Goal: Task Accomplishment & Management: Use online tool/utility

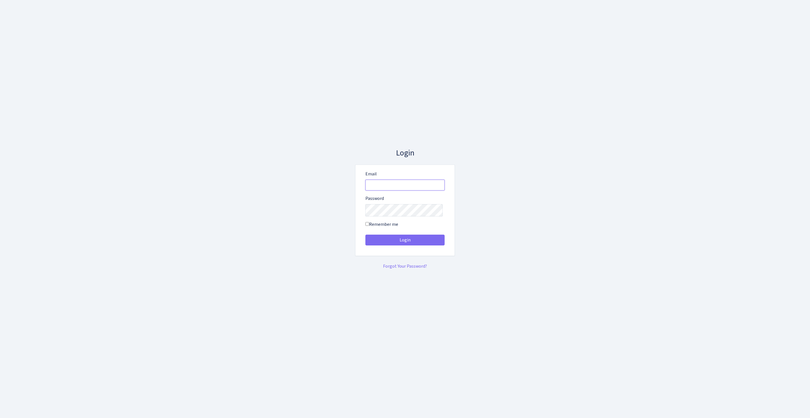
type input "feitan@bank.com"
click at [405, 242] on button "Login" at bounding box center [404, 240] width 79 height 11
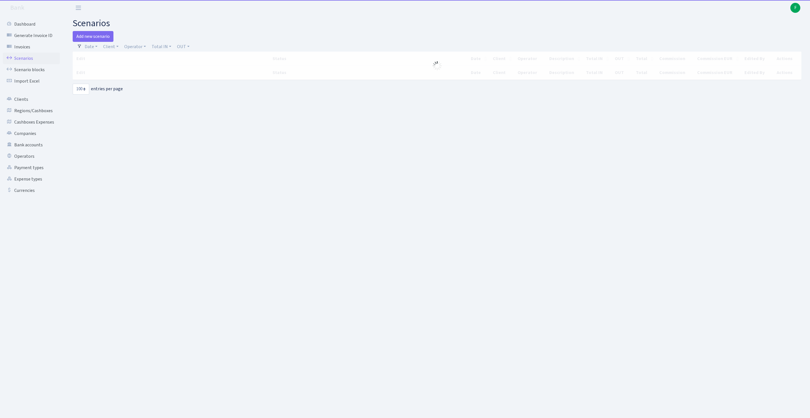
select select "100"
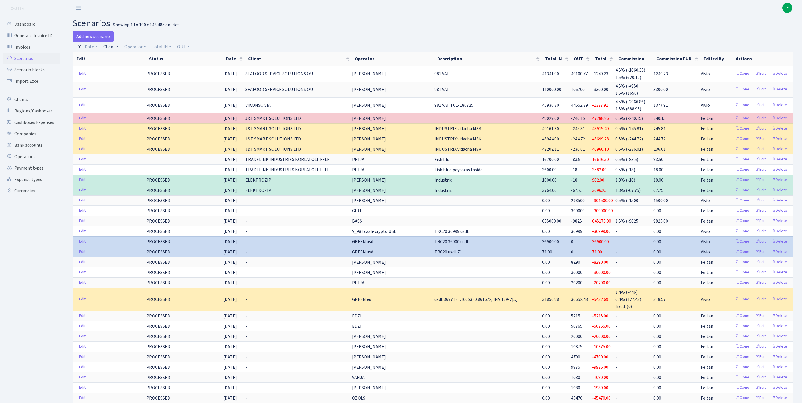
click at [113, 49] on link "Client" at bounding box center [111, 47] width 20 height 10
click at [135, 72] on input "search" at bounding box center [126, 67] width 47 height 9
type input "FALKORS"
click at [146, 83] on li "FALKORS GROUP SIA" at bounding box center [126, 78] width 48 height 10
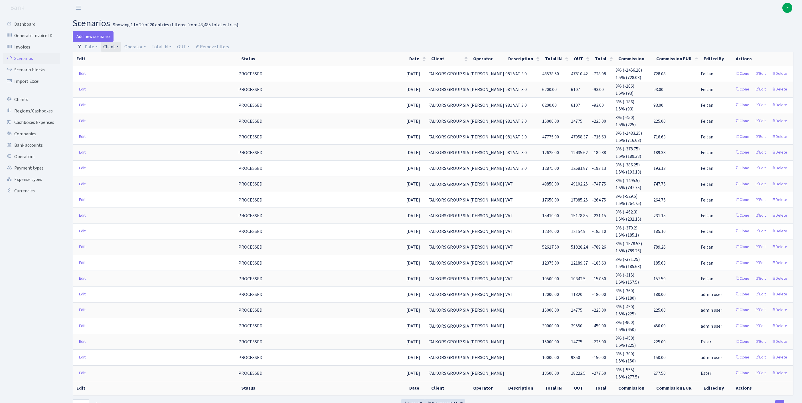
click at [548, 22] on h2 "scenarios Showing 1 to 20 of 20 entries (filtered from 43,485 total entries)." at bounding box center [433, 23] width 720 height 11
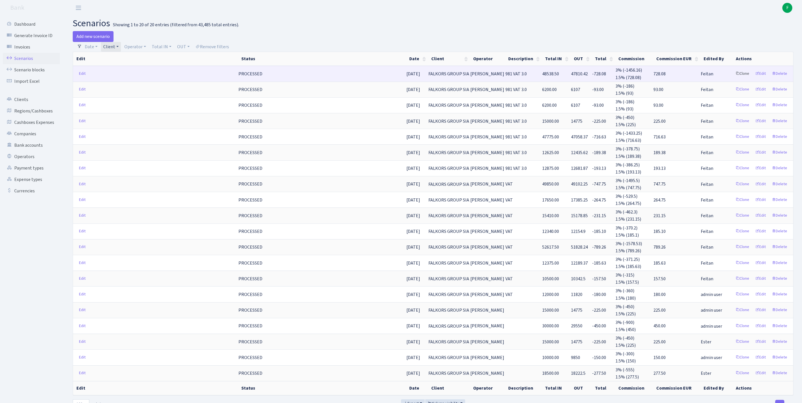
click at [733, 78] on link "Clone" at bounding box center [742, 73] width 19 height 9
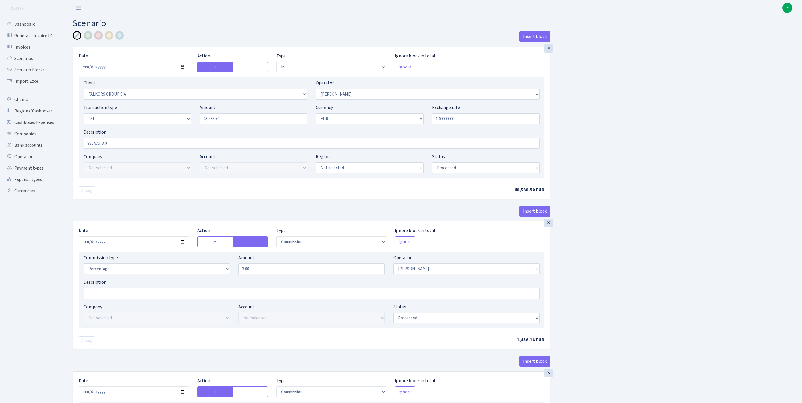
select select "in"
select select "2491"
select select "2"
select select "8"
select select "1"
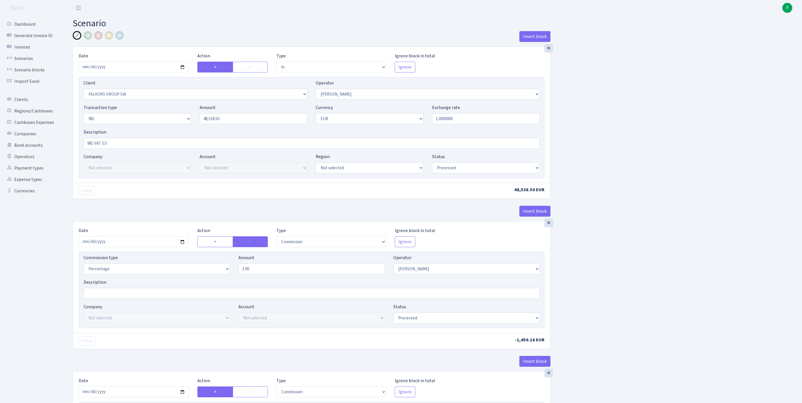
select select "processed"
select select "commission"
select select "2"
select select "processed"
select select "commission"
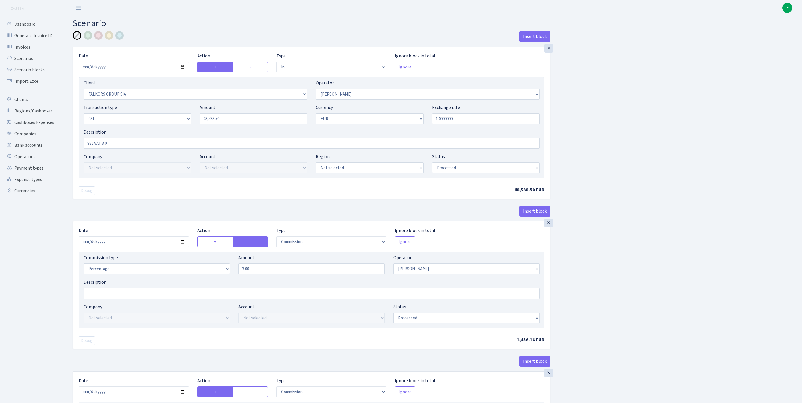
select select "61"
select select "processed"
select select "out"
select select "2129"
select select "61"
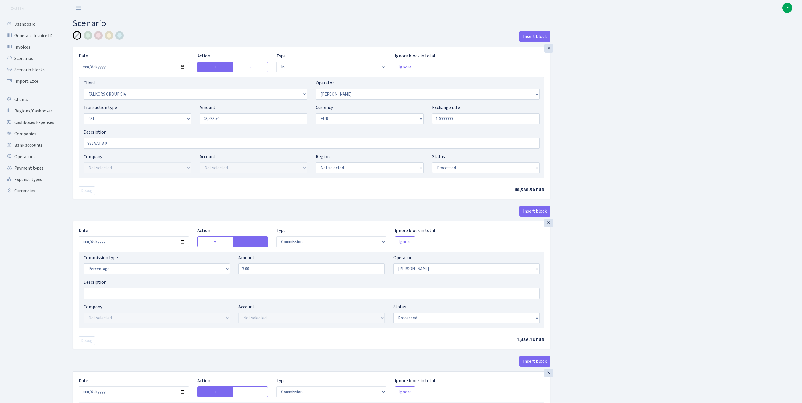
select select "8"
select select "1"
select select "processed"
click at [135, 70] on input "2025-08-22" at bounding box center [134, 67] width 110 height 11
type input "[DATE]"
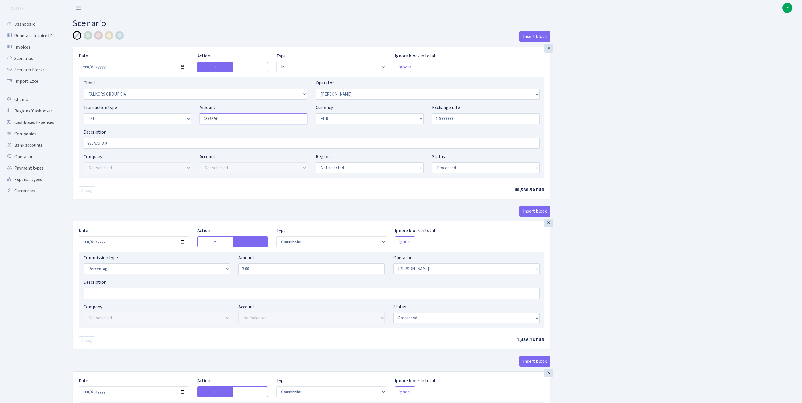
drag, startPoint x: 238, startPoint y: 131, endPoint x: 141, endPoint y: 120, distance: 98.0
click at [142, 120] on div "Transaction type Not selected 981 ELF FISH crypto GIRT IVO dekl MM-BALTIC eur U…" at bounding box center [311, 116] width 464 height 25
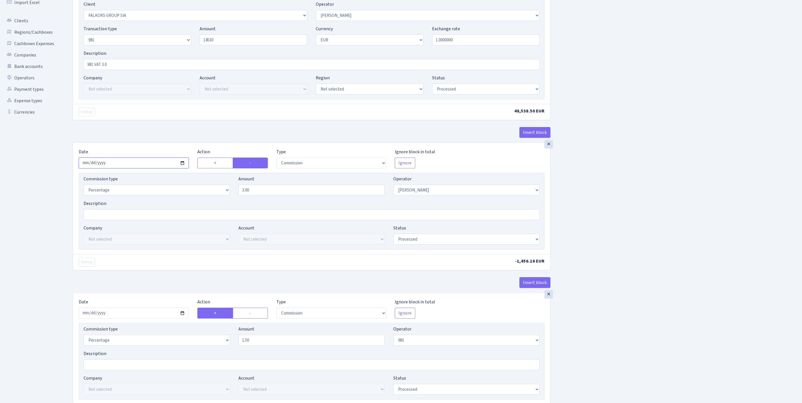
type input "14,530.00"
click at [139, 168] on input "2025-08-22" at bounding box center [134, 162] width 110 height 11
type input "[DATE]"
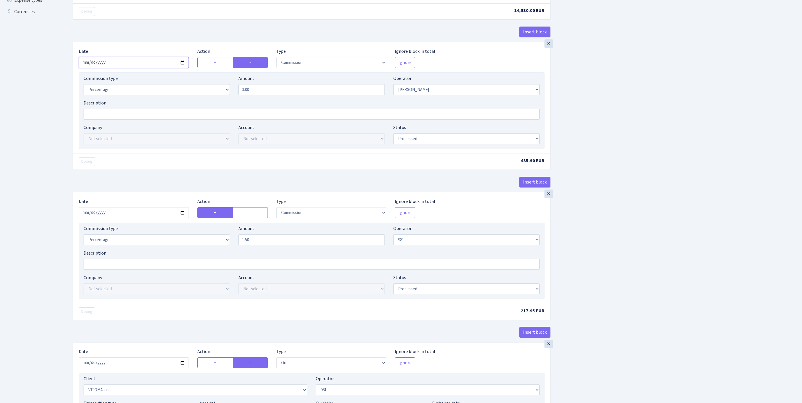
scroll to position [272, 0]
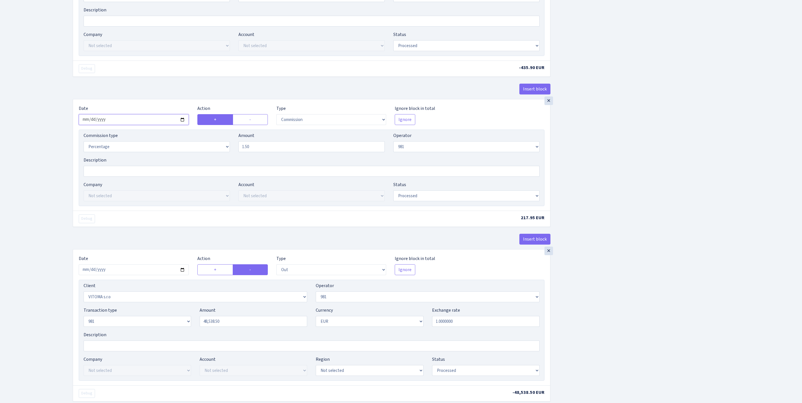
click at [159, 125] on input "2025-08-22" at bounding box center [134, 119] width 110 height 11
type input "[DATE]"
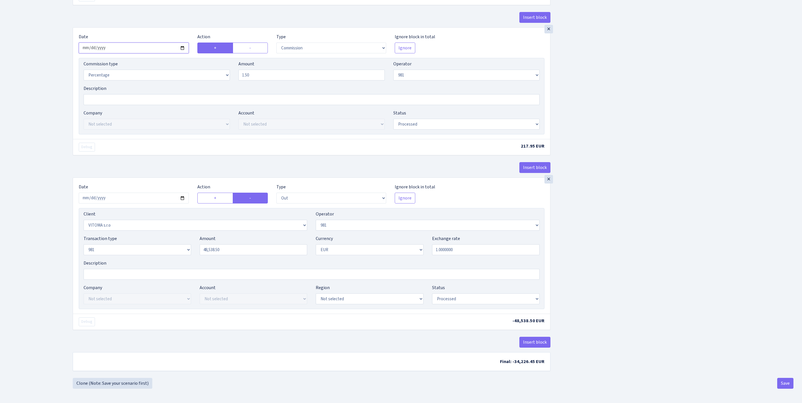
scroll to position [438, 0]
click at [149, 192] on input "2025-08-22" at bounding box center [134, 197] width 110 height 11
type input "[DATE]"
drag, startPoint x: 246, startPoint y: 229, endPoint x: 137, endPoint y: 220, distance: 108.7
click at [137, 235] on div "Transaction type Not selected 981 ELF FISH crypto GIRT IVO dekl MM-BALTIC eur U…" at bounding box center [311, 247] width 464 height 25
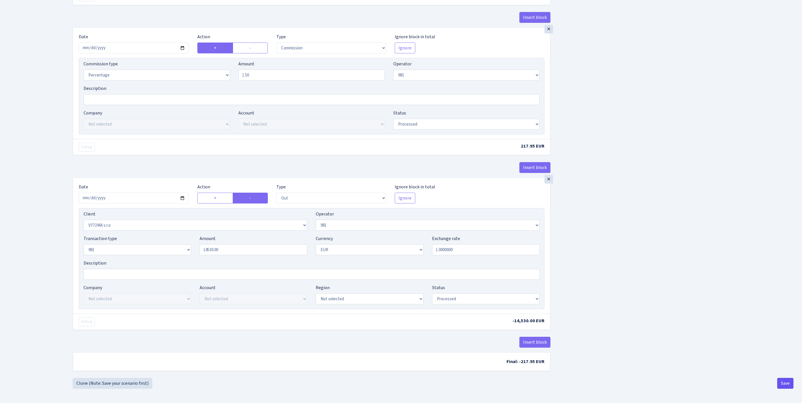
type input "14,530.00"
click at [783, 384] on button "Save" at bounding box center [785, 382] width 16 height 11
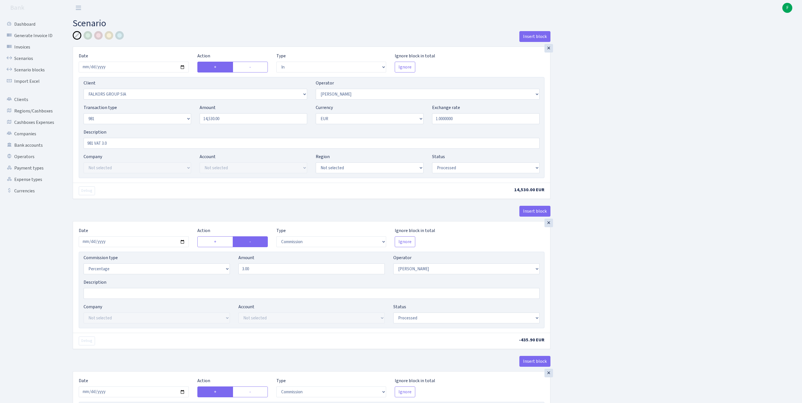
select select "in"
select select "2491"
select select "2"
select select "8"
select select "1"
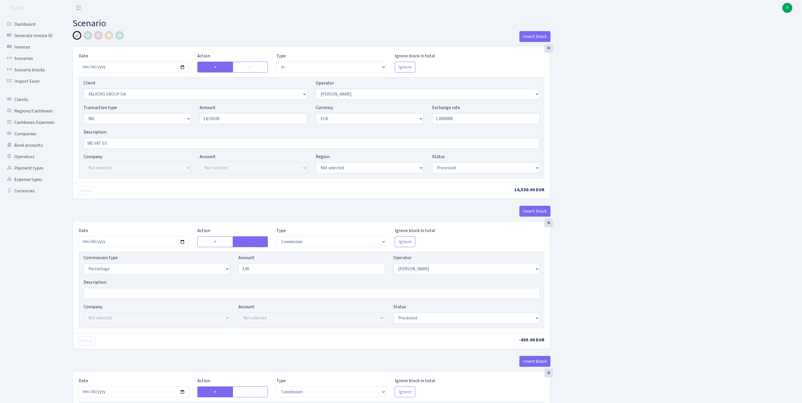
select select "processed"
select select "commission"
select select "2"
select select "processed"
select select "commission"
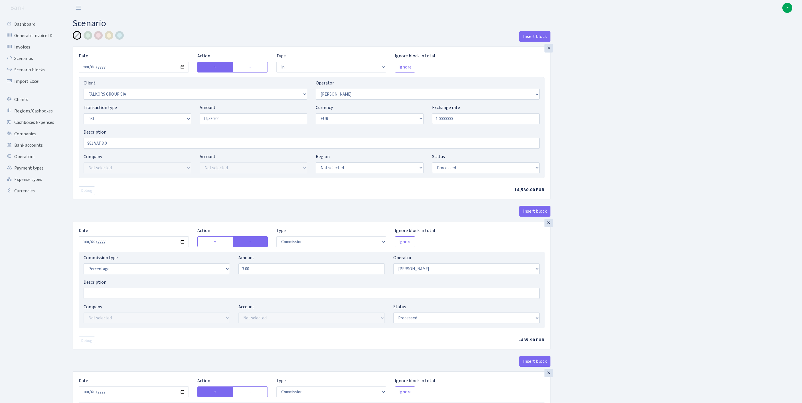
select select "61"
select select "processed"
select select "out"
select select "2129"
select select "61"
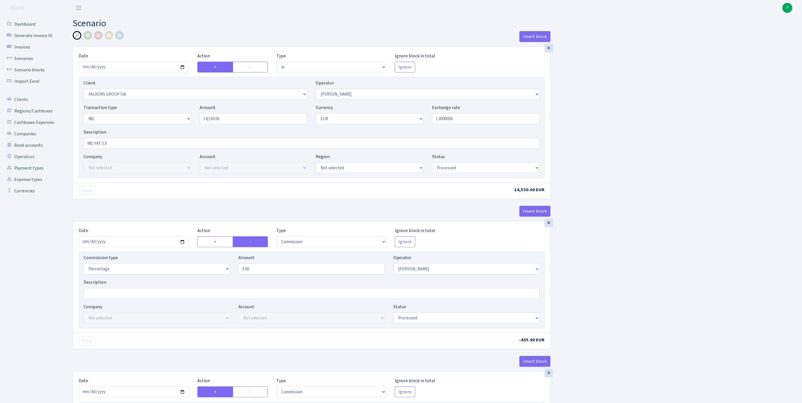
select select "8"
select select "1"
select select "processed"
click at [35, 58] on link "Scenarios" at bounding box center [31, 58] width 57 height 11
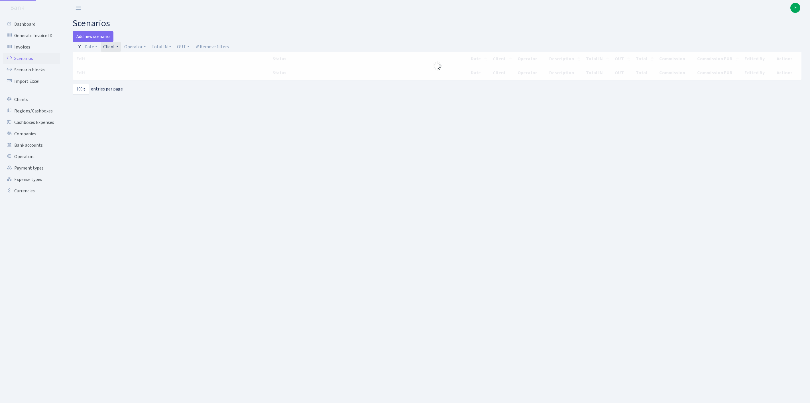
select select "100"
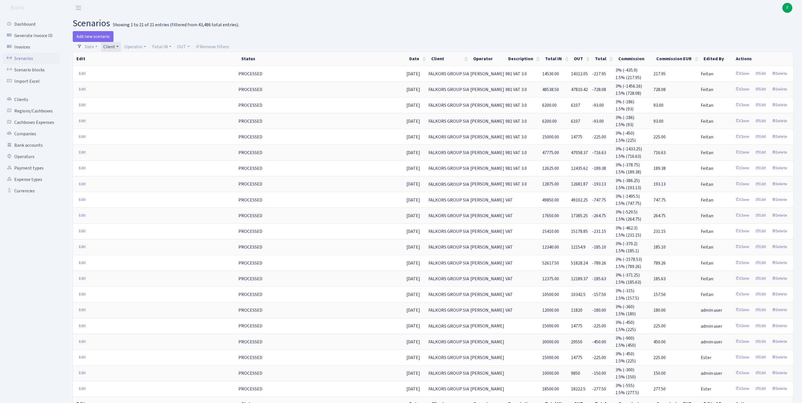
click at [121, 47] on link "Client" at bounding box center [111, 47] width 20 height 10
click at [125, 71] on input "search" at bounding box center [130, 67] width 54 height 9
type input "[PERSON_NAME]"
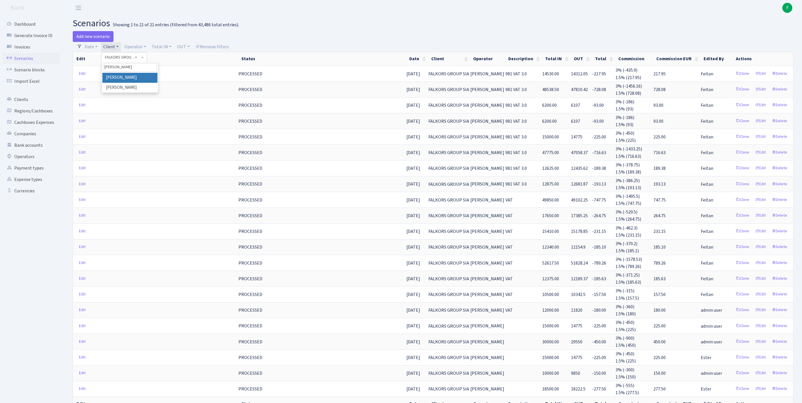
click at [148, 82] on li "[PERSON_NAME]" at bounding box center [129, 78] width 55 height 10
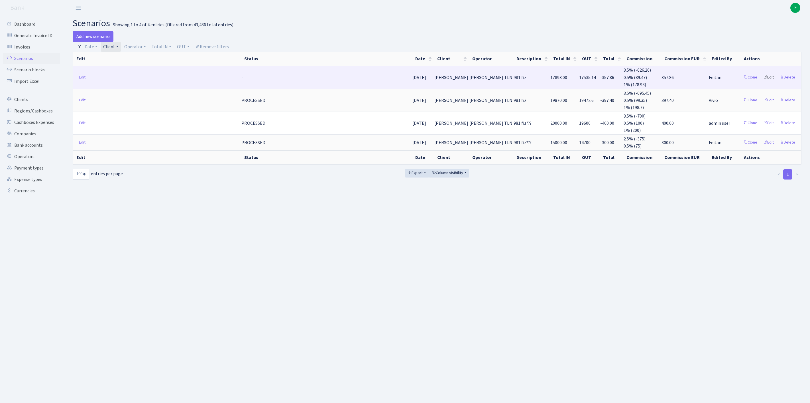
click at [761, 82] on link "Edit" at bounding box center [769, 77] width 16 height 9
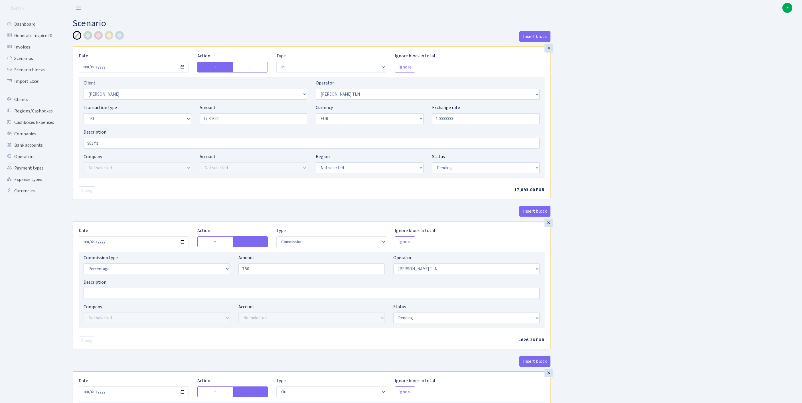
select select "in"
select select "3066"
select select "213"
select select "8"
select select "1"
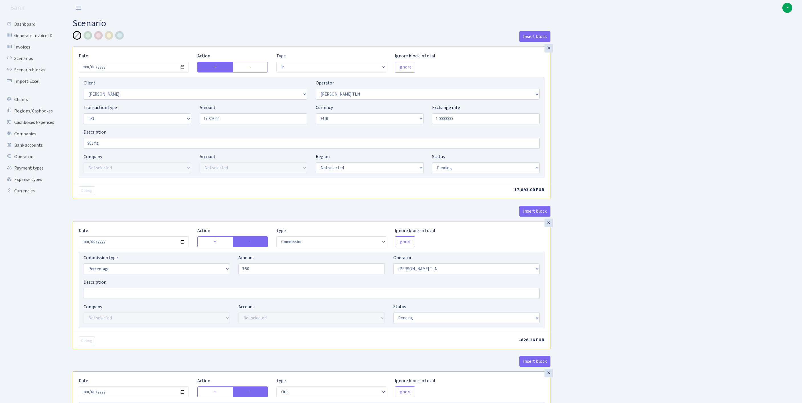
select select "pending"
select select "commission"
select select "213"
select select "pending"
select select "out"
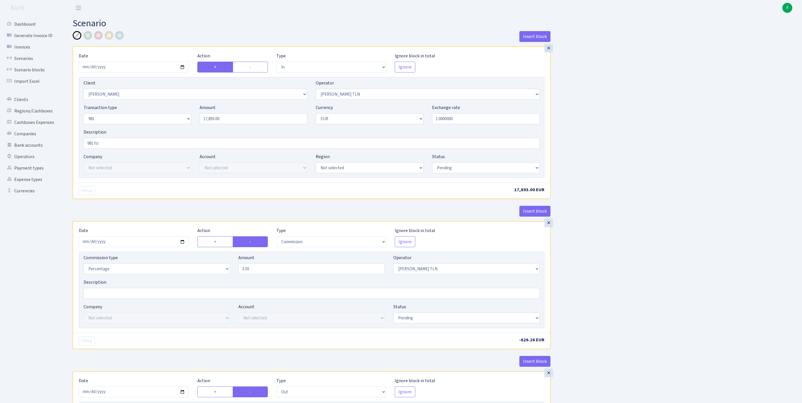
select select "2129"
select select "61"
select select "8"
select select "1"
select select "pending"
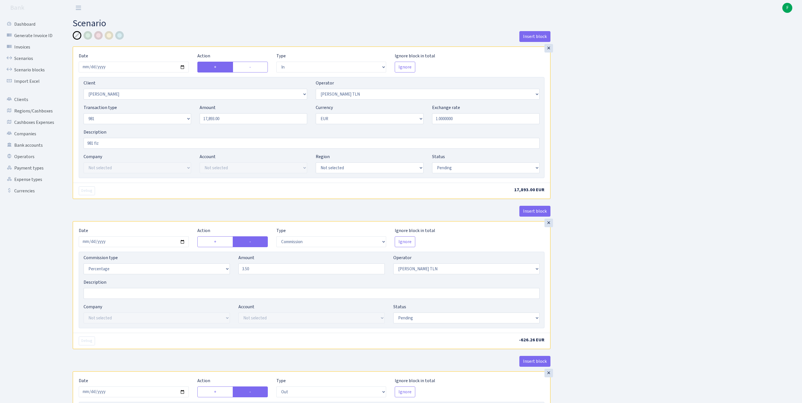
select select "commission"
select select "248"
select select "pending"
select select "commission"
select select "61"
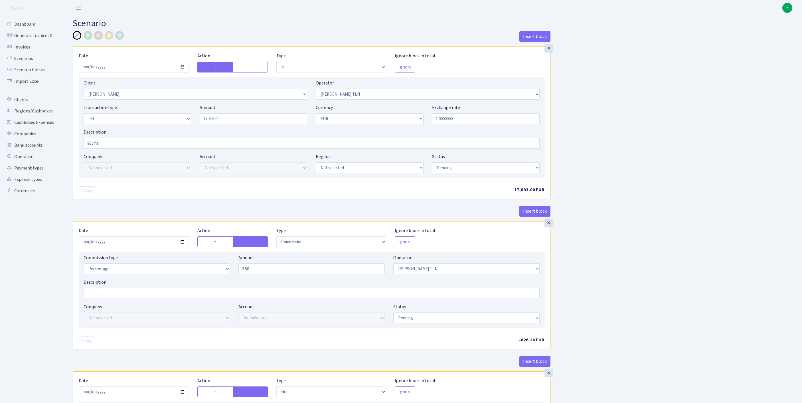
select select "pending"
select select "processed"
click at [146, 72] on input "2025-08-26" at bounding box center [134, 67] width 110 height 11
type input "[DATE]"
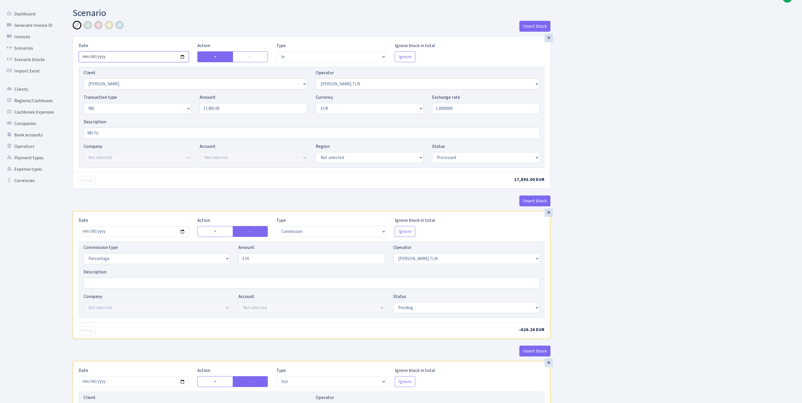
scroll to position [84, 0]
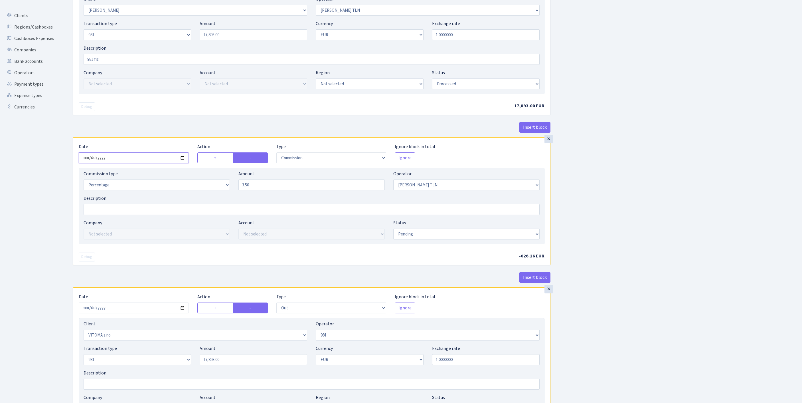
click at [159, 163] on input "2025-08-26" at bounding box center [134, 157] width 110 height 11
type input "[DATE]"
select select "processed"
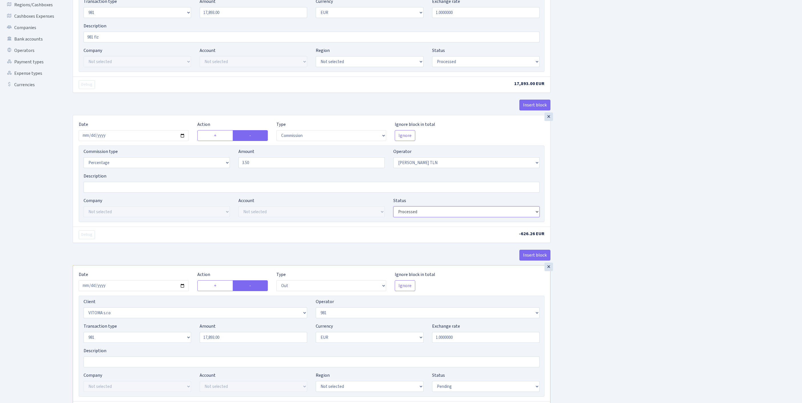
scroll to position [165, 0]
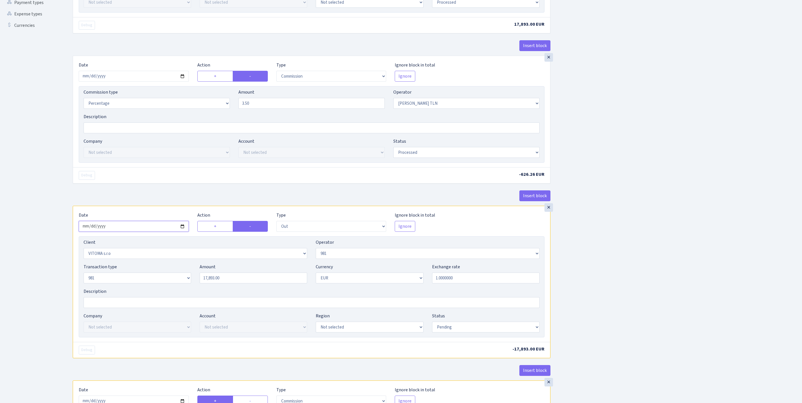
click at [166, 231] on input "2025-08-26" at bounding box center [134, 226] width 110 height 11
type input "[DATE]"
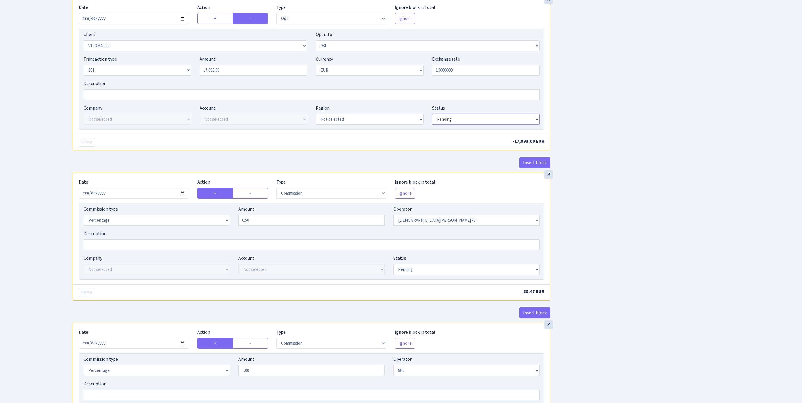
select select "processed"
click at [173, 198] on input "2025-08-26" at bounding box center [134, 193] width 110 height 11
type input "[DATE]"
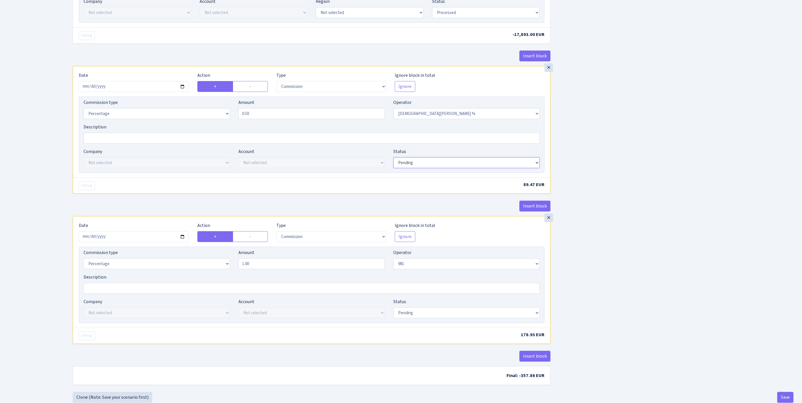
select select "processed"
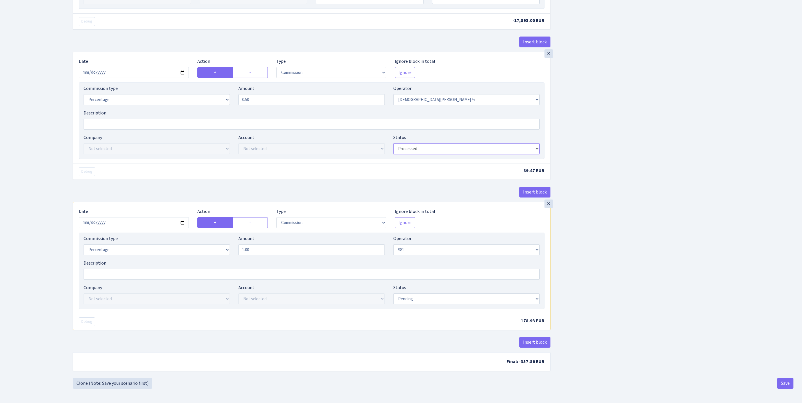
scroll to position [578, 0]
click at [162, 228] on input "2025-08-26" at bounding box center [134, 222] width 110 height 11
type input "[DATE]"
select select "processed"
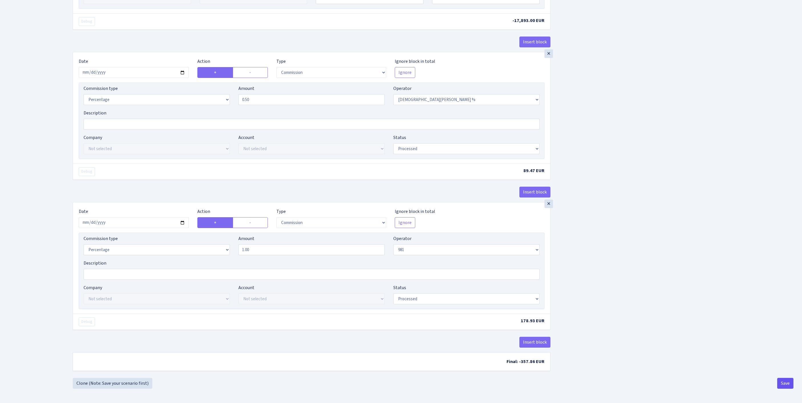
click at [783, 378] on button "Save" at bounding box center [785, 382] width 16 height 11
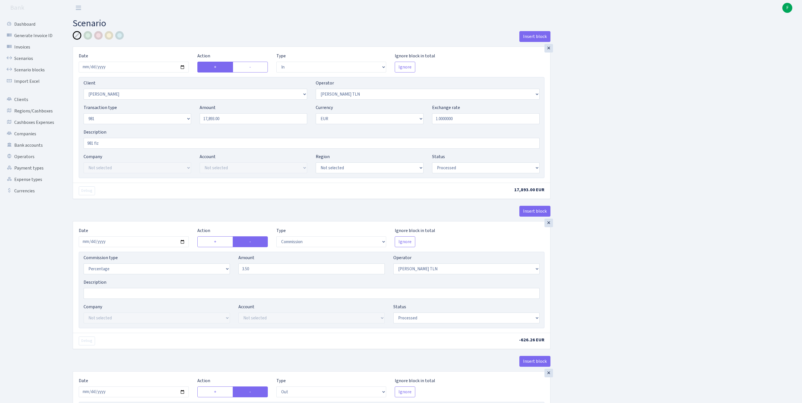
select select "in"
select select "3066"
select select "213"
select select "8"
select select "1"
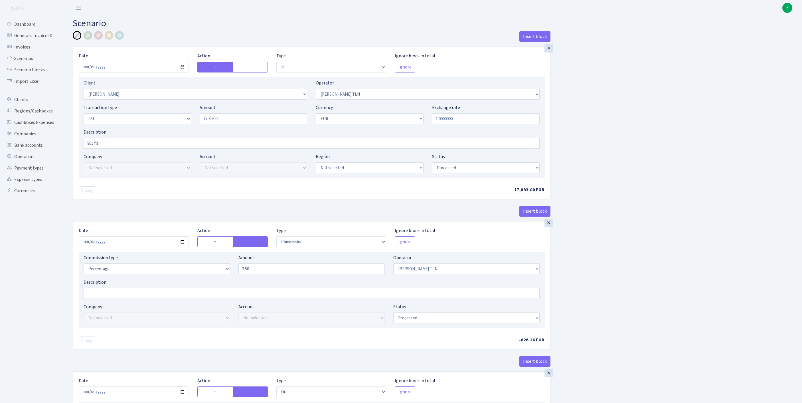
select select "processed"
select select "commission"
select select "213"
select select "processed"
select select "out"
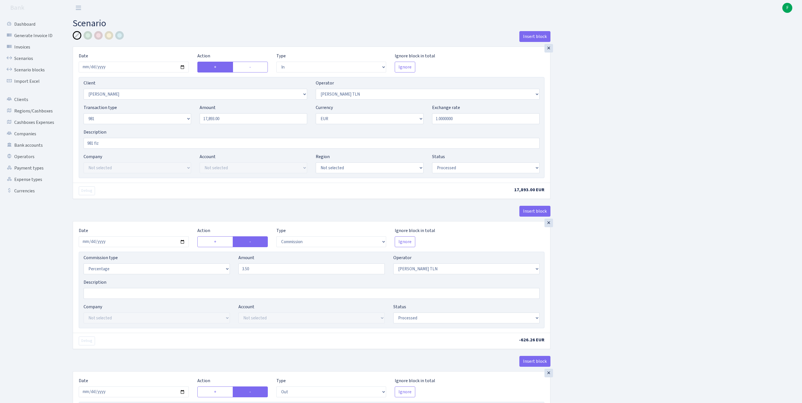
select select "2129"
select select "61"
select select "8"
select select "1"
select select "processed"
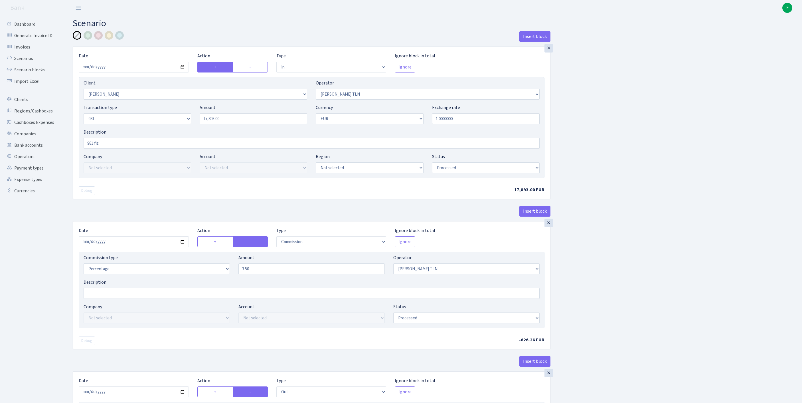
select select "commission"
select select "248"
select select "processed"
select select "commission"
select select "61"
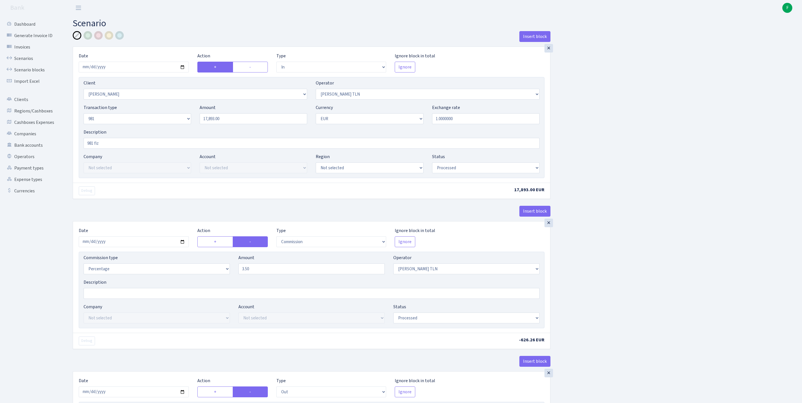
select select "processed"
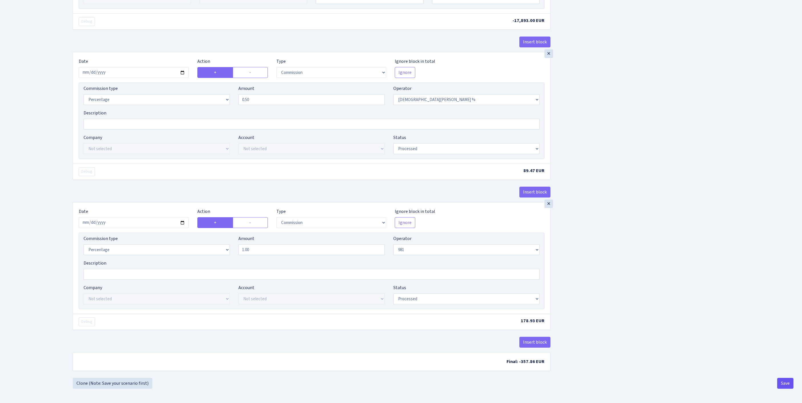
scroll to position [609, 0]
click at [783, 380] on button "Save" at bounding box center [785, 382] width 16 height 11
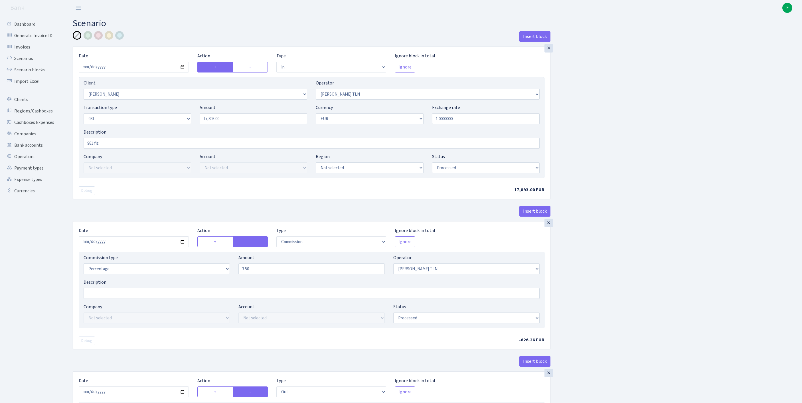
select select "in"
select select "3066"
select select "213"
select select "8"
select select "1"
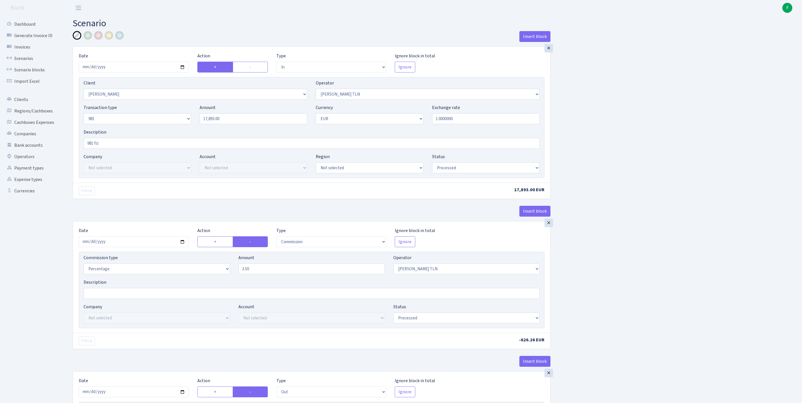
select select "processed"
select select "commission"
select select "213"
select select "processed"
select select "out"
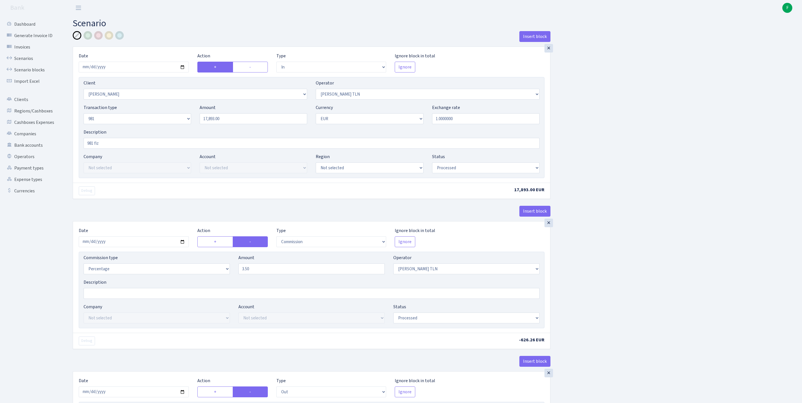
select select "2129"
select select "61"
select select "8"
select select "1"
select select "processed"
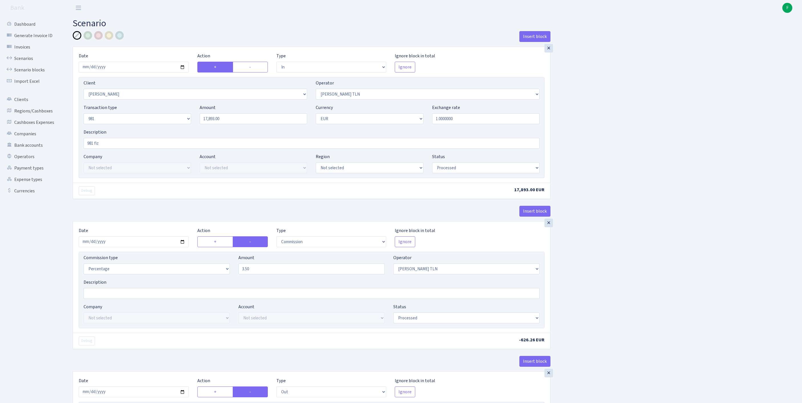
select select "commission"
select select "248"
select select "processed"
select select "commission"
select select "61"
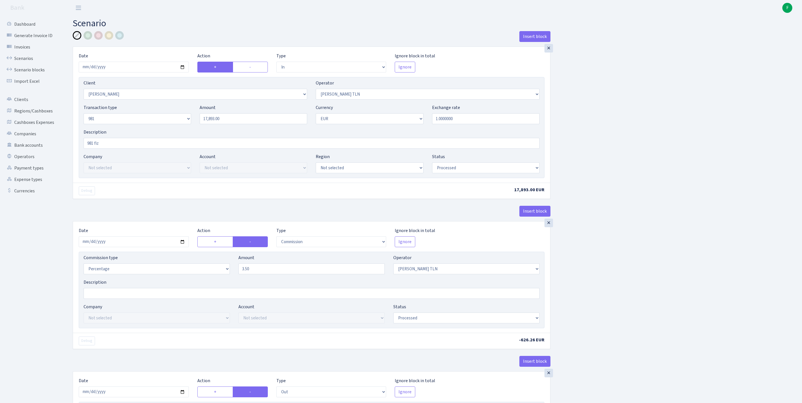
select select "processed"
click at [27, 62] on link "Scenarios" at bounding box center [31, 58] width 57 height 11
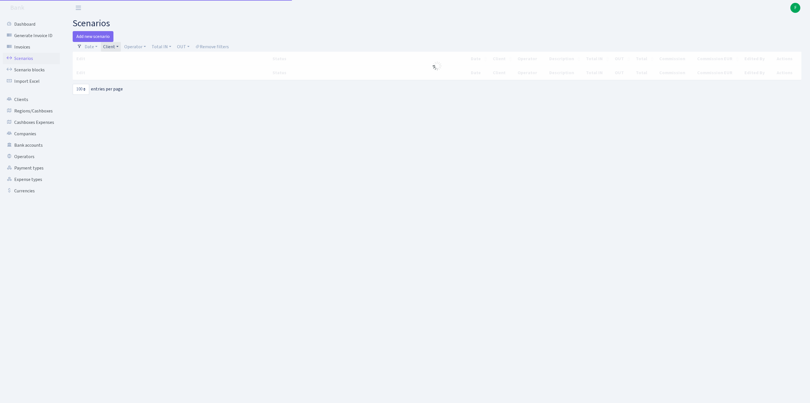
select select "100"
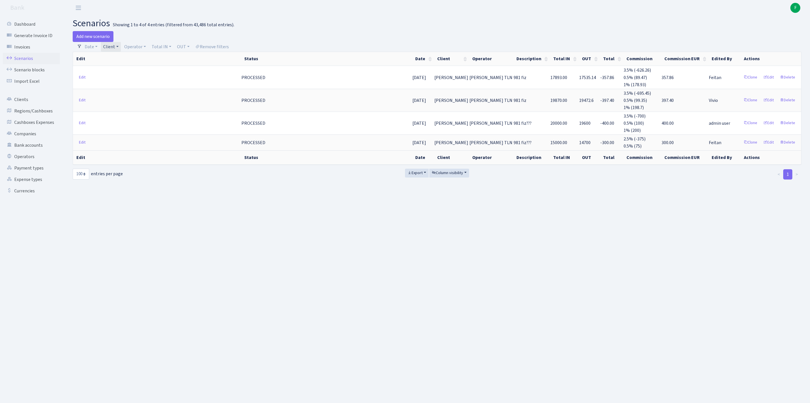
click at [121, 47] on link "Client" at bounding box center [111, 47] width 20 height 10
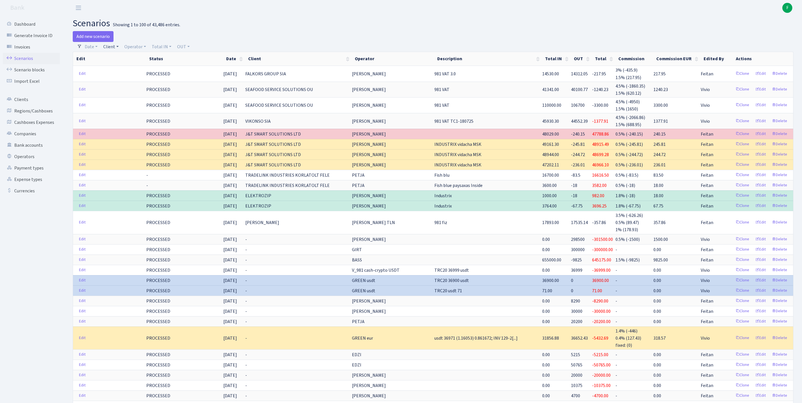
click at [113, 51] on link "Client" at bounding box center [111, 47] width 20 height 10
click at [135, 70] on input "search" at bounding box center [126, 67] width 47 height 9
type input "KRIVIK"
click at [141, 83] on li "KRIVIKS SIA" at bounding box center [126, 78] width 48 height 10
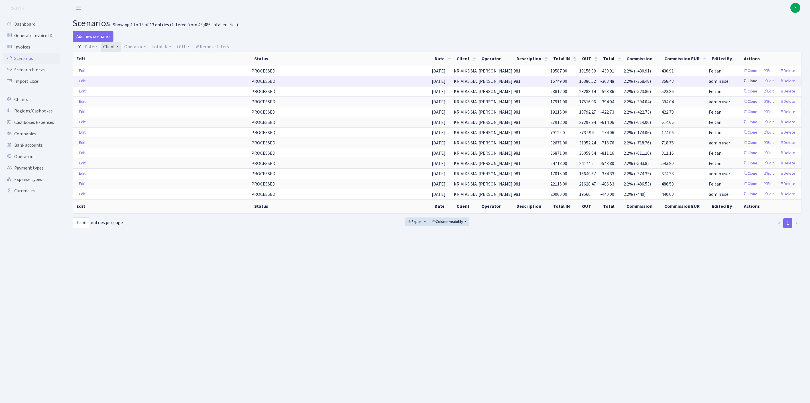
click at [741, 86] on link "Clone" at bounding box center [750, 81] width 19 height 9
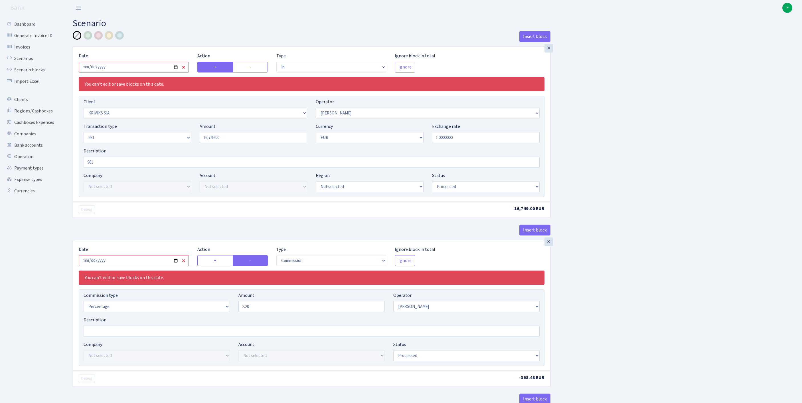
select select "in"
select select "3131"
select select "14"
select select "8"
select select "1"
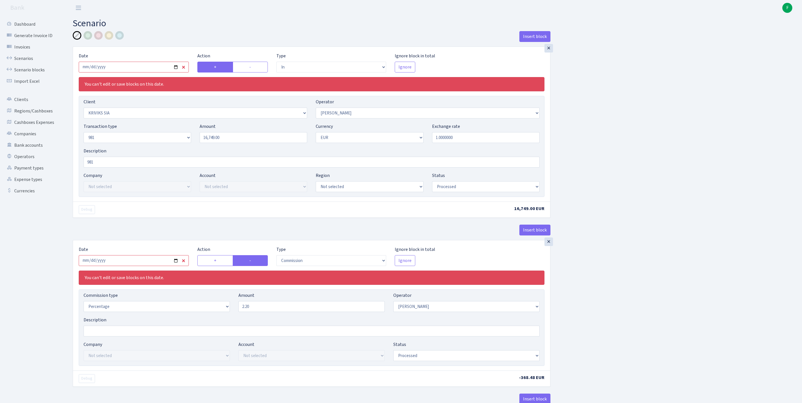
select select "processed"
select select "commission"
select select "14"
select select "processed"
select select "out"
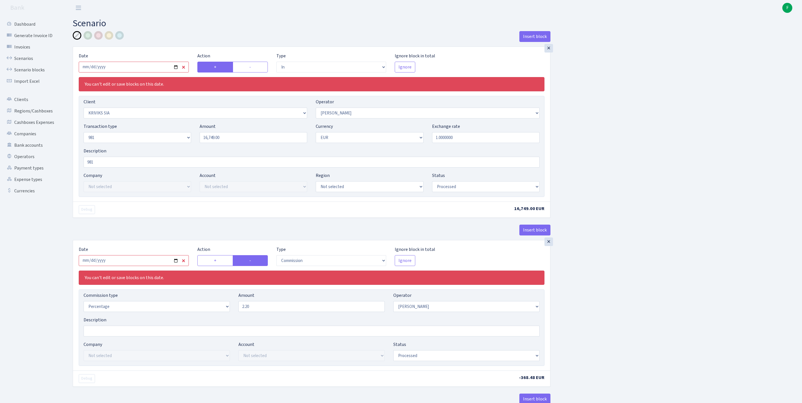
select select "2129"
select select "61"
select select "8"
select select "1"
select select "processed"
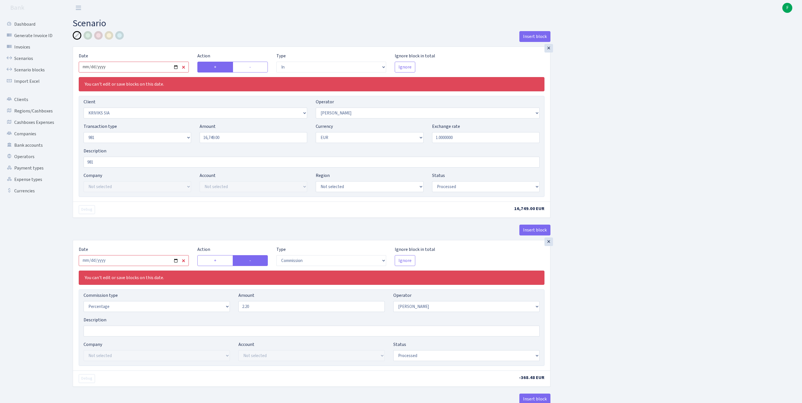
click at [156, 72] on input "2025-08-14" at bounding box center [134, 67] width 110 height 11
type input "[DATE]"
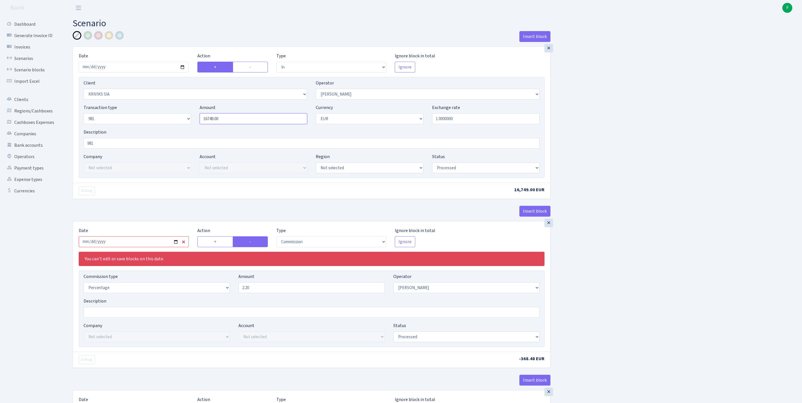
drag, startPoint x: 242, startPoint y: 129, endPoint x: 100, endPoint y: 125, distance: 142.0
click at [100, 125] on div "Transaction type Not selected 981 ELF FISH crypto GIRT IVO dekl MM-BALTIC eur U…" at bounding box center [311, 116] width 464 height 25
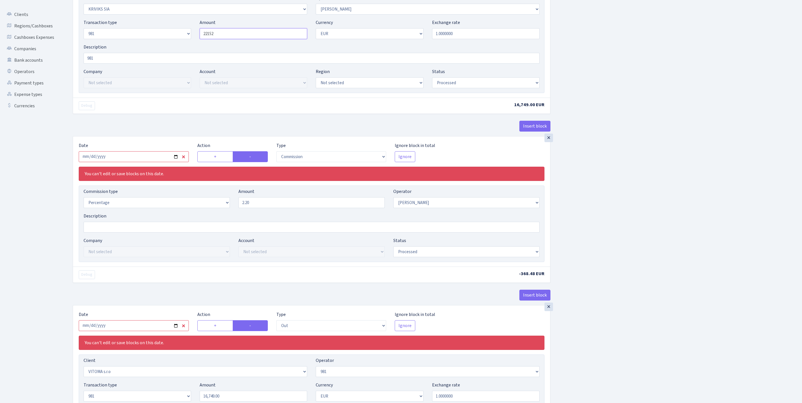
scroll to position [177, 0]
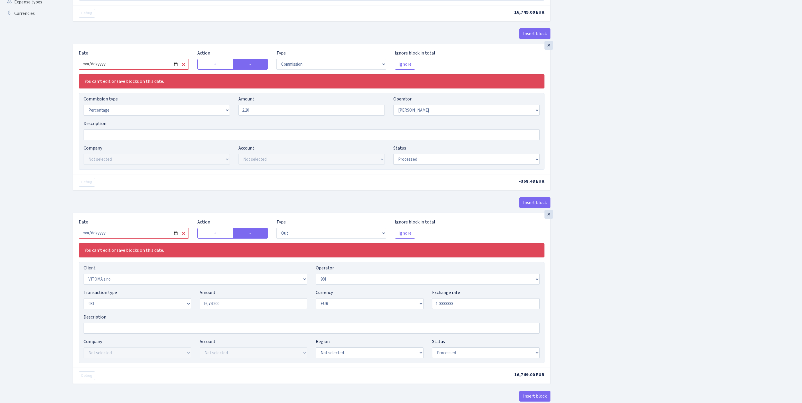
click at [147, 70] on input "2025-08-14" at bounding box center [134, 64] width 110 height 11
type input "22,152.00"
type input "[DATE]"
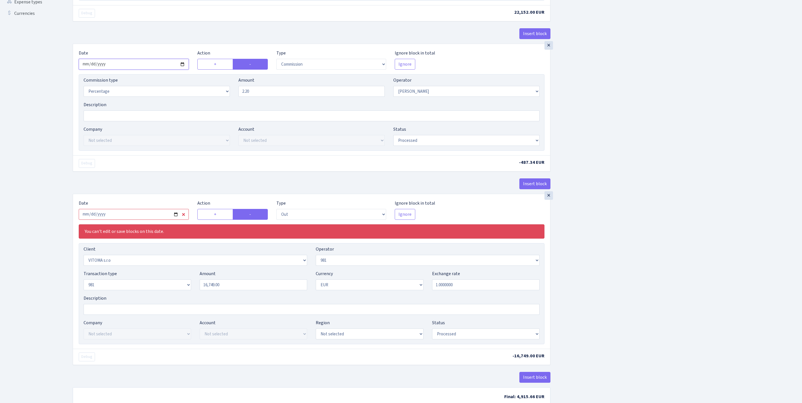
scroll to position [278, 0]
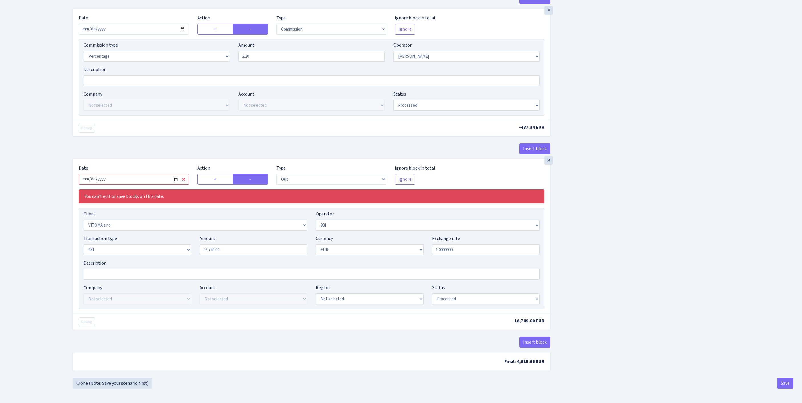
click at [152, 174] on input "2025-08-14" at bounding box center [134, 179] width 110 height 11
type input "2025-08-27"
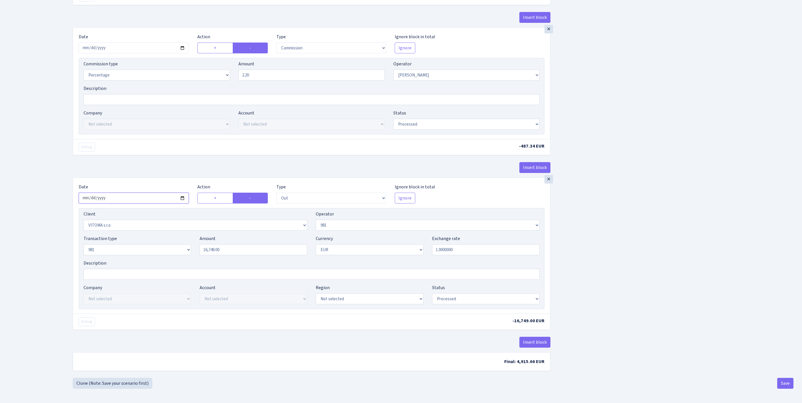
scroll to position [268, 0]
drag, startPoint x: 186, startPoint y: 230, endPoint x: 143, endPoint y: 227, distance: 43.5
click at [143, 235] on div "Transaction type Not selected 981 ELF FISH crypto GIRT IVO dekl MM-BALTIC eur U…" at bounding box center [311, 247] width 464 height 25
type input "22,152.00"
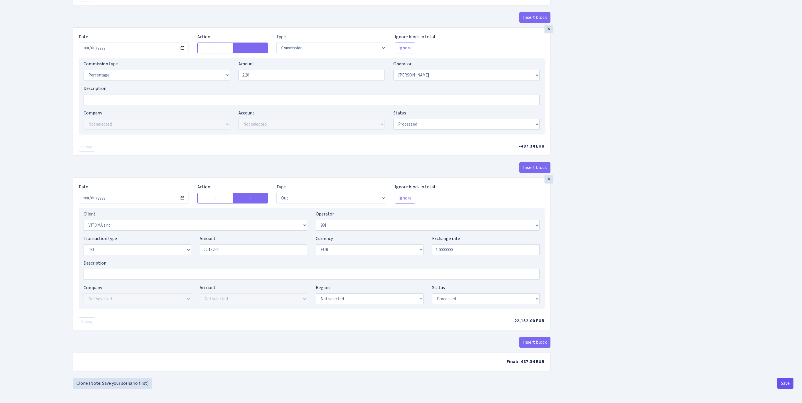
click at [786, 381] on button "Save" at bounding box center [785, 382] width 16 height 11
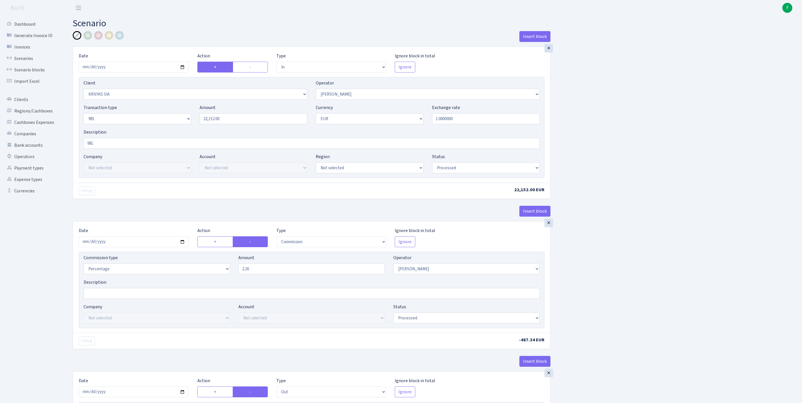
select select "in"
select select "3131"
select select "14"
select select "8"
select select "1"
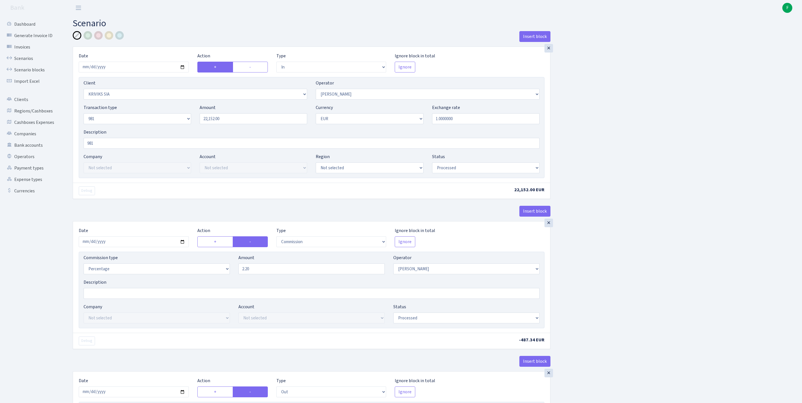
select select "processed"
select select "commission"
select select "14"
select select "processed"
select select "out"
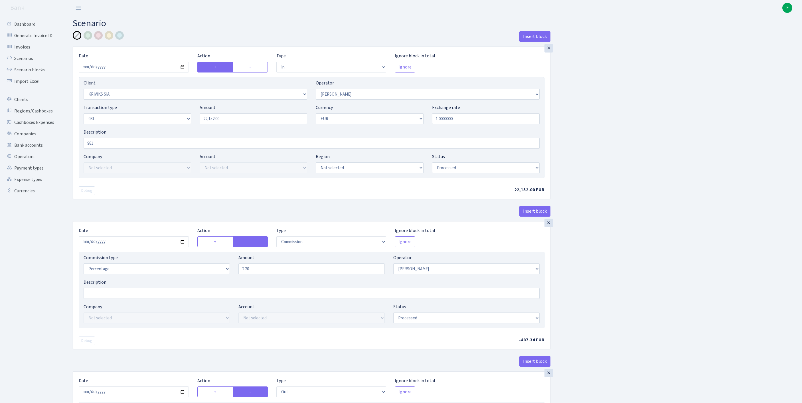
select select "2129"
select select "61"
select select "8"
select select "1"
select select "processed"
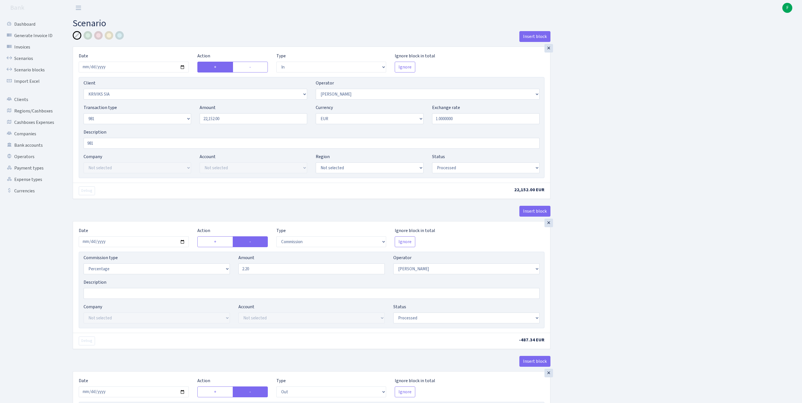
click at [618, 275] on div "Insert block × Date 2025-08-27 Action + - Type --- In Out Commission Field requ…" at bounding box center [432, 301] width 729 height 540
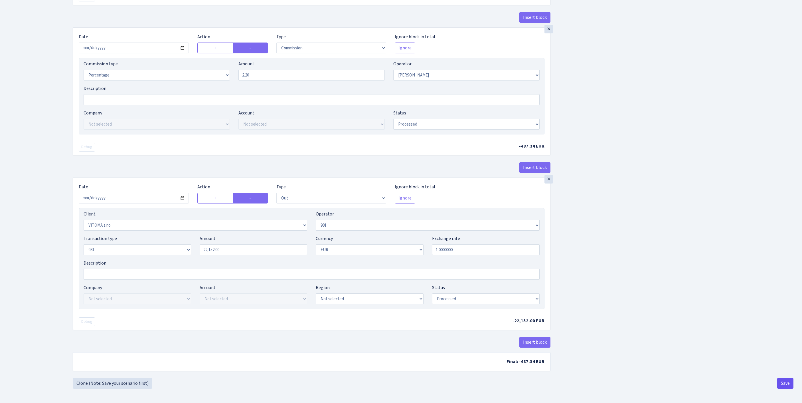
click at [785, 382] on button "Save" at bounding box center [785, 382] width 16 height 11
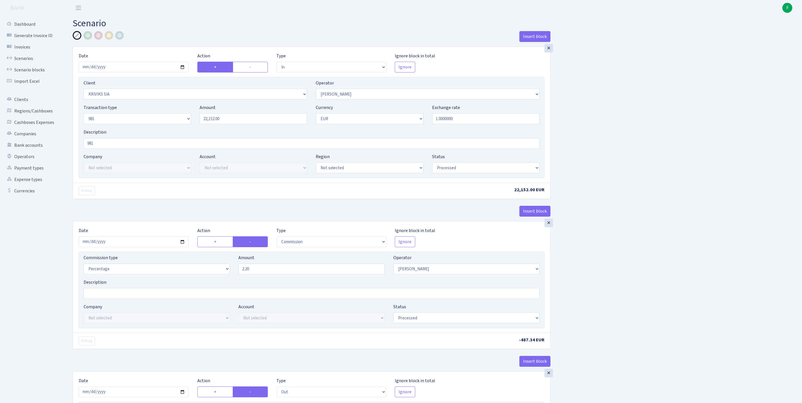
select select "in"
select select "3131"
select select "14"
select select "8"
select select "1"
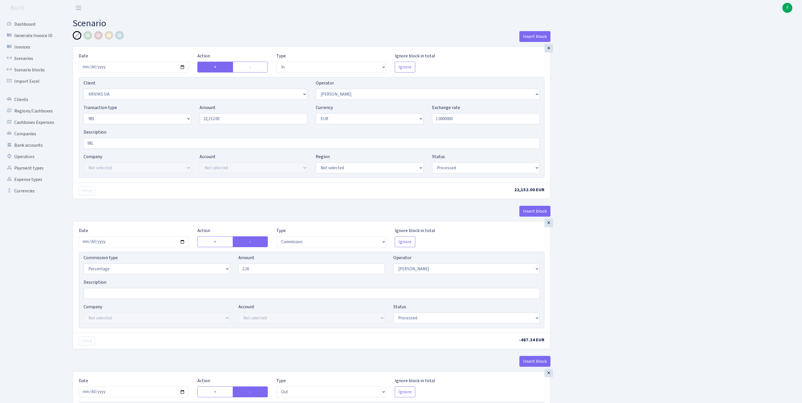
select select "processed"
select select "commission"
select select "14"
select select "processed"
select select "out"
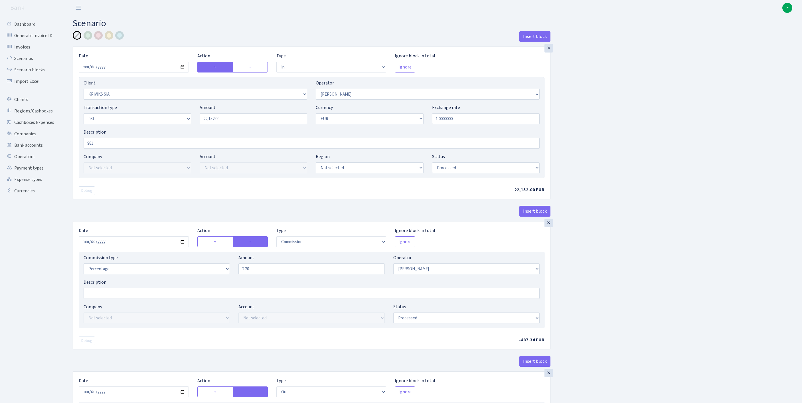
select select "2129"
select select "61"
select select "8"
select select "1"
select select "processed"
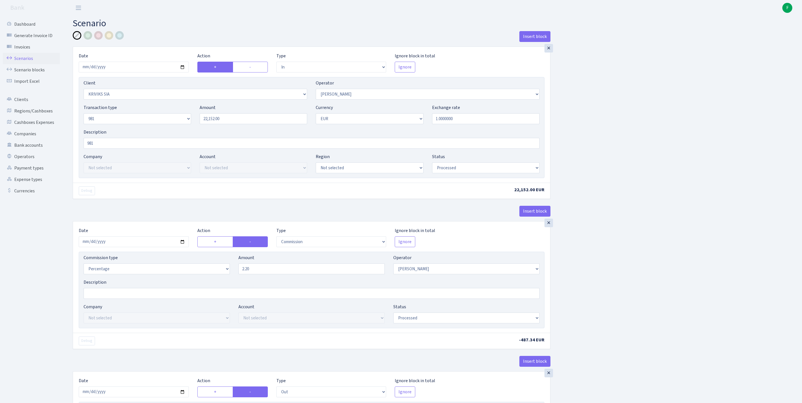
click at [23, 62] on link "Scenarios" at bounding box center [31, 58] width 57 height 11
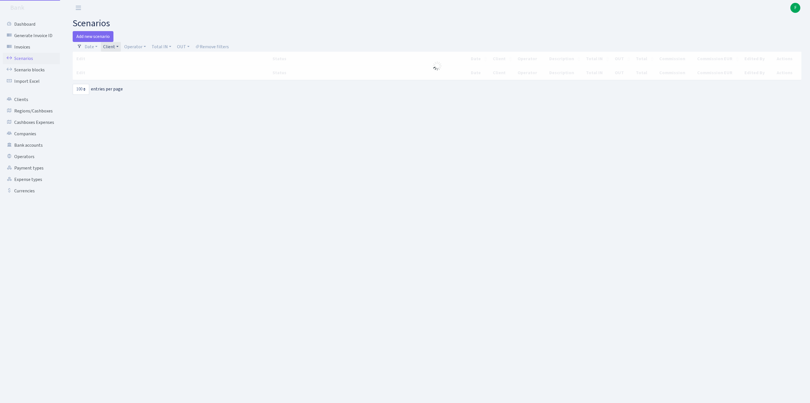
select select "100"
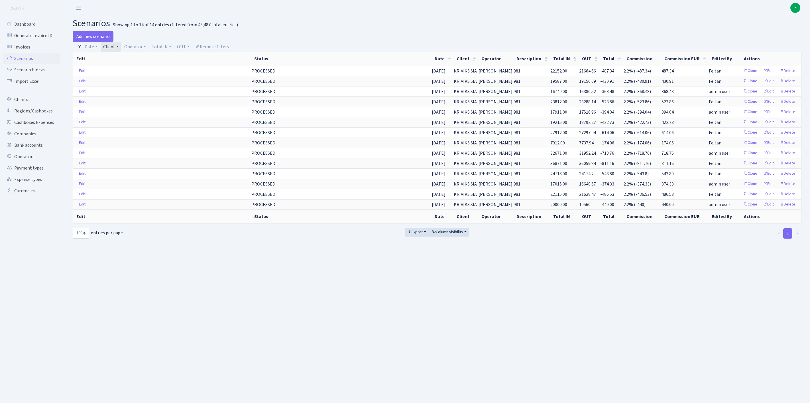
click at [121, 47] on link "Client" at bounding box center [111, 47] width 20 height 10
click at [119, 69] on input "search" at bounding box center [126, 67] width 47 height 9
type input "MODUS"
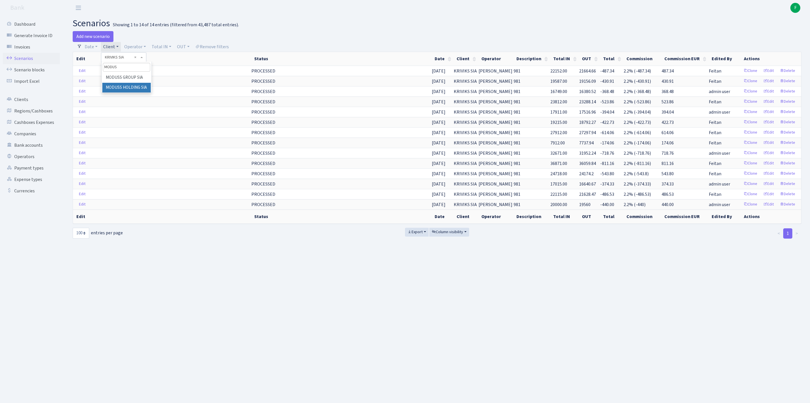
click at [127, 93] on li "MODUSS HOLDING SIA" at bounding box center [126, 88] width 48 height 10
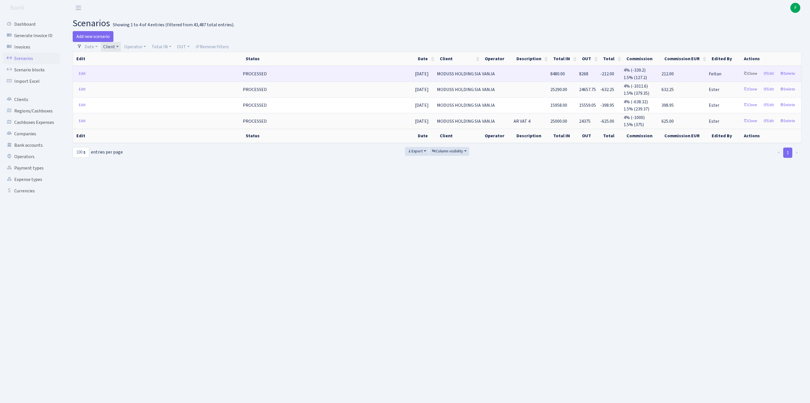
click at [741, 77] on link "Clone" at bounding box center [750, 73] width 19 height 9
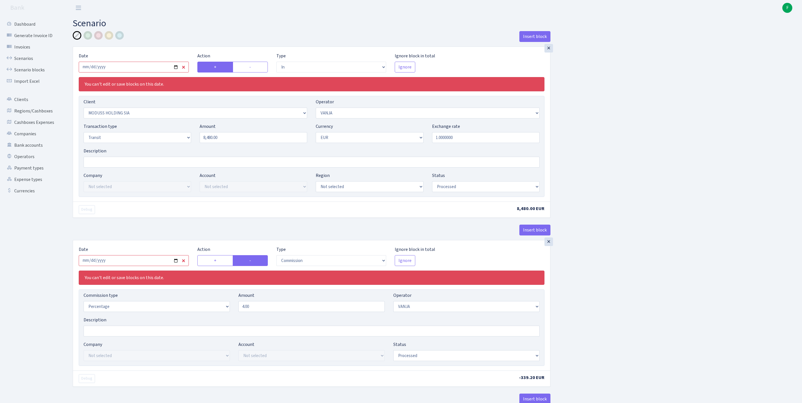
select select "in"
select select "2852"
select select "3"
select select "5"
select select "1"
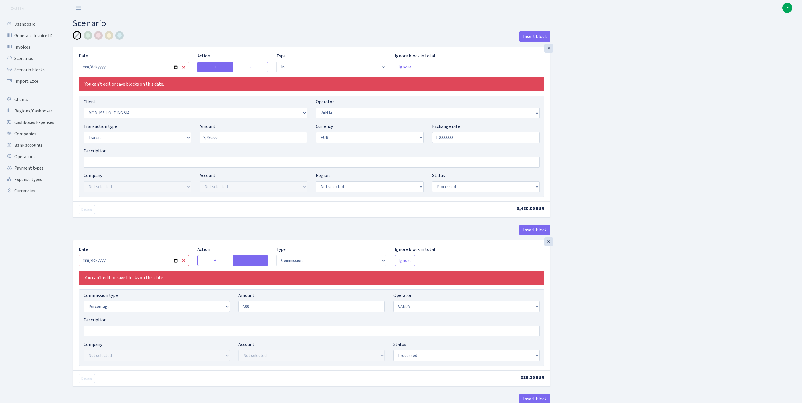
select select "processed"
select select "commission"
select select "3"
select select "processed"
select select "out"
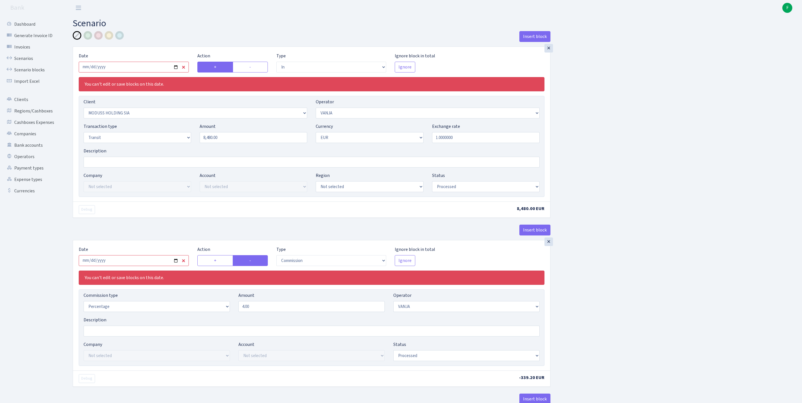
select select "1419"
select select "61"
select select "5"
select select "1"
select select "processed"
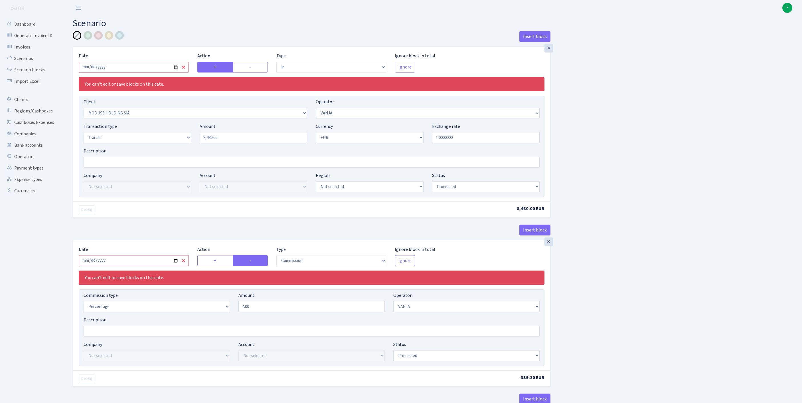
select select "commission"
select select "61"
select select "processed"
click at [135, 71] on input "2025-01-08" at bounding box center [134, 67] width 110 height 11
type input "2025-08-27"
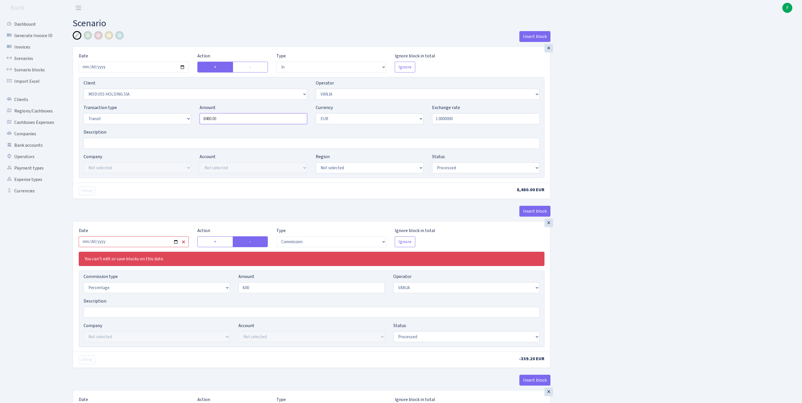
drag, startPoint x: 231, startPoint y: 131, endPoint x: 128, endPoint y: 127, distance: 103.8
click at [128, 127] on div "Transaction type Not selected 981 ELF FISH crypto GIRT IVO dekl MM-BALTIC eur U…" at bounding box center [311, 116] width 464 height 25
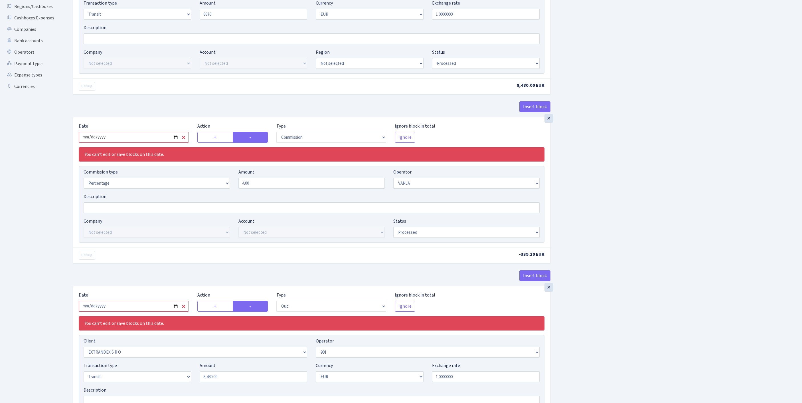
type input "8,870.00"
click at [151, 143] on input "2025-01-08" at bounding box center [134, 137] width 110 height 11
type input "[DATE]"
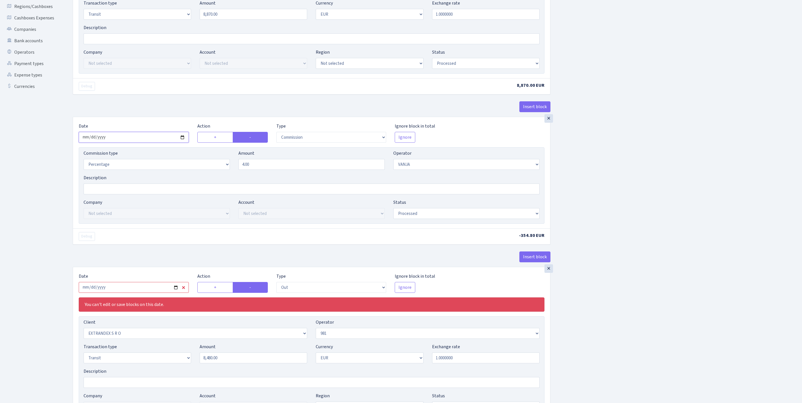
scroll to position [351, 0]
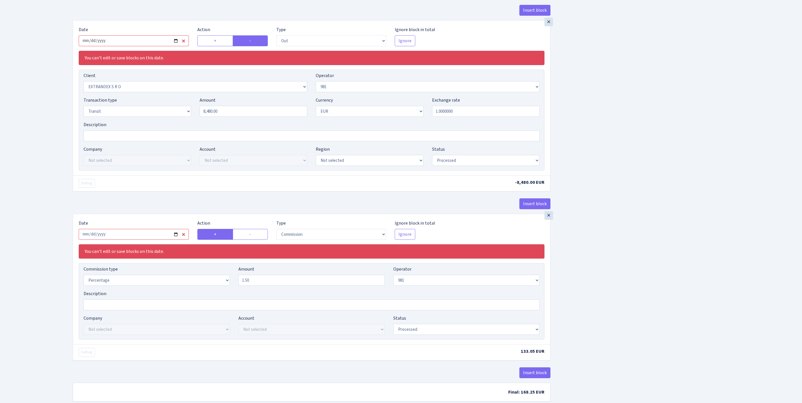
click at [150, 46] on input "2025-01-08" at bounding box center [134, 40] width 110 height 11
type input "[DATE]"
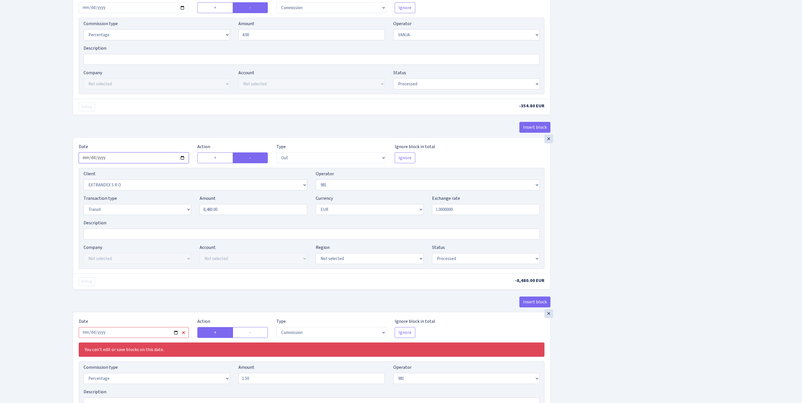
scroll to position [261, 0]
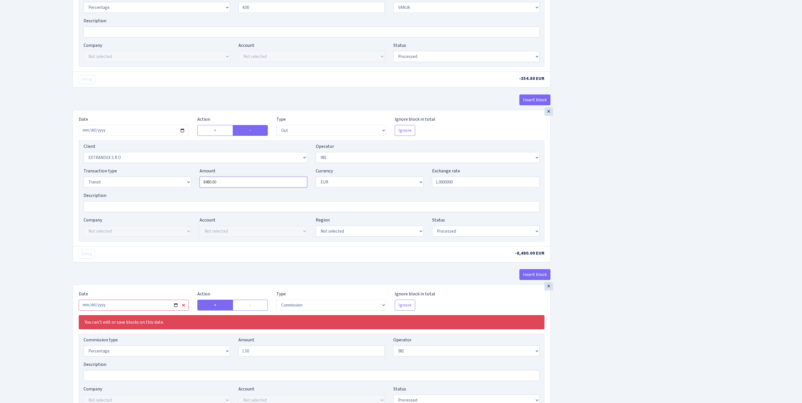
drag, startPoint x: 234, startPoint y: 238, endPoint x: 131, endPoint y: 232, distance: 103.9
click at [135, 192] on div "Transaction type Not selected 981 ELF FISH crypto GIRT IVO dekl MM-BALTIC eur U…" at bounding box center [311, 179] width 464 height 25
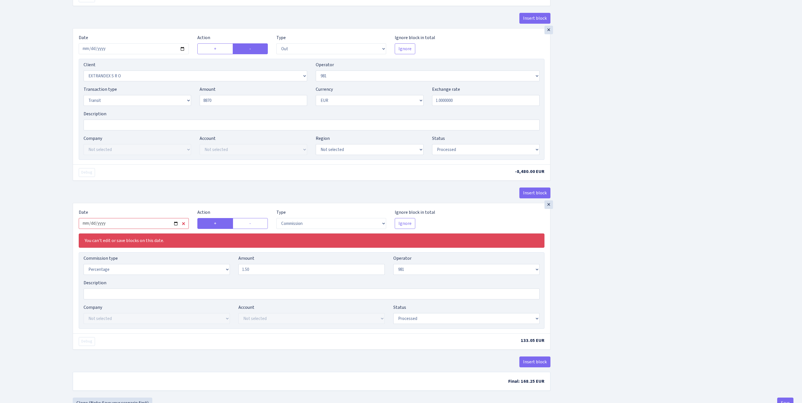
type input "8,870.00"
click at [140, 229] on input "2025-01-08" at bounding box center [134, 223] width 110 height 11
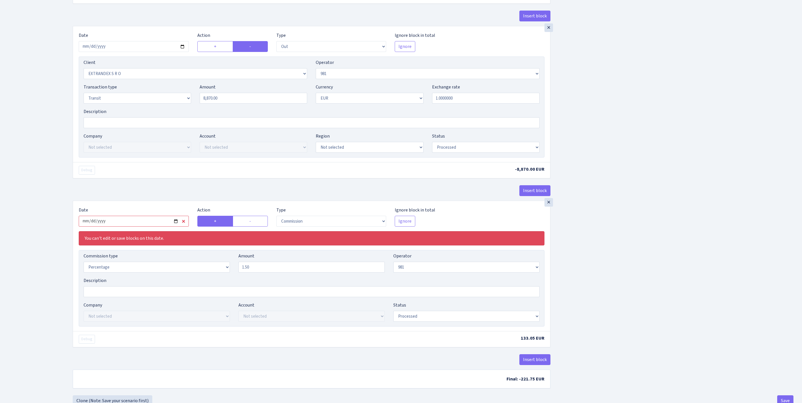
scroll to position [363, 0]
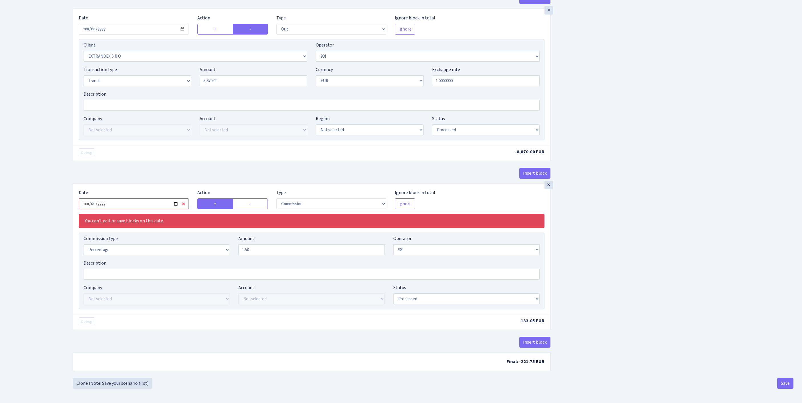
click at [143, 209] on input "2025-01-08" at bounding box center [134, 203] width 110 height 11
type input "[DATE]"
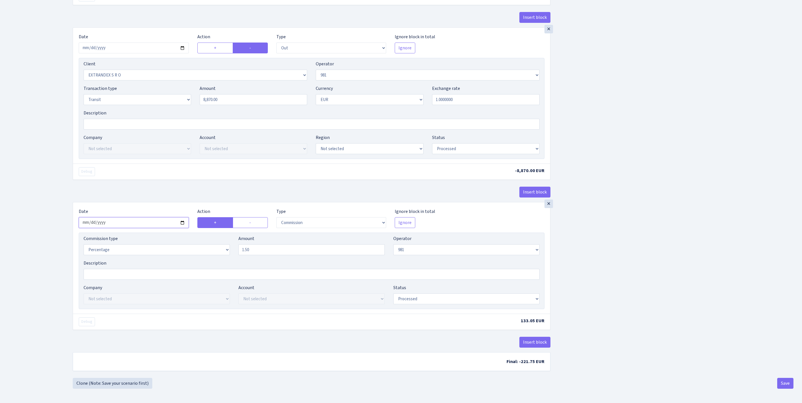
scroll to position [438, 0]
click at [786, 379] on button "Save" at bounding box center [785, 382] width 16 height 11
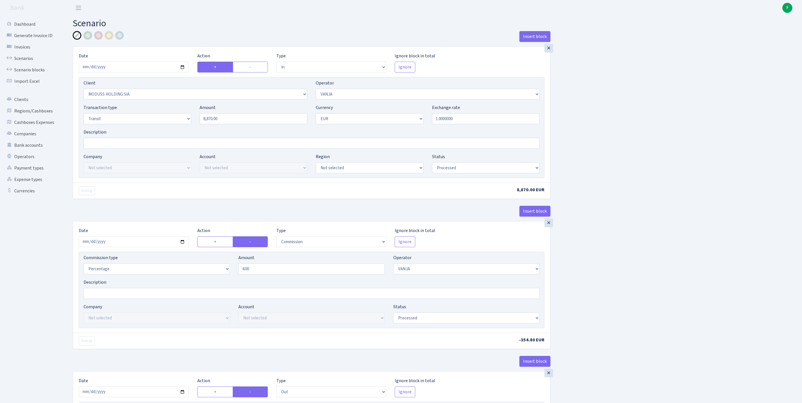
select select "in"
select select "2852"
select select "3"
select select "5"
select select "1"
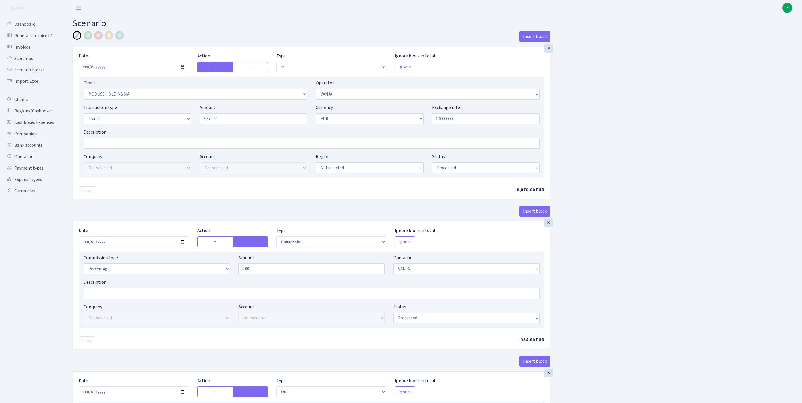
select select "processed"
select select "commission"
select select "3"
select select "processed"
select select "out"
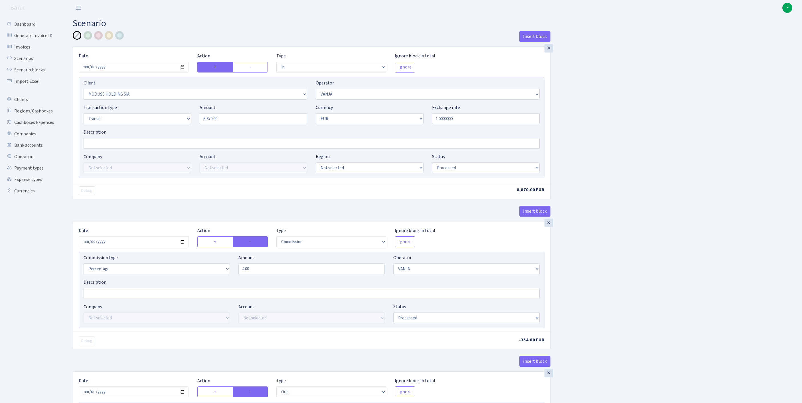
select select "1419"
select select "61"
select select "5"
select select "1"
select select "processed"
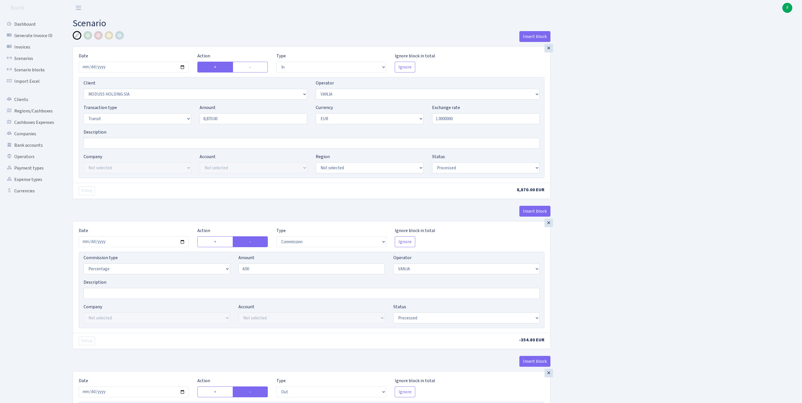
select select "commission"
select select "61"
select select "processed"
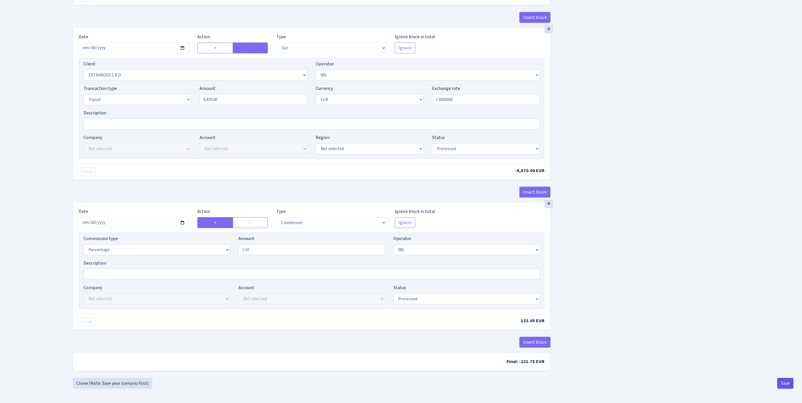
click at [786, 379] on button "Save" at bounding box center [785, 382] width 16 height 11
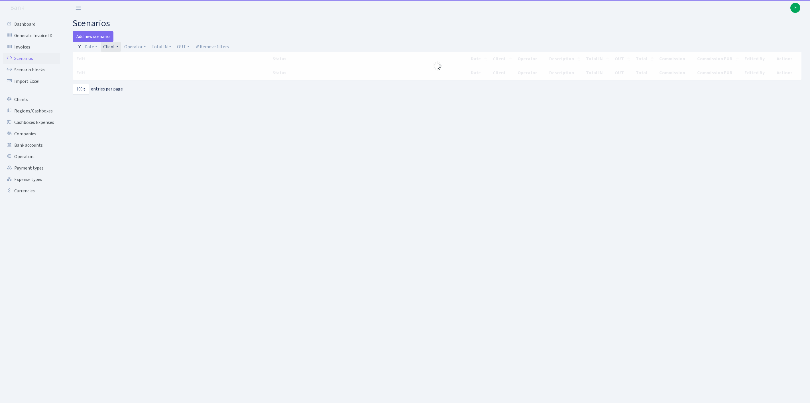
select select "100"
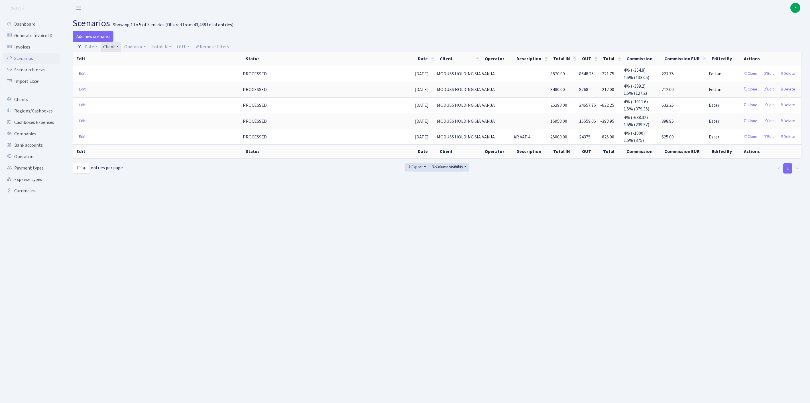
click at [121, 48] on link "Client" at bounding box center [111, 47] width 20 height 10
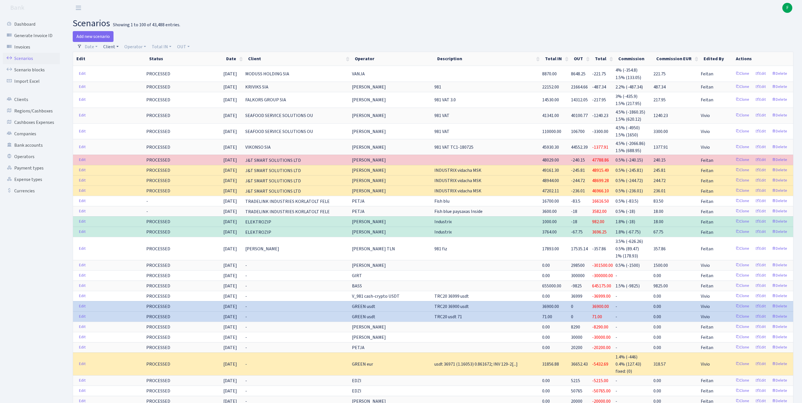
click at [115, 47] on link "Client" at bounding box center [111, 47] width 20 height 10
click at [126, 69] on input "search" at bounding box center [126, 67] width 47 height 9
type input "VLADKOR"
click at [143, 82] on li "[PERSON_NAME]" at bounding box center [126, 78] width 48 height 10
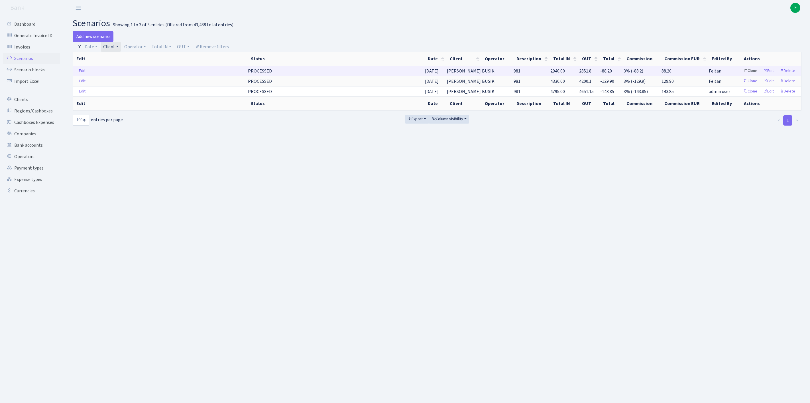
click at [741, 75] on link "Clone" at bounding box center [750, 70] width 19 height 9
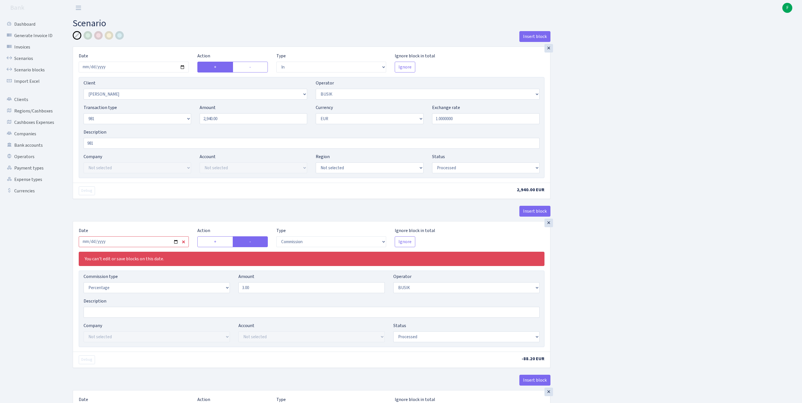
select select "in"
select select "3305"
select select "4"
select select "8"
select select "1"
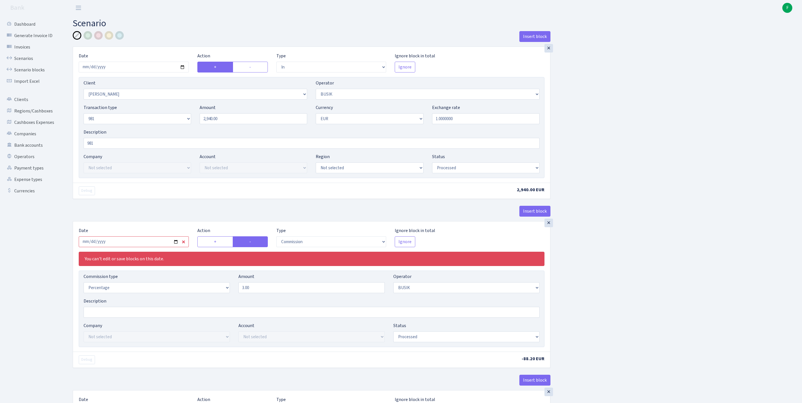
select select "processed"
select select "commission"
select select "4"
select select "processed"
select select "out"
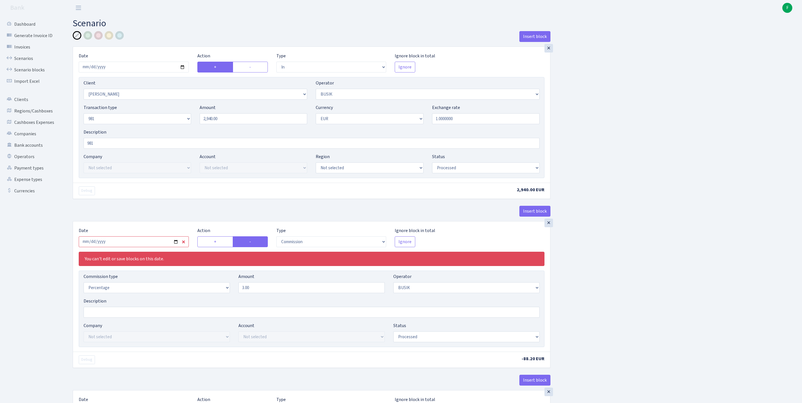
select select "3139"
select select "61"
select select "8"
select select "1"
select select "processed"
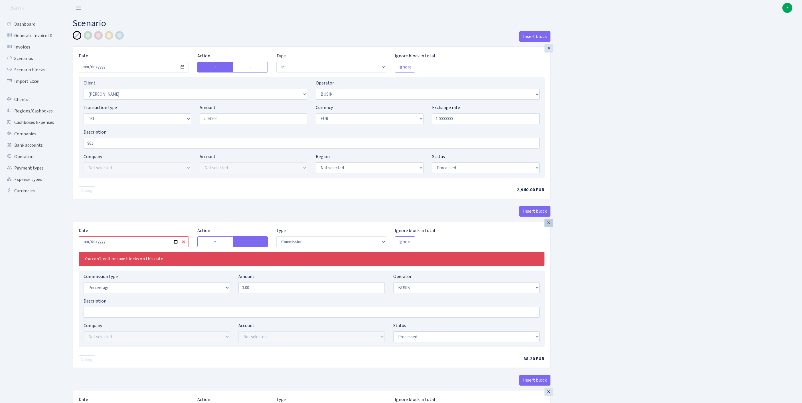
click at [547, 48] on div "×" at bounding box center [548, 48] width 9 height 9
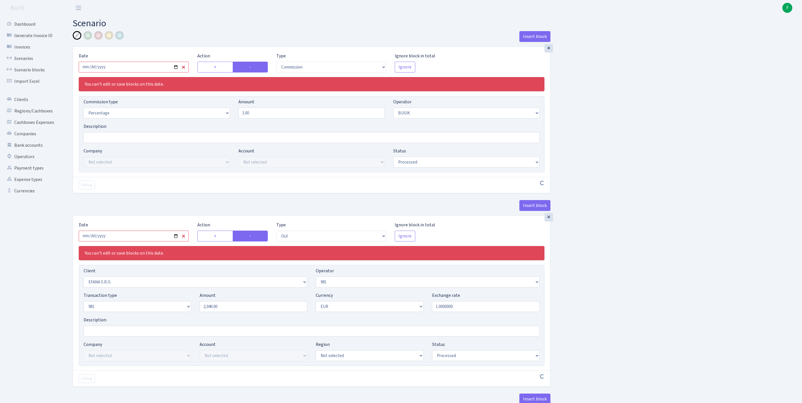
click at [547, 48] on div "×" at bounding box center [548, 48] width 9 height 9
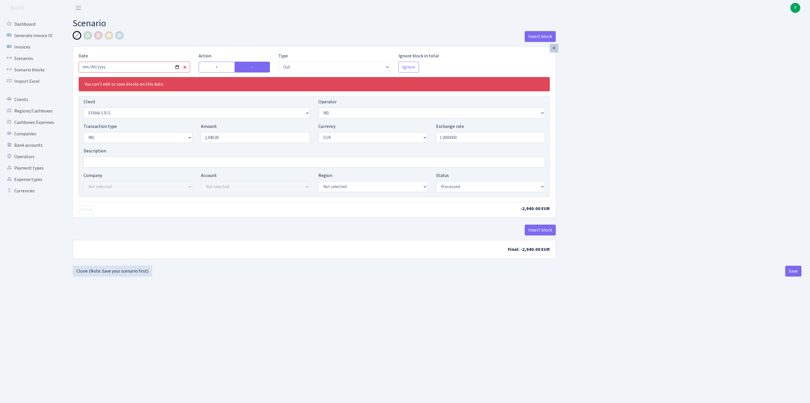
click at [554, 51] on div "×" at bounding box center [554, 48] width 9 height 9
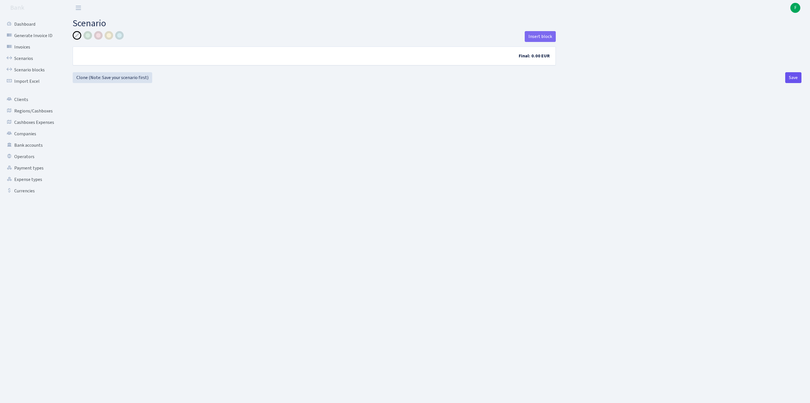
click at [789, 83] on button "Save" at bounding box center [793, 77] width 16 height 11
click at [25, 60] on link "Scenarios" at bounding box center [31, 58] width 57 height 11
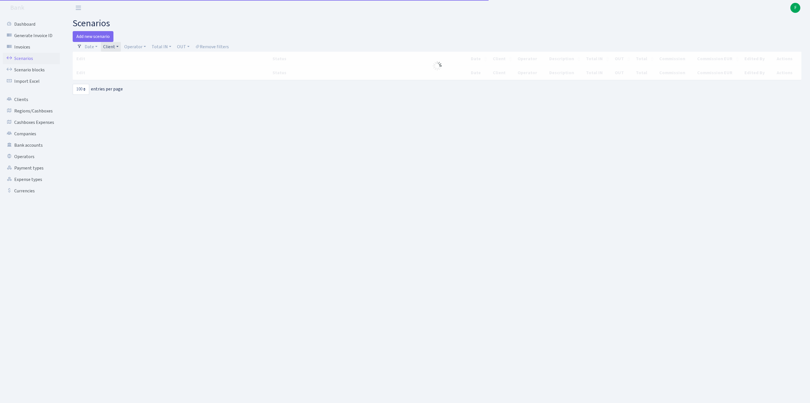
select select "100"
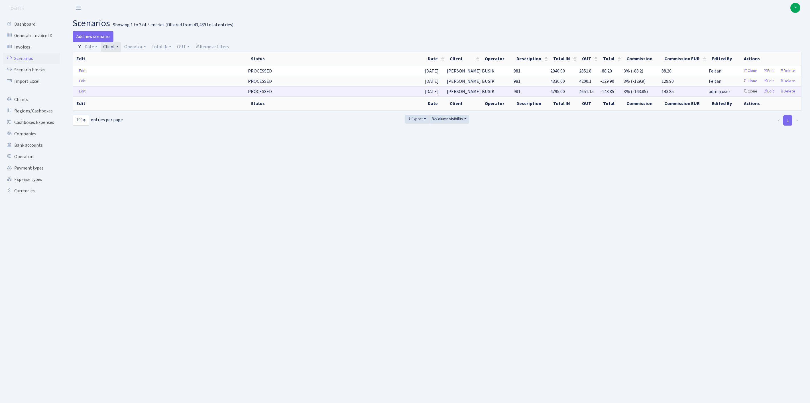
click at [741, 96] on link "Clone" at bounding box center [750, 91] width 19 height 9
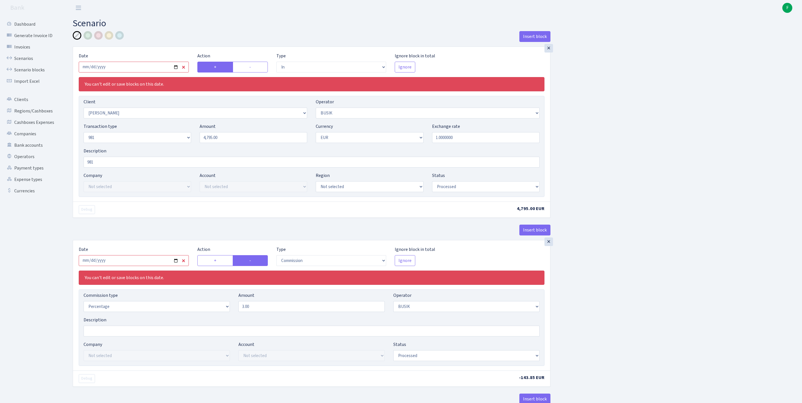
select select "in"
select select "3305"
select select "4"
select select "8"
select select "1"
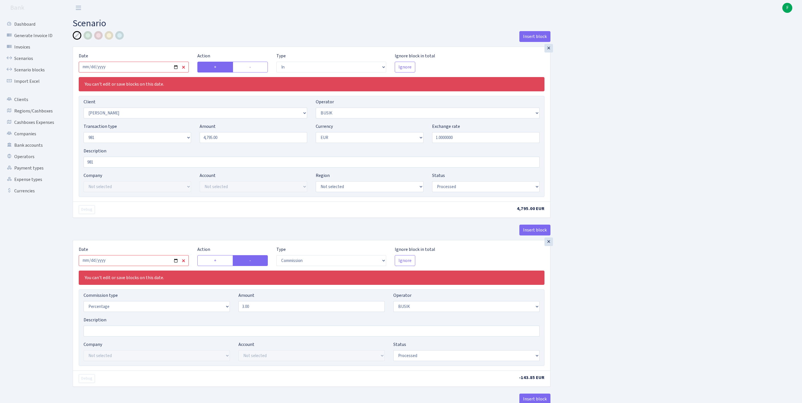
select select "processed"
select select "commission"
select select "4"
select select "processed"
select select "out"
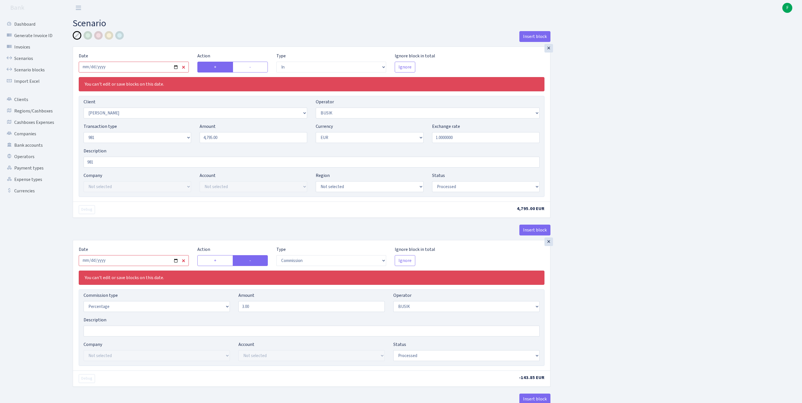
select select "3139"
select select "61"
select select "8"
select select "1"
select select "processed"
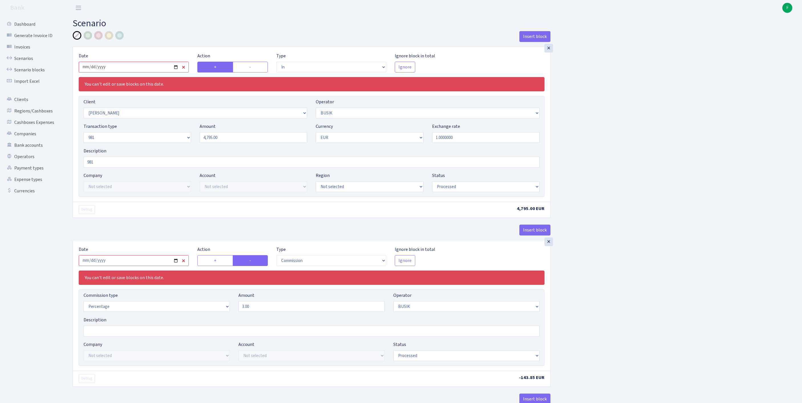
click at [162, 71] on input "2025-08-15" at bounding box center [134, 67] width 110 height 11
type input "[DATE]"
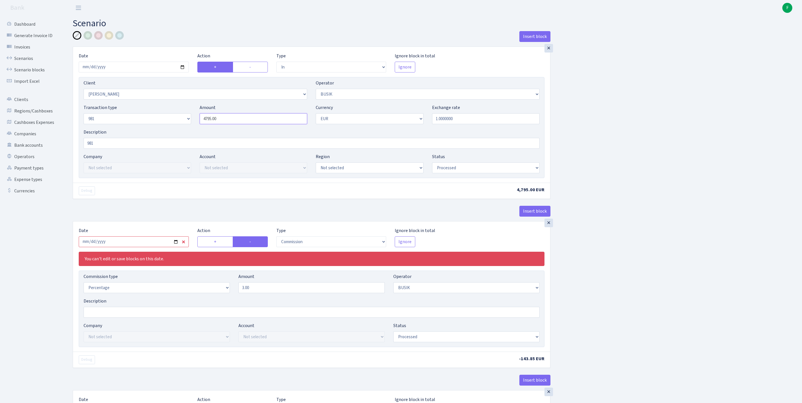
drag, startPoint x: 229, startPoint y: 133, endPoint x: 154, endPoint y: 127, distance: 75.0
click at [154, 127] on div "Transaction type Not selected 981 ELF FISH crypto GIRT IVO dekl MM-BALTIC eur U…" at bounding box center [311, 116] width 464 height 25
paste input "12886.6"
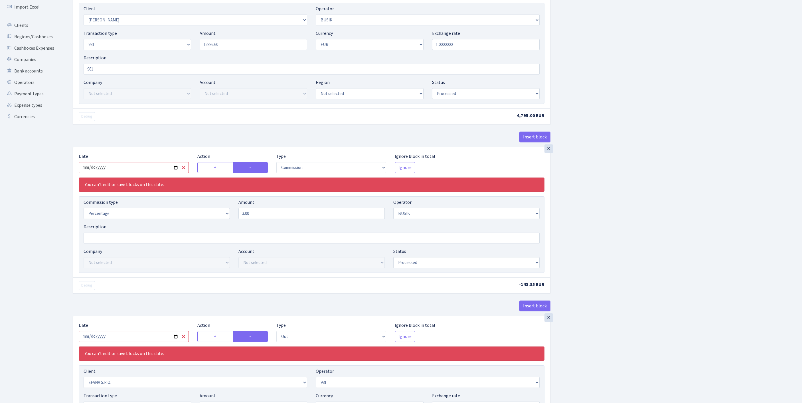
type input "12,886.60"
click at [172, 173] on input "2025-08-15" at bounding box center [134, 167] width 110 height 11
type input "[DATE]"
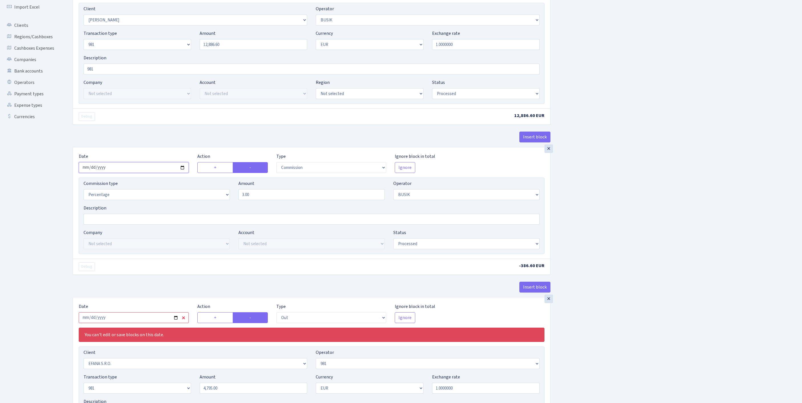
scroll to position [182, 0]
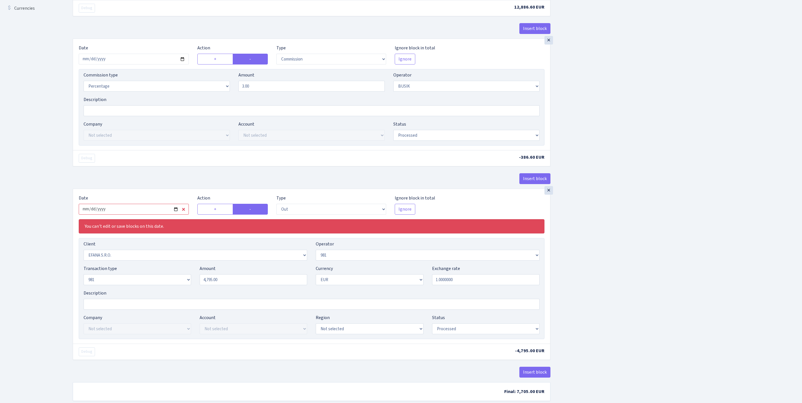
click at [162, 214] on input "2025-08-15" at bounding box center [134, 209] width 110 height 11
type input "[DATE]"
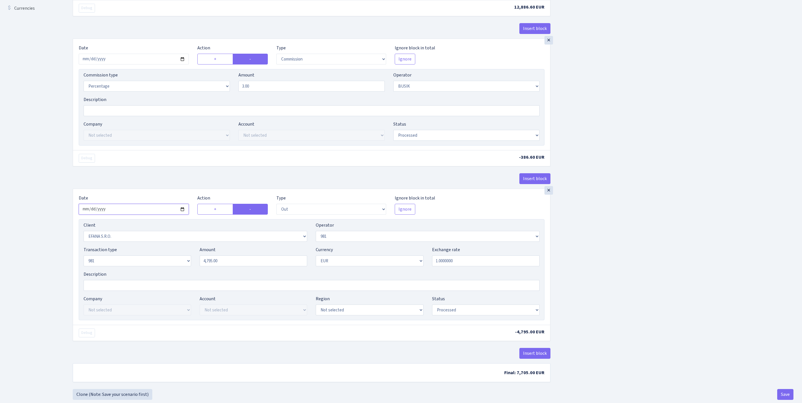
scroll to position [258, 0]
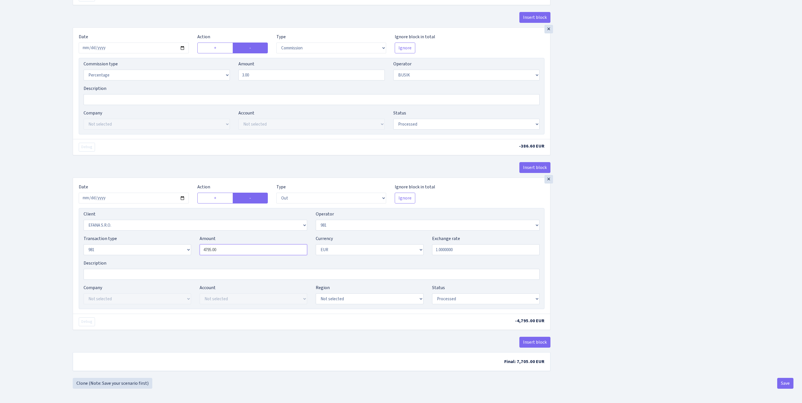
drag, startPoint x: 246, startPoint y: 240, endPoint x: 169, endPoint y: 227, distance: 77.4
click at [169, 235] on div "Transaction type Not selected 981 ELF FISH crypto GIRT IVO dekl MM-BALTIC eur U…" at bounding box center [311, 247] width 464 height 25
paste input "12886.6"
type input "12,886.60"
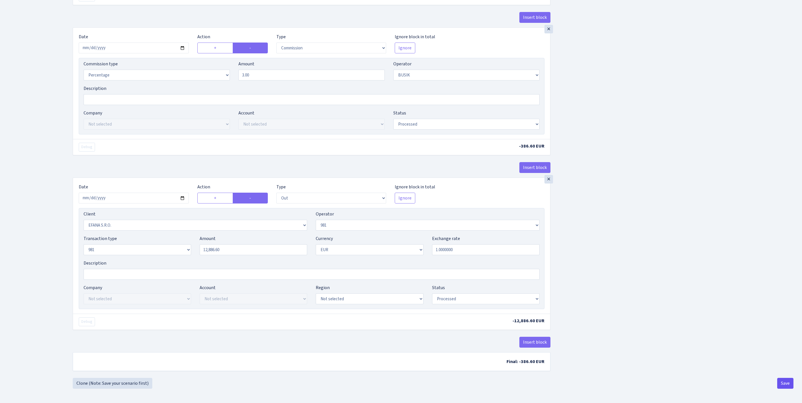
click at [787, 385] on button "Save" at bounding box center [785, 382] width 16 height 11
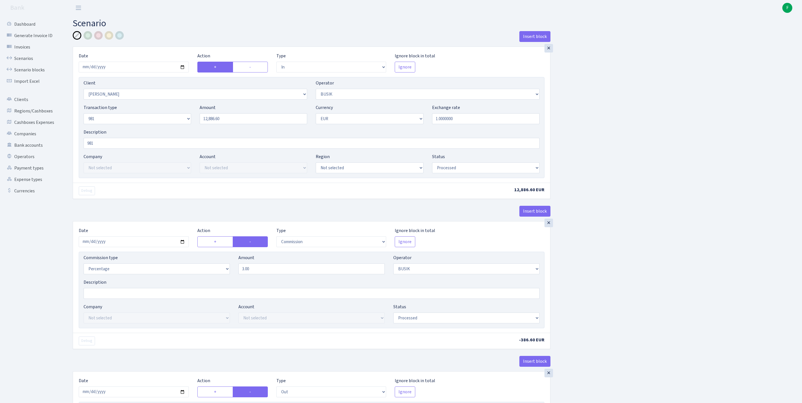
select select "in"
select select "3305"
select select "4"
select select "8"
select select "1"
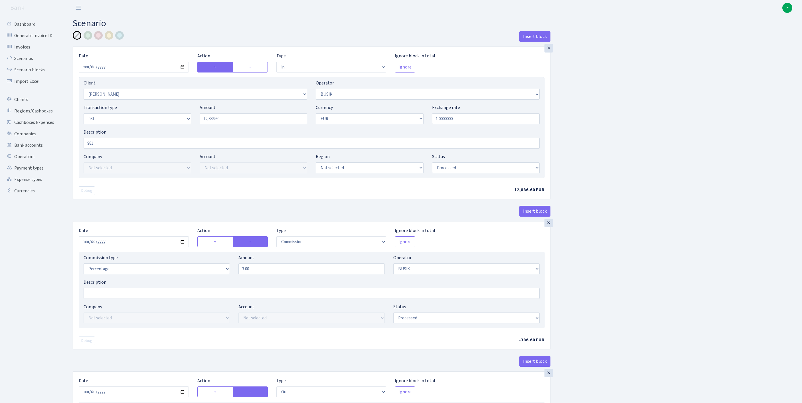
select select "processed"
select select "commission"
select select "4"
select select "processed"
select select "out"
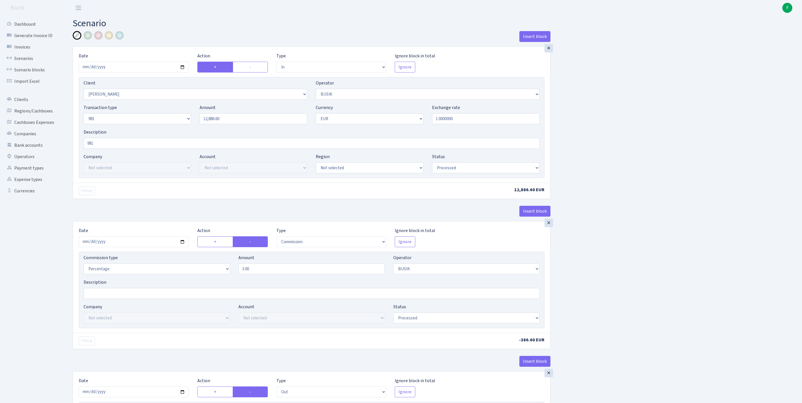
select select "3139"
select select "61"
select select "8"
select select "1"
select select "processed"
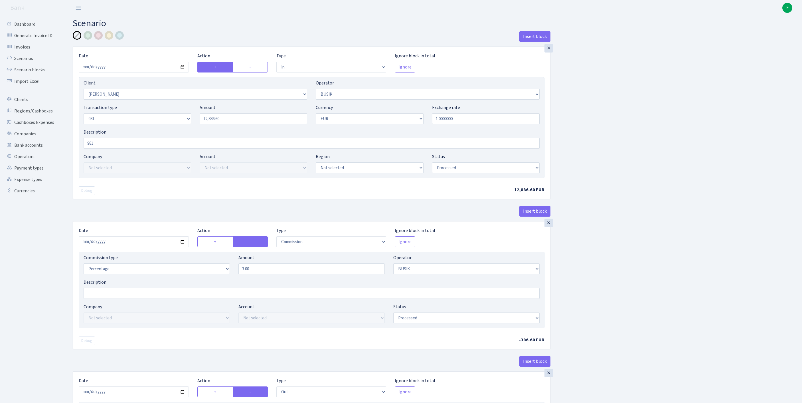
drag, startPoint x: 243, startPoint y: 18, endPoint x: 241, endPoint y: 22, distance: 5.1
click at [243, 18] on main "Scenario Insert block × Date 2025-08-27 Action + - Type --- In Out Commission F…" at bounding box center [432, 299] width 737 height 566
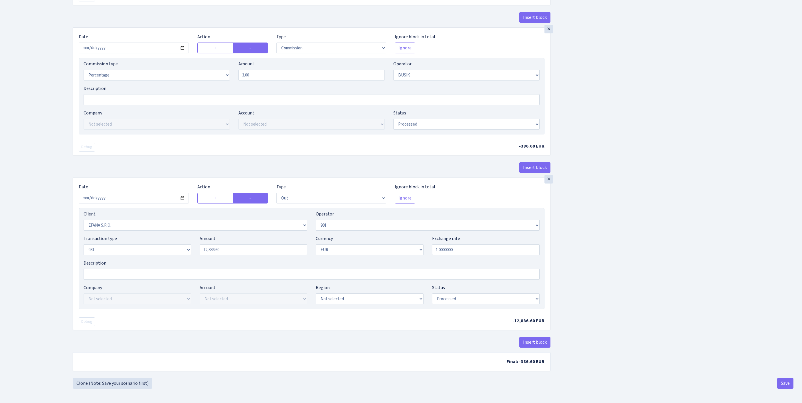
scroll to position [268, 0]
click at [781, 383] on button "Save" at bounding box center [785, 382] width 16 height 11
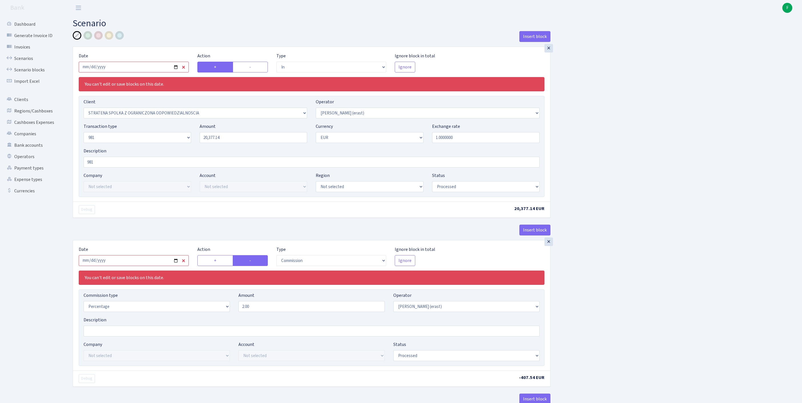
select select "in"
select select "3300"
select select "155"
select select "8"
select select "1"
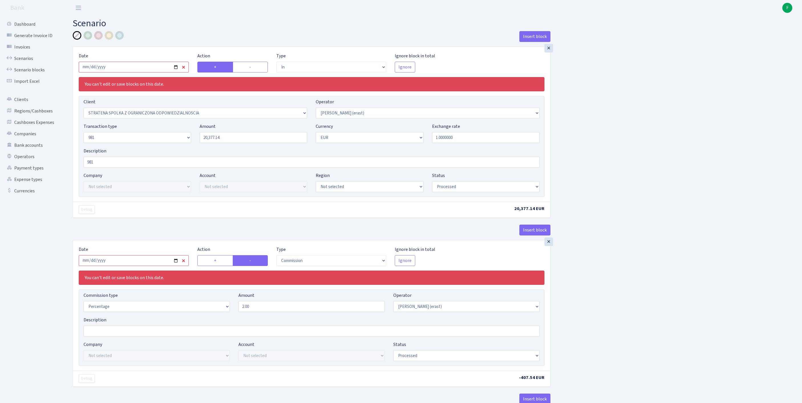
select select "processed"
select select "commission"
select select "155"
select select "processed"
select select "out"
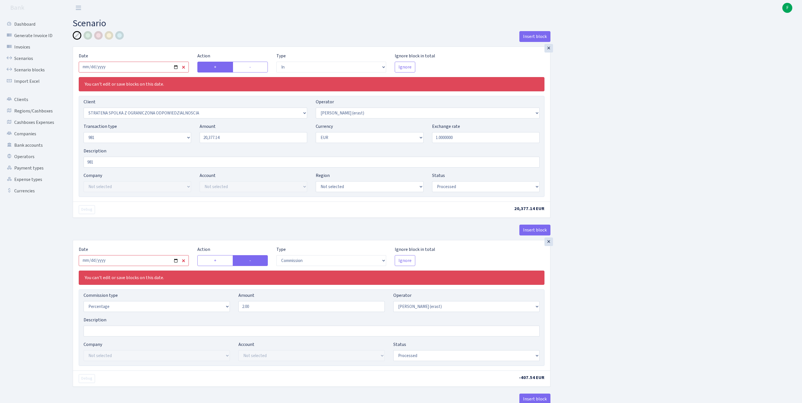
select select "2442"
select select "61"
select select "8"
select select "1"
select select "processed"
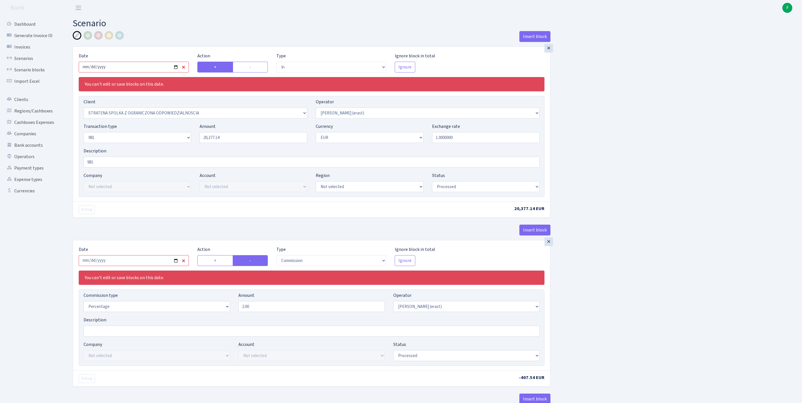
click at [159, 72] on input "[DATE]" at bounding box center [134, 67] width 110 height 11
type input "[DATE]"
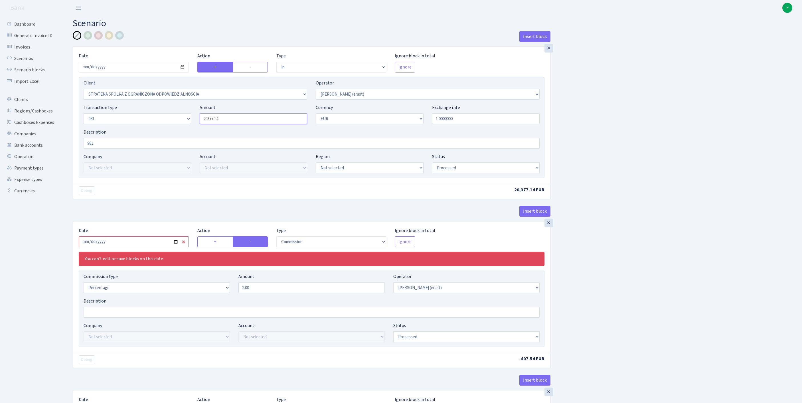
drag, startPoint x: 224, startPoint y: 129, endPoint x: 196, endPoint y: 131, distance: 28.0
click at [186, 129] on div "Transaction type Not selected 981 ELF FISH crypto GIRT IVO dekl MM-BALTIC eur U…" at bounding box center [311, 116] width 464 height 25
paste input "7305.50"
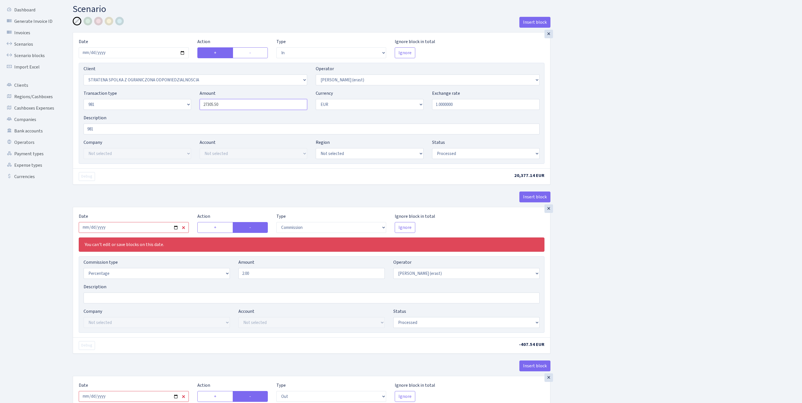
scroll to position [81, 0]
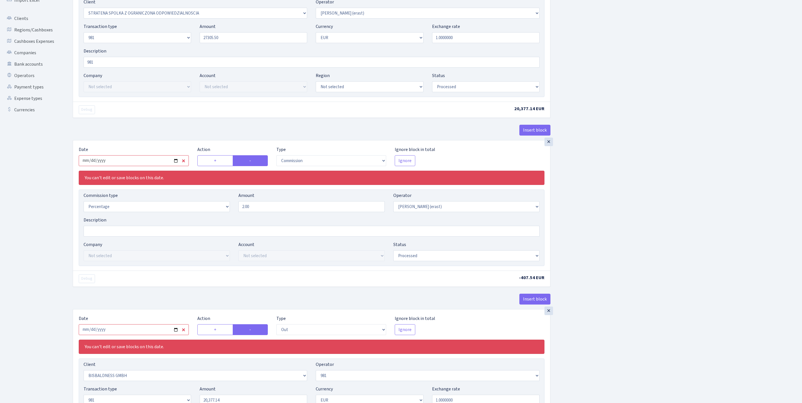
type input "27,305.50"
click at [151, 166] on input "2025-08-20" at bounding box center [134, 160] width 110 height 11
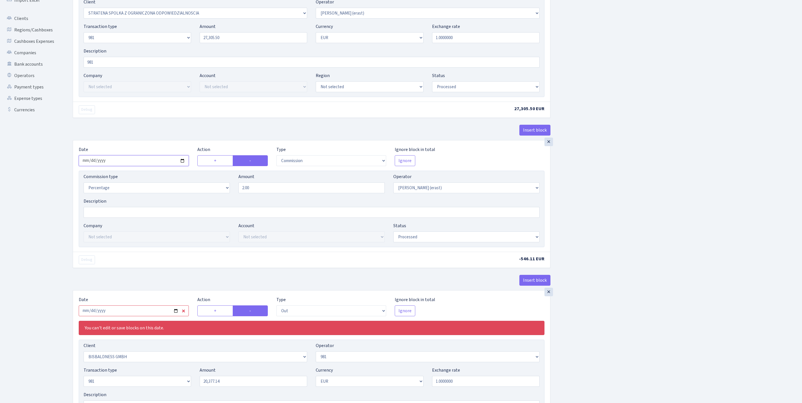
type input "[DATE]"
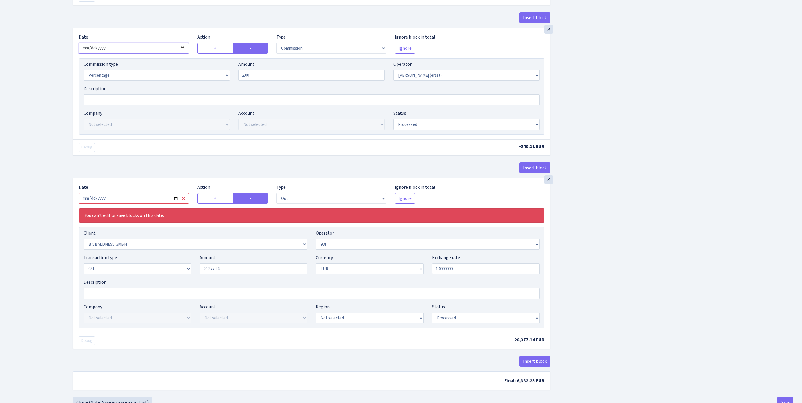
scroll to position [237, 0]
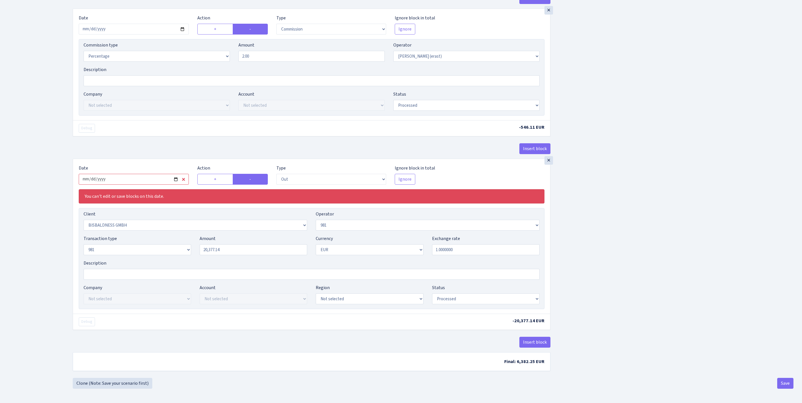
click at [167, 184] on input "2025-08-20" at bounding box center [134, 179] width 110 height 11
type input "2025-08-27"
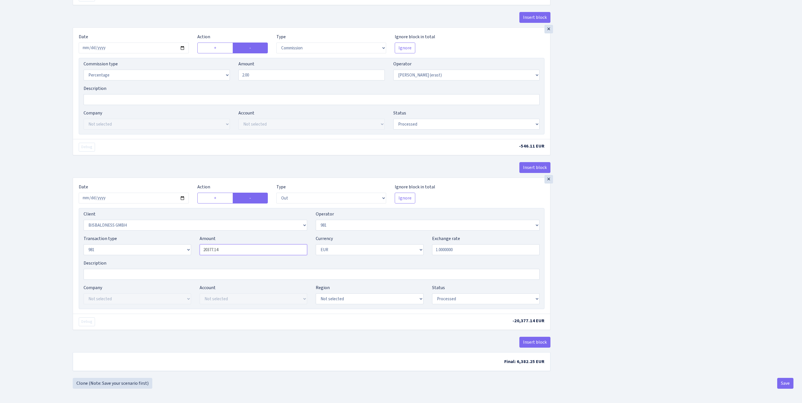
drag, startPoint x: 237, startPoint y: 262, endPoint x: 169, endPoint y: 248, distance: 69.3
click at [138, 239] on div "Client Not selected 1 KOC GEMICILIK VE TASIMACILIK 1/BALDERE-SILDEDZE SIGNE 1/S…" at bounding box center [312, 258] width 466 height 101
paste input "7305.50"
type input "27,305.50"
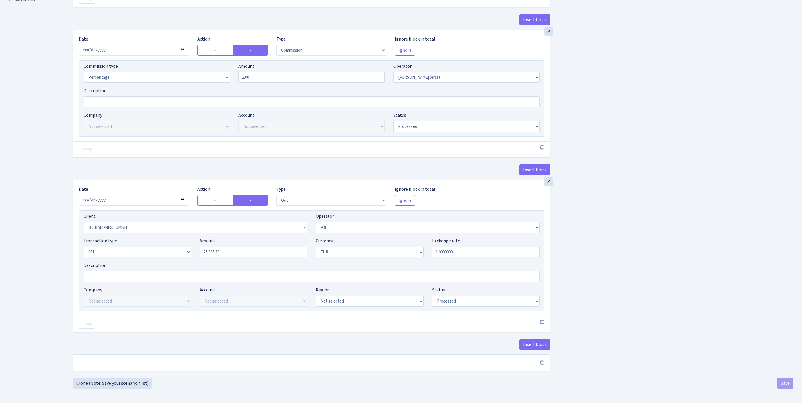
scroll to position [266, 0]
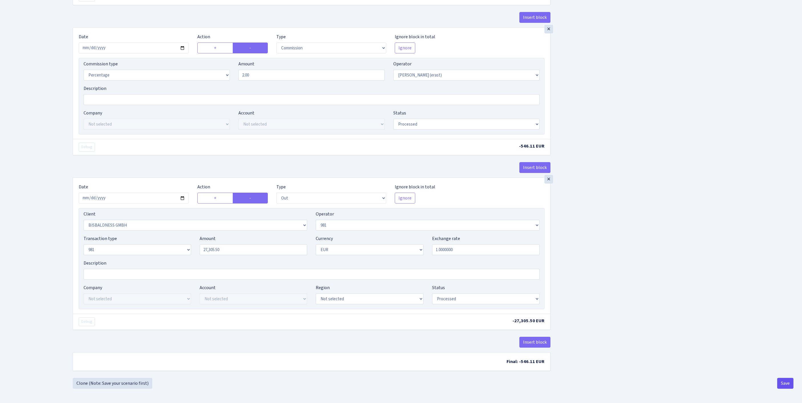
click at [783, 384] on button "Save" at bounding box center [785, 382] width 16 height 11
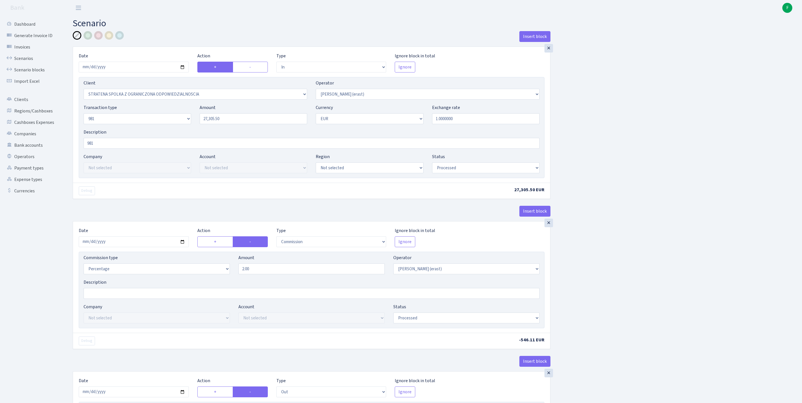
select select "in"
select select "3300"
select select "155"
select select "8"
select select "1"
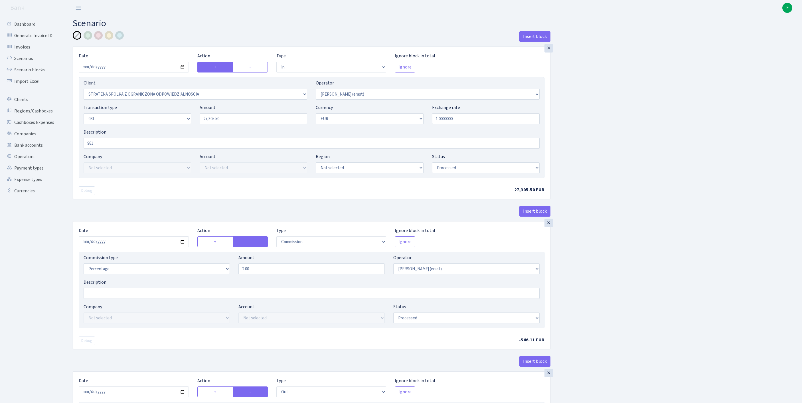
select select "processed"
select select "commission"
select select "155"
select select "processed"
select select "out"
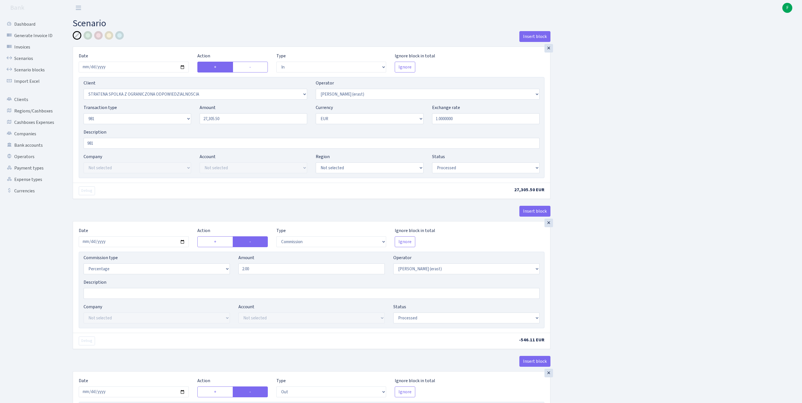
select select "2442"
select select "61"
select select "8"
select select "1"
select select "processed"
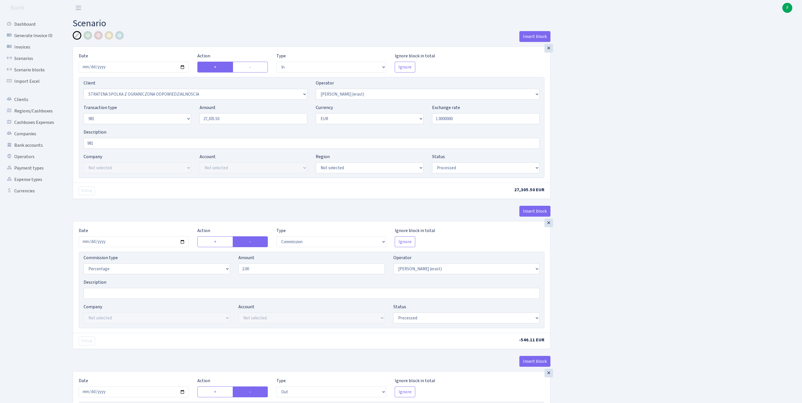
scroll to position [268, 0]
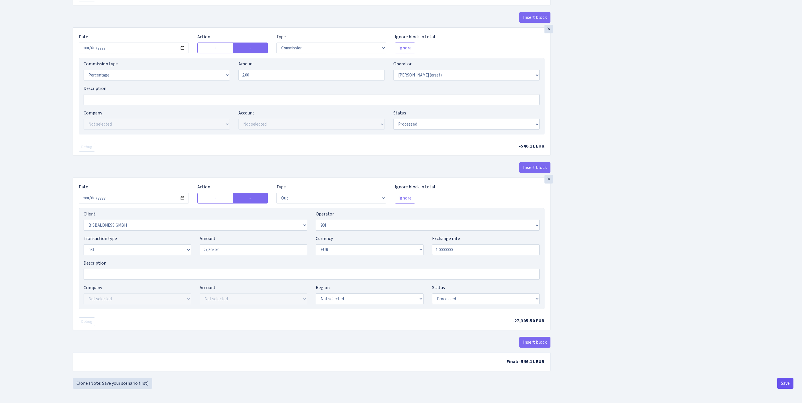
click at [779, 381] on button "Save" at bounding box center [785, 382] width 16 height 11
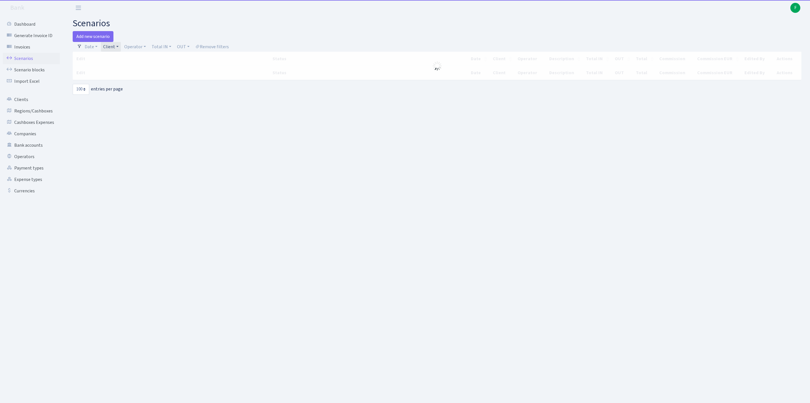
select select "100"
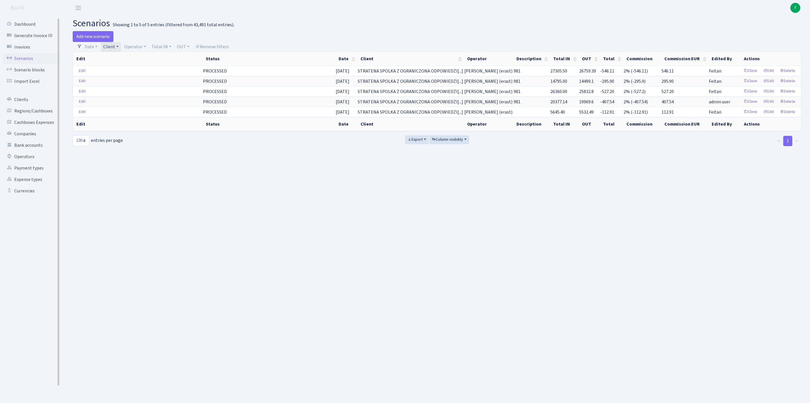
click at [28, 60] on link "Scenarios" at bounding box center [31, 58] width 57 height 11
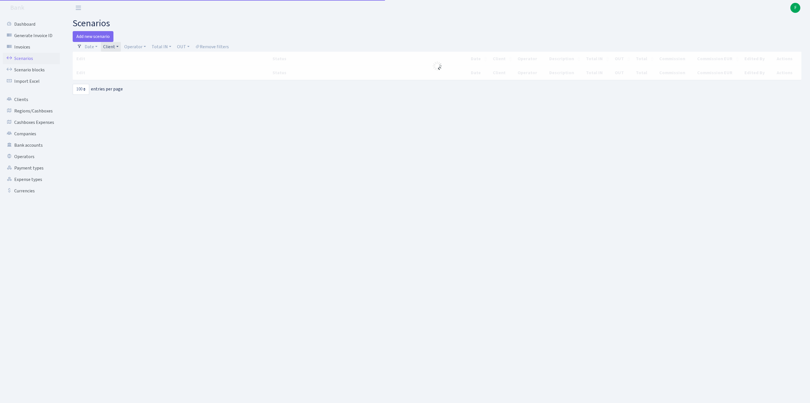
select select "100"
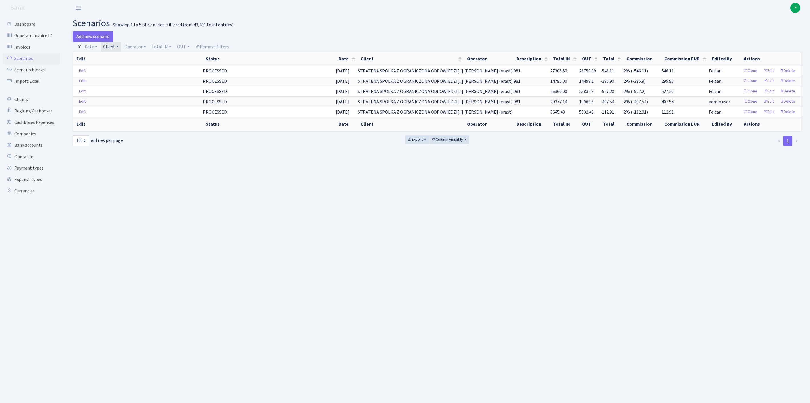
click at [121, 46] on link "Client" at bounding box center [111, 47] width 20 height 10
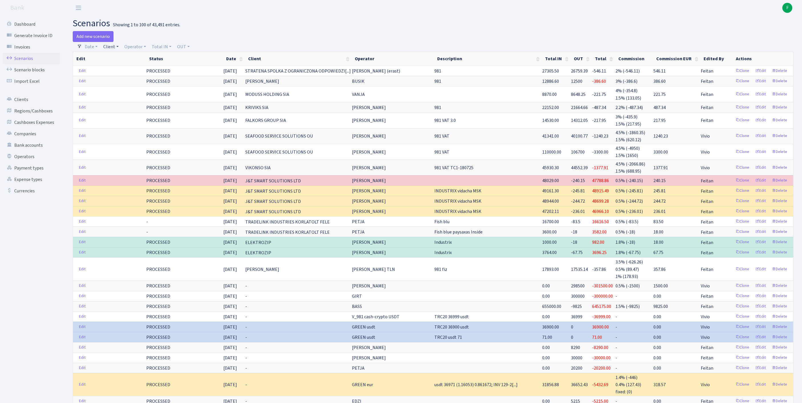
click at [116, 47] on link "Client" at bounding box center [111, 47] width 20 height 10
click at [122, 72] on input "search" at bounding box center [126, 67] width 47 height 9
type input "BORT"
click at [141, 80] on li "BORT LAT MET" at bounding box center [126, 78] width 48 height 10
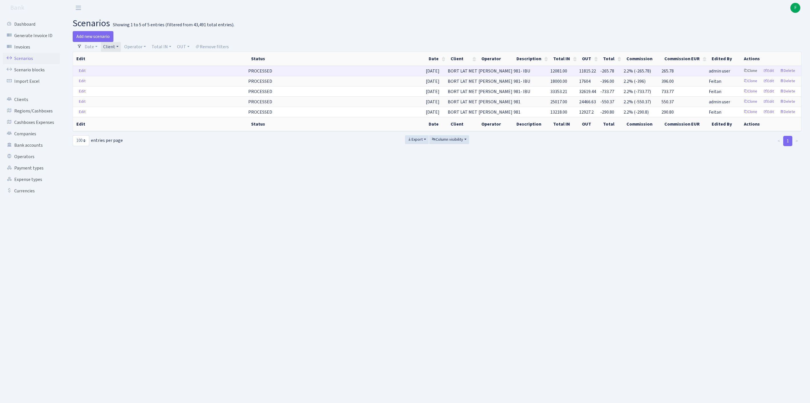
click at [741, 75] on link "Clone" at bounding box center [750, 70] width 19 height 9
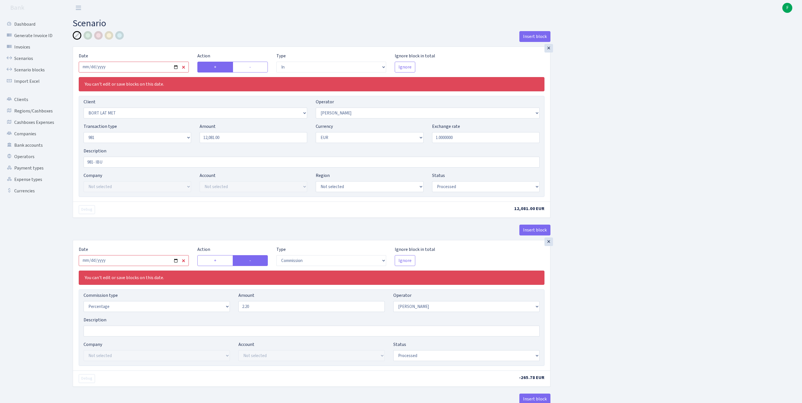
select select "in"
select select "3151"
select select "14"
select select "8"
select select "1"
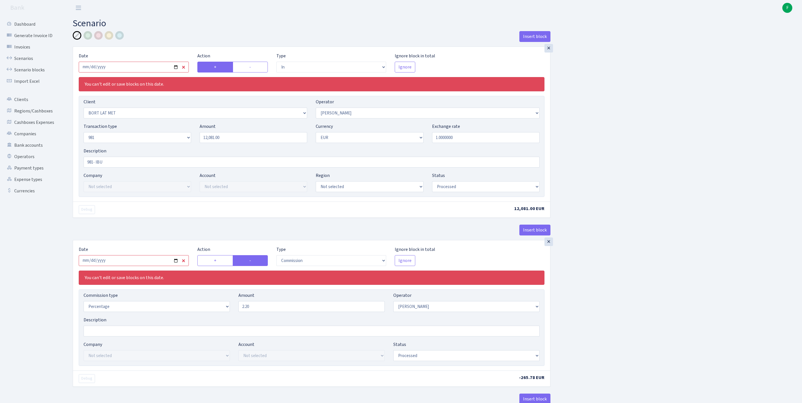
select select "processed"
select select "commission"
select select "14"
select select "processed"
select select "out"
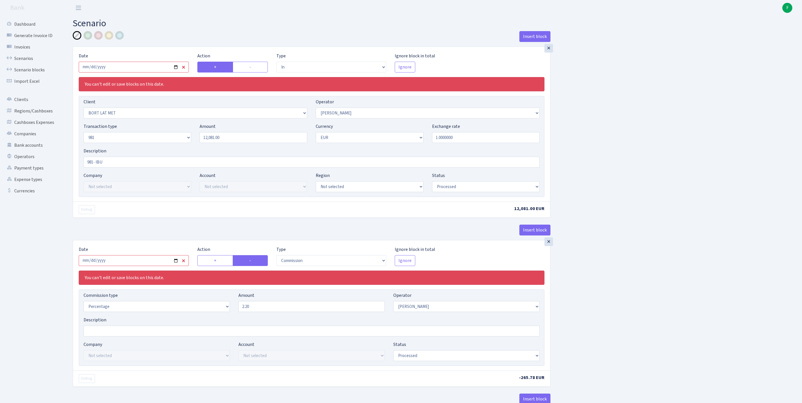
select select "279"
select select "61"
select select "8"
select select "1"
select select "processed"
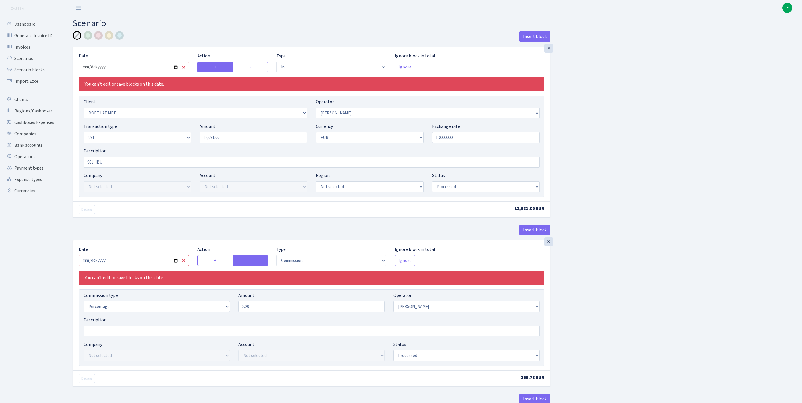
click at [162, 72] on input "2025-08-15" at bounding box center [134, 67] width 110 height 11
type input "[DATE]"
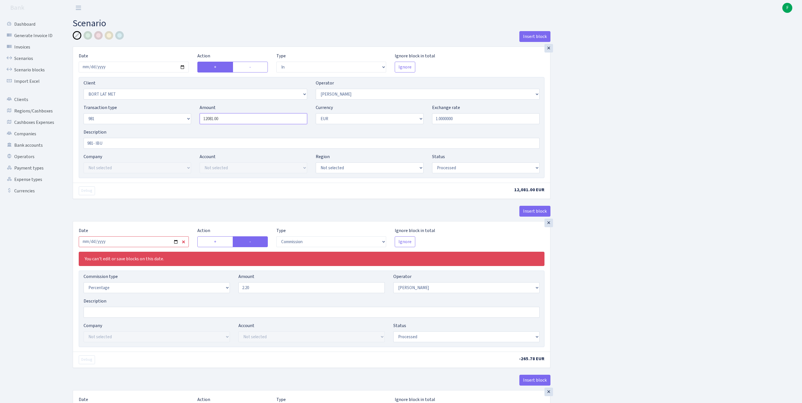
drag, startPoint x: 237, startPoint y: 131, endPoint x: 181, endPoint y: 127, distance: 56.6
click at [181, 127] on div "Transaction type Not selected 981 ELF FISH crypto GIRT IVO dekl MM-BALTIC eur U…" at bounding box center [311, 116] width 464 height 25
paste input "29815"
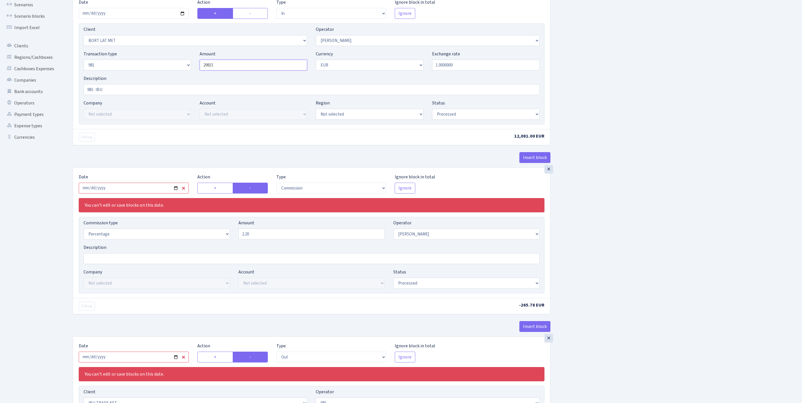
scroll to position [108, 0]
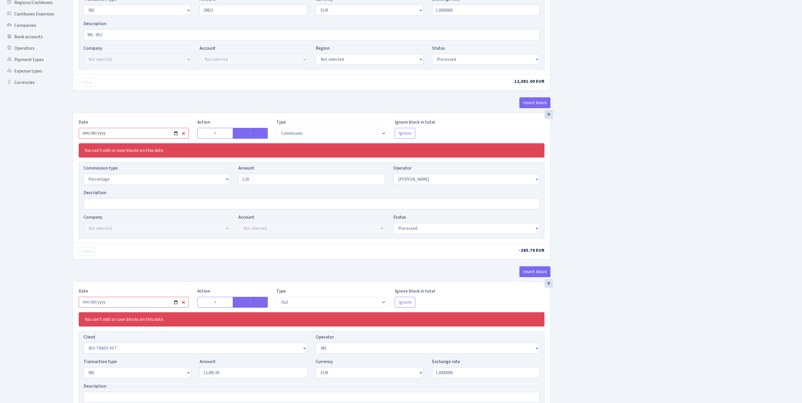
type input "29,815.00"
click at [165, 139] on input "2025-08-15" at bounding box center [134, 133] width 110 height 11
type input "[DATE]"
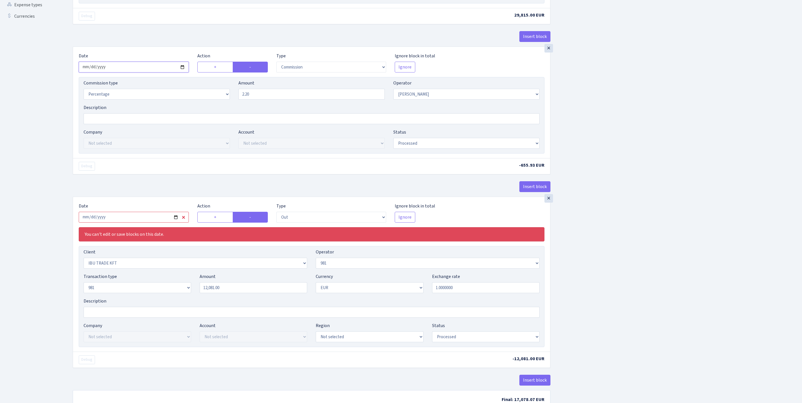
scroll to position [189, 0]
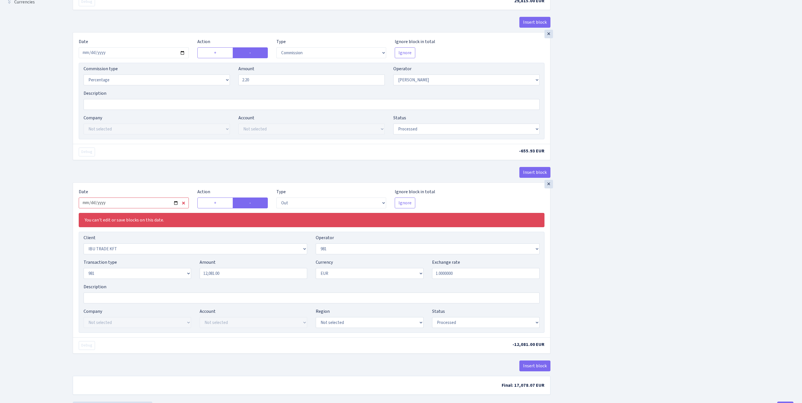
click at [147, 208] on input "2025-08-15" at bounding box center [134, 202] width 110 height 11
type input "[DATE]"
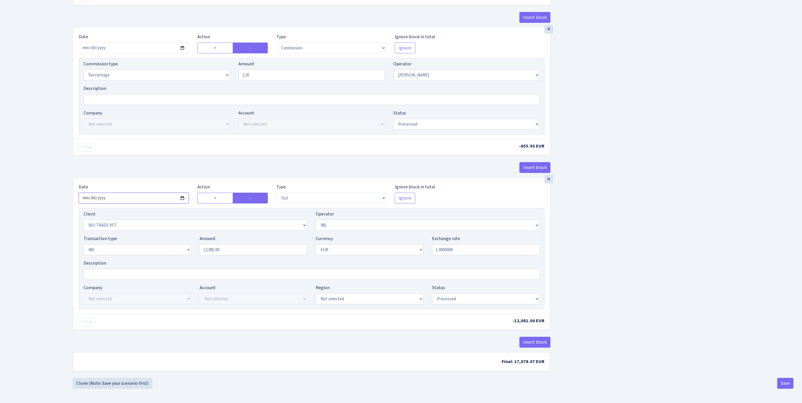
scroll to position [258, 0]
drag, startPoint x: 217, startPoint y: 242, endPoint x: 166, endPoint y: 236, distance: 51.1
click at [166, 236] on div "Transaction type Not selected 981 ELF FISH crypto GIRT IVO dekl MM-BALTIC eur U…" at bounding box center [311, 247] width 464 height 25
paste input "29815"
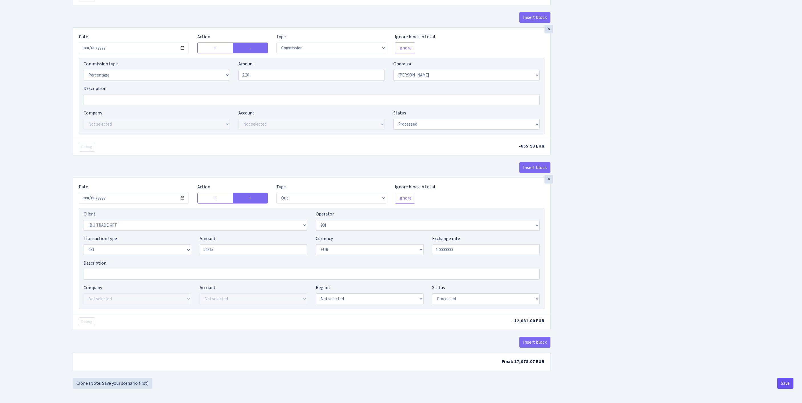
type input "29,815.00"
click at [786, 382] on button "Save" at bounding box center [785, 382] width 16 height 11
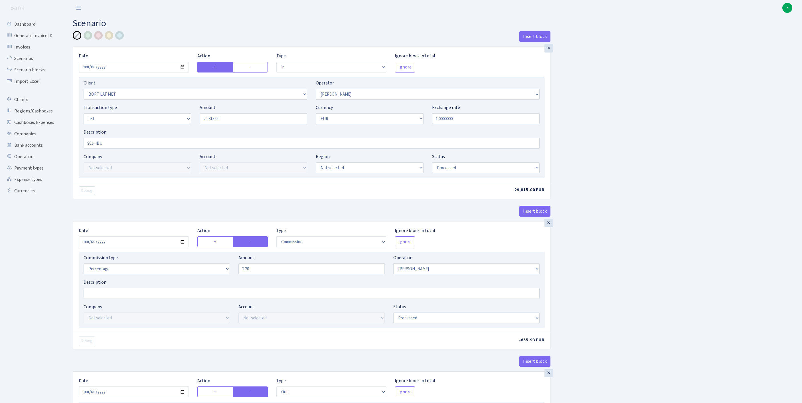
select select "in"
select select "3151"
select select "14"
select select "8"
select select "1"
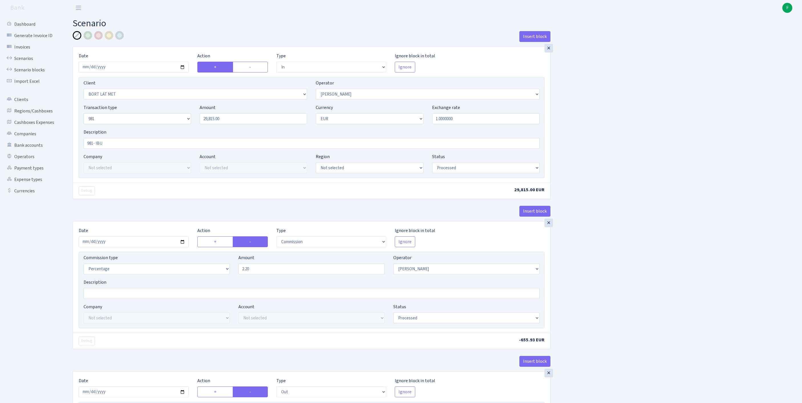
select select "processed"
select select "commission"
select select "14"
select select "processed"
select select "out"
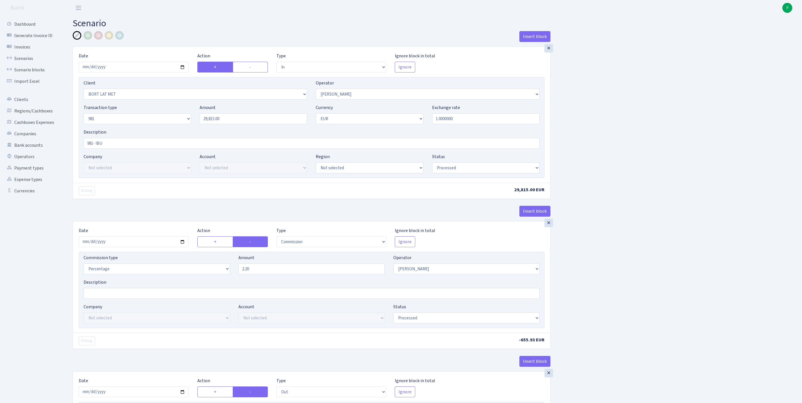
select select "279"
select select "61"
select select "8"
select select "1"
select select "processed"
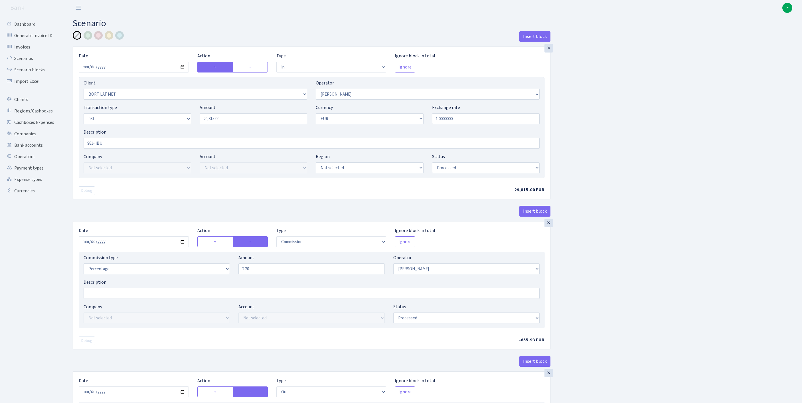
scroll to position [268, 0]
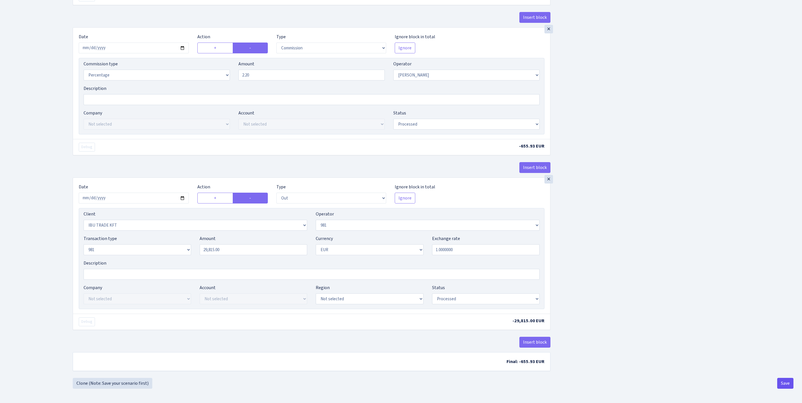
click at [789, 382] on button "Save" at bounding box center [785, 382] width 16 height 11
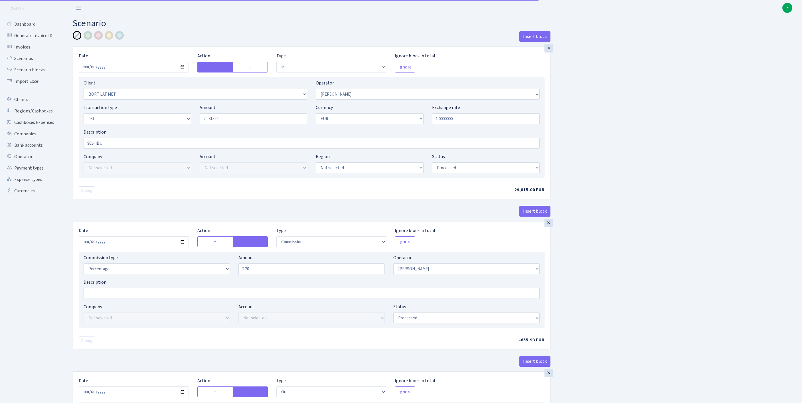
select select "in"
select select "3151"
select select "14"
select select "8"
select select "1"
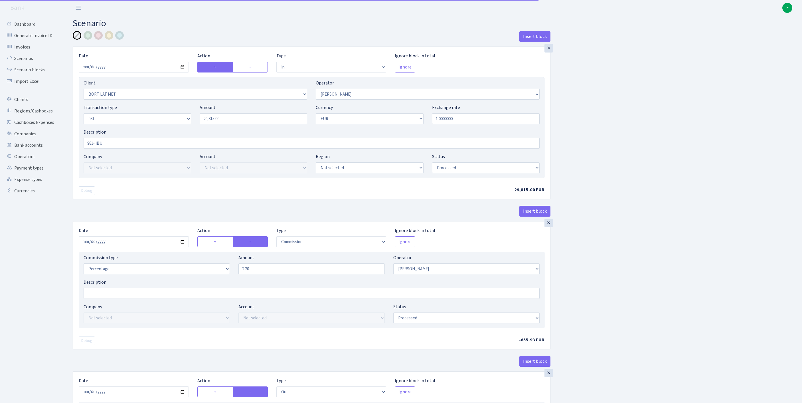
select select "processed"
select select "commission"
select select "14"
select select "processed"
select select "out"
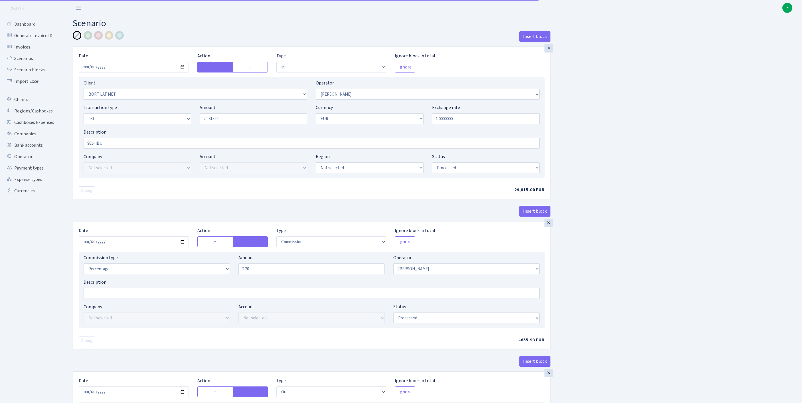
select select "279"
select select "61"
select select "8"
select select "1"
select select "processed"
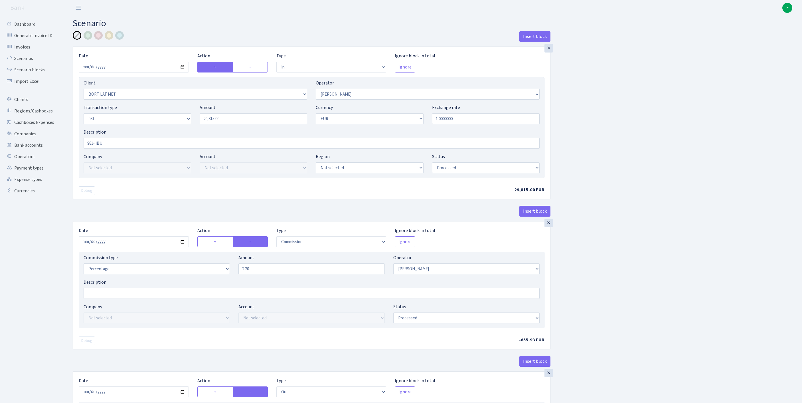
click at [620, 71] on div "Insert block × Date 2025-08-27 Action + - Type --- In Out Commission Field requ…" at bounding box center [432, 301] width 729 height 540
click at [26, 63] on link "Scenarios" at bounding box center [31, 58] width 57 height 11
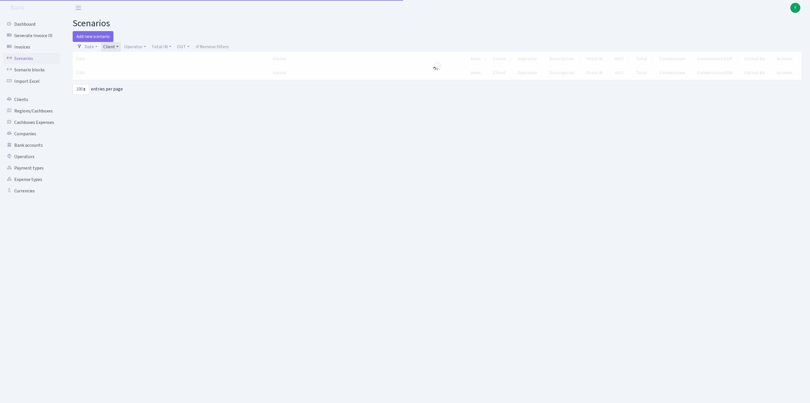
select select "100"
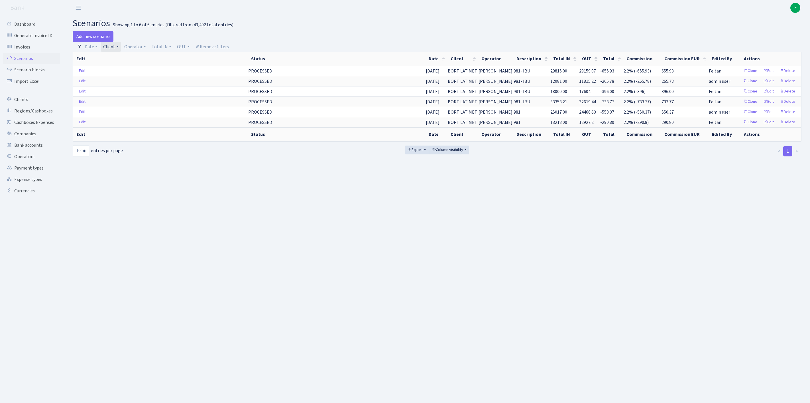
click at [121, 50] on link "Client" at bounding box center [111, 47] width 20 height 10
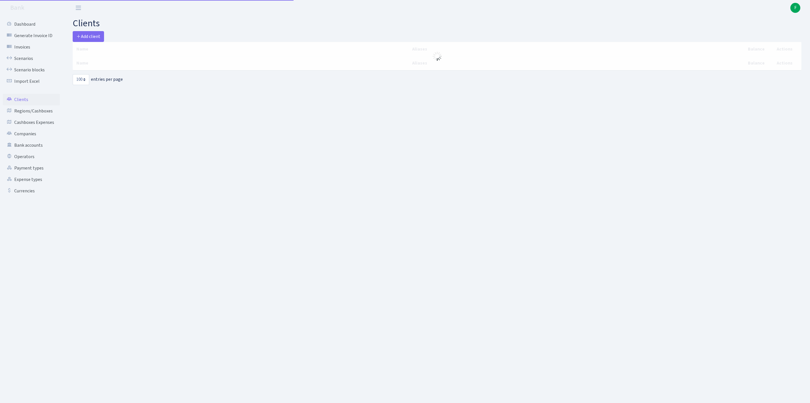
select select "100"
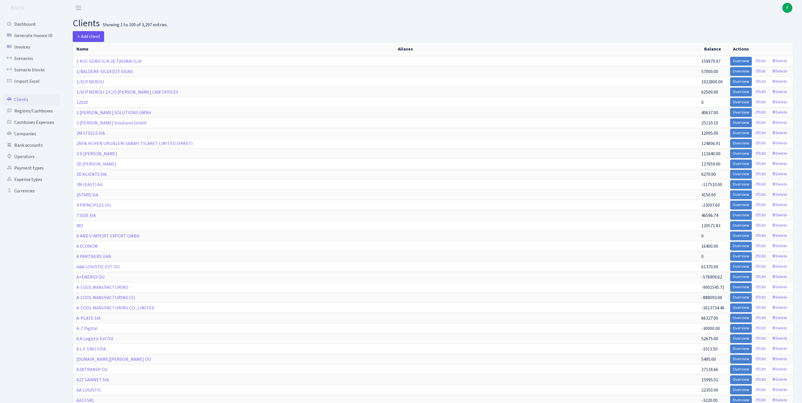
click at [96, 38] on span "Add client" at bounding box center [88, 36] width 24 height 6
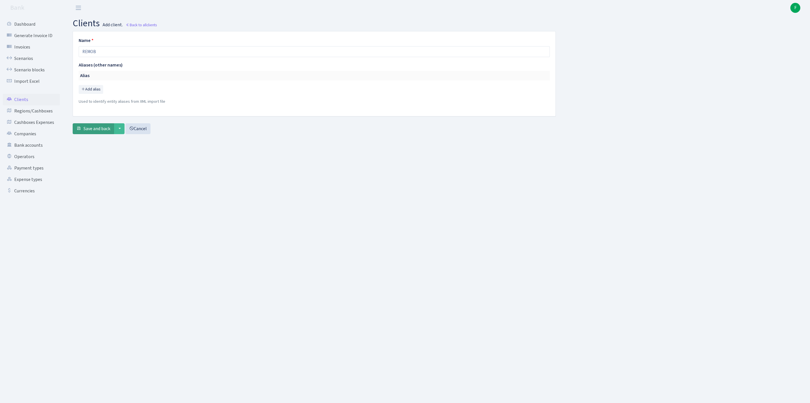
type input "REMOB"
click at [98, 132] on span "Save and back" at bounding box center [97, 128] width 27 height 6
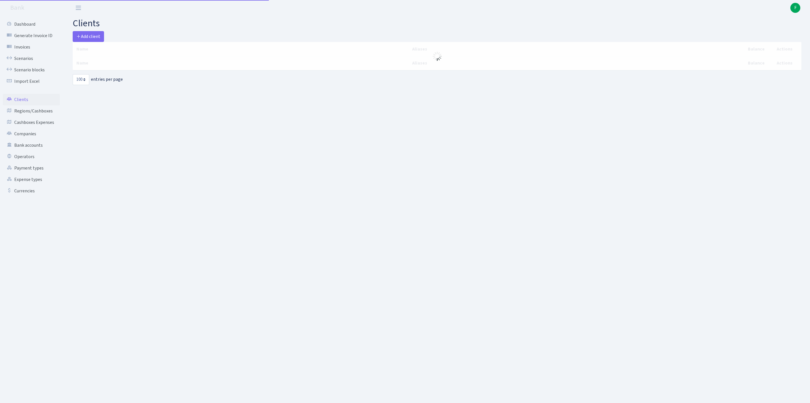
select select "100"
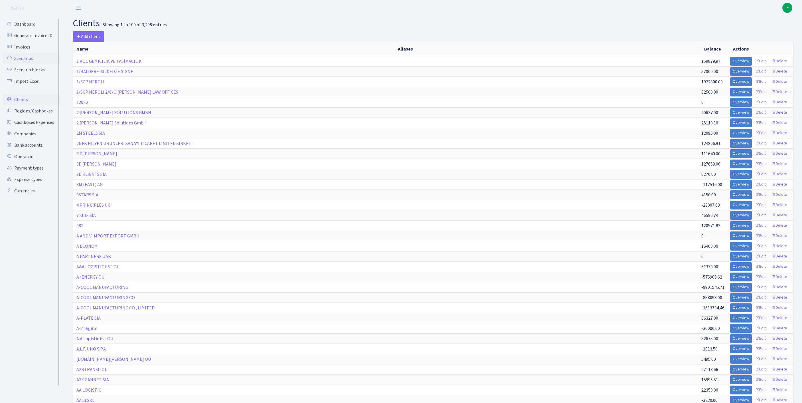
click at [20, 62] on link "Scenarios" at bounding box center [31, 58] width 57 height 11
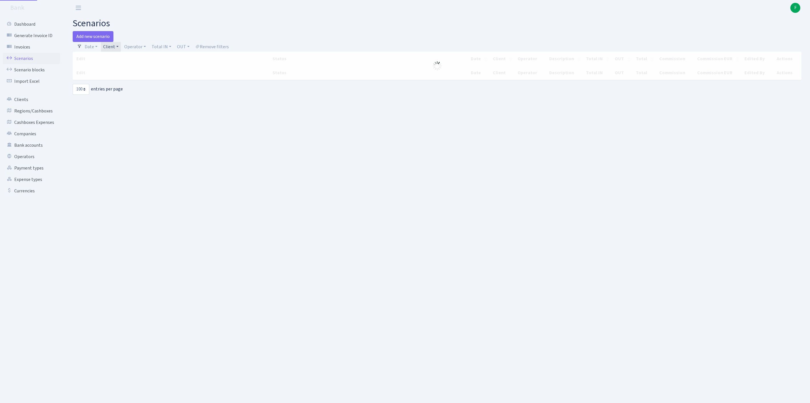
select select "100"
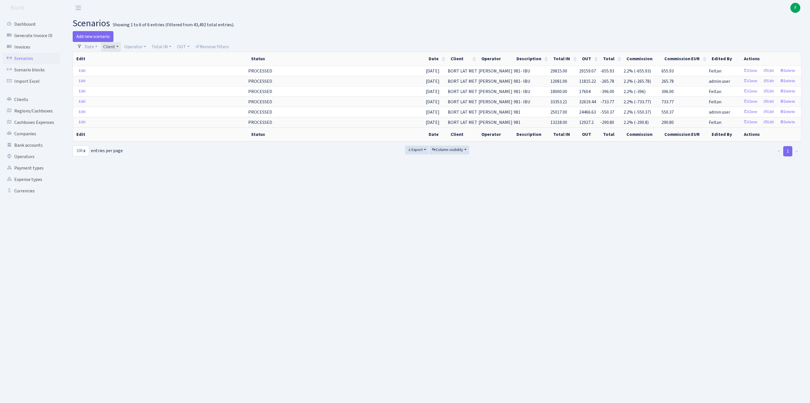
click at [121, 48] on link "Client" at bounding box center [111, 47] width 20 height 10
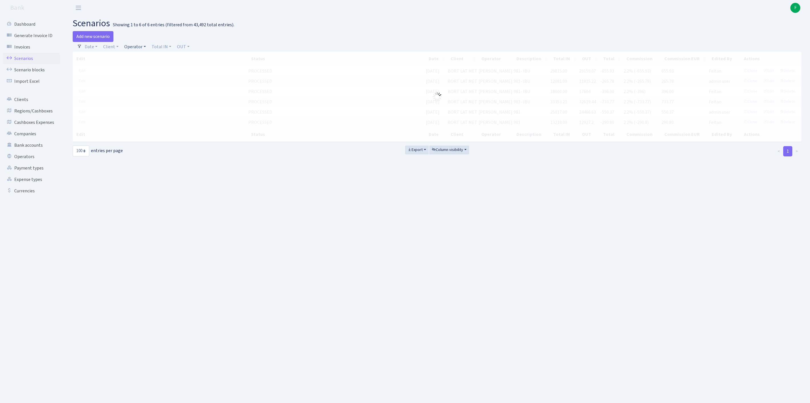
click at [148, 47] on link "Operator" at bounding box center [135, 47] width 26 height 10
click at [149, 71] on input "search" at bounding box center [147, 67] width 47 height 9
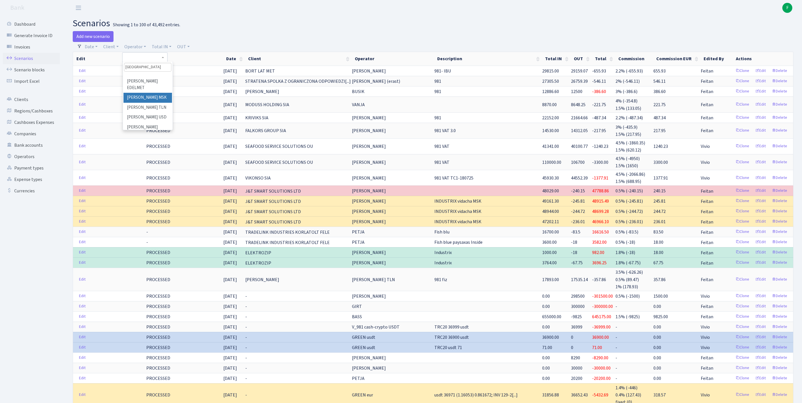
scroll to position [66, 0]
type input "ROMA"
click at [152, 104] on li "[PERSON_NAME] TLN" at bounding box center [147, 99] width 48 height 10
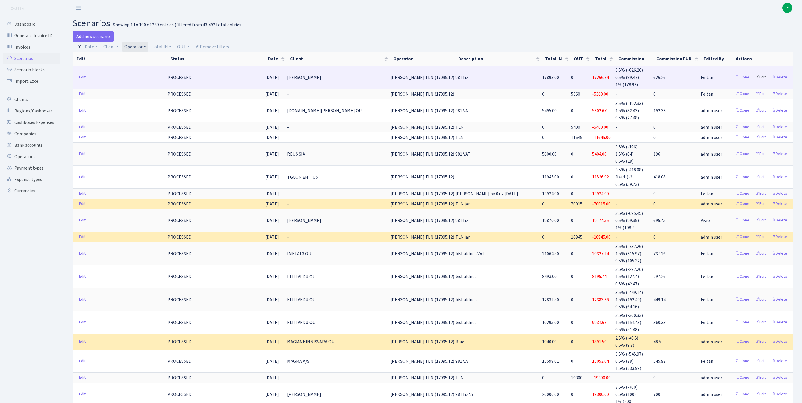
click at [753, 81] on link "Edit" at bounding box center [760, 77] width 16 height 9
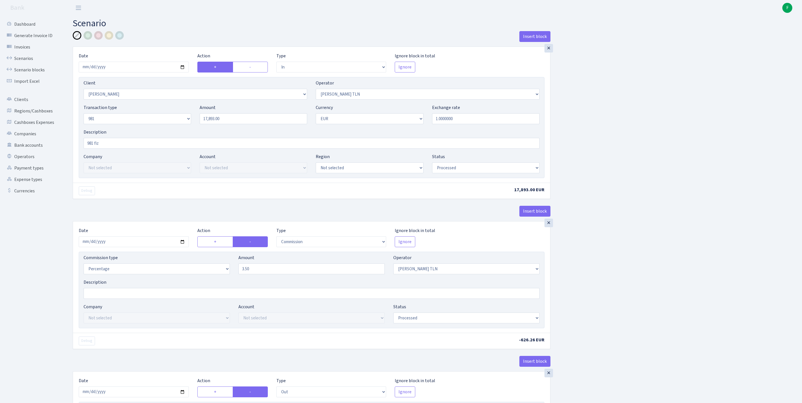
select select "in"
select select "3066"
select select "213"
select select "8"
select select "1"
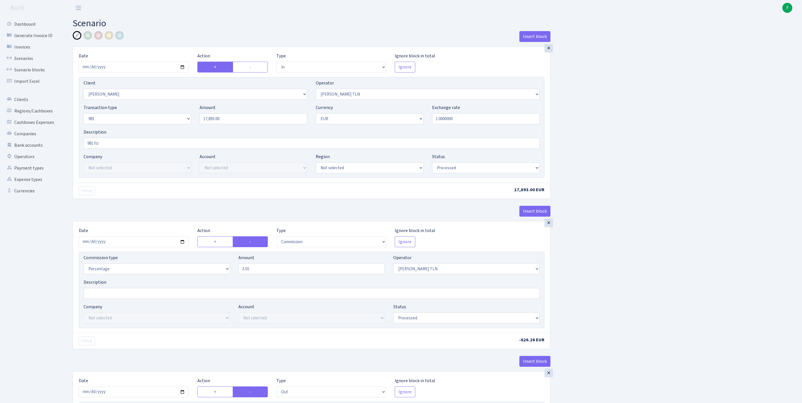
select select "processed"
select select "commission"
select select "213"
select select "processed"
select select "out"
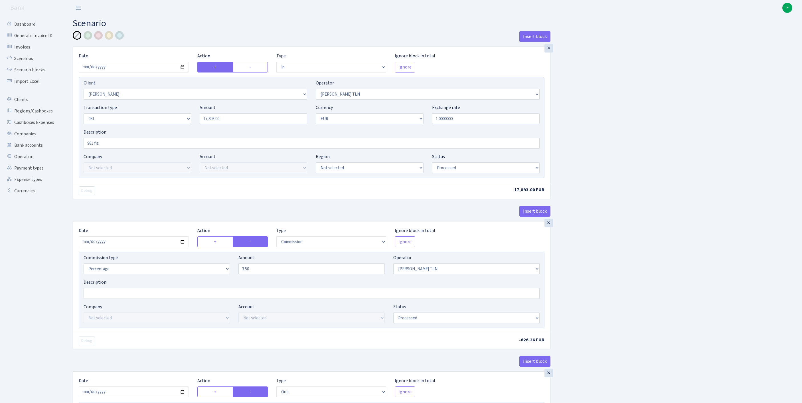
select select "2129"
select select "61"
select select "8"
select select "1"
select select "processed"
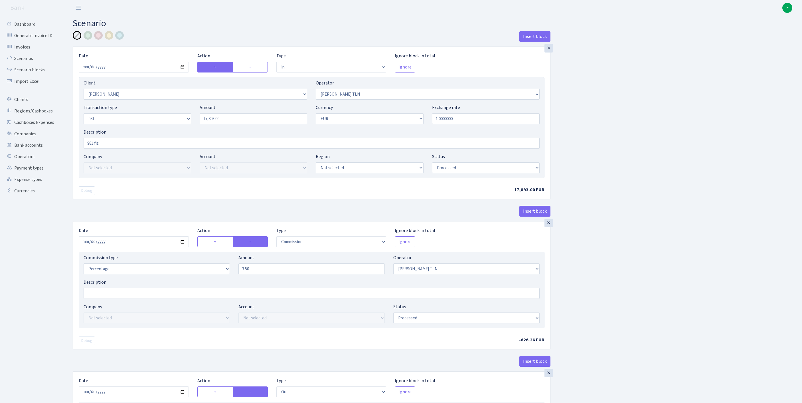
select select "commission"
select select "248"
select select "processed"
select select "commission"
select select "61"
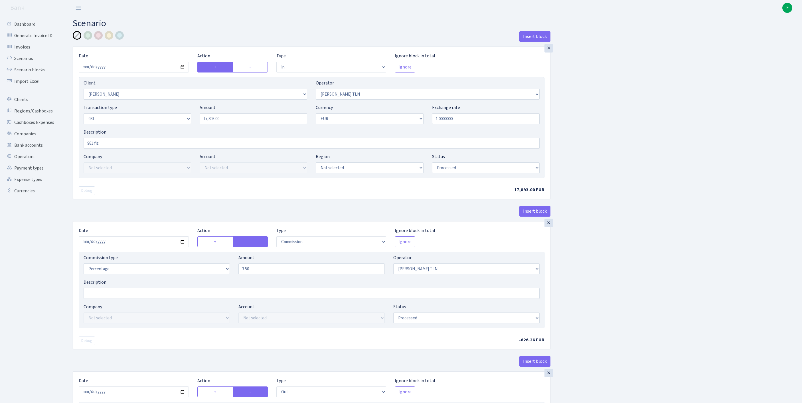
select select "processed"
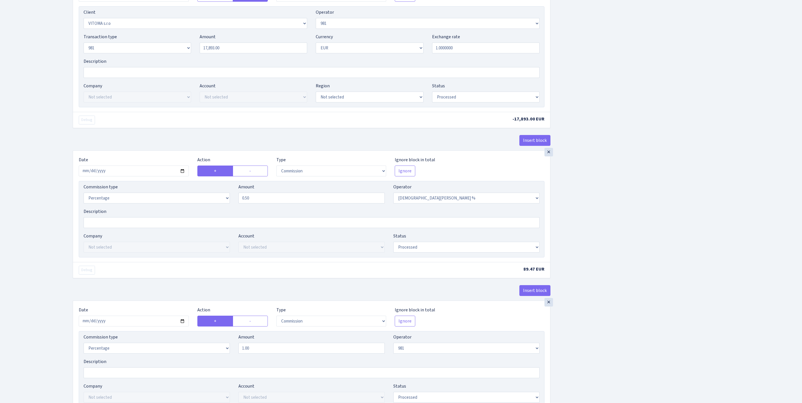
scroll to position [609, 0]
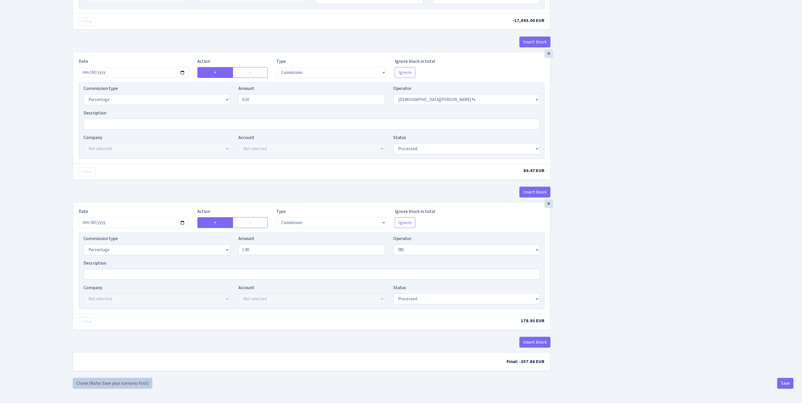
click at [99, 381] on link "Clone (Note: Save your scenario first)" at bounding box center [113, 382] width 80 height 11
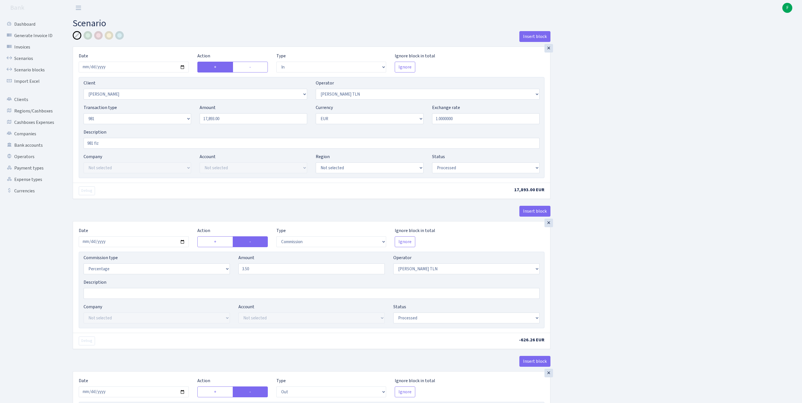
select select "in"
select select "3066"
select select "213"
select select "8"
select select "1"
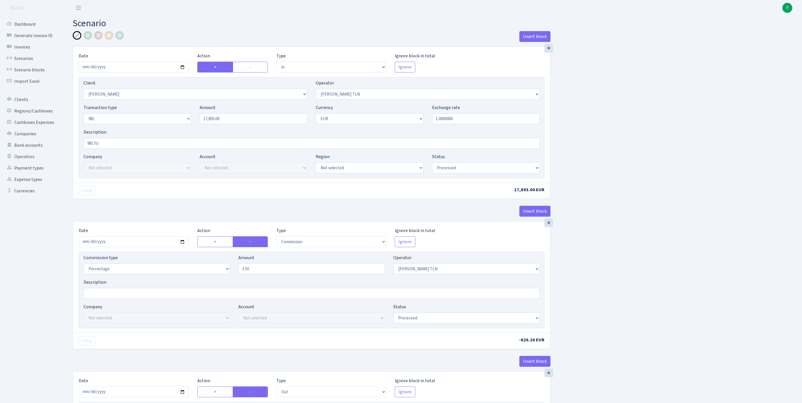
select select "processed"
select select "commission"
select select "213"
select select "processed"
select select "out"
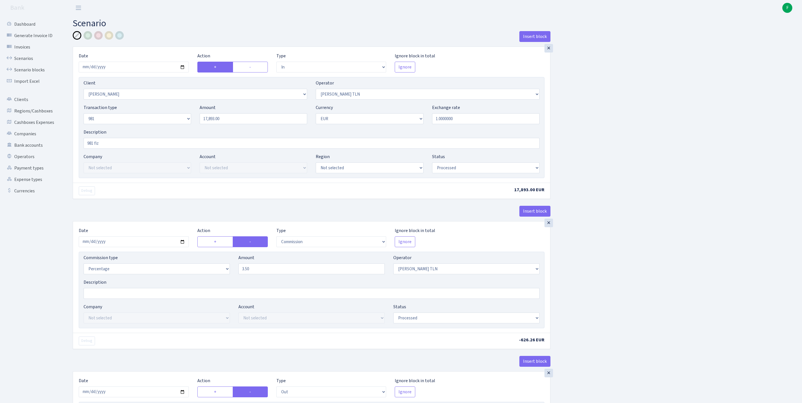
select select "2129"
select select "61"
select select "8"
select select "1"
select select "processed"
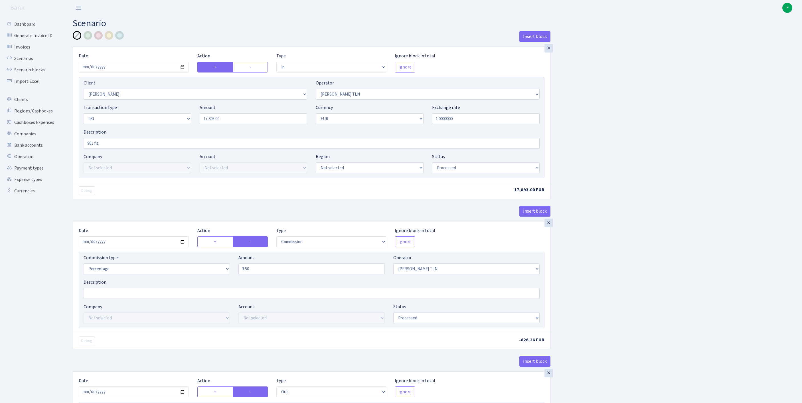
select select "commission"
select select "248"
select select "processed"
select select "commission"
select select "61"
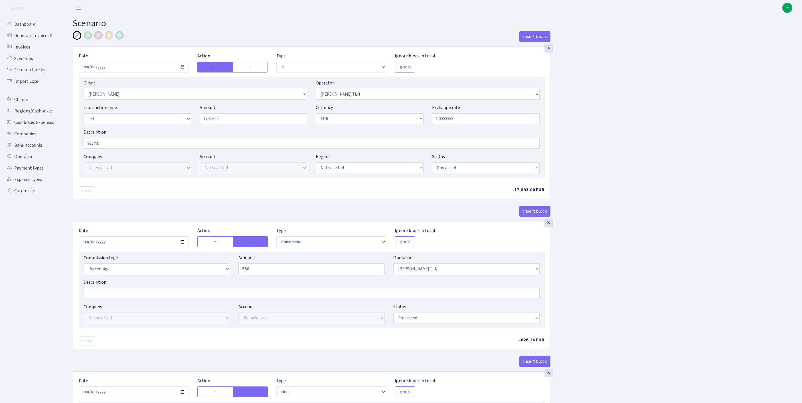
select select "processed"
click at [126, 99] on select "Not selected 1 KOC GEMICILIK VE TASIMACILIK 1/BALDERE-SILDEDZE SIGNE 1/SCP NERO…" at bounding box center [196, 94] width 224 height 11
select select "3323"
drag, startPoint x: 232, startPoint y: 129, endPoint x: 166, endPoint y: 131, distance: 66.2
click at [165, 129] on div "Transaction type Not selected 981 ELF FISH crypto GIRT IVO dekl MM-BALTIC eur U…" at bounding box center [311, 116] width 464 height 25
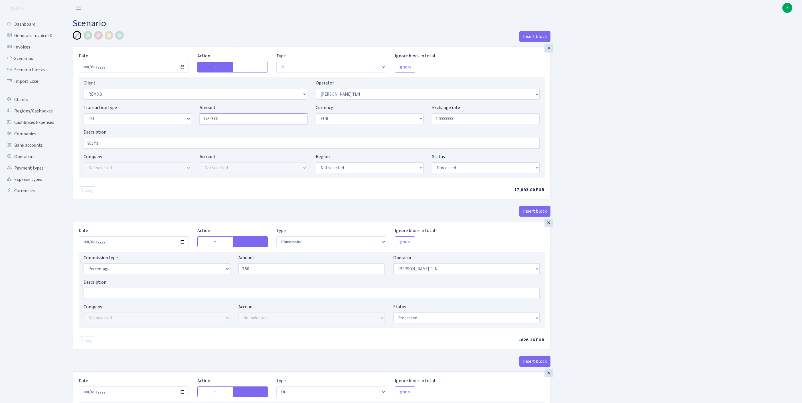
paste input "5982.5"
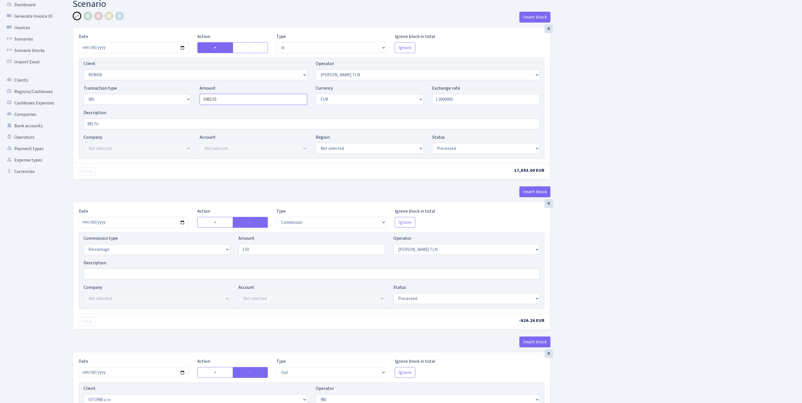
scroll to position [108, 0]
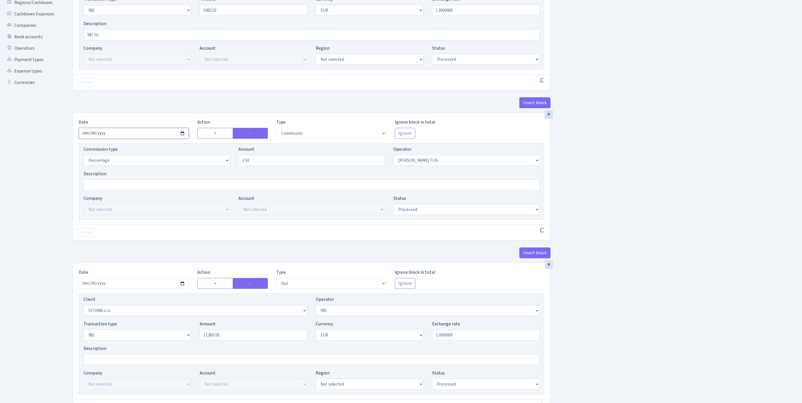
click at [139, 139] on input "2025-08-27" at bounding box center [134, 133] width 110 height 11
type input "5,982.50"
click at [710, 168] on div "Insert block × Date 2025-08-27 Action + - Type --- In Out Commission Field requ…" at bounding box center [432, 343] width 729 height 840
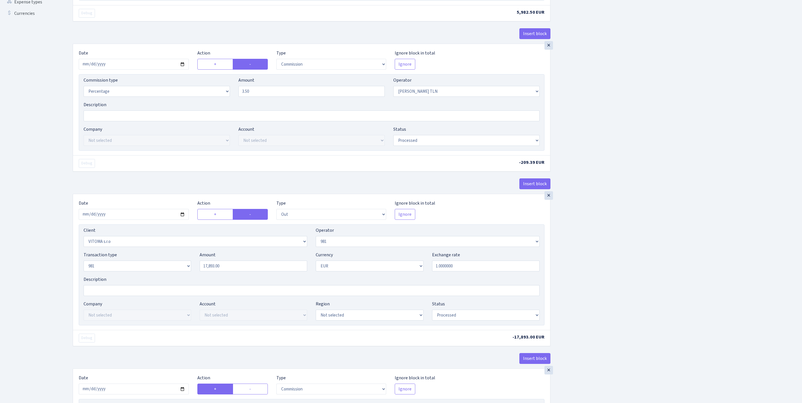
scroll to position [259, 0]
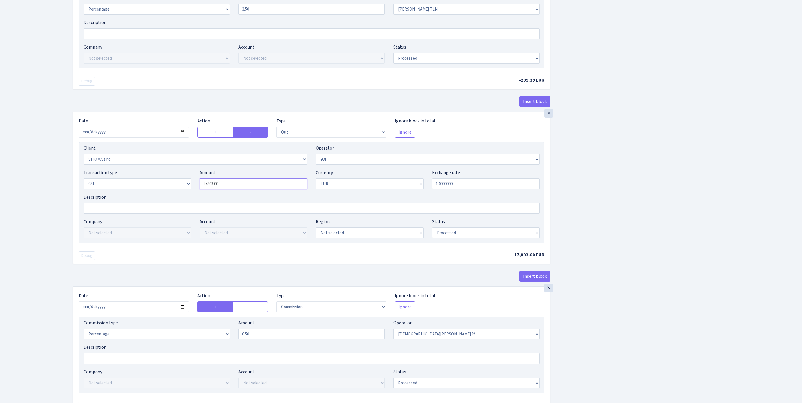
drag, startPoint x: 239, startPoint y: 241, endPoint x: 153, endPoint y: 237, distance: 86.7
click at [153, 194] on div "Transaction type Not selected 981 ELF FISH crypto GIRT IVO dekl MM-BALTIC eur U…" at bounding box center [311, 181] width 464 height 25
paste input "5982.5"
type input "5,982.50"
click at [125, 164] on select "Not selected 1 KOC GEMICILIK VE TASIMACILIK 1/BALDERE-SILDEDZE SIGNE 1/SCP NERO…" at bounding box center [196, 159] width 224 height 11
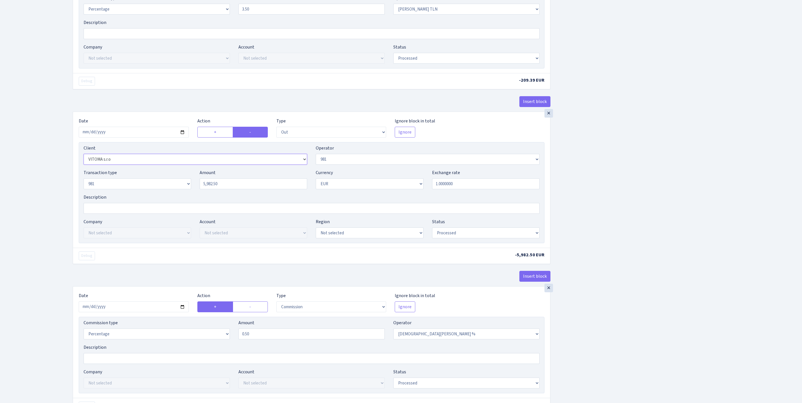
select select "342"
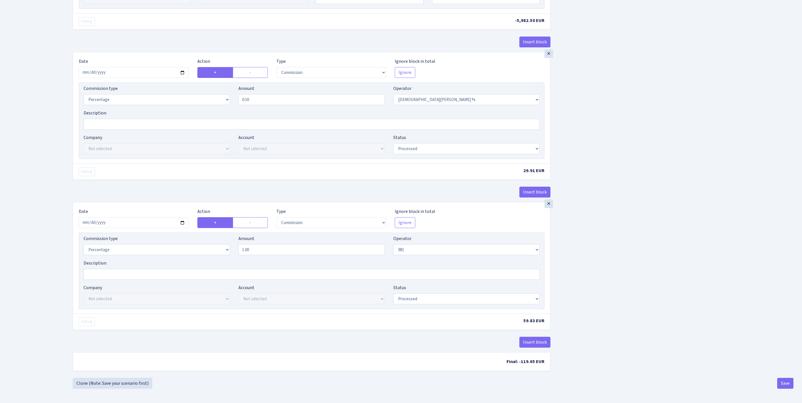
scroll to position [609, 0]
click at [787, 381] on button "Save" at bounding box center [785, 382] width 16 height 11
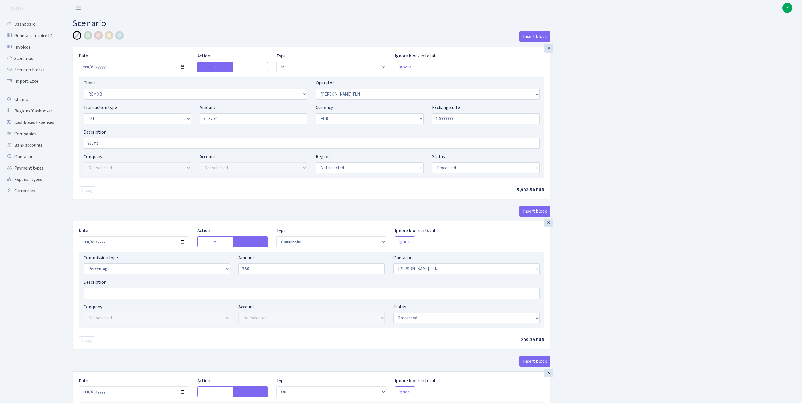
select select "in"
select select "3323"
select select "213"
select select "8"
select select "1"
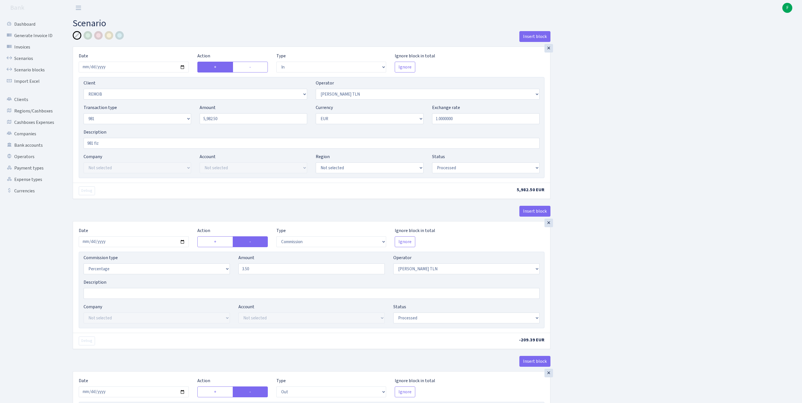
select select "processed"
select select "commission"
select select "213"
select select "processed"
select select "out"
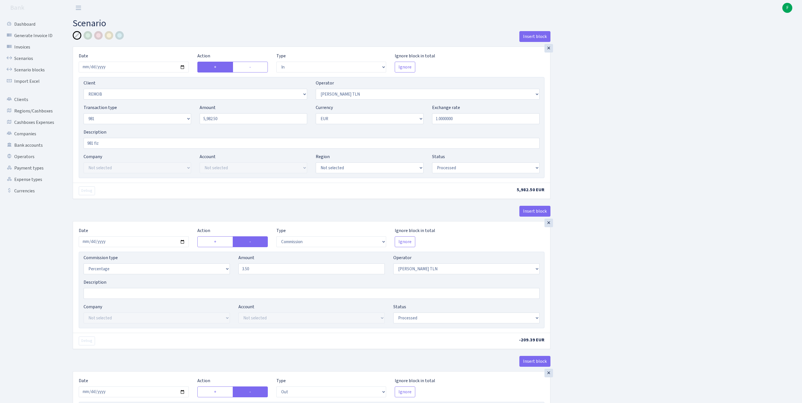
select select "342"
select select "61"
select select "8"
select select "1"
select select "processed"
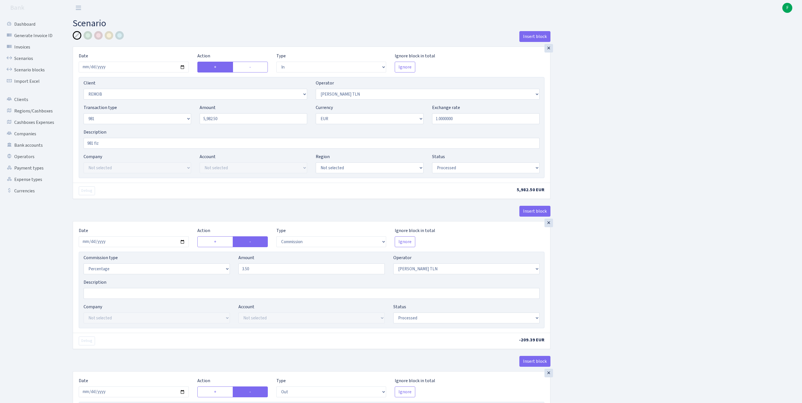
select select "commission"
select select "248"
select select "processed"
select select "commission"
select select "61"
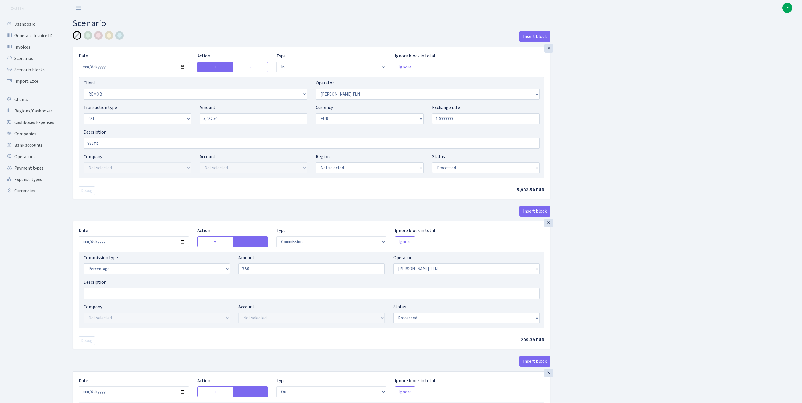
select select "processed"
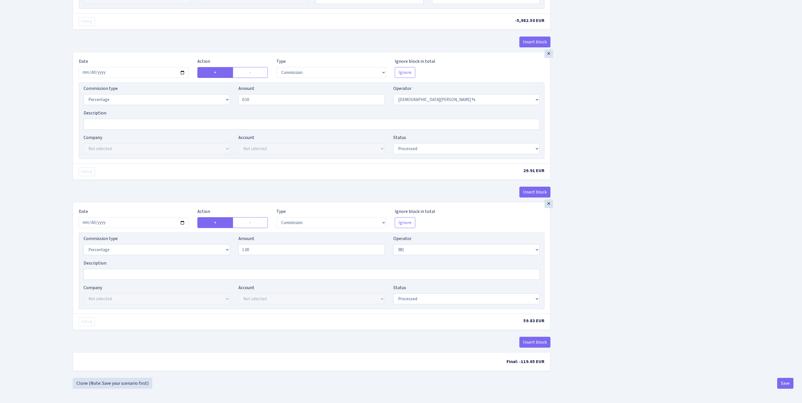
scroll to position [579, 0]
click at [548, 208] on div "×" at bounding box center [548, 203] width 9 height 9
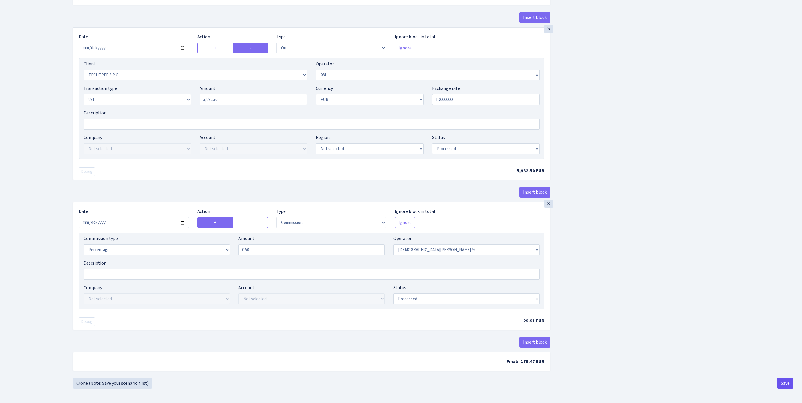
click at [785, 385] on button "Save" at bounding box center [785, 382] width 16 height 11
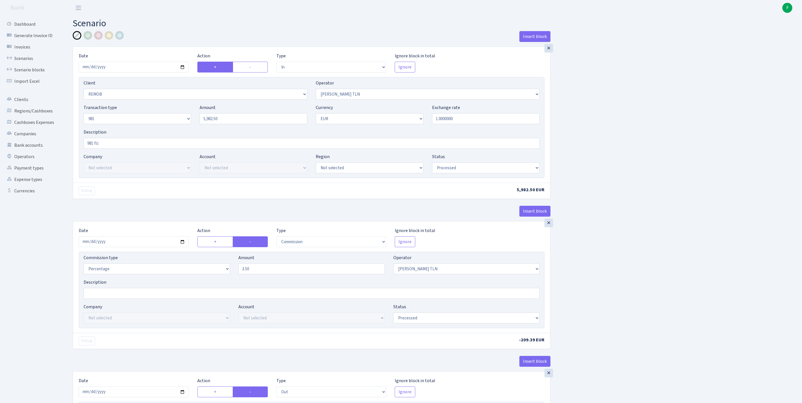
select select "in"
select select "3323"
select select "213"
select select "8"
select select "1"
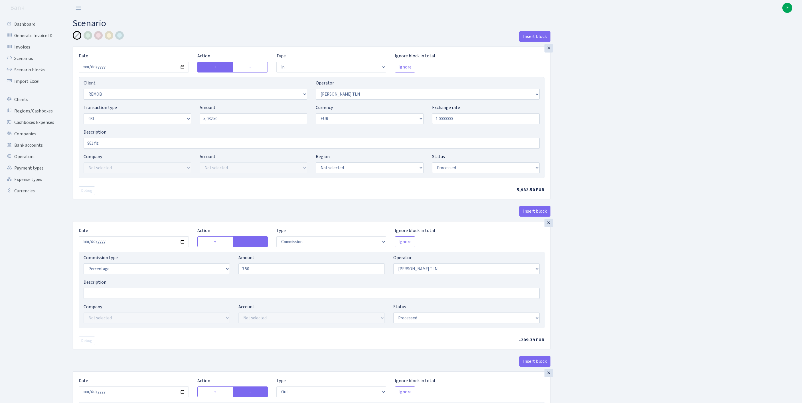
select select "processed"
select select "commission"
select select "213"
select select "processed"
select select "out"
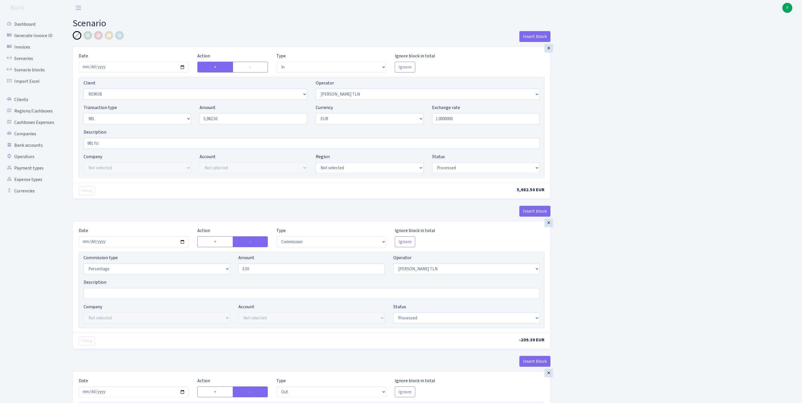
select select "342"
select select "61"
select select "8"
select select "1"
select select "processed"
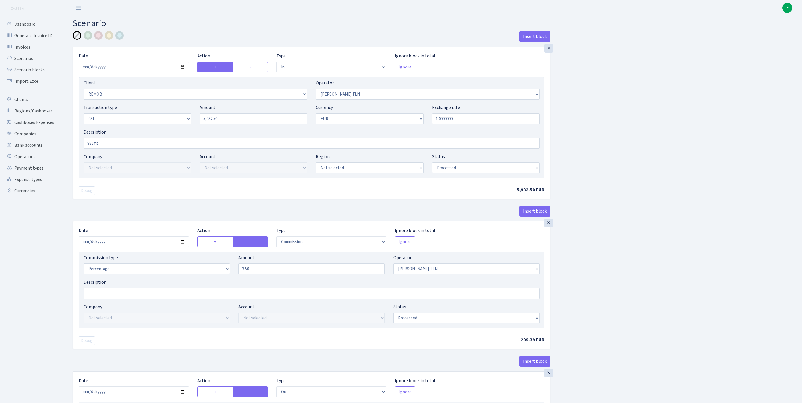
select select "commission"
select select "248"
select select "processed"
click at [32, 62] on link "Scenarios" at bounding box center [31, 58] width 57 height 11
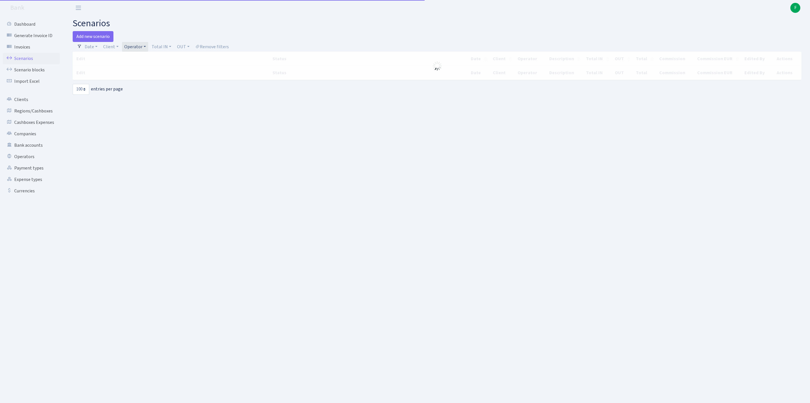
select select "100"
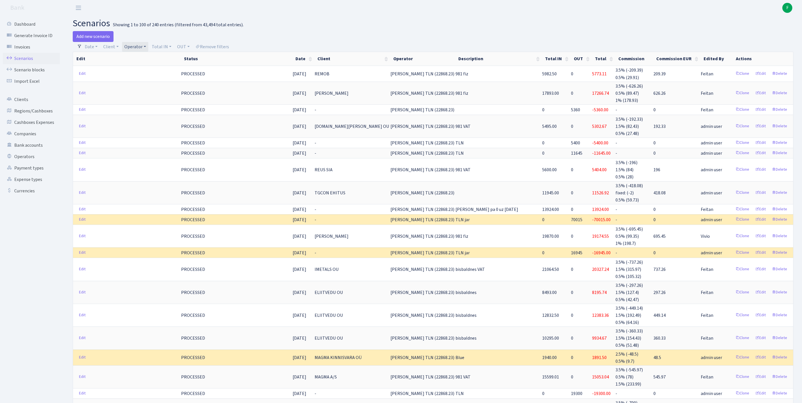
click at [148, 48] on link "Operator" at bounding box center [135, 47] width 26 height 10
click at [149, 71] on input "search" at bounding box center [148, 67] width 48 height 9
type input "[PERSON_NAME]"
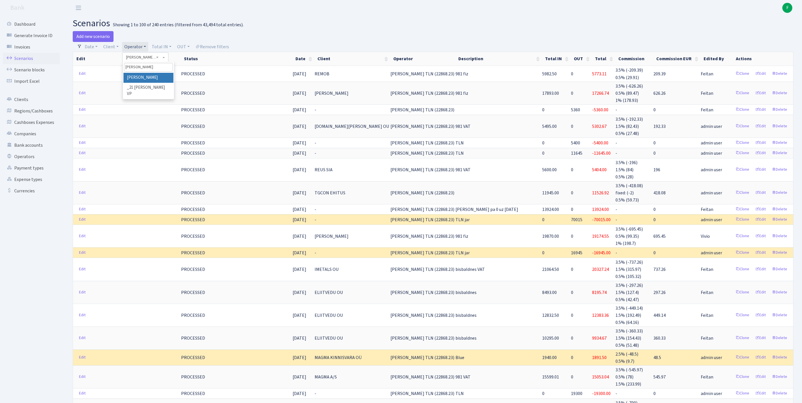
click at [161, 83] on li "[PERSON_NAME]" at bounding box center [148, 78] width 50 height 10
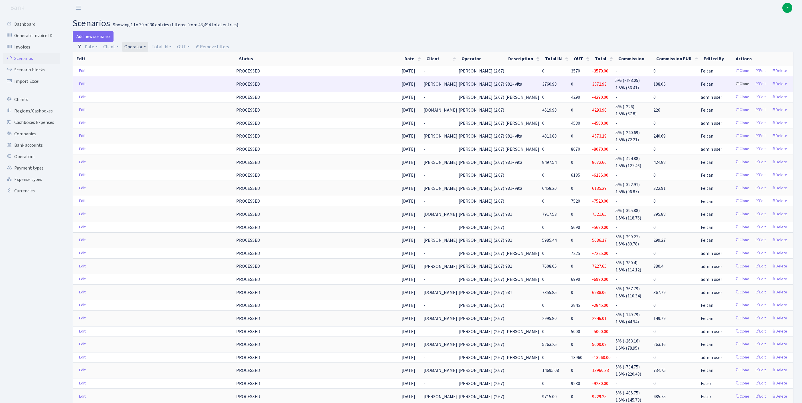
click at [733, 88] on link "Clone" at bounding box center [742, 84] width 19 height 9
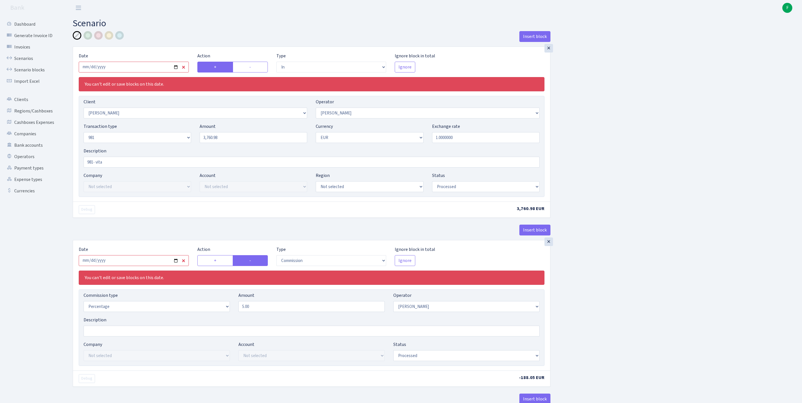
select select "in"
select select "2874"
select select "412"
select select "8"
select select "1"
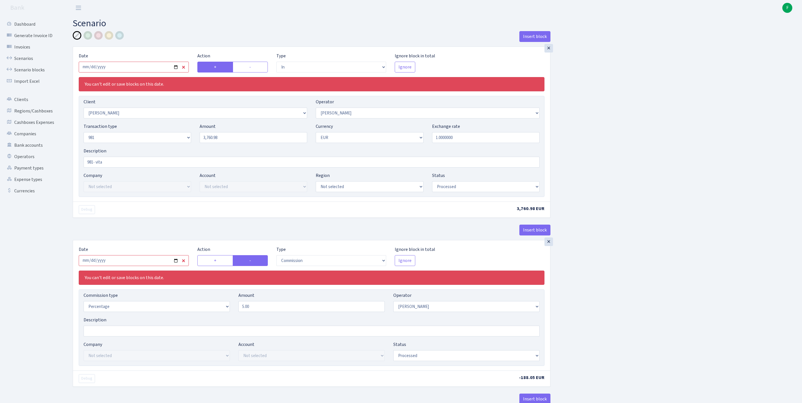
select select "processed"
select select "commission"
select select "412"
select select "processed"
select select "out"
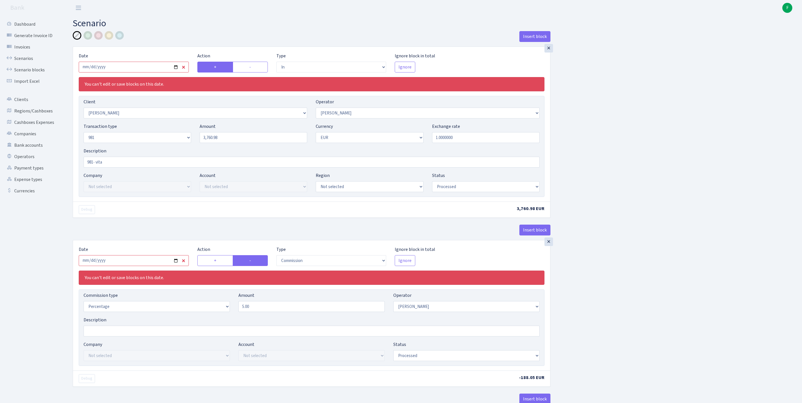
select select "2129"
select select "61"
select select "8"
select select "1"
select select "processed"
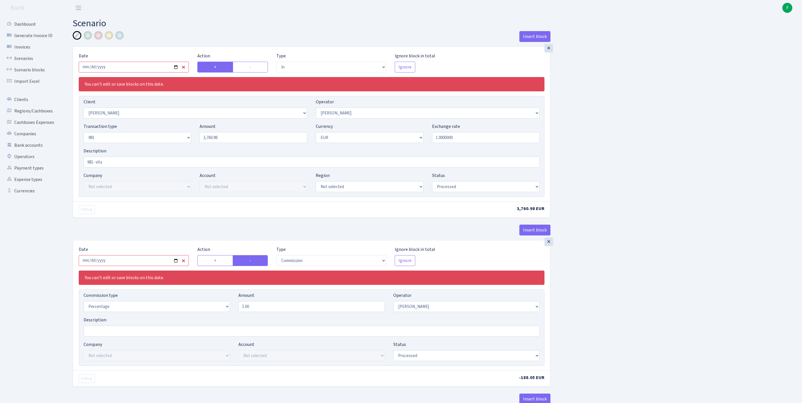
select select "commission"
select select "61"
select select "processed"
click at [140, 71] on input "2025-07-28" at bounding box center [134, 67] width 110 height 11
type input "[DATE]"
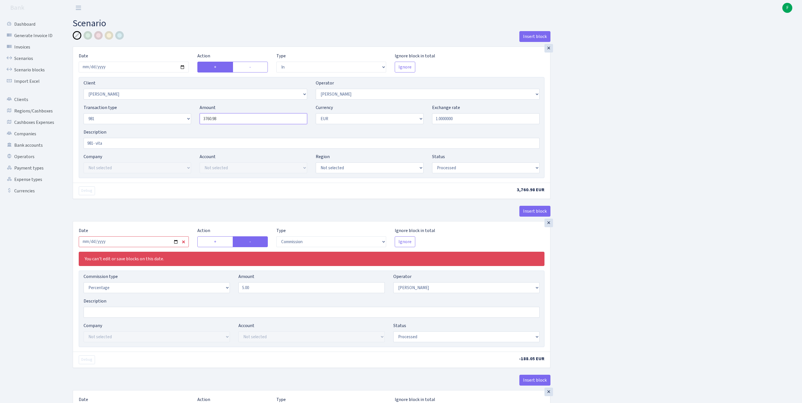
drag, startPoint x: 234, startPoint y: 129, endPoint x: 165, endPoint y: 128, distance: 69.6
click at [165, 128] on div "Transaction type Not selected 981 ELF FISH crypto GIRT IVO dekl MM-BALTIC eur U…" at bounding box center [311, 116] width 464 height 25
paste input "2234.5"
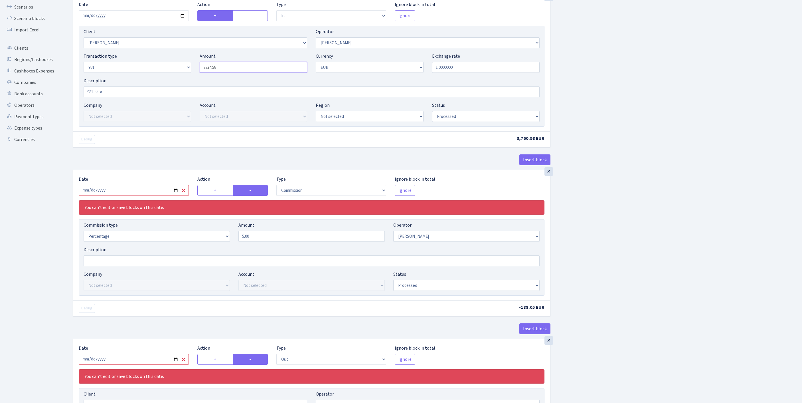
scroll to position [54, 0]
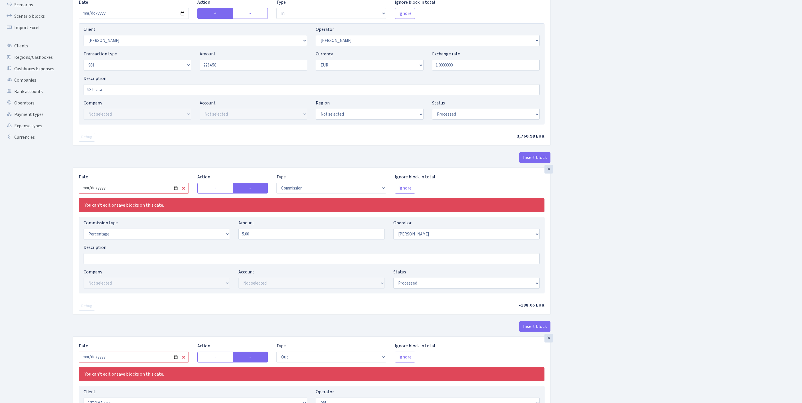
type input "2,234.58"
click at [147, 193] on input "2025-07-28" at bounding box center [134, 187] width 110 height 11
type input "2025-08-27"
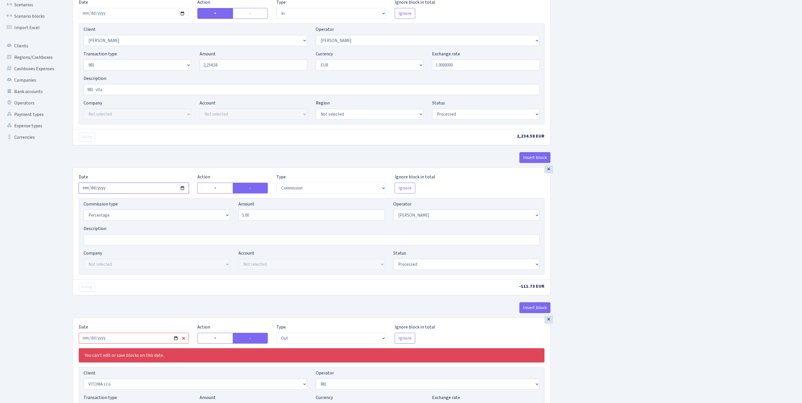
scroll to position [139, 0]
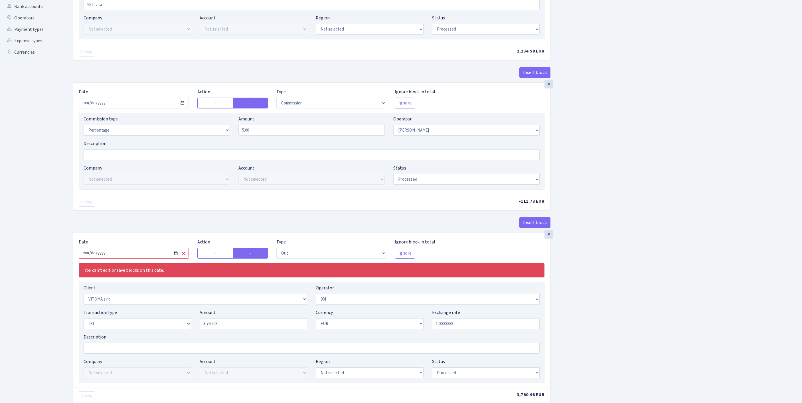
click at [138, 258] on input "2025-07-28" at bounding box center [134, 252] width 110 height 11
type input "2025-08-27"
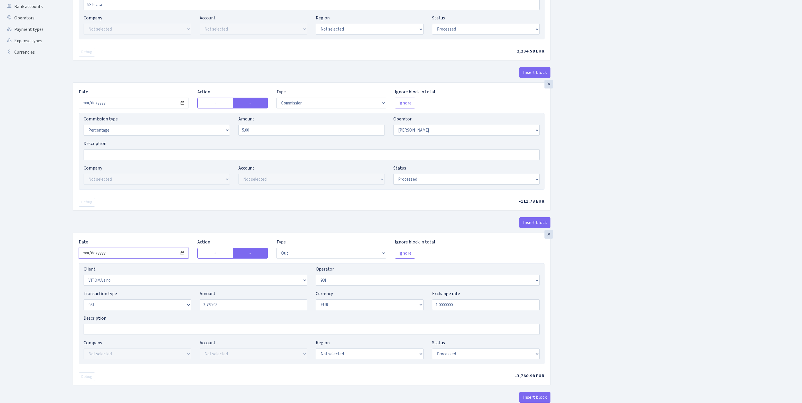
scroll to position [236, 0]
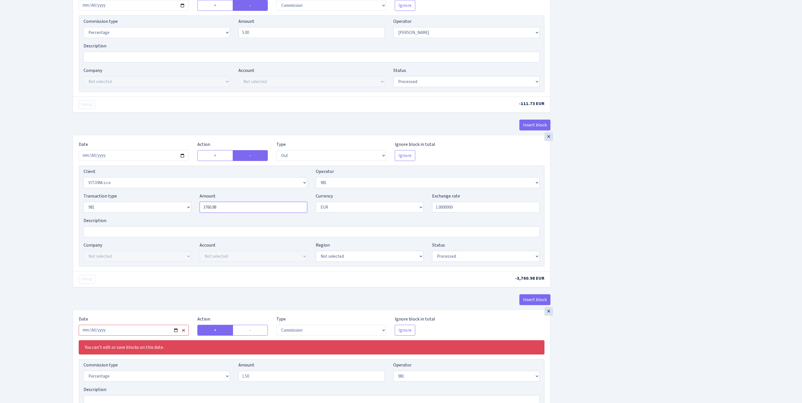
drag, startPoint x: 196, startPoint y: 262, endPoint x: 134, endPoint y: 263, distance: 61.6
click at [131, 217] on div "Transaction type Not selected 981 ELF FISH crypto GIRT IVO dekl MM-BALTIC eur U…" at bounding box center [311, 204] width 464 height 25
paste input "2234.5"
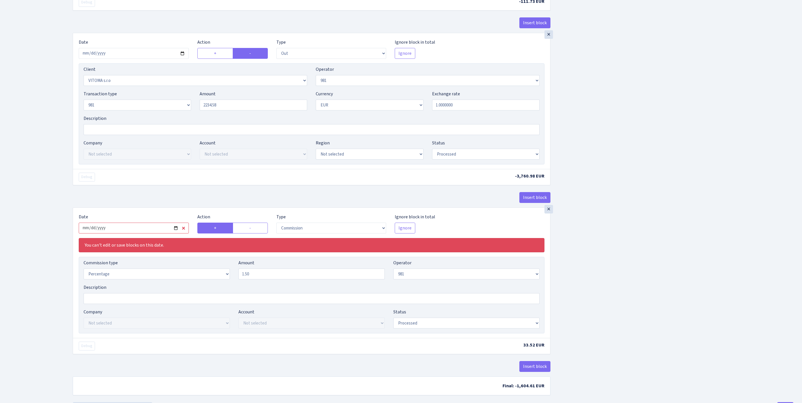
type input "2,234.58"
click at [154, 233] on input "2025-07-28" at bounding box center [134, 227] width 110 height 11
type input "2025-08-27"
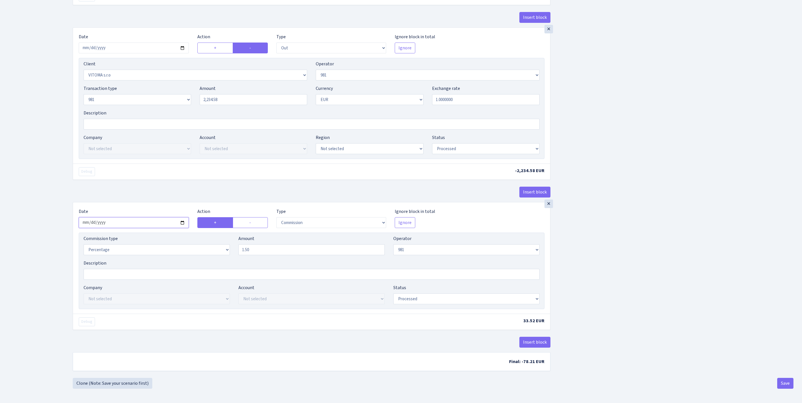
scroll to position [438, 0]
click at [780, 384] on button "Save" at bounding box center [785, 382] width 16 height 11
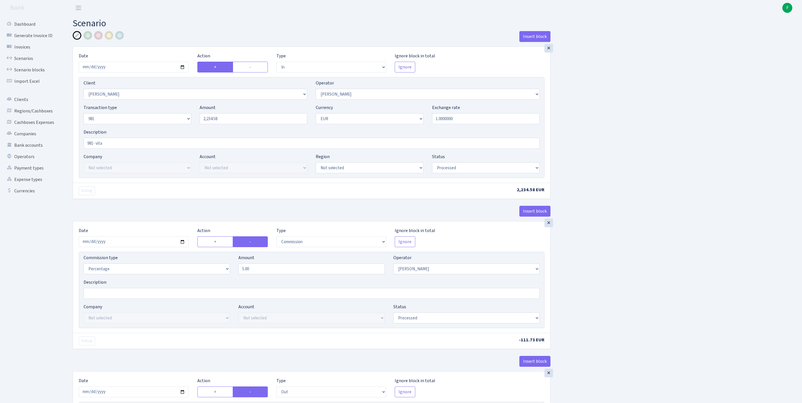
select select "in"
select select "2874"
select select "412"
select select "8"
select select "1"
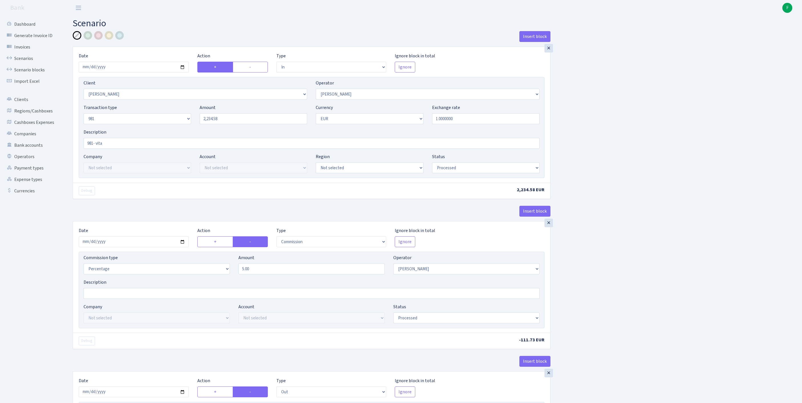
select select "processed"
select select "commission"
select select "412"
select select "processed"
select select "out"
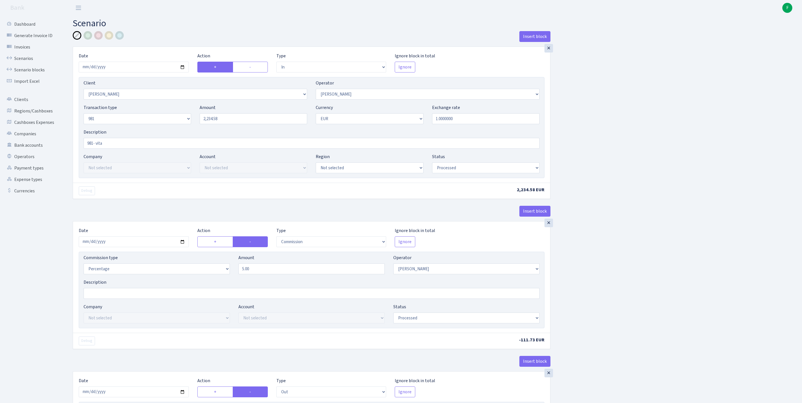
select select "2129"
select select "61"
select select "8"
select select "1"
select select "processed"
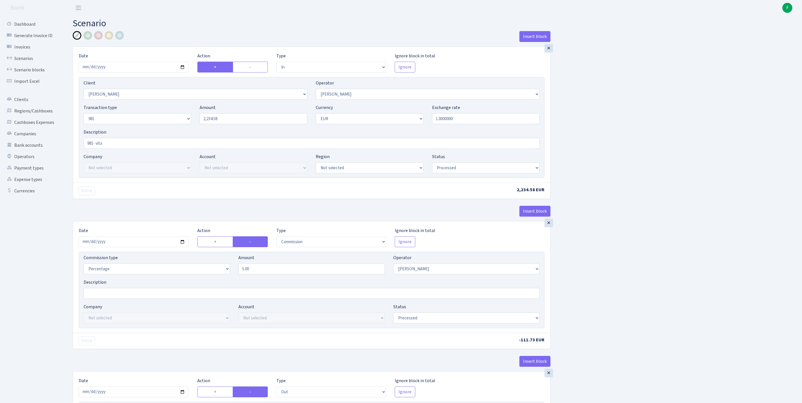
select select "commission"
select select "61"
select select "processed"
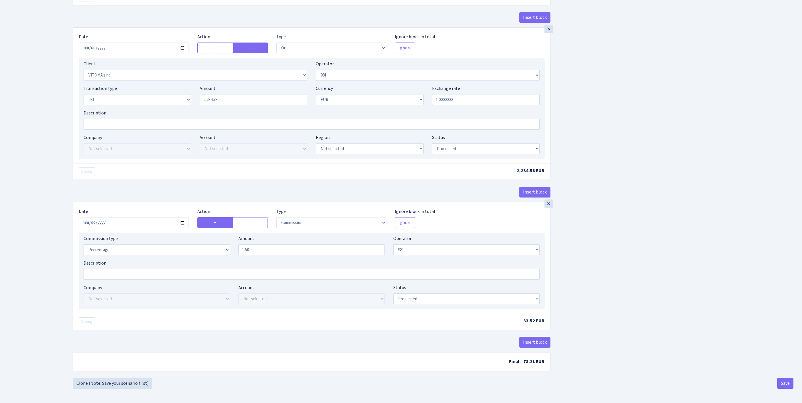
scroll to position [438, 0]
click at [783, 381] on button "Save" at bounding box center [785, 382] width 16 height 11
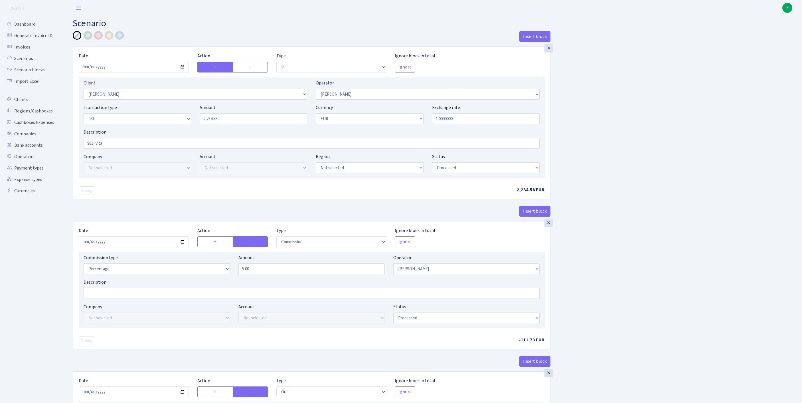
select select "in"
select select "2874"
select select "412"
select select "8"
select select "1"
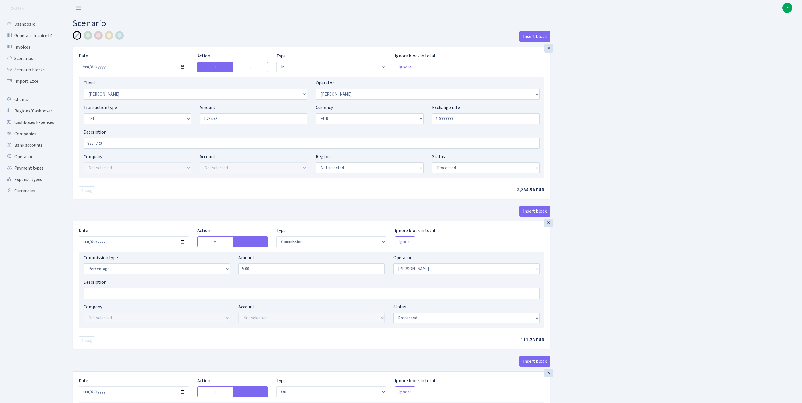
select select "processed"
select select "commission"
select select "412"
select select "processed"
select select "out"
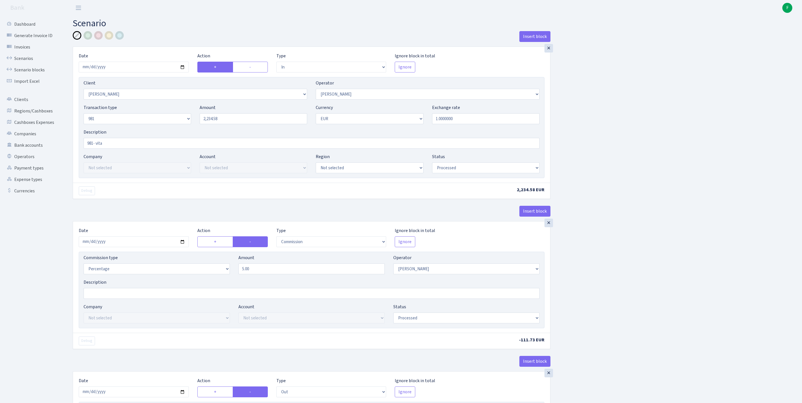
select select "2129"
select select "61"
select select "8"
select select "1"
select select "processed"
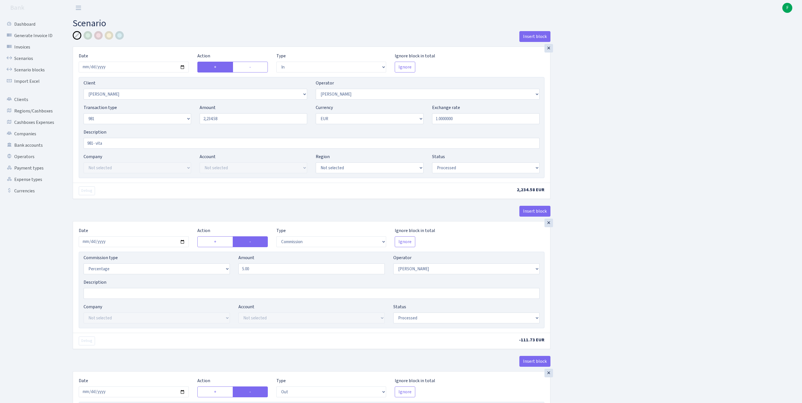
select select "commission"
select select "61"
select select "processed"
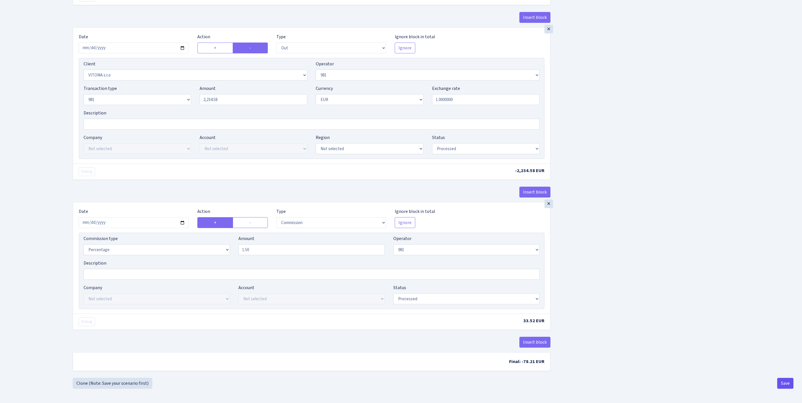
click at [782, 385] on button "Save" at bounding box center [785, 382] width 16 height 11
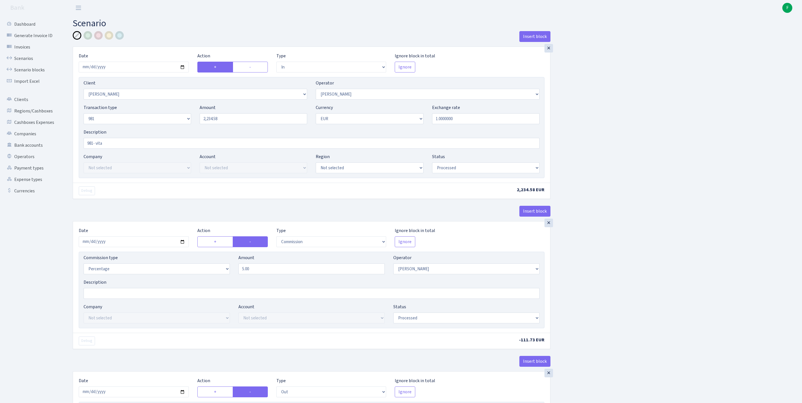
select select "in"
select select "2874"
select select "412"
select select "8"
select select "1"
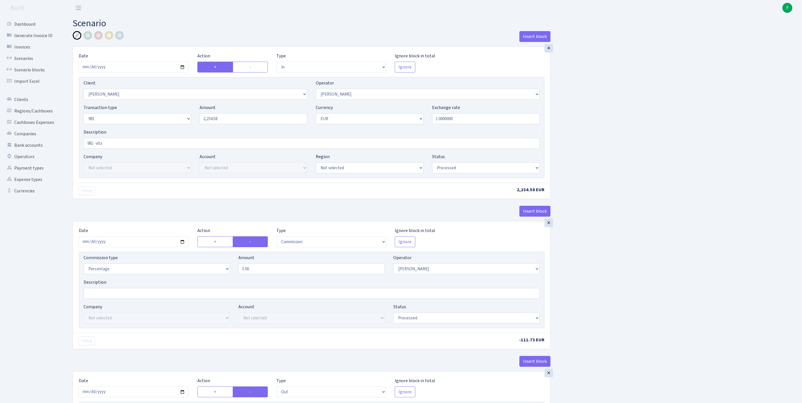
select select "processed"
select select "commission"
select select "412"
select select "processed"
select select "out"
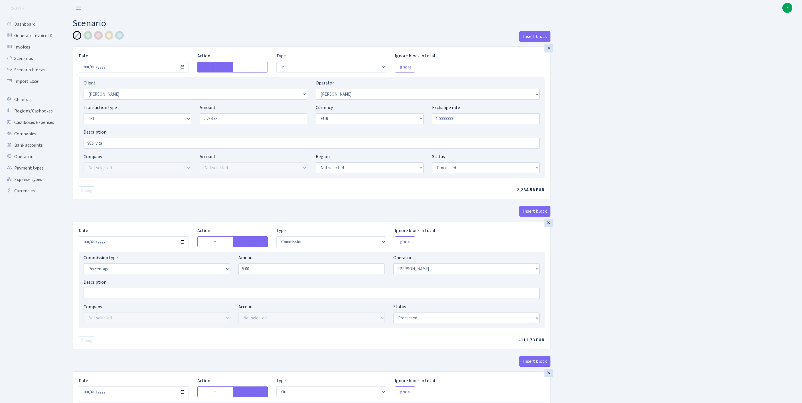
select select "2129"
select select "61"
select select "8"
select select "1"
select select "processed"
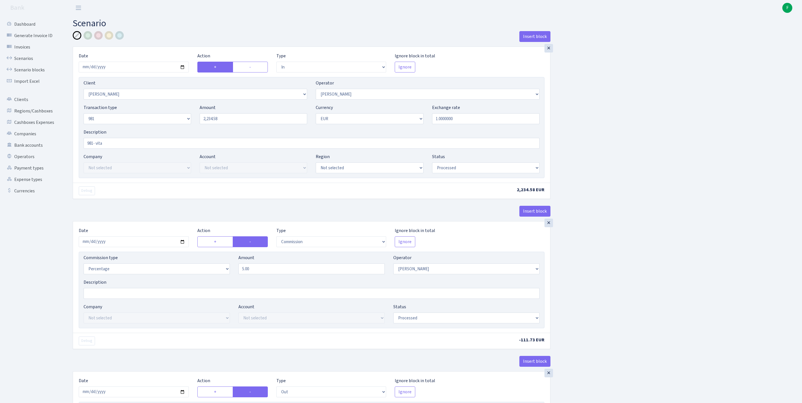
select select "commission"
select select "61"
select select "processed"
click at [31, 60] on link "Scenarios" at bounding box center [31, 58] width 57 height 11
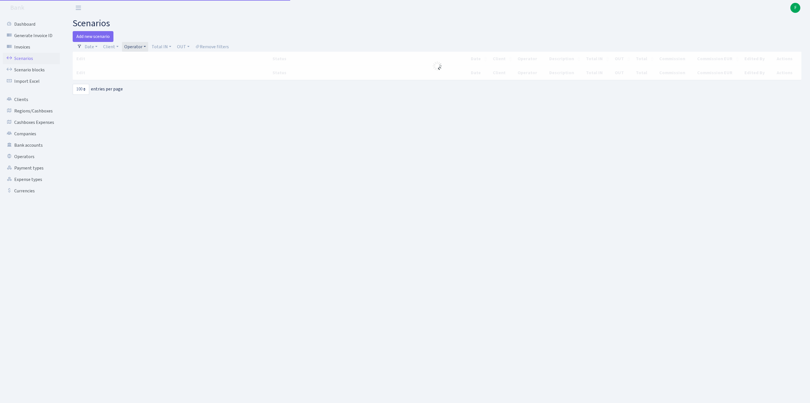
select select "100"
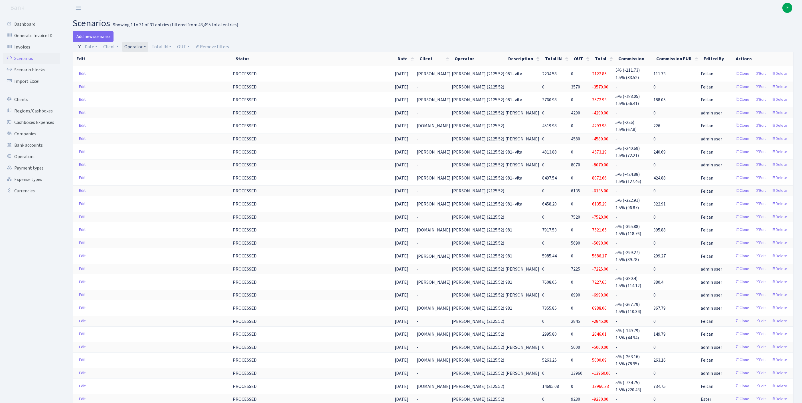
click at [148, 50] on link "Operator" at bounding box center [135, 47] width 26 height 10
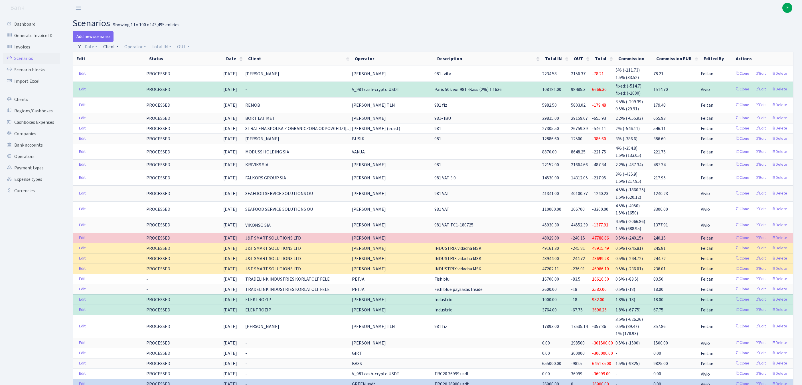
click at [115, 48] on link "Client" at bounding box center [111, 47] width 20 height 10
click at [122, 70] on input "search" at bounding box center [126, 67] width 47 height 9
type input "UNIQUE"
click at [143, 83] on li "UNIQUE BRIDGE SRL" at bounding box center [126, 78] width 48 height 10
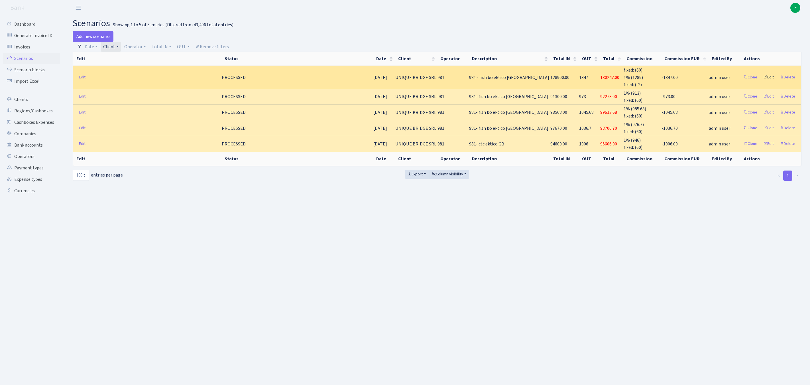
click at [763, 82] on link "Edit" at bounding box center [769, 77] width 16 height 9
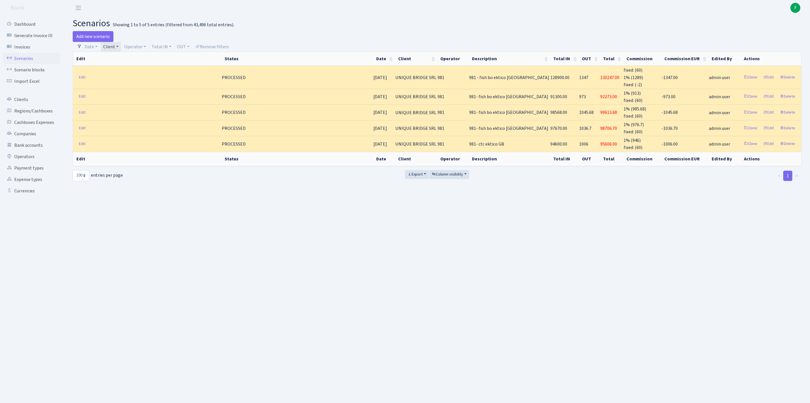
click at [121, 48] on link "Client" at bounding box center [111, 47] width 20 height 10
click at [123, 70] on input "search" at bounding box center [130, 67] width 54 height 9
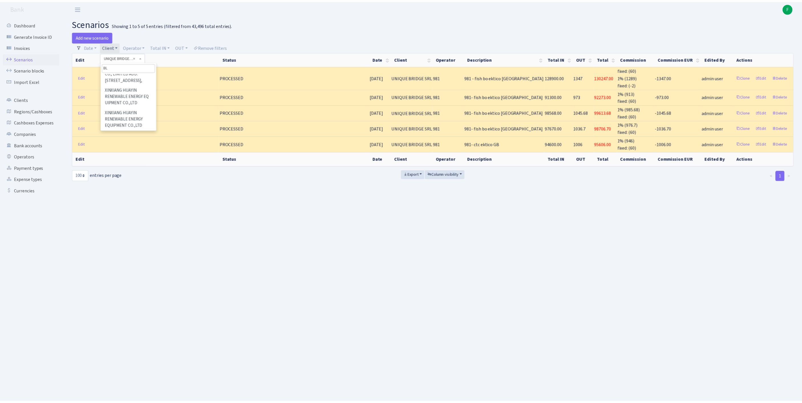
scroll to position [0, 0]
type input "BLUESK"
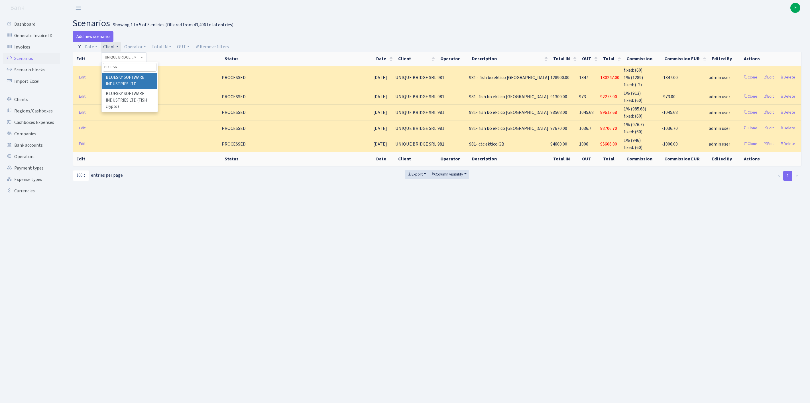
click at [136, 89] on li "BLUESKY SOFTWARE INDUSTRIES LTD" at bounding box center [129, 81] width 55 height 16
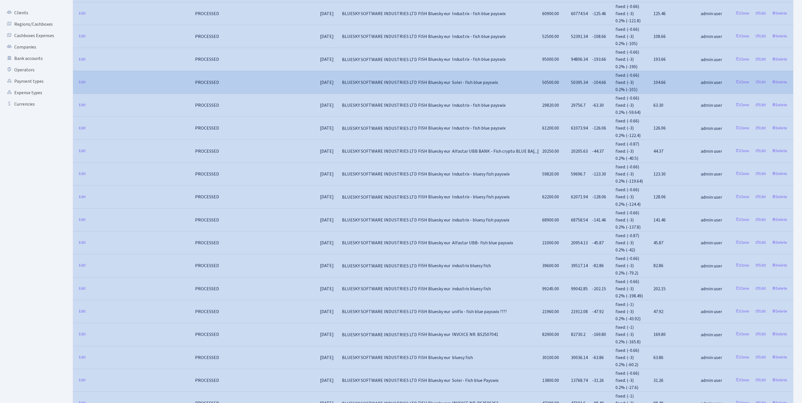
scroll to position [89, 0]
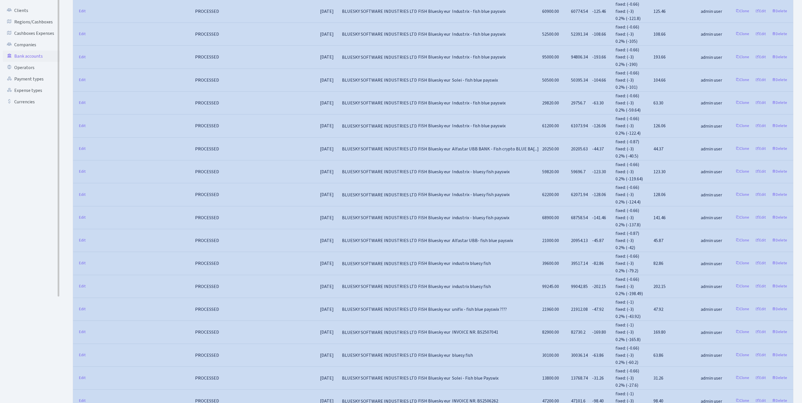
click at [29, 62] on link "Bank accounts" at bounding box center [31, 55] width 57 height 11
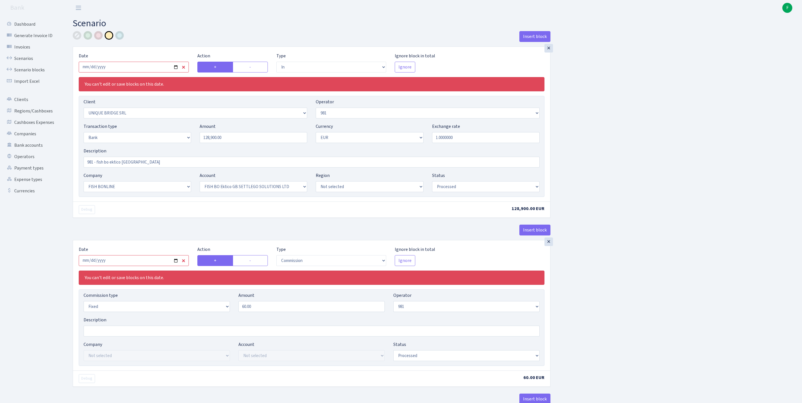
select select "in"
select select "3102"
select select "61"
select select "2"
select select "1"
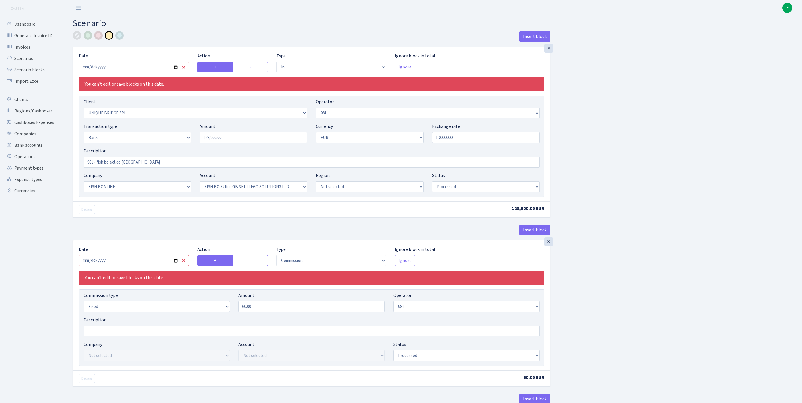
select select "22"
select select "63"
select select "processed"
select select "commission"
select select "fixed"
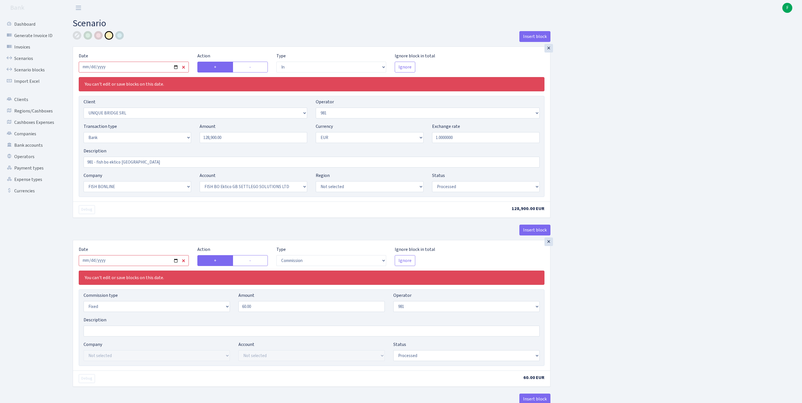
select select "61"
select select "processed"
select select "commission"
select select "61"
select select "processed"
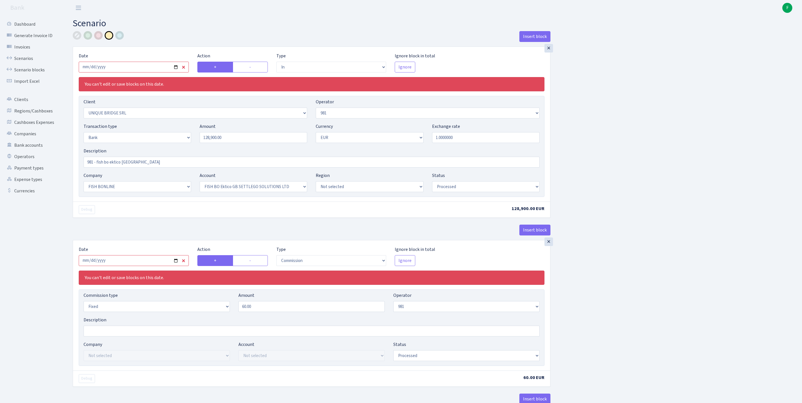
select select "commission"
select select "fixed"
select select "1"
select select "22"
select select "63"
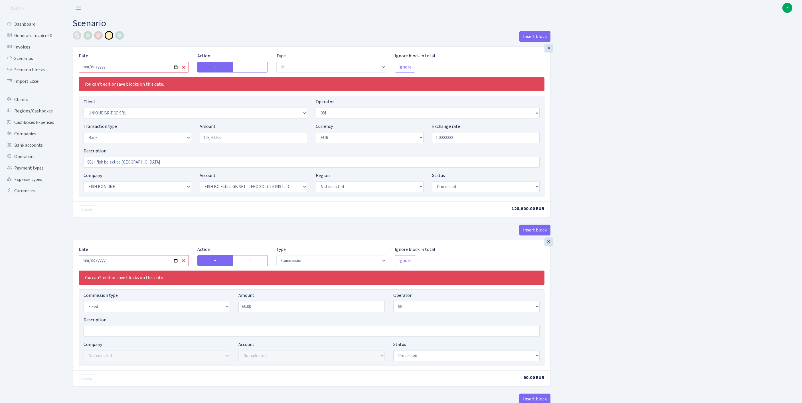
select select "processed"
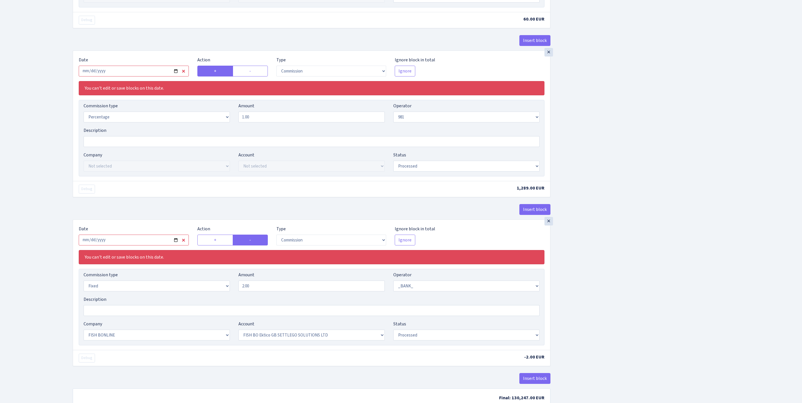
scroll to position [497, 0]
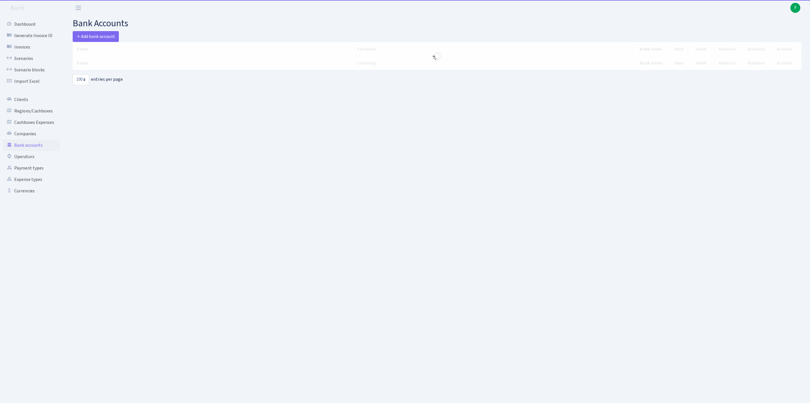
select select "100"
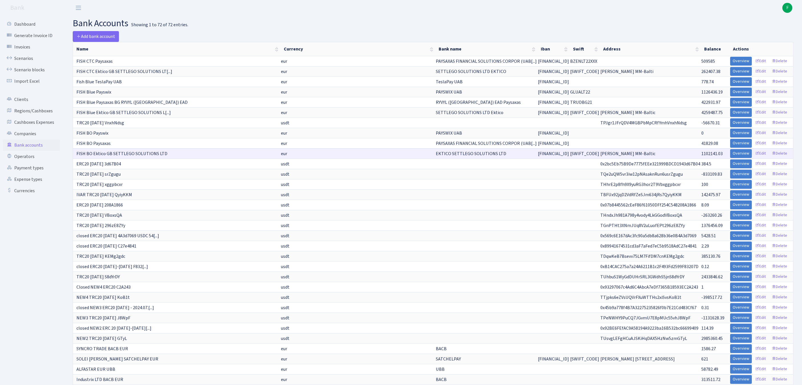
scroll to position [272, 0]
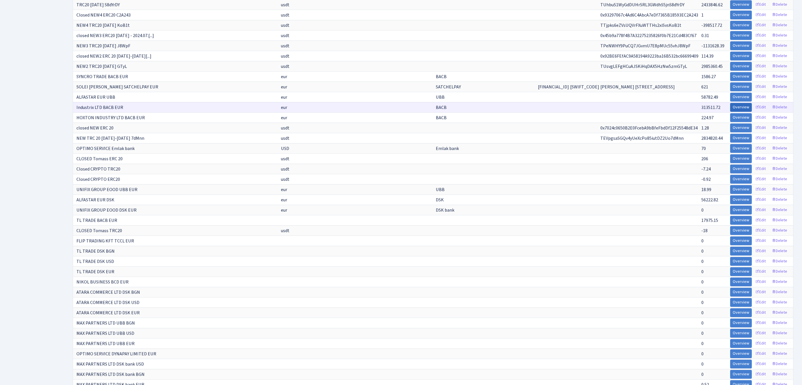
click at [732, 112] on link "Overview" at bounding box center [741, 107] width 22 height 9
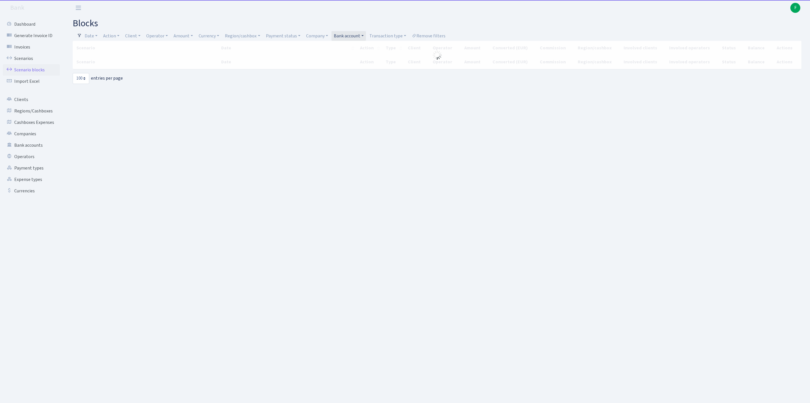
select select "100"
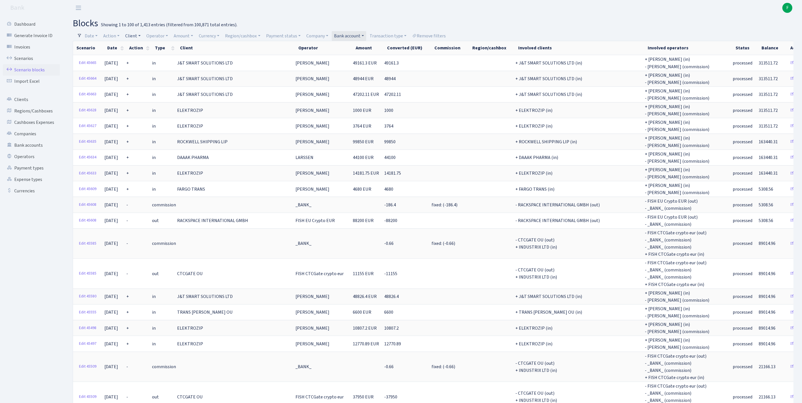
click at [140, 36] on link "Client" at bounding box center [133, 36] width 20 height 10
click at [148, 59] on input "search" at bounding box center [148, 56] width 47 height 9
type input "GREEN W"
click at [171, 75] on li "GREEN WORLD AR GBR" at bounding box center [148, 70] width 48 height 16
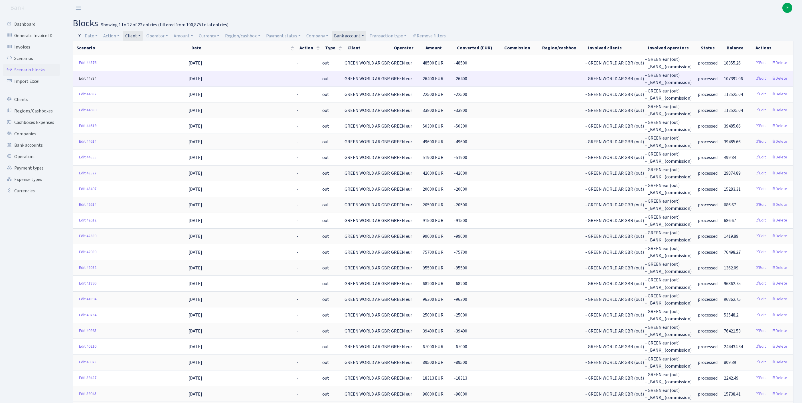
click at [84, 83] on link "Edit 44734" at bounding box center [87, 78] width 23 height 9
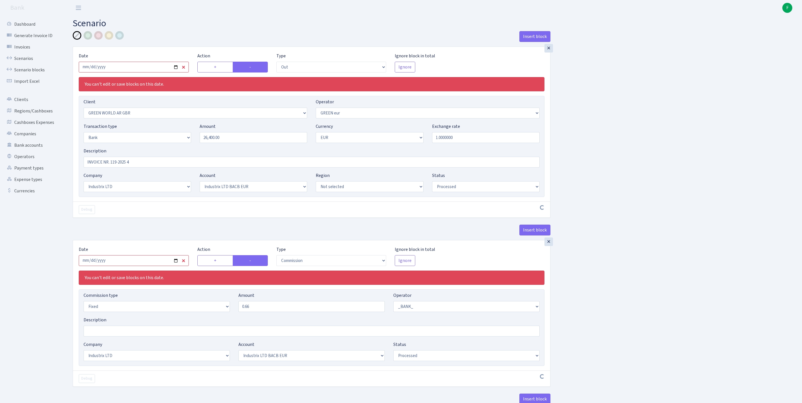
select select "out"
select select "2047"
select select "461"
select select "2"
select select "1"
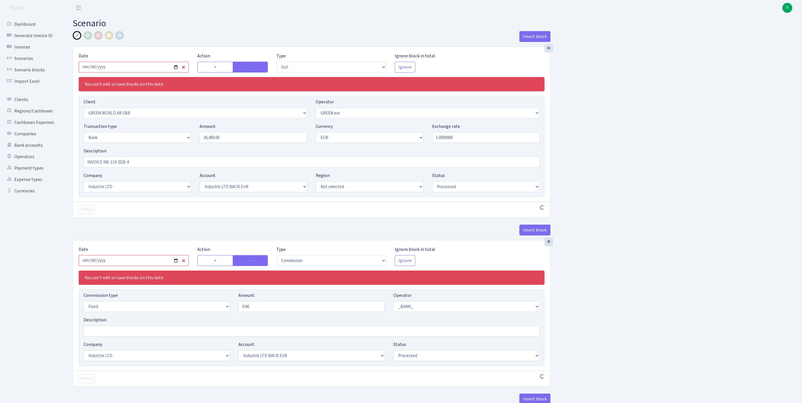
select select "17"
select select "41"
select select "processed"
select select "commission"
select select "fixed"
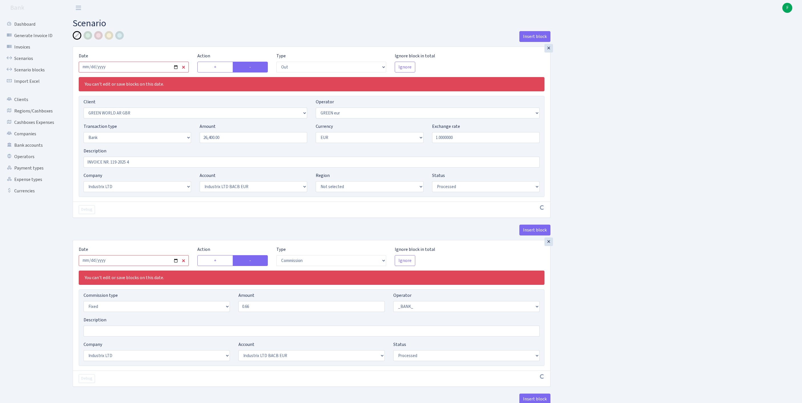
select select "1"
select select "17"
select select "41"
select select "processed"
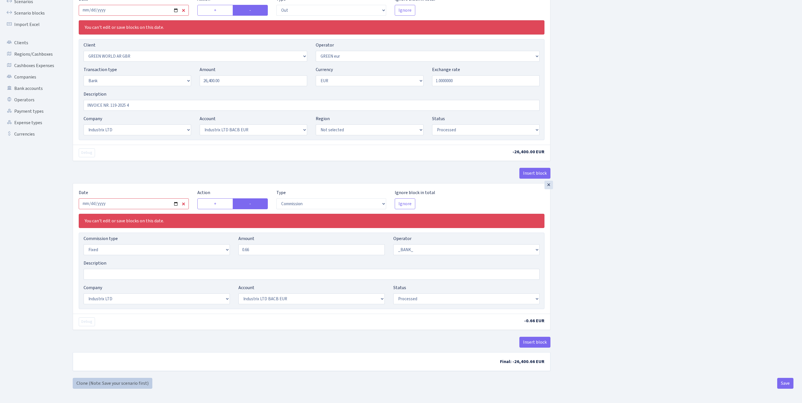
click at [80, 381] on link "Clone (Note: Save your scenario first)" at bounding box center [113, 382] width 80 height 11
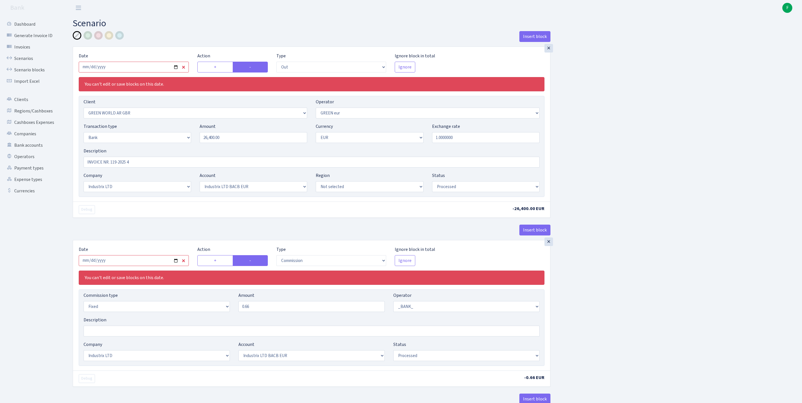
select select "out"
select select "2047"
select select "461"
select select "2"
select select "1"
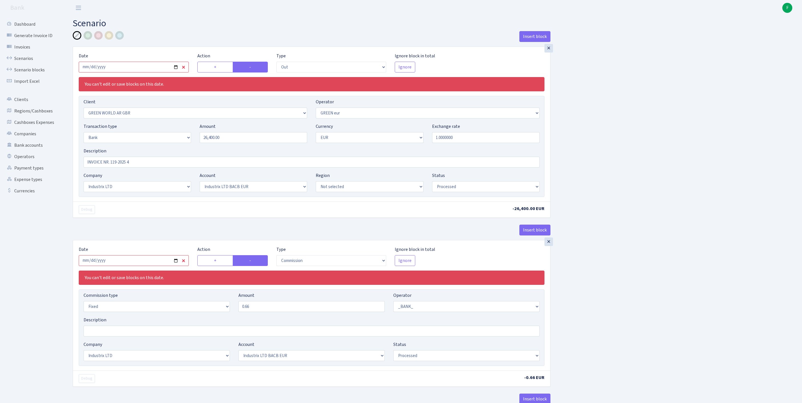
select select "17"
select select "41"
select select "processed"
select select "commission"
select select "fixed"
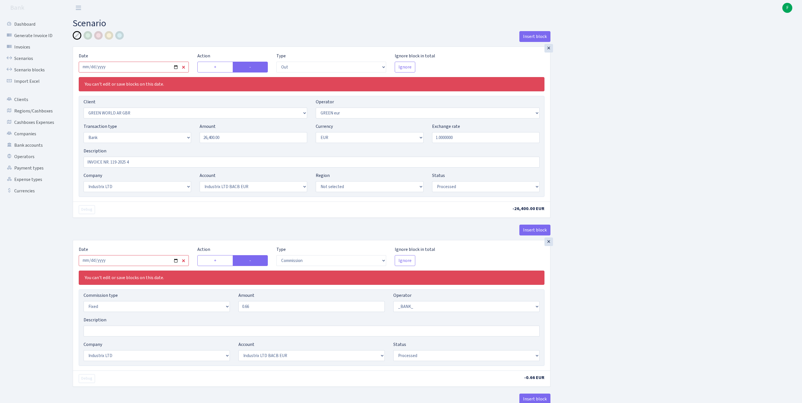
select select "1"
select select "17"
select select "41"
select select "processed"
click at [149, 72] on input "2025-08-01" at bounding box center [134, 67] width 110 height 11
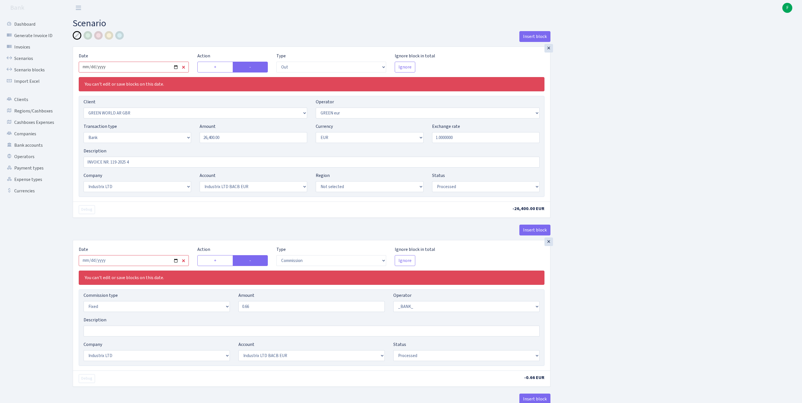
type input "[DATE]"
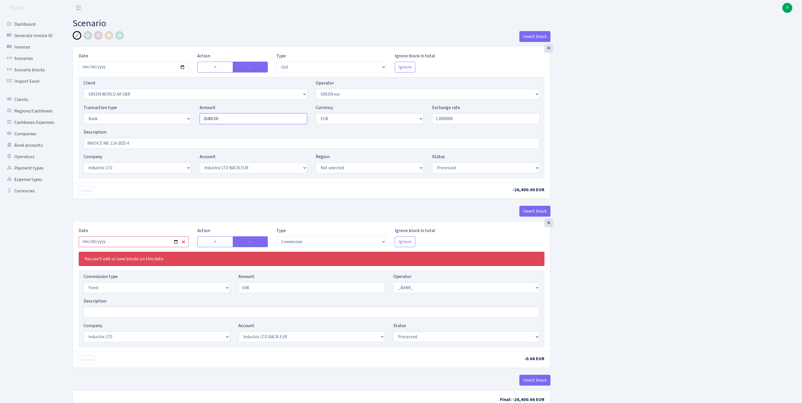
drag, startPoint x: 229, startPoint y: 129, endPoint x: 142, endPoint y: 125, distance: 87.3
click at [142, 125] on div "Transaction type Not selected 981 ELF FISH crypto GIRT IVO dekl MM-BALTIC eur U…" at bounding box center [311, 116] width 464 height 25
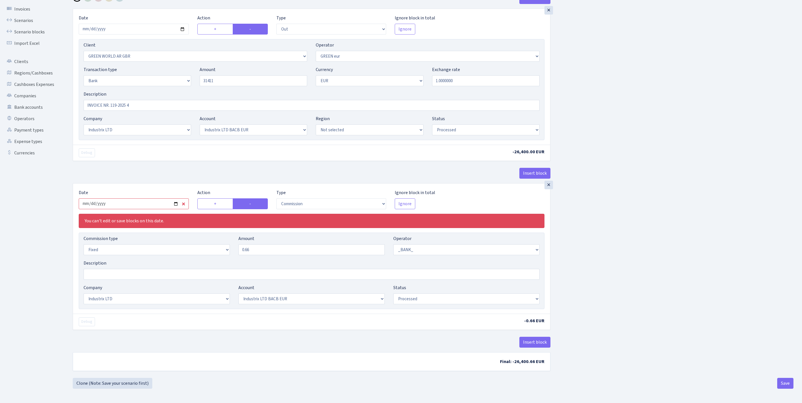
type input "31,411.00"
click at [160, 198] on input "2025-08-01" at bounding box center [134, 203] width 110 height 11
type input "[DATE]"
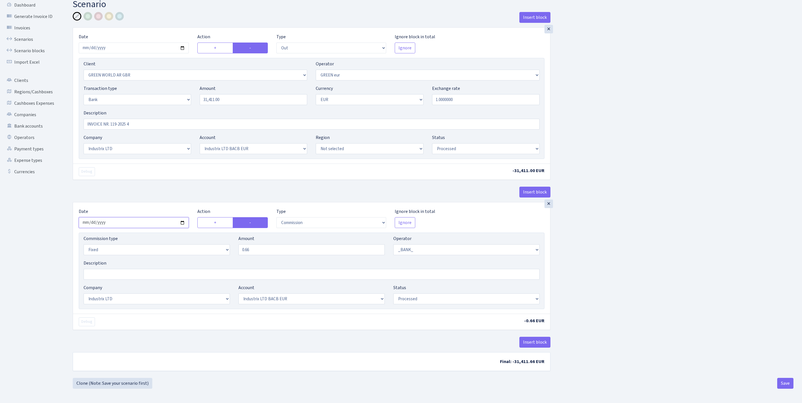
scroll to position [71, 0]
click at [786, 382] on button "Save" at bounding box center [785, 382] width 16 height 11
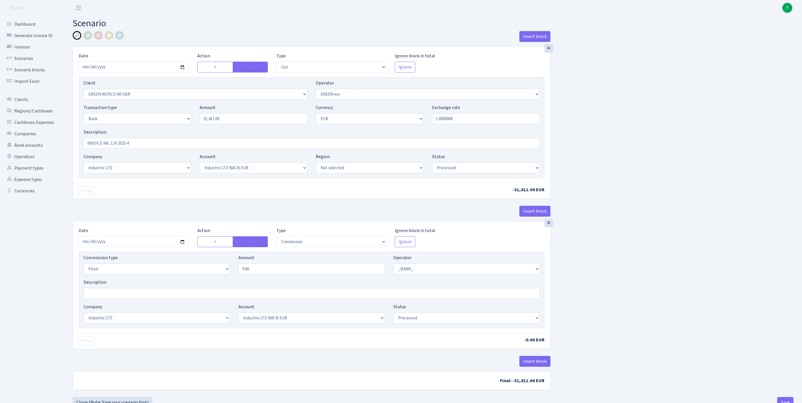
select select "out"
select select "2047"
select select "461"
select select "2"
select select "1"
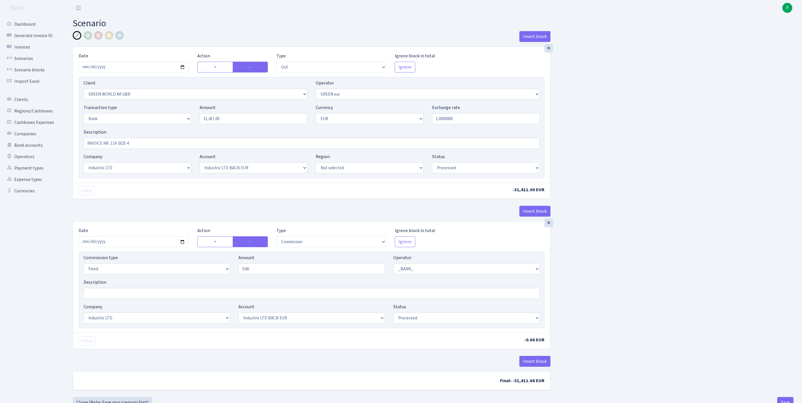
select select "17"
select select "41"
select select "processed"
select select "commission"
select select "fixed"
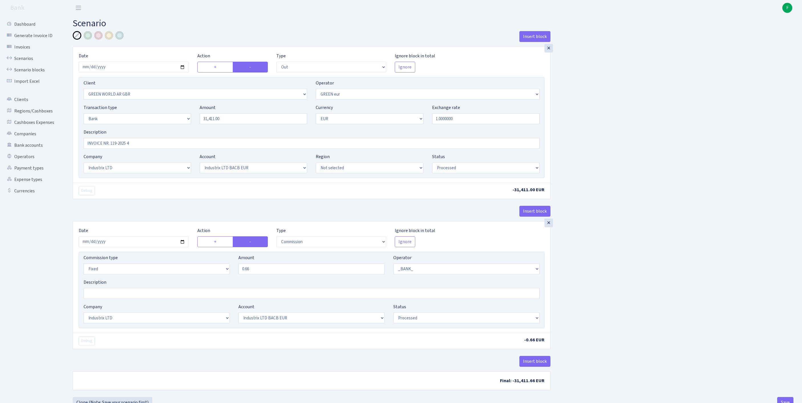
select select "1"
select select "17"
select select "41"
select select "processed"
click at [31, 62] on link "Scenarios" at bounding box center [31, 58] width 57 height 11
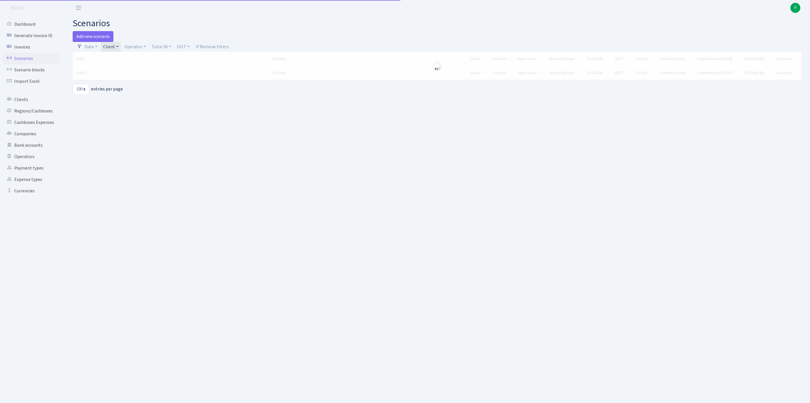
select select "100"
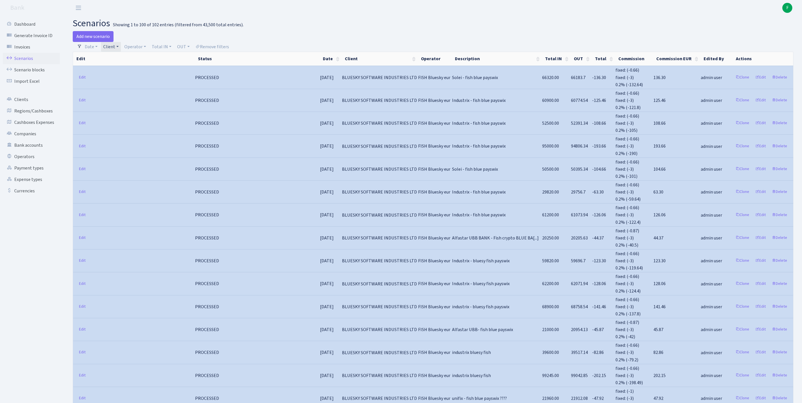
click at [121, 47] on link "Client" at bounding box center [111, 47] width 20 height 10
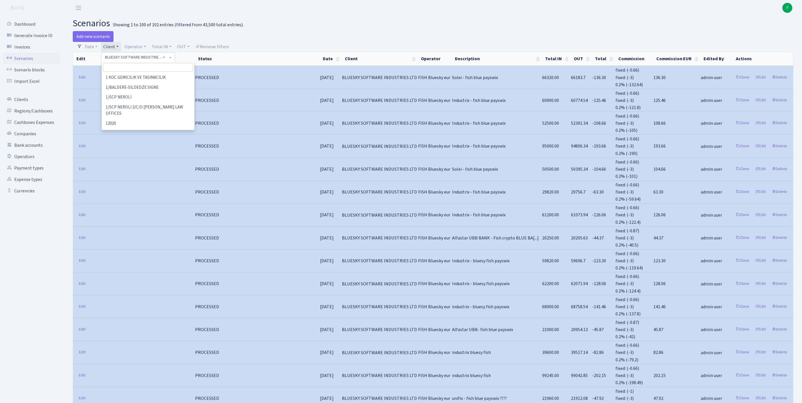
scroll to position [5455, 0]
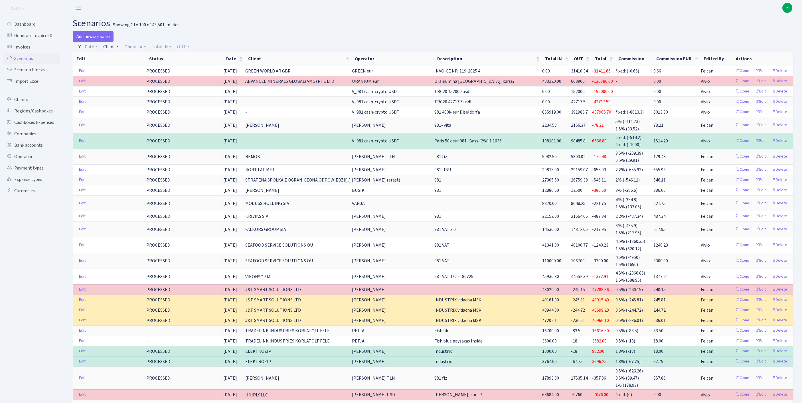
click at [112, 51] on link "Client" at bounding box center [111, 47] width 20 height 10
click at [122, 70] on input "search" at bounding box center [126, 67] width 47 height 9
type input "GREEN W"
click at [143, 87] on li "GREEN WORLD AR GBR" at bounding box center [126, 81] width 48 height 16
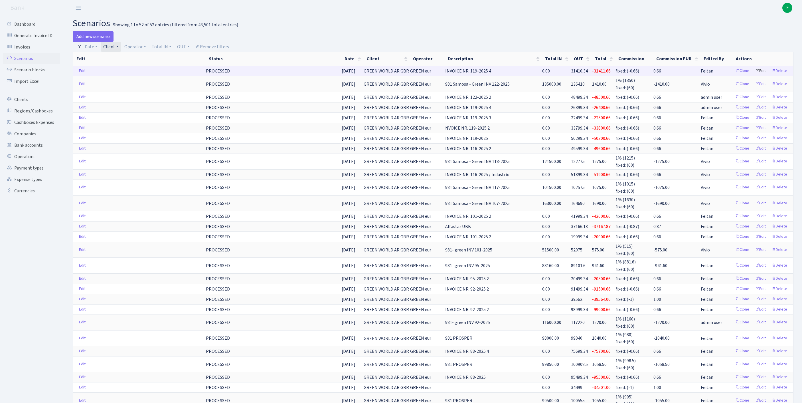
click at [756, 75] on link "Edit" at bounding box center [760, 70] width 16 height 9
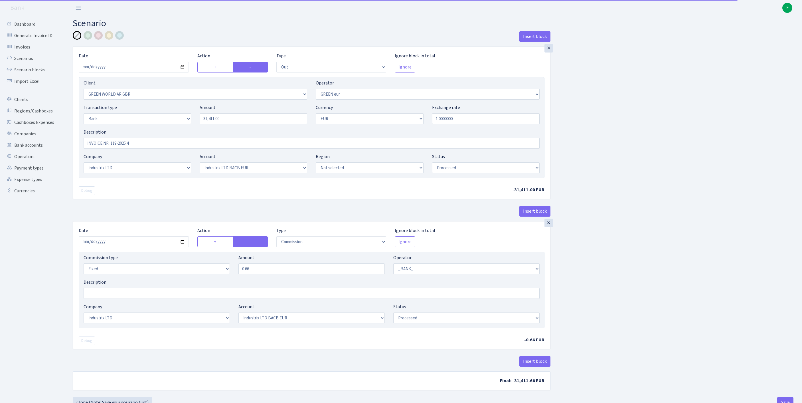
select select "out"
select select "2047"
select select "461"
select select "2"
select select "1"
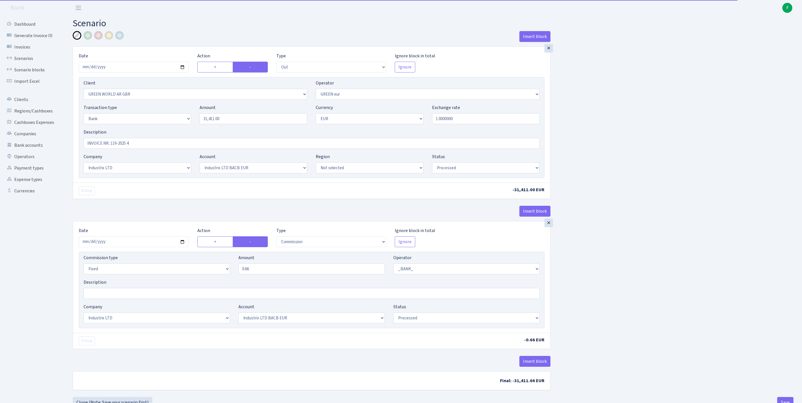
select select "17"
select select "41"
select select "processed"
select select "commission"
select select "fixed"
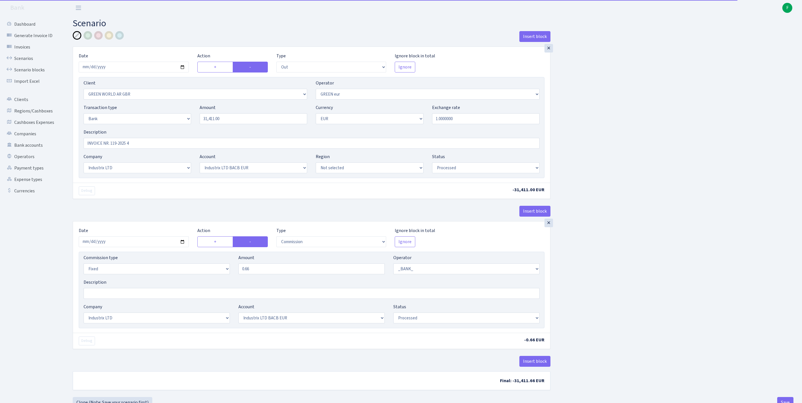
select select "1"
select select "17"
select select "41"
select select "processed"
drag, startPoint x: 139, startPoint y: 157, endPoint x: 63, endPoint y: 150, distance: 76.2
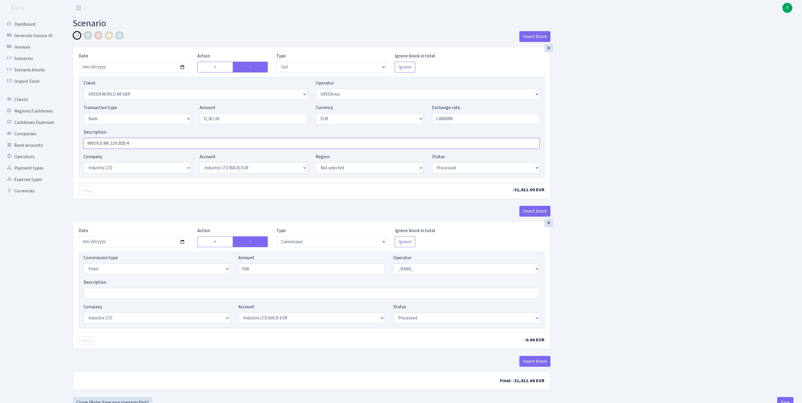
click at [63, 150] on div "Dashboard Generate Invoice ID Invoices Scenarios Scenario blocks Import Excel C…" at bounding box center [401, 212] width 802 height 392
paste input "29-2025"
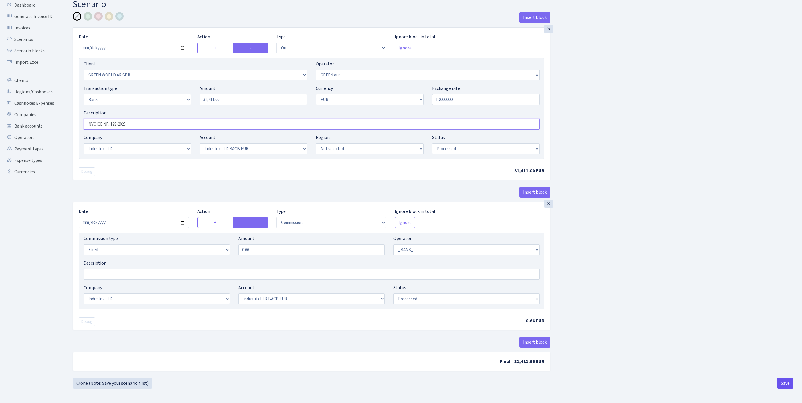
type input "INVOICE NR. 129-2025"
click at [782, 380] on button "Save" at bounding box center [785, 382] width 16 height 11
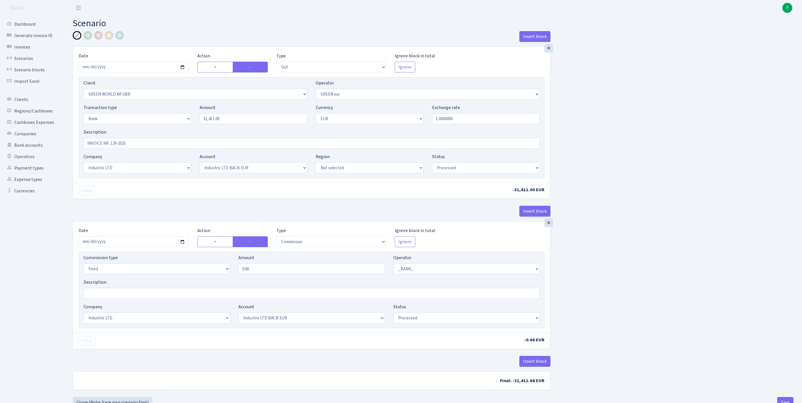
select select "out"
select select "2047"
select select "461"
select select "2"
select select "1"
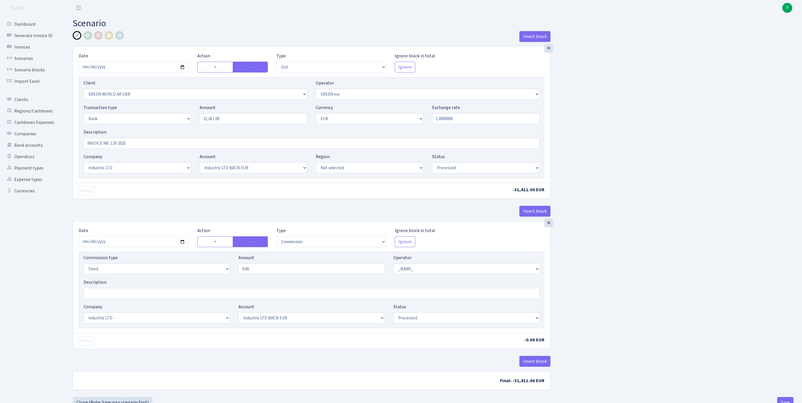
select select "17"
select select "41"
select select "processed"
select select "commission"
select select "fixed"
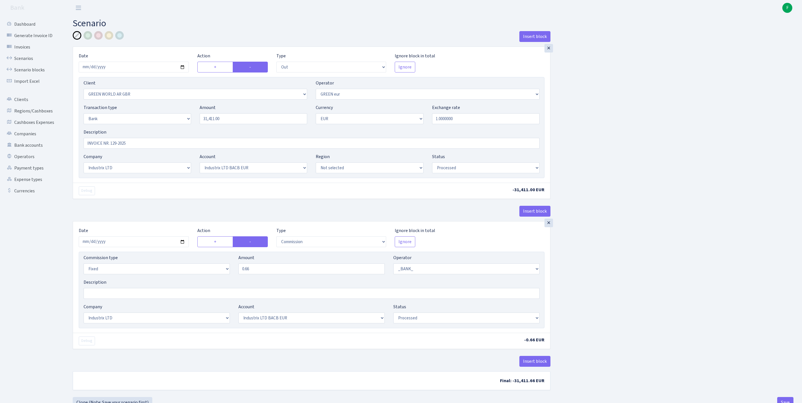
select select "1"
select select "17"
select select "41"
select select "processed"
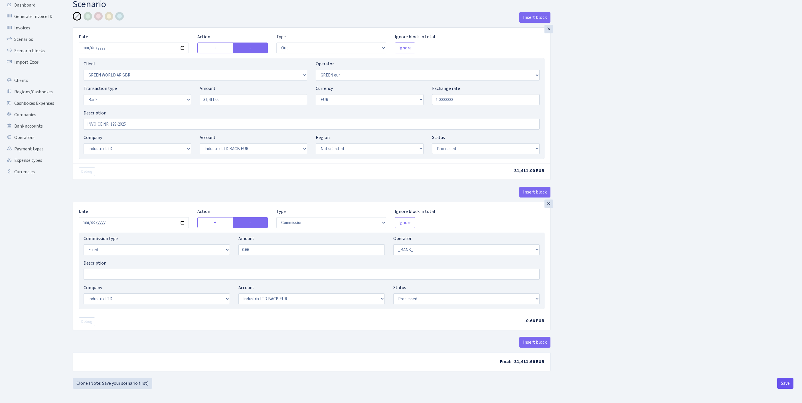
click at [782, 382] on button "Save" at bounding box center [785, 382] width 16 height 11
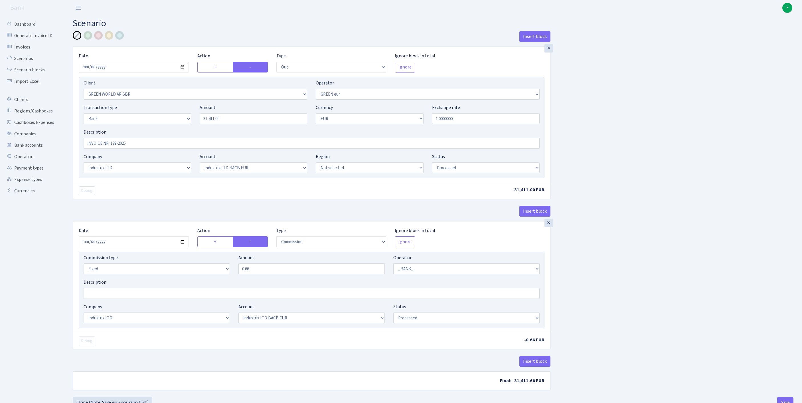
select select "out"
select select "2047"
select select "461"
select select "2"
select select "1"
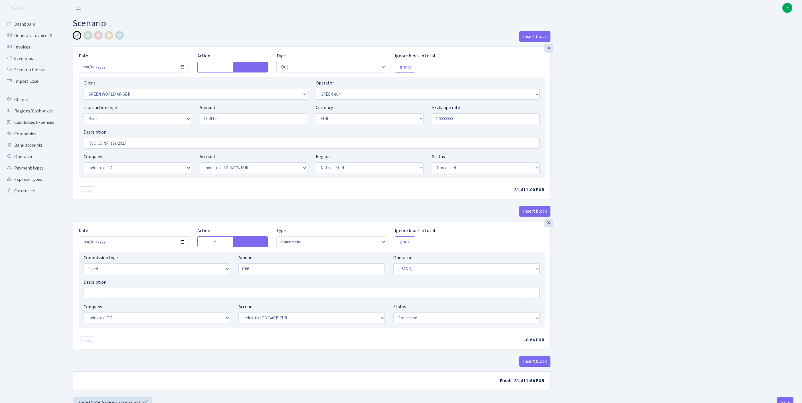
select select "17"
select select "41"
select select "processed"
select select "commission"
select select "fixed"
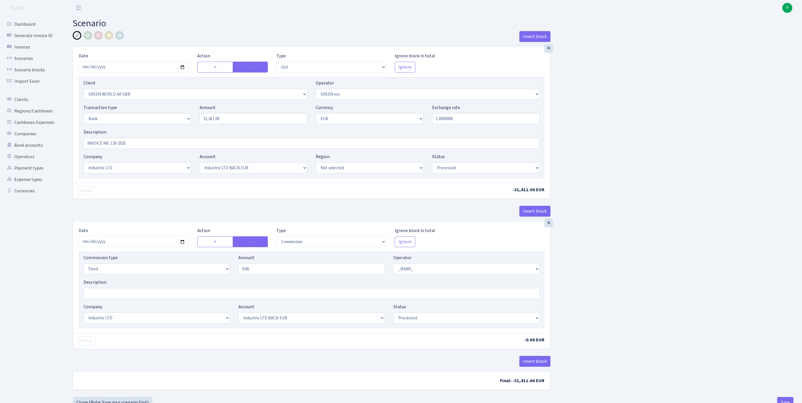
select select "1"
select select "17"
select select "41"
select select "processed"
click at [633, 234] on div "Insert block × Date 2025-08-27 Action + - Type --- In Out Commission Field requ…" at bounding box center [432, 213] width 729 height 365
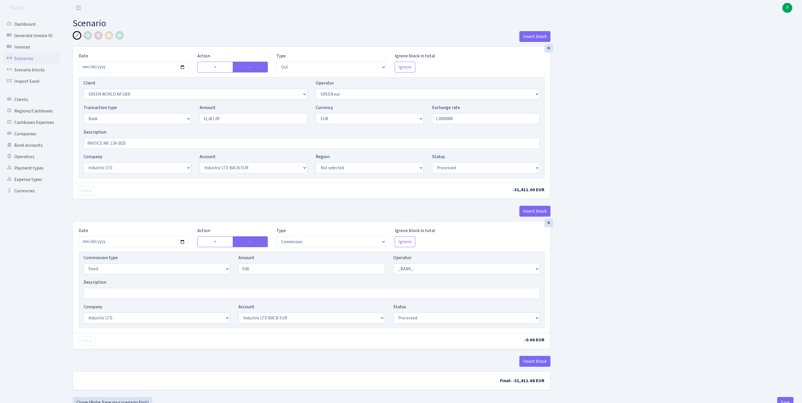
click at [26, 63] on link "Scenarios" at bounding box center [31, 58] width 57 height 11
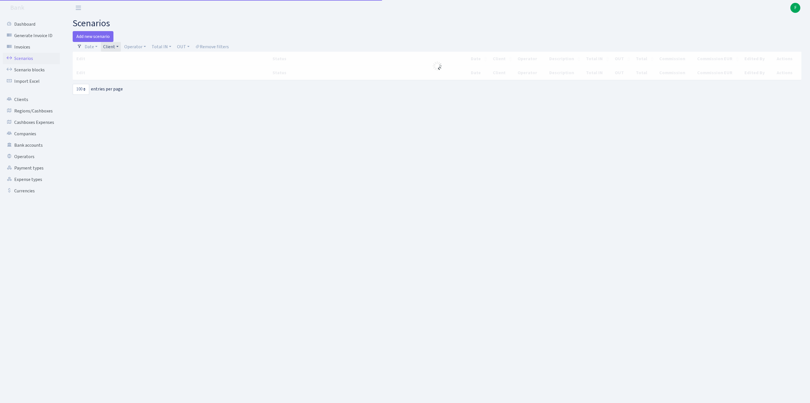
select select "100"
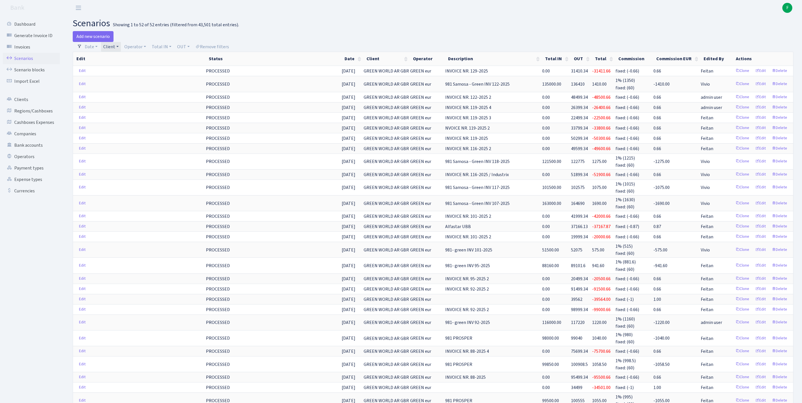
click at [121, 48] on link "Client" at bounding box center [111, 47] width 20 height 10
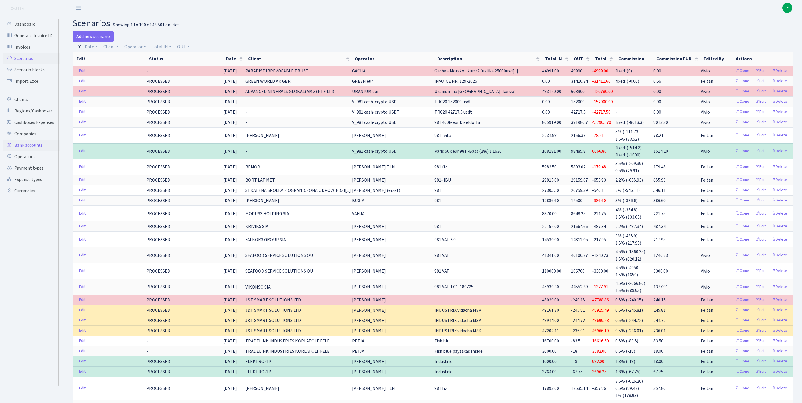
click at [35, 151] on link "Bank accounts" at bounding box center [31, 144] width 57 height 11
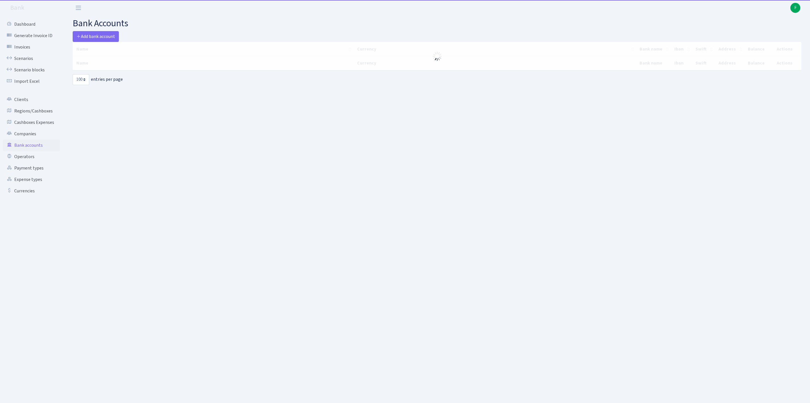
select select "100"
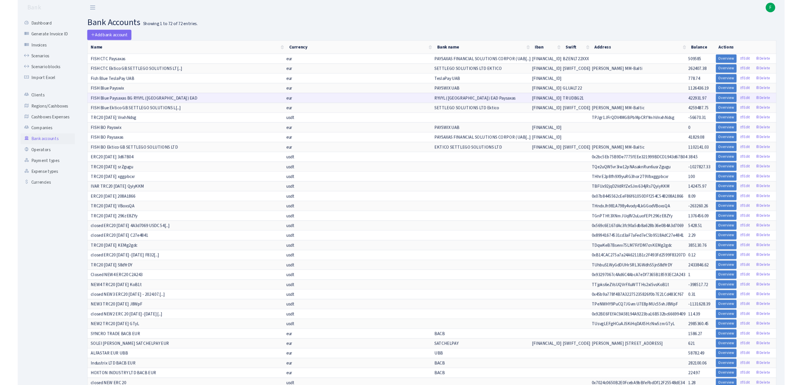
scroll to position [263, 0]
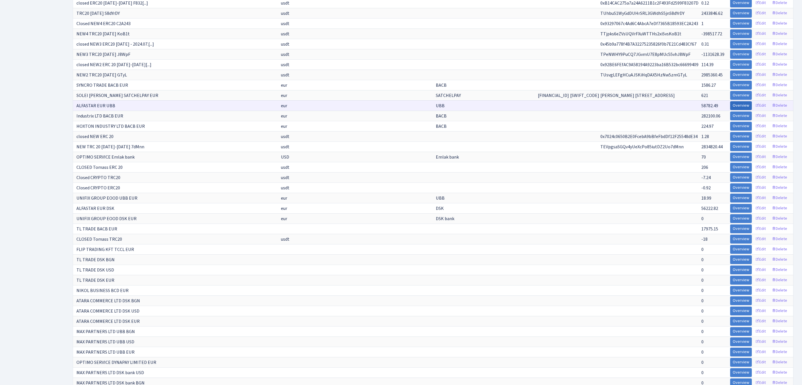
click at [730, 110] on link "Overview" at bounding box center [741, 105] width 22 height 9
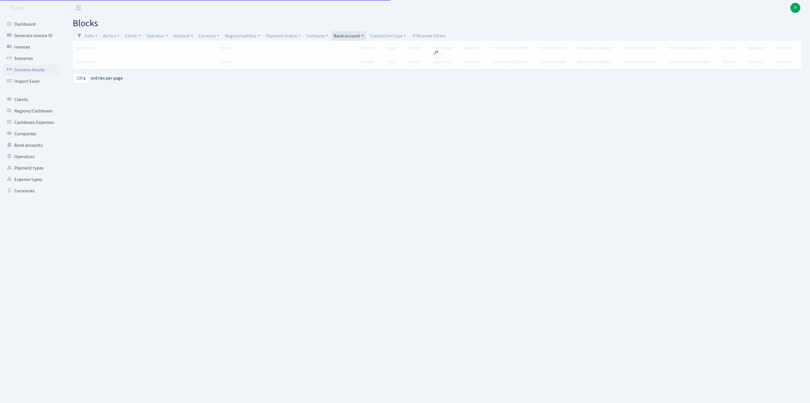
select select "100"
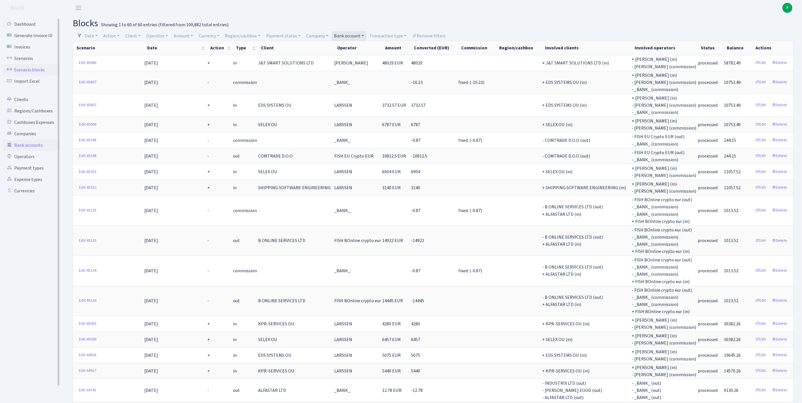
click at [31, 151] on link "Bank accounts" at bounding box center [31, 144] width 57 height 11
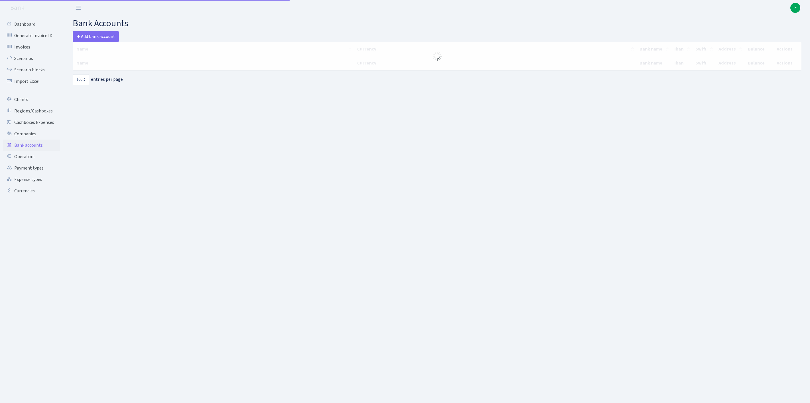
select select "100"
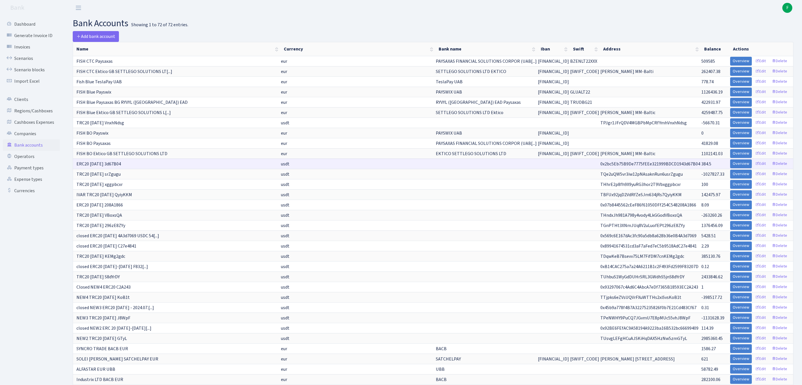
scroll to position [259, 0]
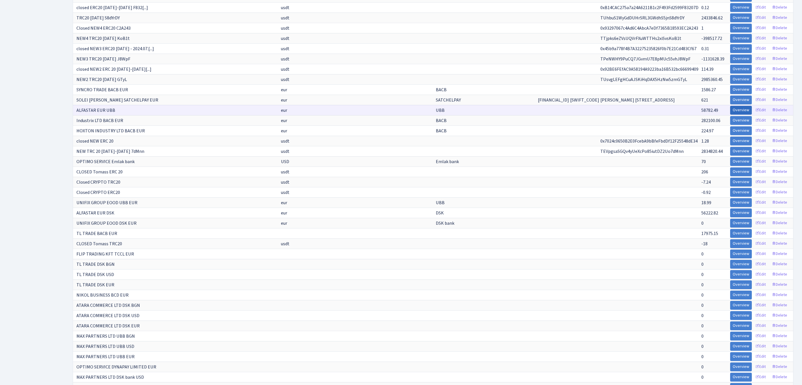
click at [730, 115] on link "Overview" at bounding box center [741, 110] width 22 height 9
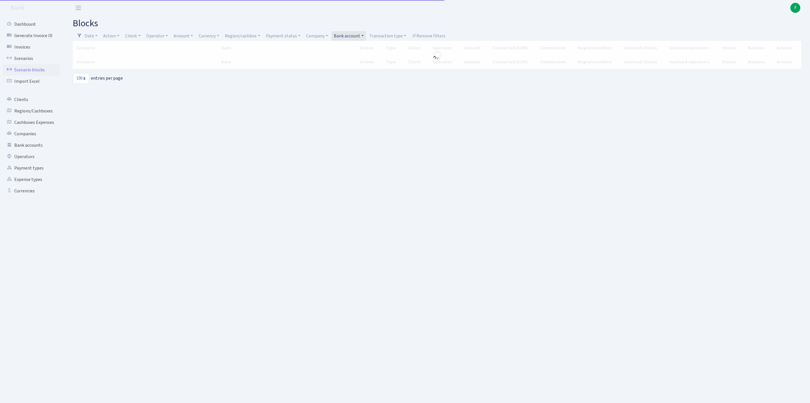
select select "100"
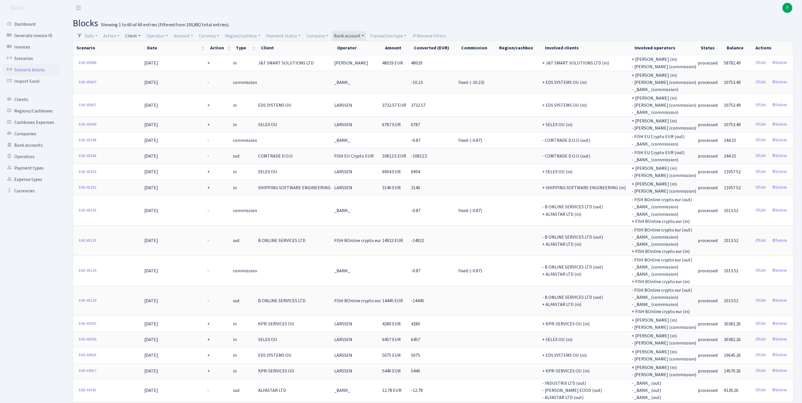
click at [140, 35] on link "Client" at bounding box center [133, 36] width 20 height 10
click at [148, 59] on input "search" at bounding box center [148, 56] width 47 height 9
type input "ULYS"
click at [164, 71] on li "[PERSON_NAME] TRADING" at bounding box center [148, 70] width 48 height 16
select select "1226"
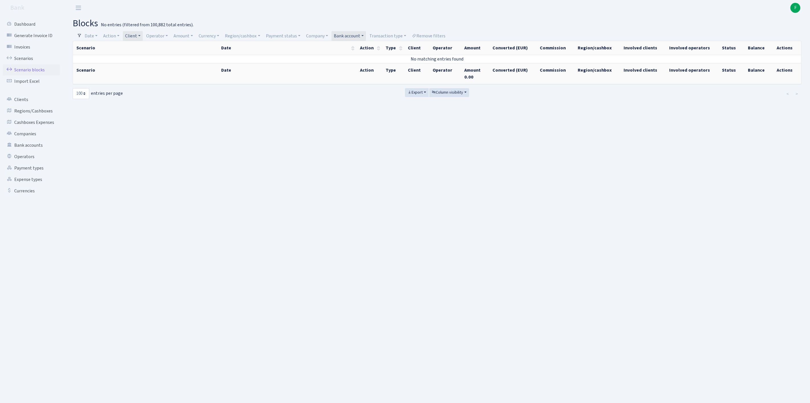
click at [143, 35] on link "Client" at bounding box center [133, 36] width 20 height 10
click at [156, 46] on span "× ULYSSES TRADING" at bounding box center [149, 47] width 44 height 6
click at [143, 35] on link "Client" at bounding box center [133, 36] width 20 height 10
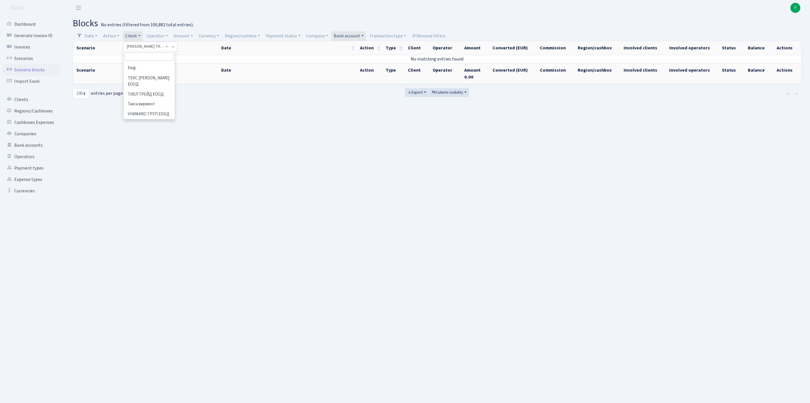
click at [154, 58] on input "search" at bounding box center [149, 56] width 49 height 9
type input "ULY"
click at [148, 111] on li "[PERSON_NAME] TRADING OU" at bounding box center [149, 102] width 50 height 16
click at [170, 37] on link "Operator" at bounding box center [157, 36] width 26 height 10
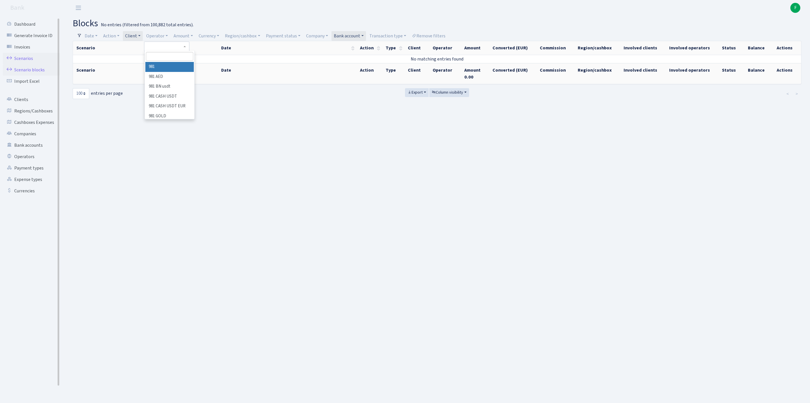
click at [26, 60] on link "Scenarios" at bounding box center [31, 58] width 57 height 11
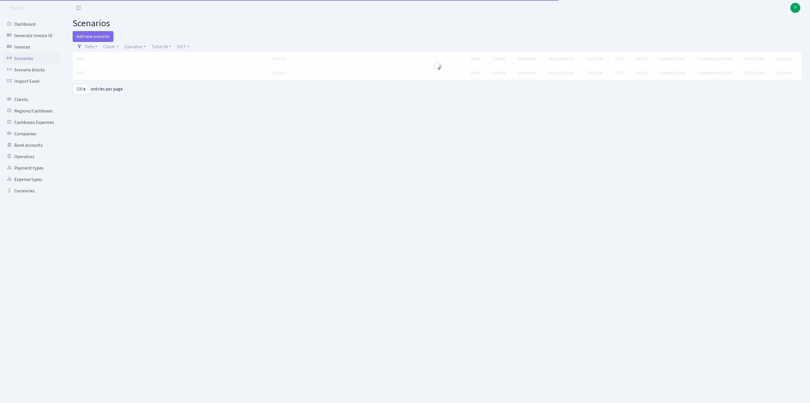
select select "100"
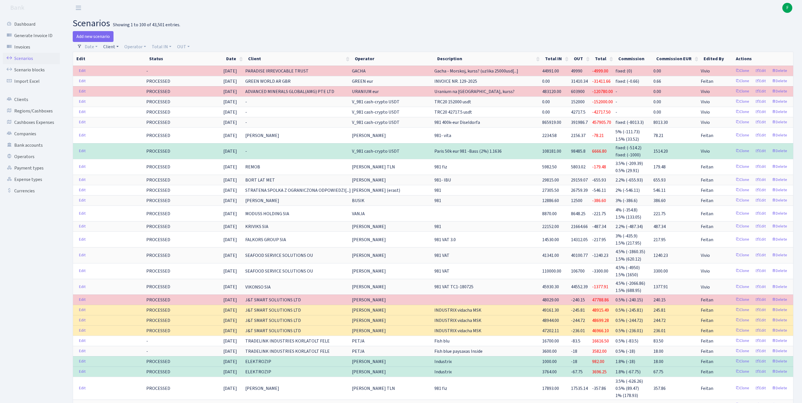
click at [114, 48] on link "Client" at bounding box center [111, 47] width 20 height 10
click at [125, 71] on input "search" at bounding box center [126, 67] width 47 height 9
type input "ULYS"
click at [137, 83] on li "[PERSON_NAME] TRADING" at bounding box center [126, 81] width 48 height 16
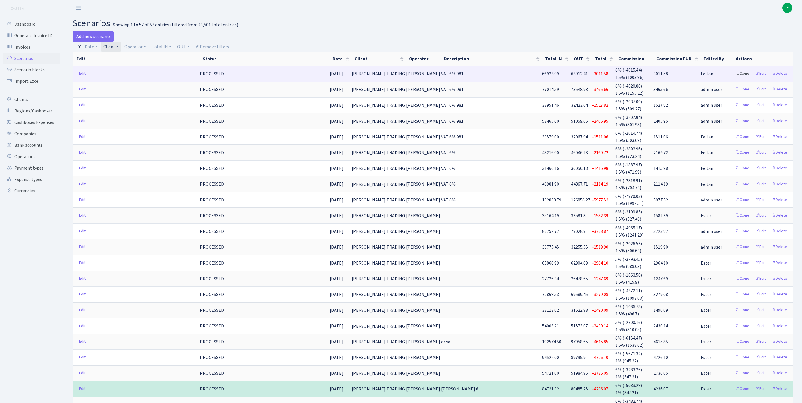
click at [733, 78] on link "Clone" at bounding box center [742, 73] width 19 height 9
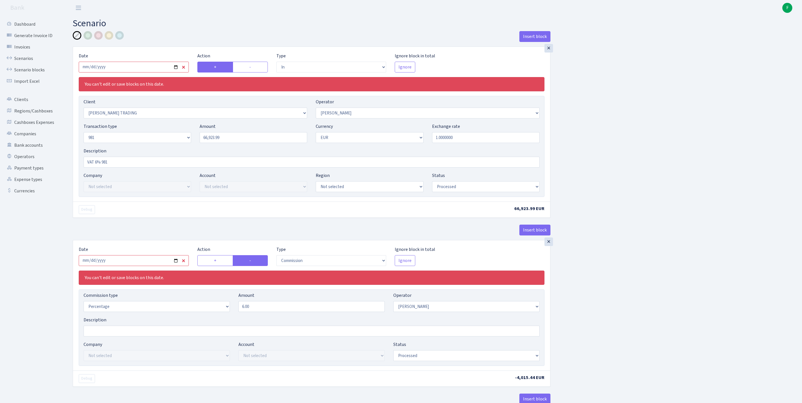
select select "in"
select select "1226"
select select "28"
select select "8"
select select "1"
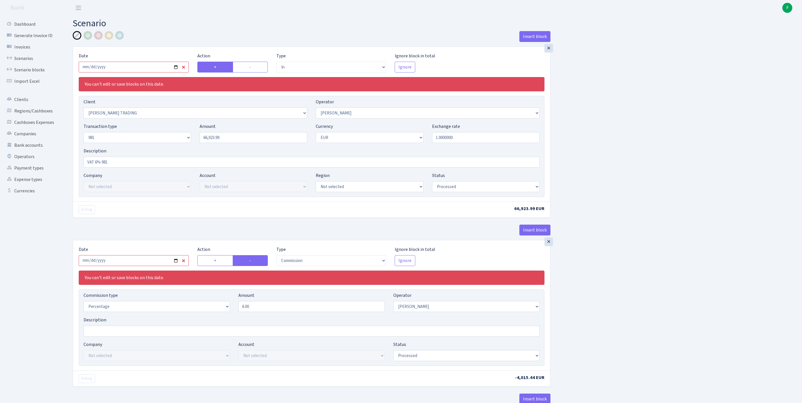
select select "processed"
select select "commission"
select select "28"
select select "processed"
select select "out"
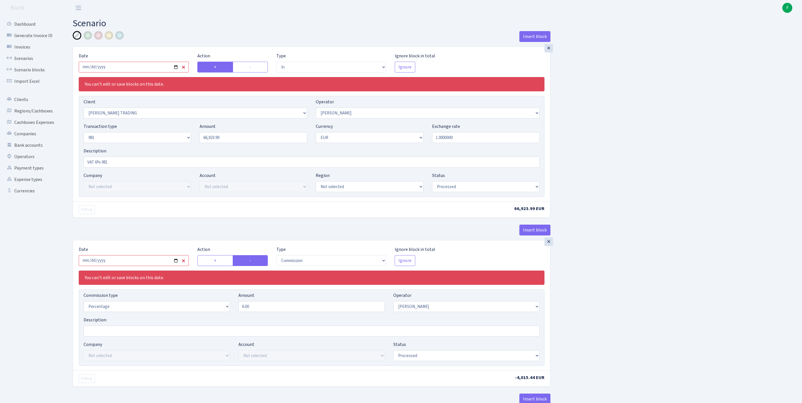
select select "2442"
select select "61"
select select "8"
select select "1"
select select "processed"
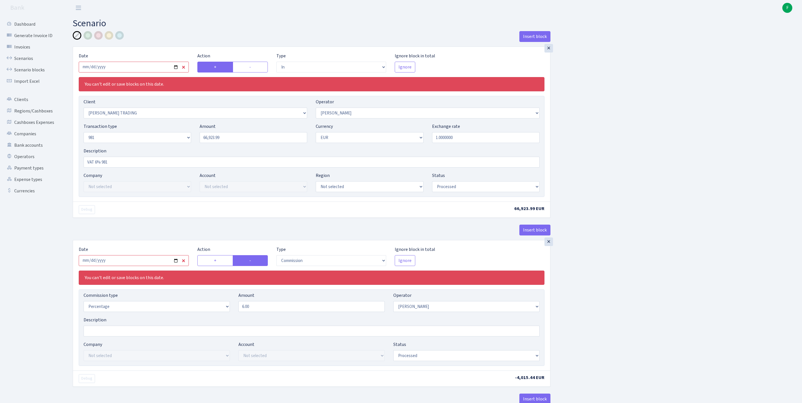
select select "commission"
select select "61"
select select "processed"
click at [150, 67] on input "2025-07-15" at bounding box center [134, 67] width 110 height 11
type input "[DATE]"
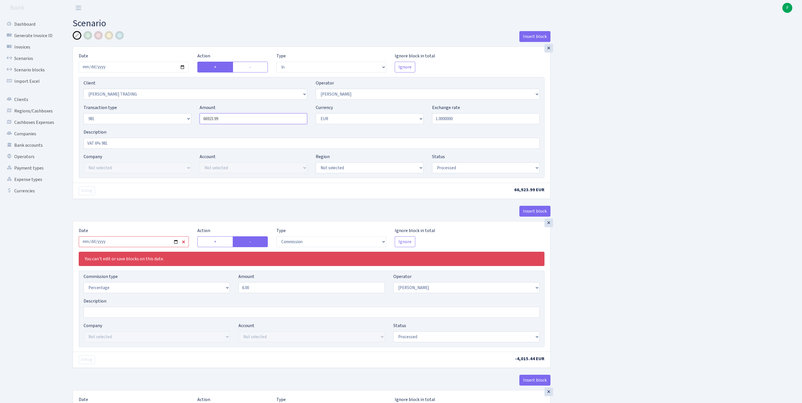
drag, startPoint x: 238, startPoint y: 131, endPoint x: 139, endPoint y: 125, distance: 99.4
click at [139, 125] on div "Transaction type Not selected 981 ELF FISH crypto GIRT IVO dekl MM-BALTIC eur U…" at bounding box center [311, 116] width 464 height 25
paste input "117 167.1"
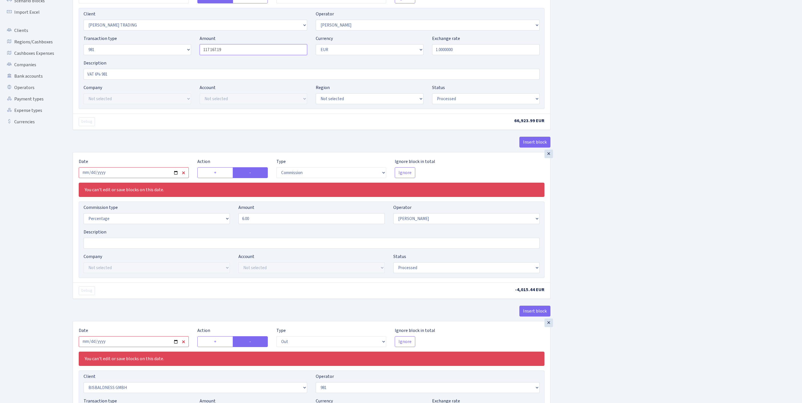
scroll to position [108, 0]
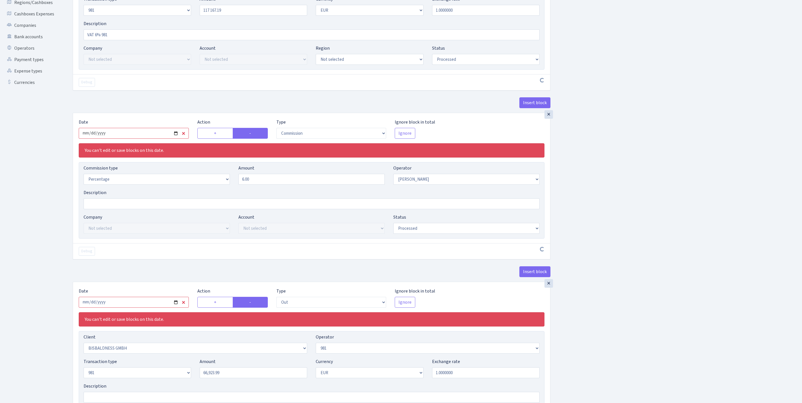
click at [157, 139] on input "2025-07-15" at bounding box center [134, 133] width 110 height 11
type input "117,167.19"
type input "[DATE]"
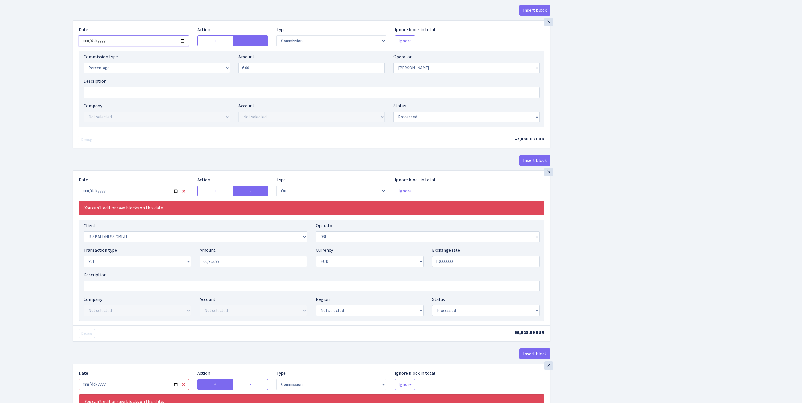
scroll to position [218, 0]
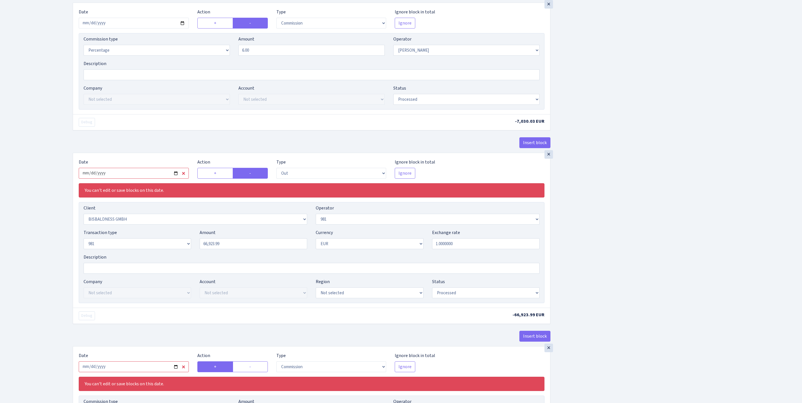
click at [148, 178] on input "2025-07-15" at bounding box center [134, 173] width 110 height 11
type input "[DATE]"
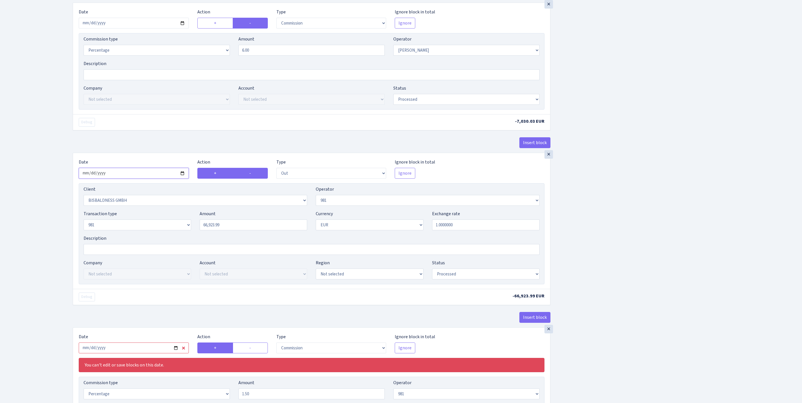
scroll to position [241, 0]
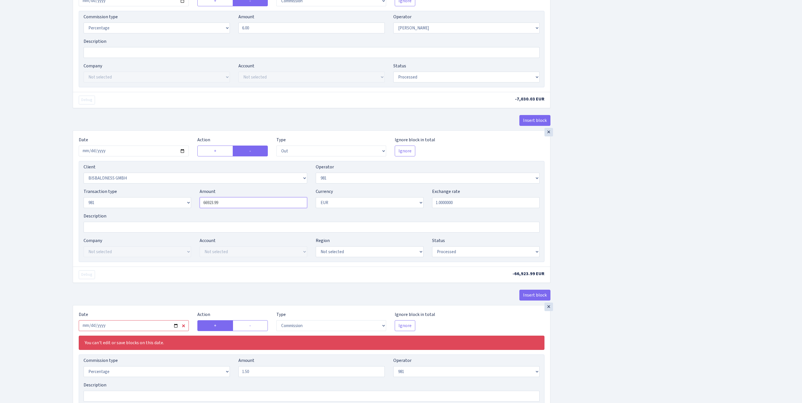
drag, startPoint x: 233, startPoint y: 260, endPoint x: 114, endPoint y: 255, distance: 118.7
click at [114, 212] on div "Transaction type Not selected 981 ELF FISH crypto GIRT IVO dekl MM-BALTIC eur U…" at bounding box center [311, 200] width 464 height 25
paste input "117 167.1"
type input "117,167.19"
select select "pending"
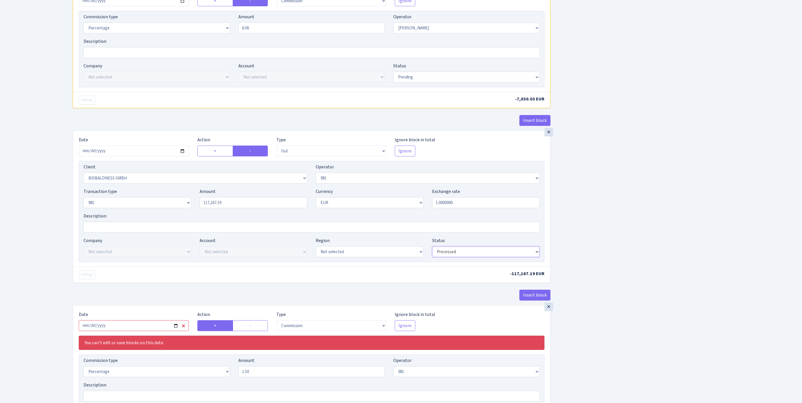
select select "pending"
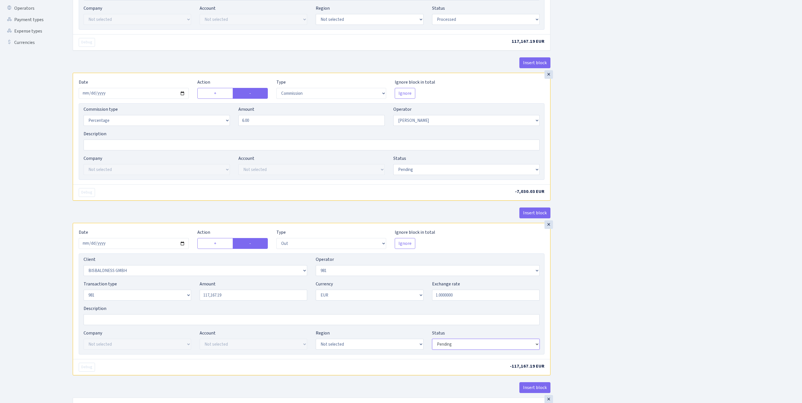
scroll to position [56, 0]
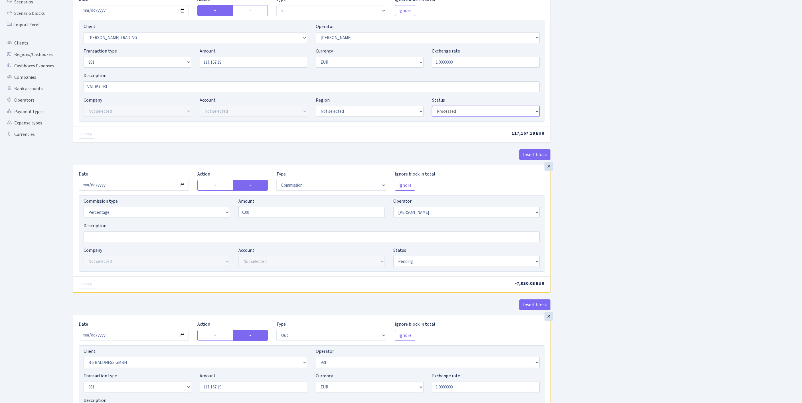
select select "pending"
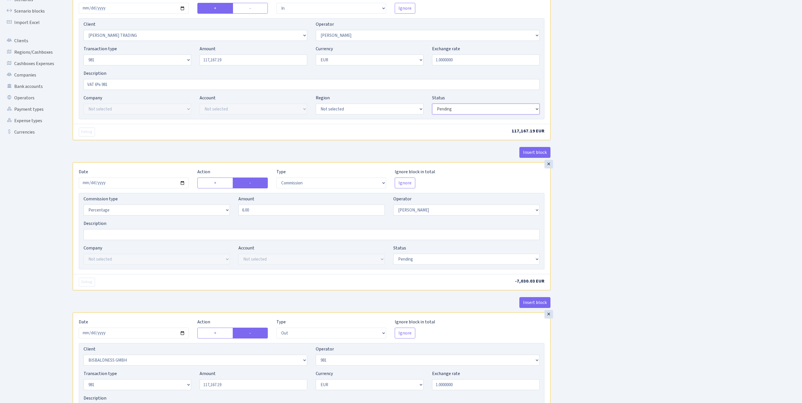
scroll to position [460, 0]
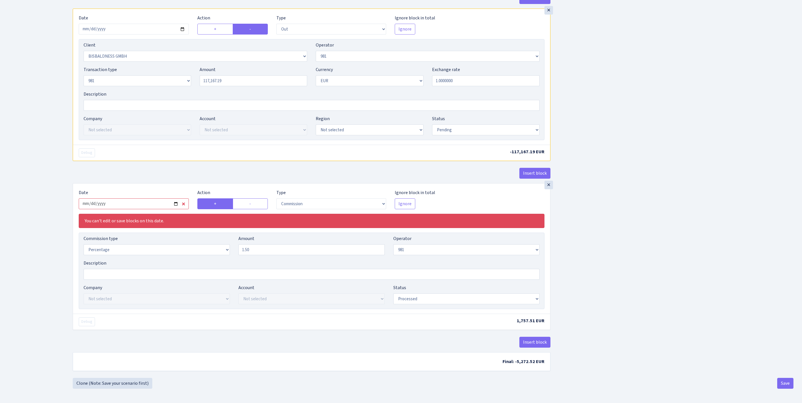
click at [142, 198] on input "2025-07-15" at bounding box center [134, 203] width 110 height 11
type input "2025-08-27"
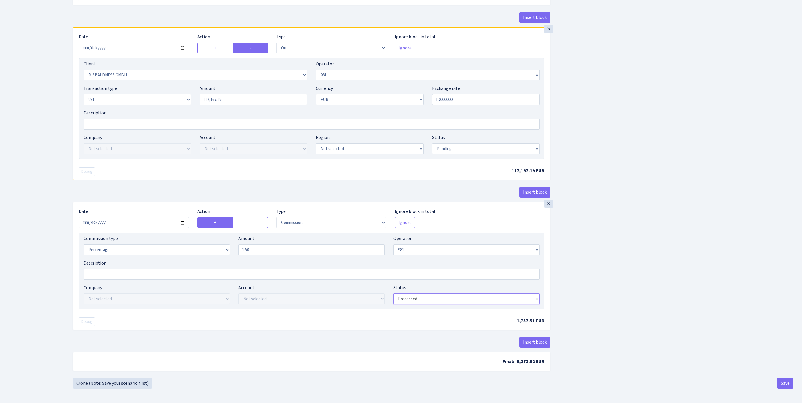
select select "pending"
click at [778, 383] on button "Save" at bounding box center [785, 382] width 16 height 11
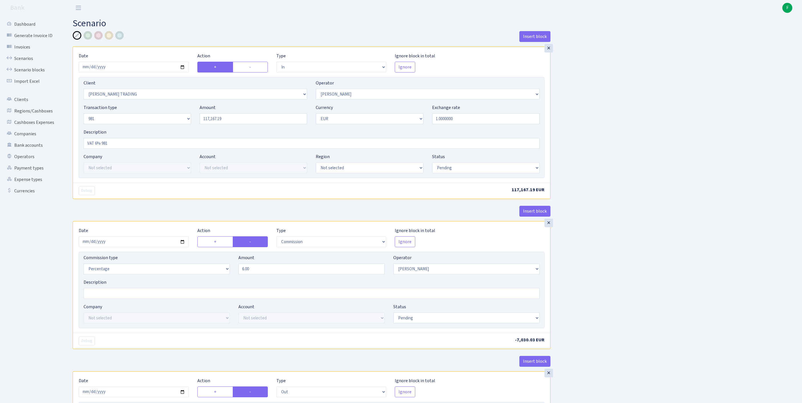
select select "in"
select select "1226"
select select "28"
select select "8"
select select "1"
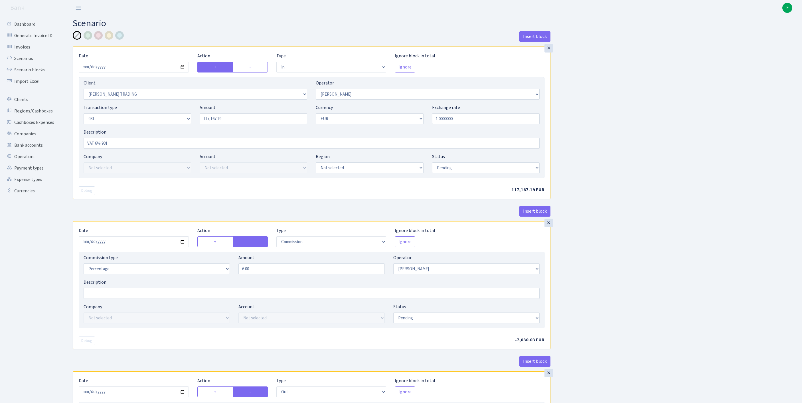
select select "pending"
select select "commission"
select select "28"
select select "pending"
select select "out"
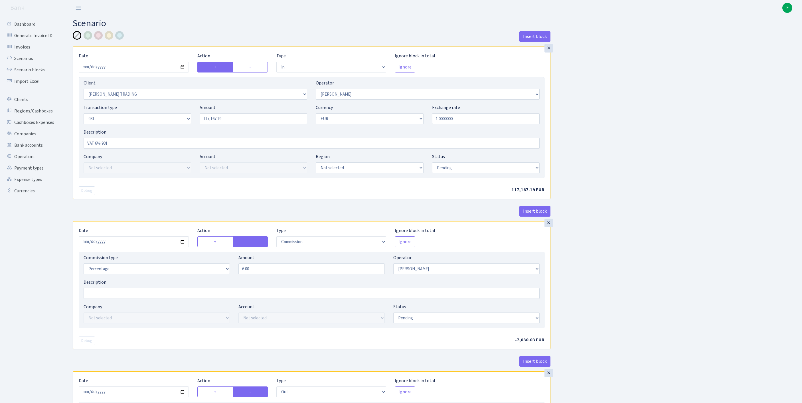
select select "2442"
select select "61"
select select "8"
select select "1"
select select "pending"
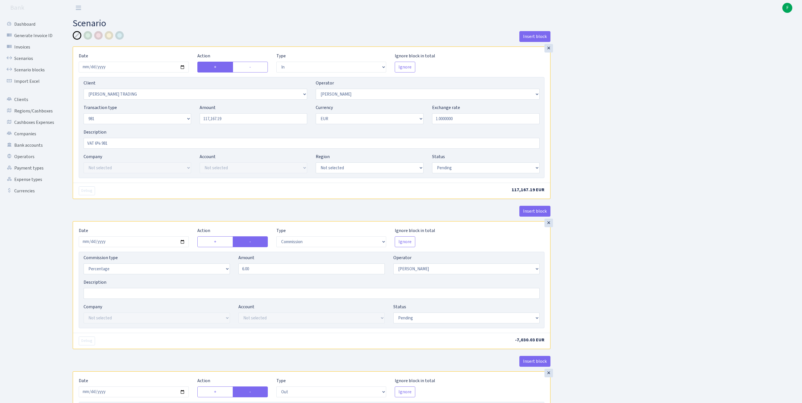
select select "commission"
select select "61"
select select "pending"
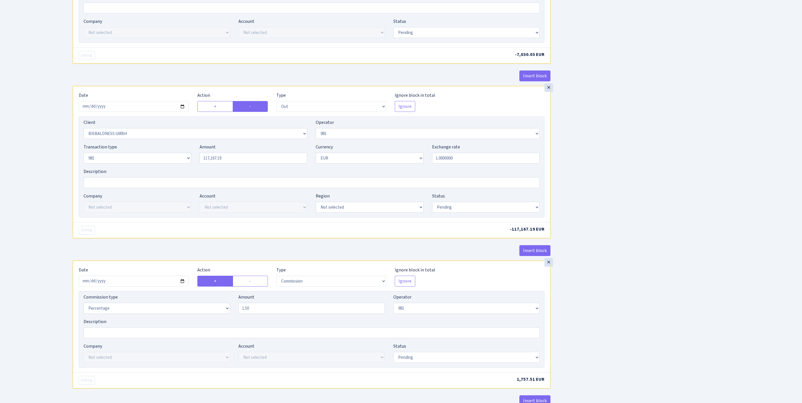
scroll to position [438, 0]
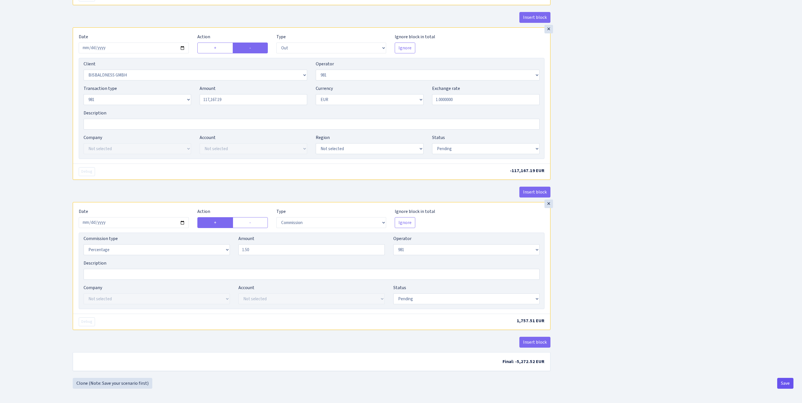
click at [781, 383] on button "Save" at bounding box center [785, 382] width 16 height 11
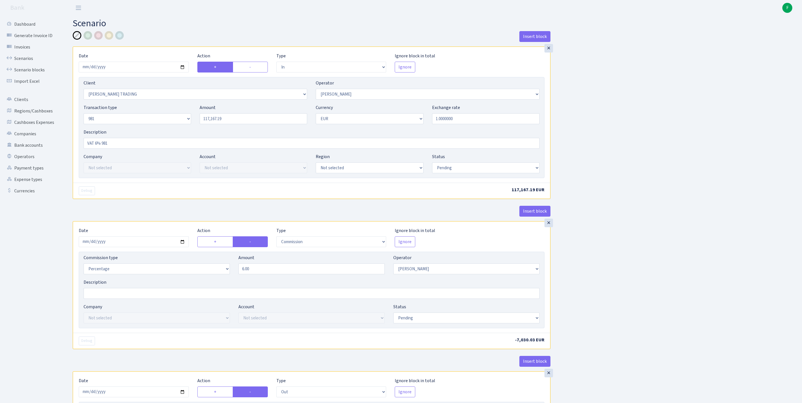
select select "in"
select select "1226"
select select "28"
select select "8"
select select "1"
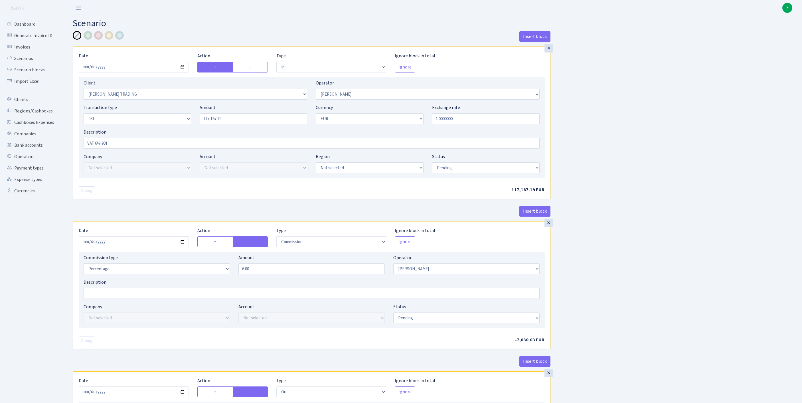
select select "pending"
select select "commission"
select select "28"
select select "pending"
select select "out"
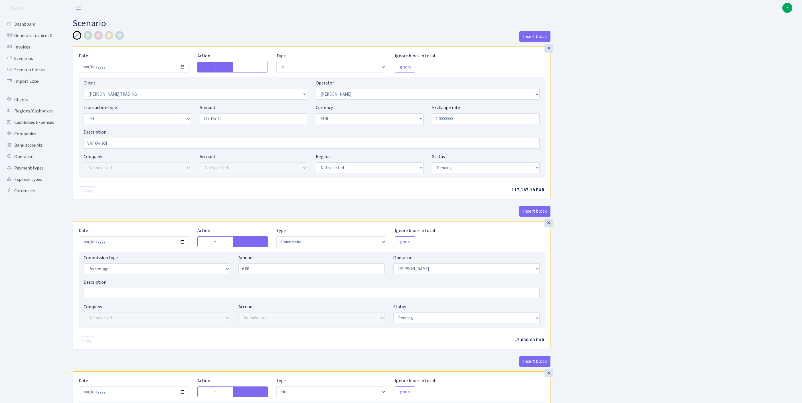
select select "2442"
select select "61"
select select "8"
select select "1"
select select "pending"
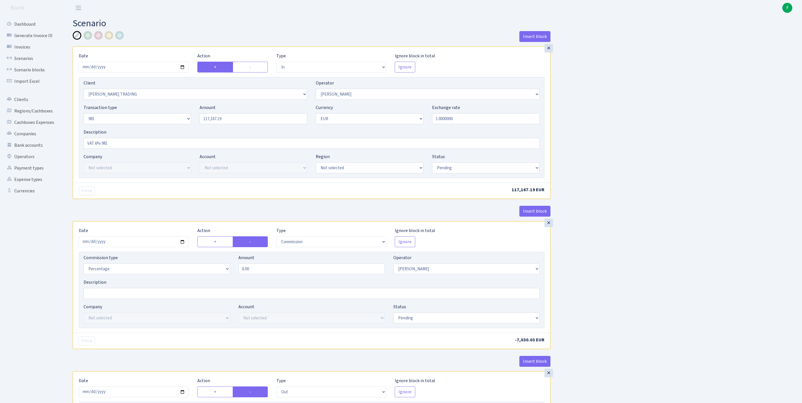
select select "commission"
select select "61"
select select "pending"
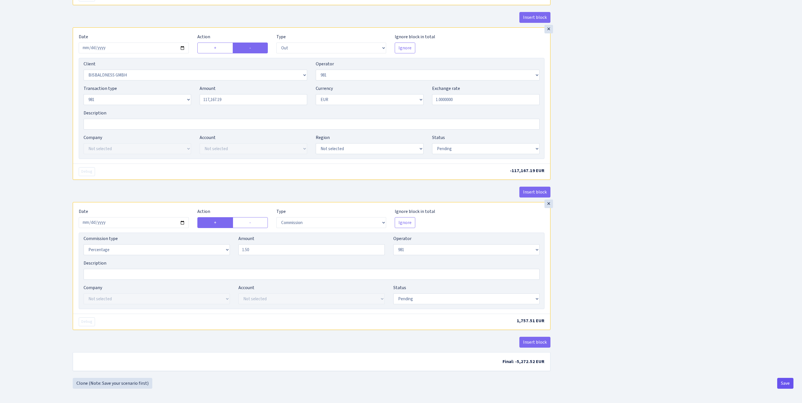
click at [786, 384] on button "Save" at bounding box center [785, 382] width 16 height 11
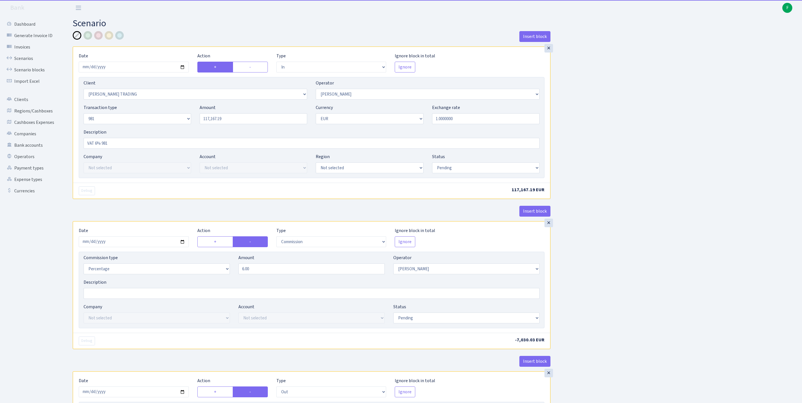
select select "in"
select select "1226"
select select "28"
select select "8"
select select "1"
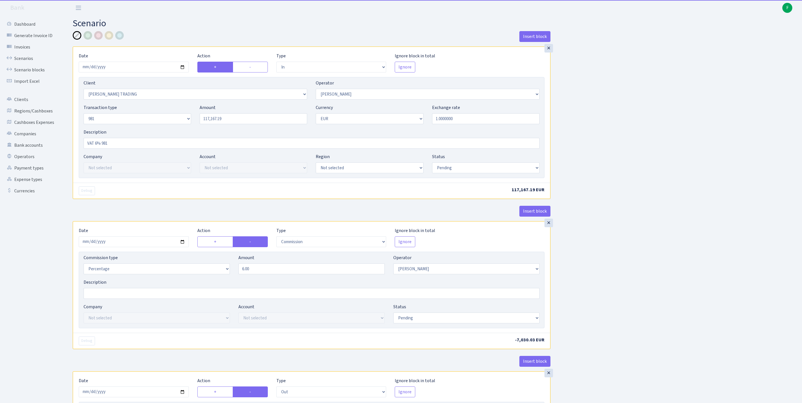
select select "pending"
select select "commission"
select select "28"
select select "pending"
select select "out"
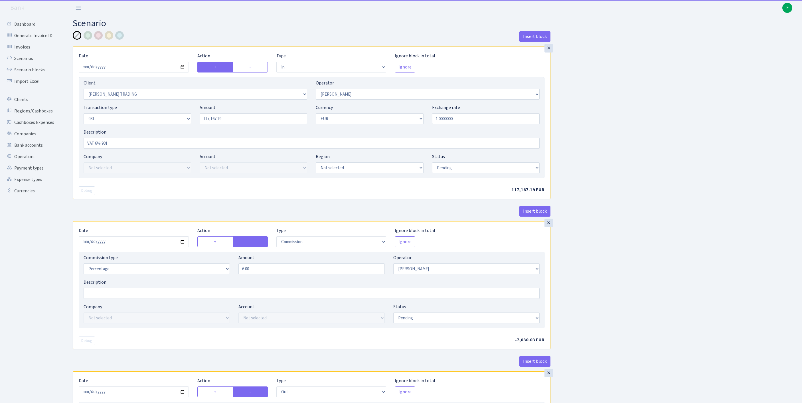
select select "2442"
select select "61"
select select "8"
select select "1"
select select "pending"
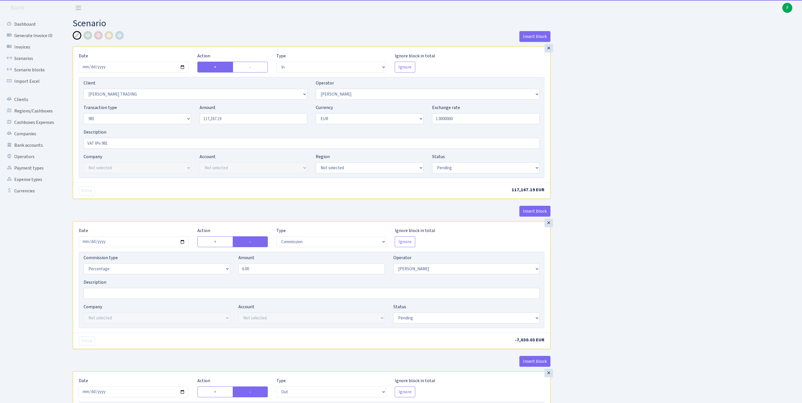
select select "commission"
select select "61"
select select "pending"
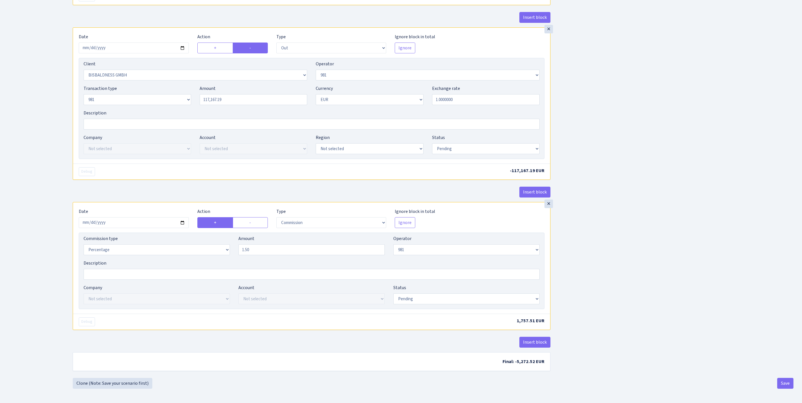
scroll to position [438, 0]
click at [84, 384] on link "Clone (Note: Save your scenario first)" at bounding box center [113, 382] width 80 height 11
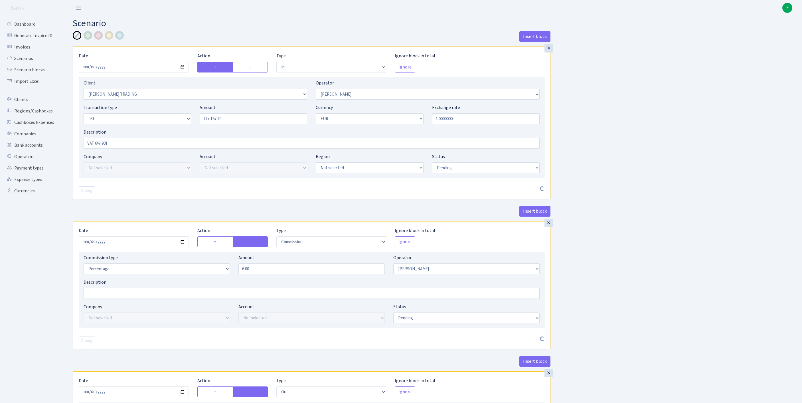
select select "in"
select select "1226"
select select "28"
select select "8"
select select "1"
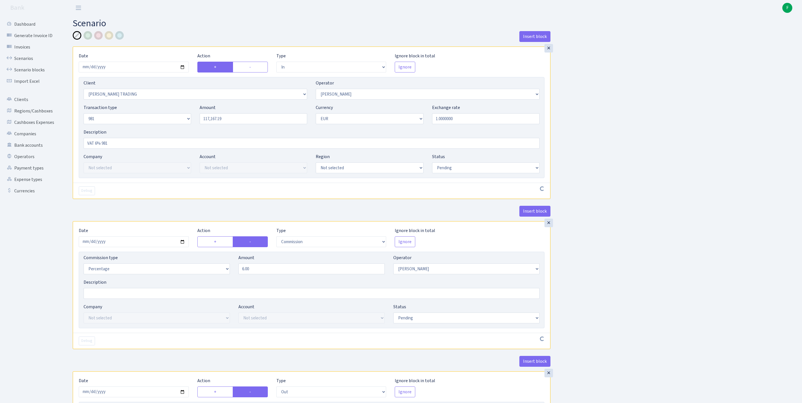
select select "pending"
select select "commission"
select select "28"
select select "pending"
select select "out"
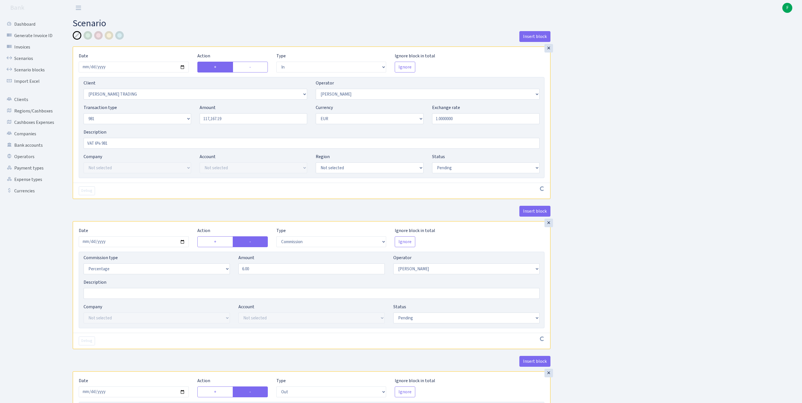
select select "2442"
select select "61"
select select "8"
select select "1"
select select "pending"
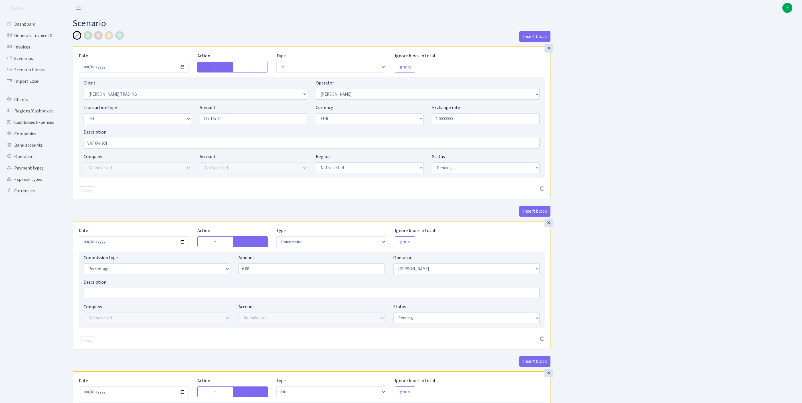
select select "commission"
select select "61"
select select "pending"
drag, startPoint x: 243, startPoint y: 131, endPoint x: 186, endPoint y: 128, distance: 57.1
click at [186, 128] on div "Transaction type Not selected 981 ELF FISH crypto GIRT IVO dekl MM-BALTIC eur U…" at bounding box center [311, 116] width 464 height 25
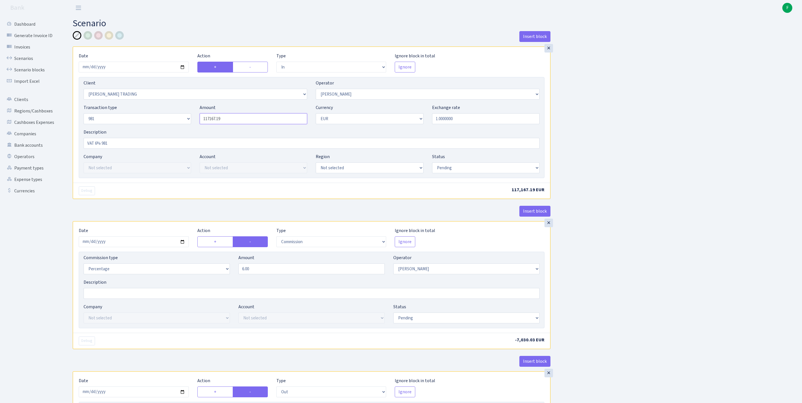
paste input "00 110.85"
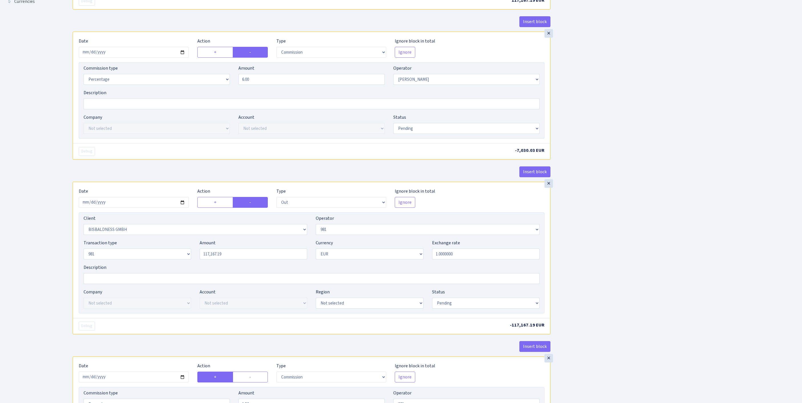
scroll to position [300, 0]
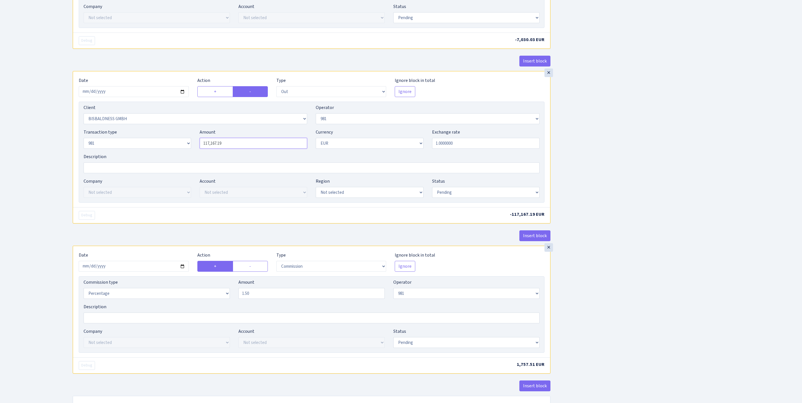
type input "100,110.85"
drag, startPoint x: 241, startPoint y: 201, endPoint x: 172, endPoint y: 191, distance: 69.7
click at [172, 153] on div "Transaction type Not selected 981 ELF FISH crypto GIRT IVO dekl MM-BALTIC eur U…" at bounding box center [311, 141] width 464 height 25
paste input "00 110.85"
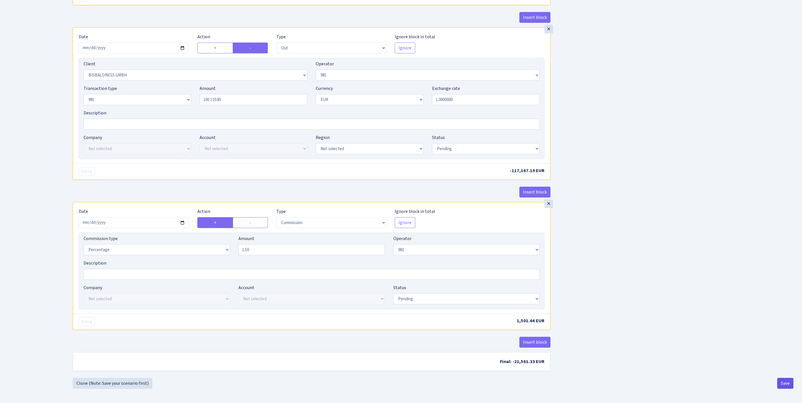
type input "100,110.85"
click at [779, 384] on button "Save" at bounding box center [785, 382] width 16 height 11
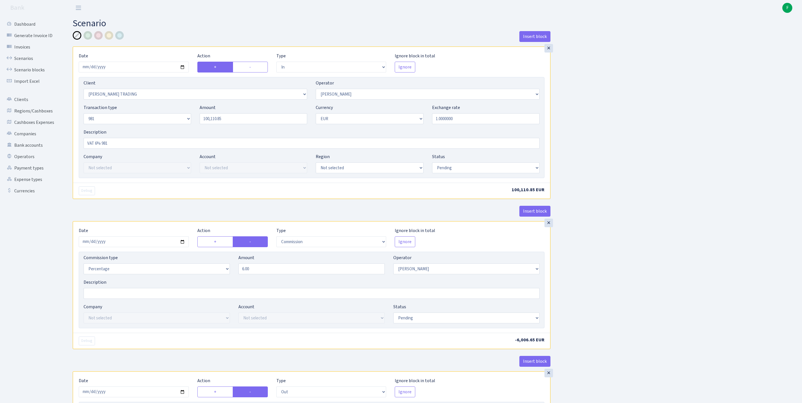
select select "in"
select select "1226"
select select "28"
select select "8"
select select "1"
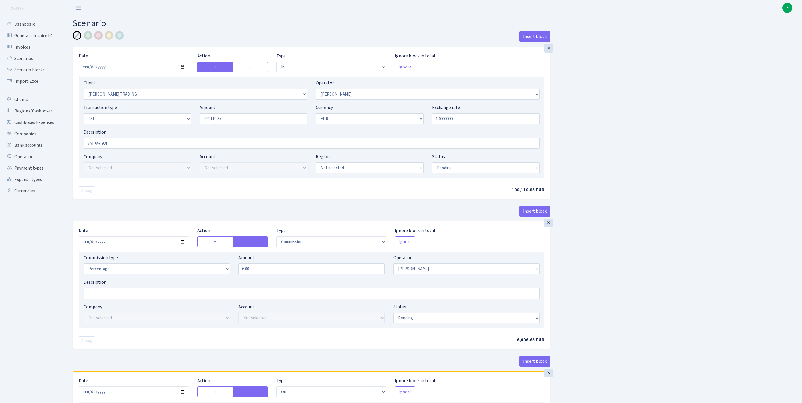
select select "pending"
select select "commission"
select select "28"
select select "pending"
select select "out"
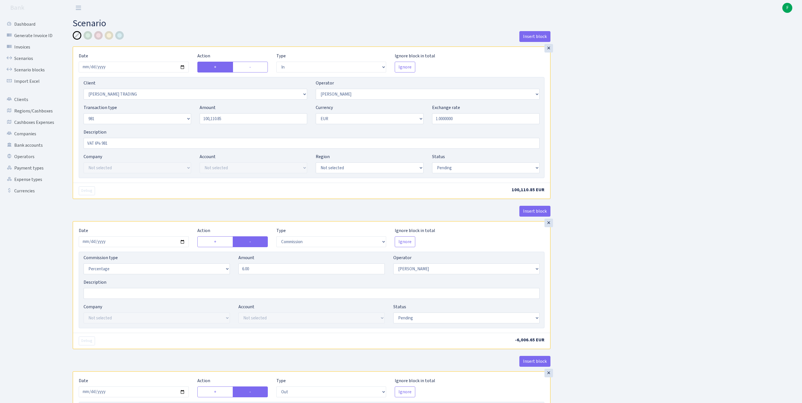
select select "2442"
select select "61"
select select "8"
select select "1"
select select "pending"
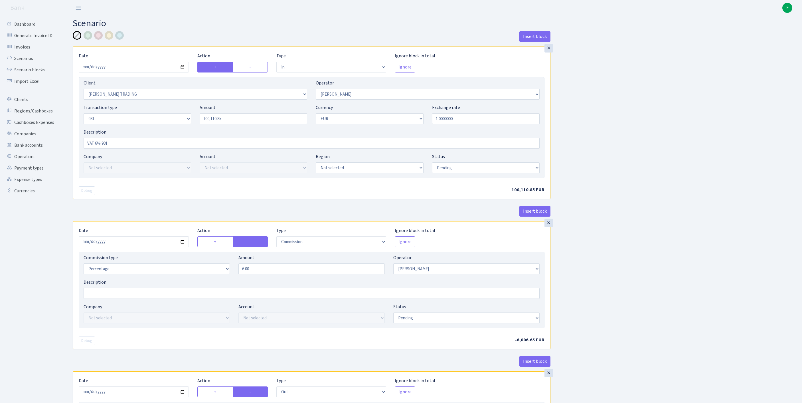
select select "commission"
select select "61"
select select "pending"
click at [27, 63] on link "Scenarios" at bounding box center [31, 58] width 57 height 11
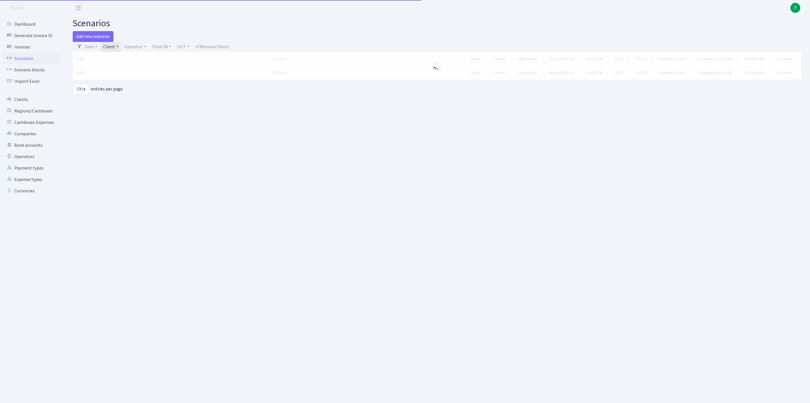
select select "100"
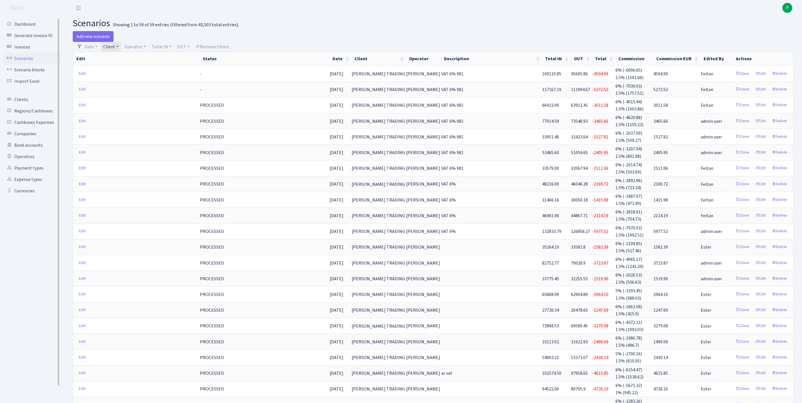
click at [29, 63] on link "Scenarios" at bounding box center [31, 58] width 57 height 11
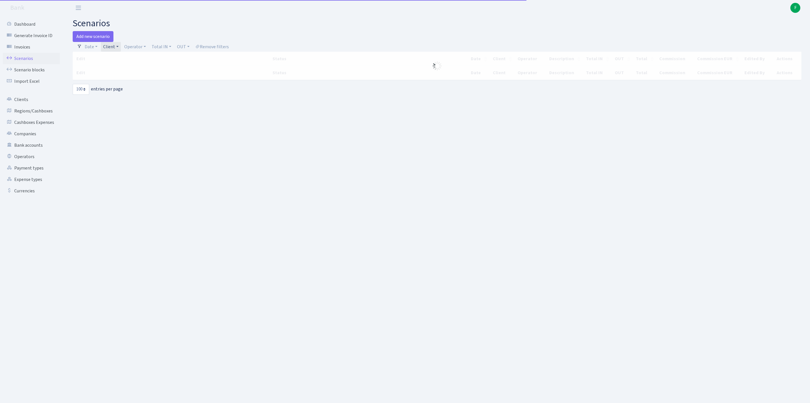
select select "100"
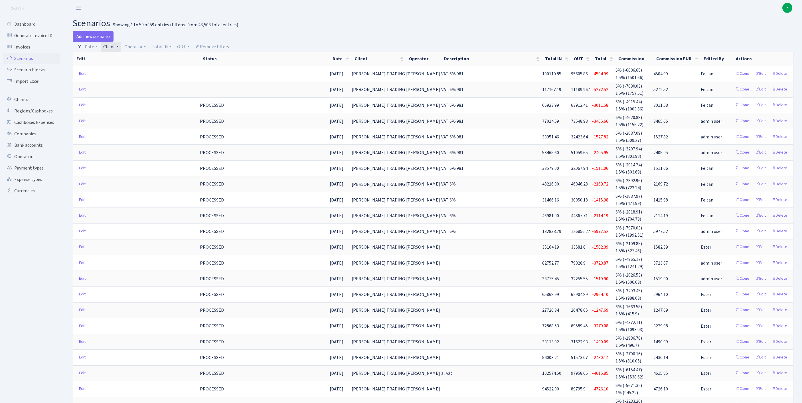
click at [121, 48] on link "Client" at bounding box center [111, 47] width 20 height 10
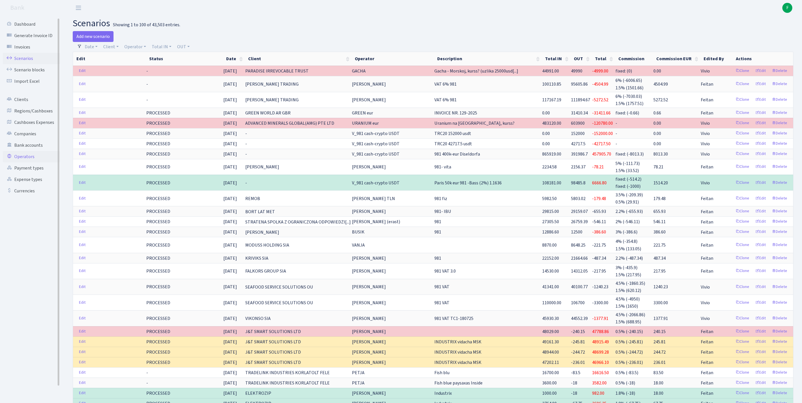
click at [27, 162] on link "Operators" at bounding box center [31, 156] width 57 height 11
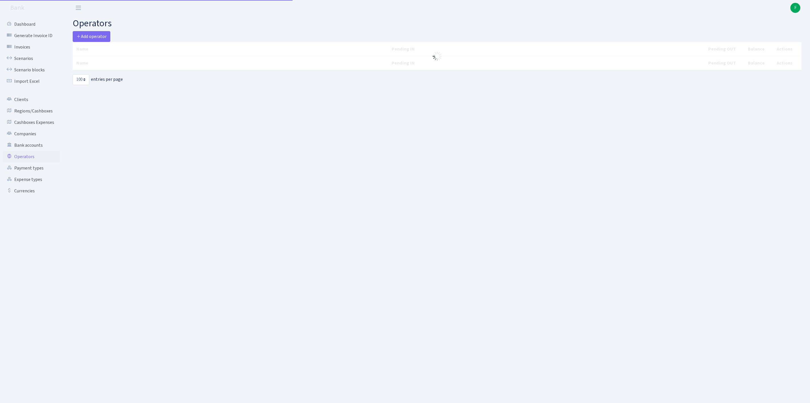
select select "100"
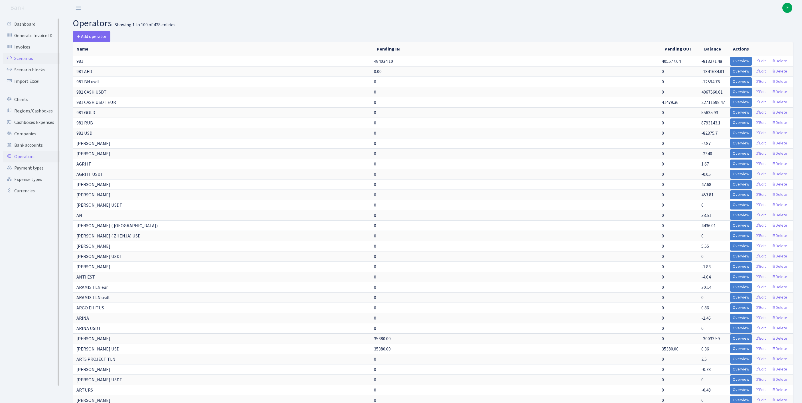
click at [29, 62] on link "Scenarios" at bounding box center [31, 58] width 57 height 11
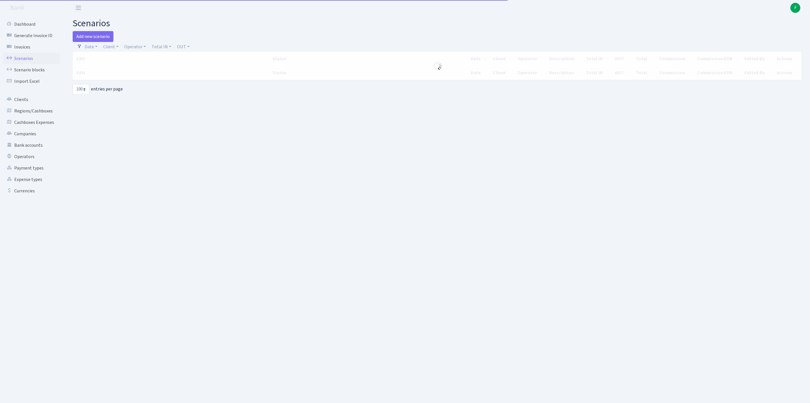
select select "100"
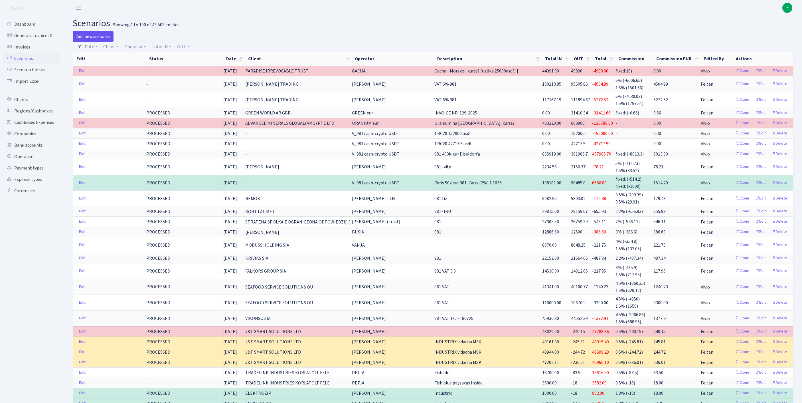
click at [91, 36] on link "Add new scenario" at bounding box center [93, 36] width 41 height 11
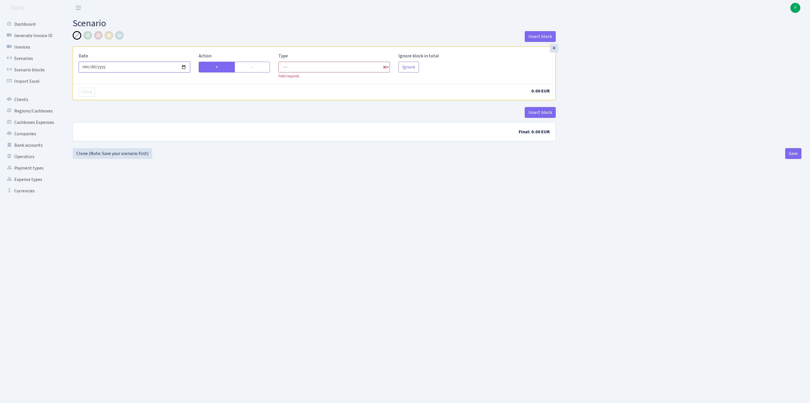
click at [137, 72] on input "[DATE]" at bounding box center [134, 67] width 111 height 11
type input "[DATE]"
click at [251, 72] on label "-" at bounding box center [252, 67] width 35 height 11
click at [251, 67] on input "-" at bounding box center [253, 66] width 4 height 4
radio input "true"
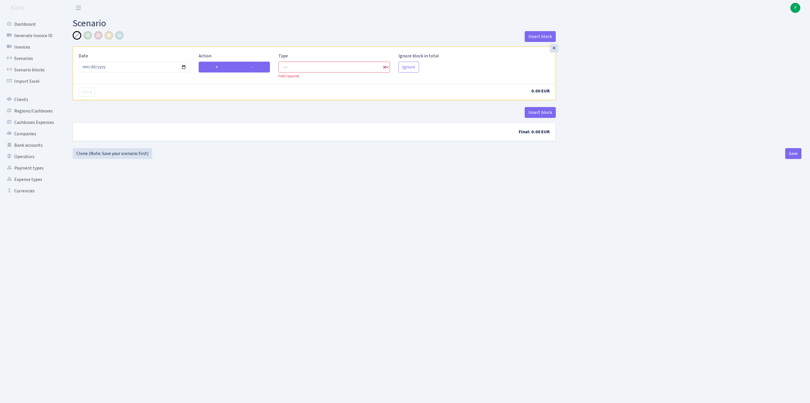
radio input "false"
select select "out"
select select "1"
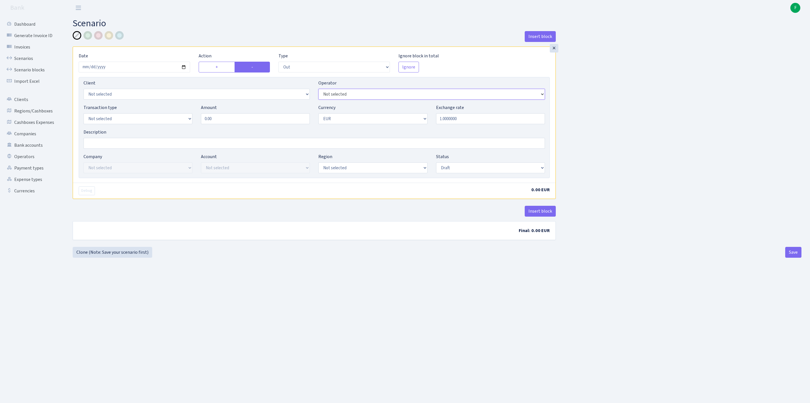
select select "10"
select select "1"
drag, startPoint x: 242, startPoint y: 131, endPoint x: 200, endPoint y: 126, distance: 42.4
click at [200, 124] on div "Amount 0.00" at bounding box center [255, 114] width 117 height 20
type input "18,610.00"
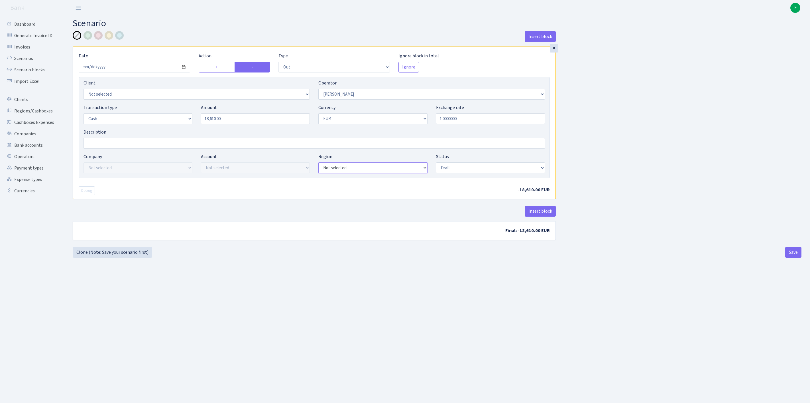
select select "1"
select select "processed"
click at [794, 257] on button "Save" at bounding box center [793, 252] width 16 height 11
select select "out"
select select "10"
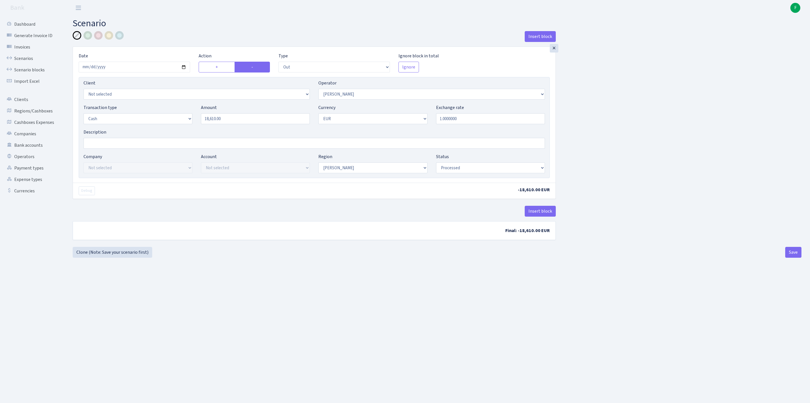
select select "1"
select select "processed"
click at [31, 60] on link "Scenarios" at bounding box center [31, 58] width 57 height 11
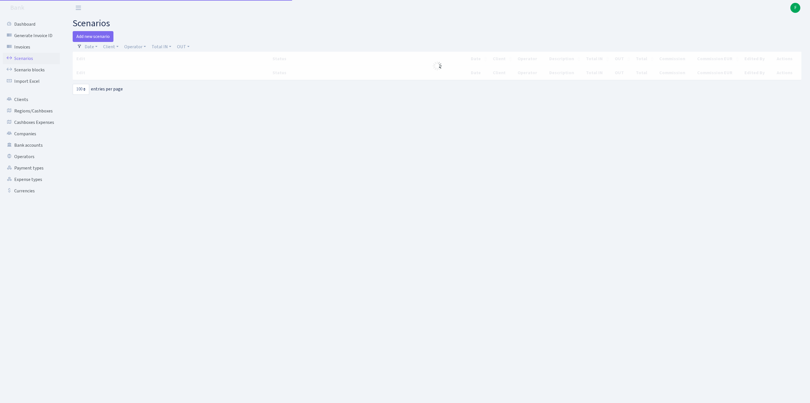
select select "100"
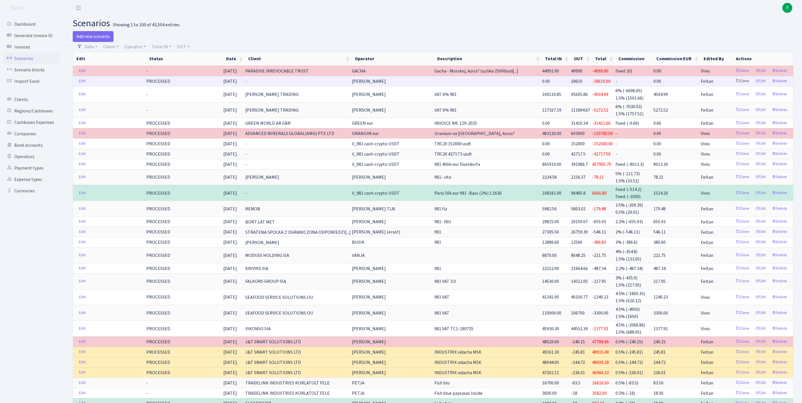
click at [733, 86] on link "Clone" at bounding box center [742, 81] width 19 height 9
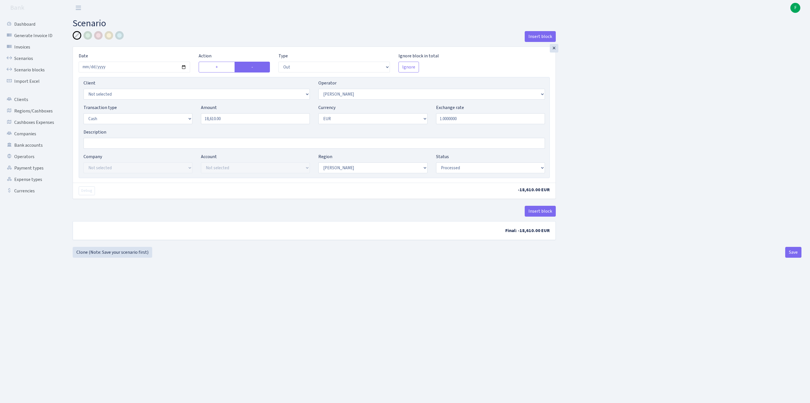
select select "out"
select select "10"
select select "1"
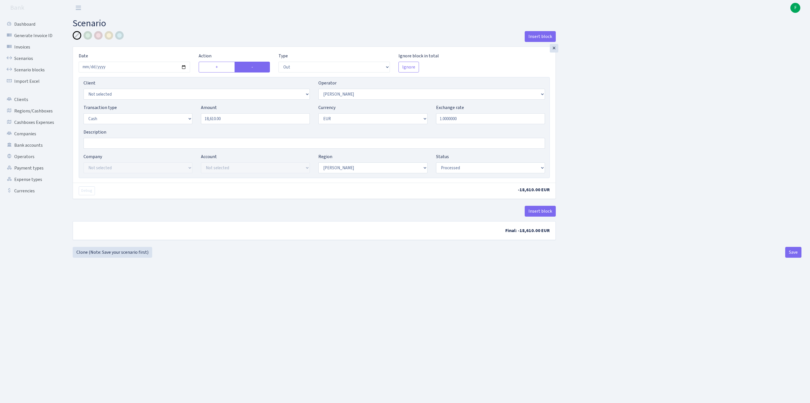
select select "processed"
select select "15"
click at [159, 127] on div "Transaction type Not selected 981 ELF FISH crypto GIRT IVO dekl MM-BALTIC eur U…" at bounding box center [314, 116] width 470 height 25
type input "29,670.00"
click at [795, 257] on button "Save" at bounding box center [793, 252] width 16 height 11
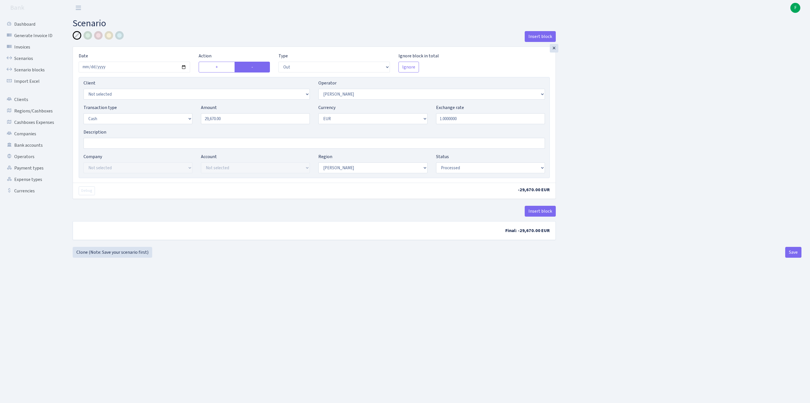
select select "out"
select select "15"
select select "1"
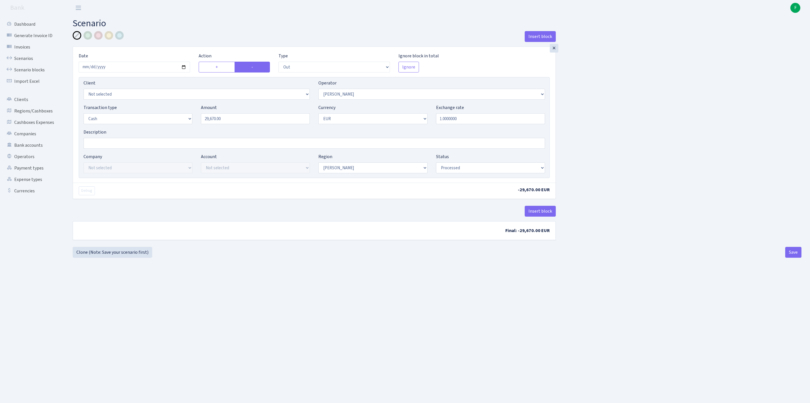
select select "processed"
click at [106, 257] on link "Clone (Note: Save your scenario first)" at bounding box center [113, 252] width 80 height 11
select select "out"
select select "15"
select select "1"
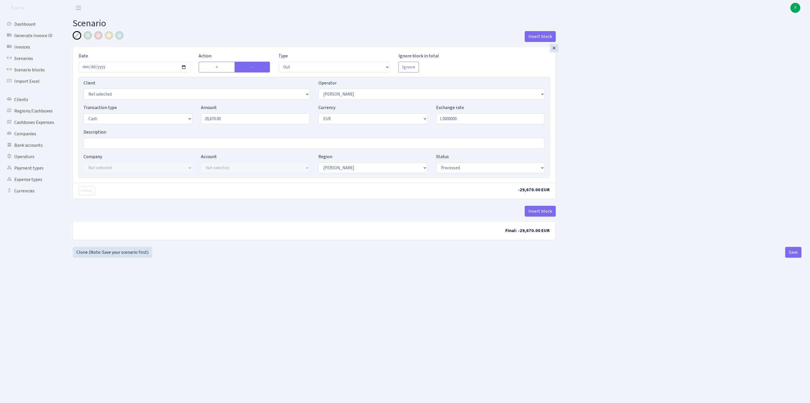
select select "1"
select select "processed"
select select "272"
drag, startPoint x: 252, startPoint y: 127, endPoint x: 153, endPoint y: 130, distance: 98.7
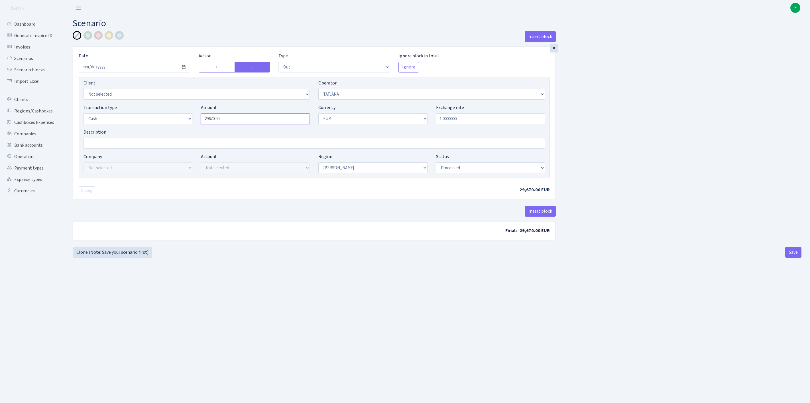
click at [153, 129] on div "Transaction type Not selected 981 ELF FISH crypto GIRT IVO dekl MM-BALTIC eur U…" at bounding box center [314, 116] width 470 height 25
type input "18,060.00"
click at [789, 257] on button "Save" at bounding box center [793, 252] width 16 height 11
select select "out"
select select "272"
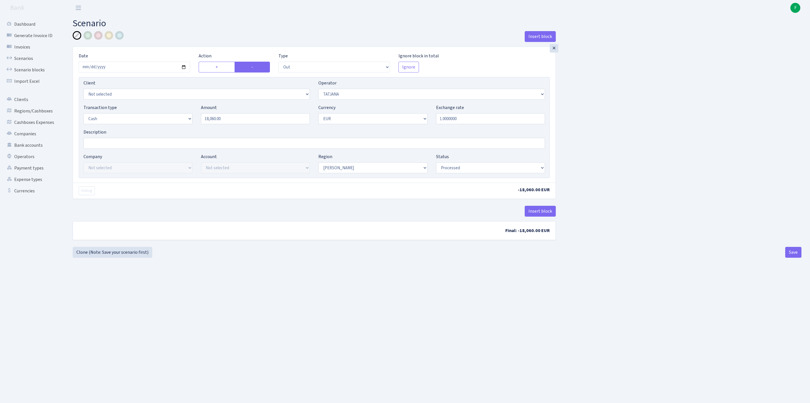
select select "1"
select select "processed"
click at [135, 257] on link "Clone (Note: Save your scenario first)" at bounding box center [113, 252] width 80 height 11
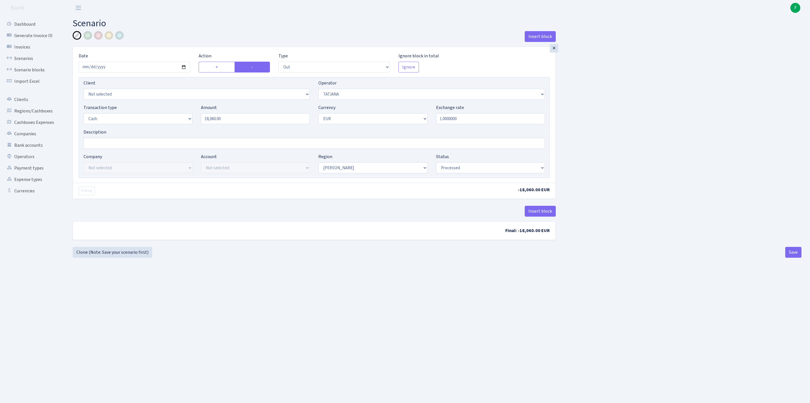
select select "out"
select select "272"
select select "1"
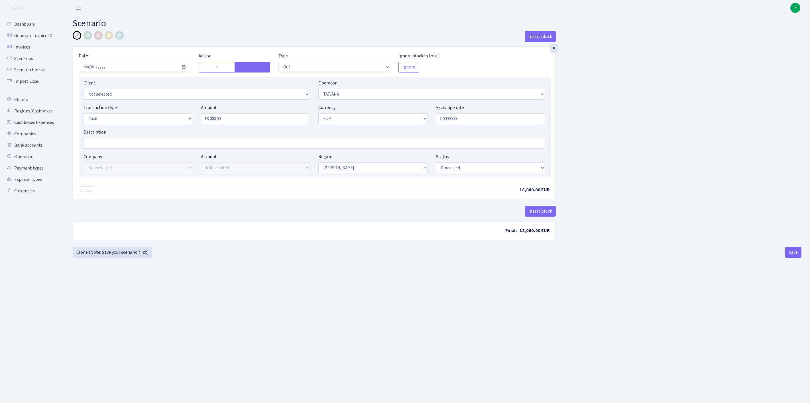
select select "processed"
select select "131"
drag, startPoint x: 255, startPoint y: 131, endPoint x: 165, endPoint y: 125, distance: 89.7
click at [165, 124] on div "Transaction type Not selected 981 ELF FISH crypto GIRT IVO dekl MM-BALTIC eur U…" at bounding box center [314, 116] width 470 height 25
type input "4,440.00"
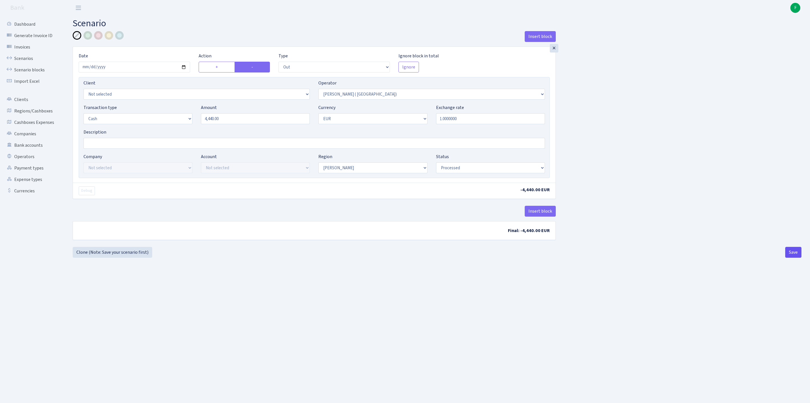
click at [787, 257] on button "Save" at bounding box center [793, 252] width 16 height 11
select select "out"
select select "131"
select select "1"
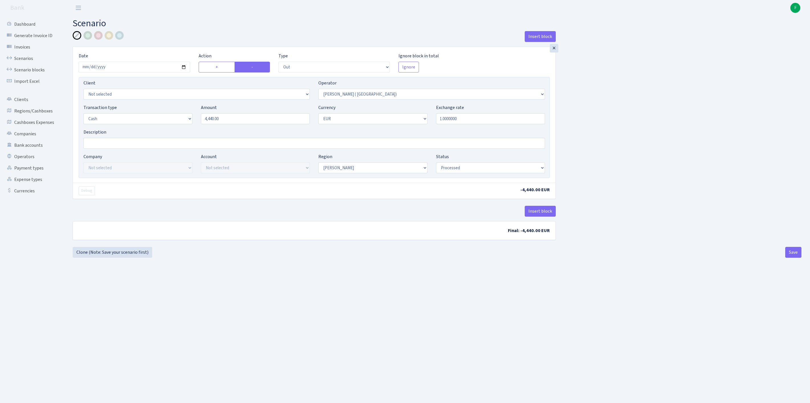
select select "1"
select select "processed"
click at [124, 257] on link "Clone (Note: Save your scenario first)" at bounding box center [113, 252] width 80 height 11
select select "out"
select select "131"
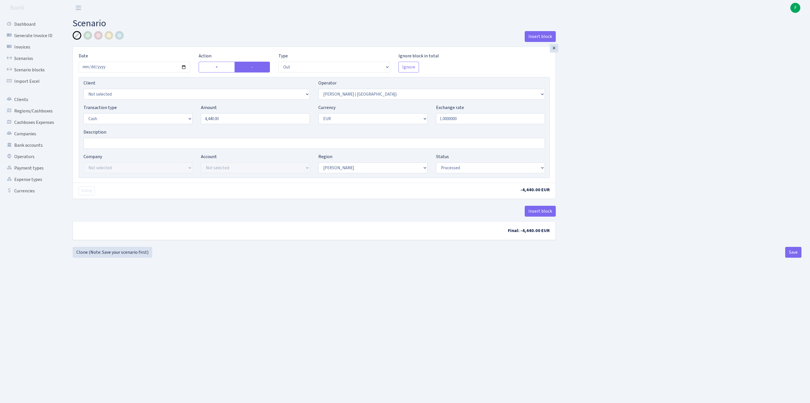
select select "1"
select select "processed"
drag, startPoint x: 208, startPoint y: 121, endPoint x: 178, endPoint y: 117, distance: 29.4
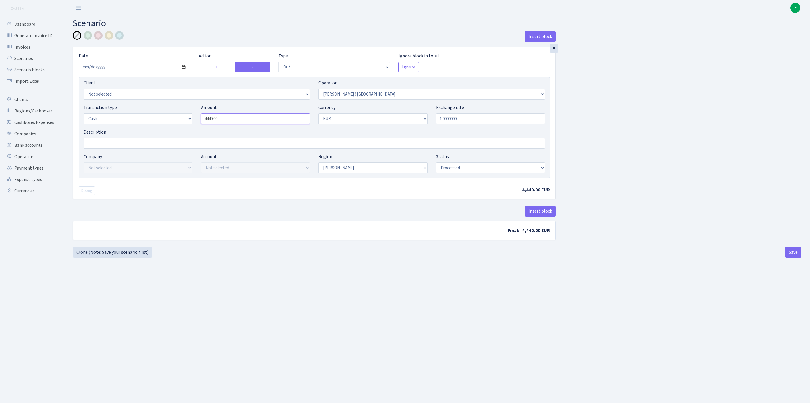
click at [178, 117] on div "Transaction type Not selected 981 ELF FISH crypto GIRT IVO dekl MM-BALTIC eur U…" at bounding box center [314, 116] width 470 height 25
type input "53,350.00"
select select
click at [790, 257] on button "Save" at bounding box center [793, 252] width 16 height 11
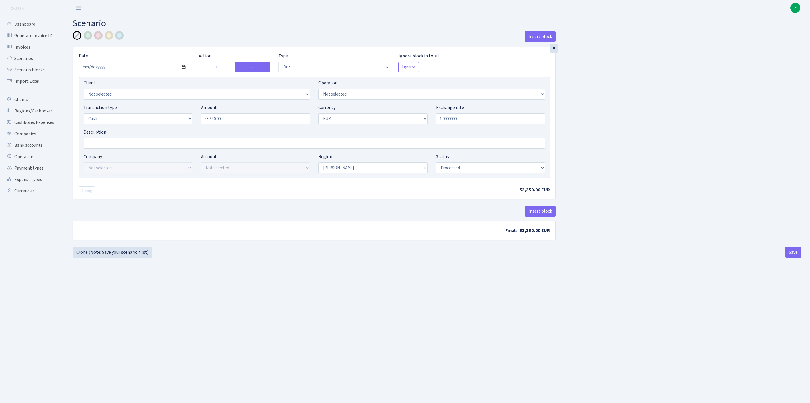
select select "out"
select select "1"
select select "processed"
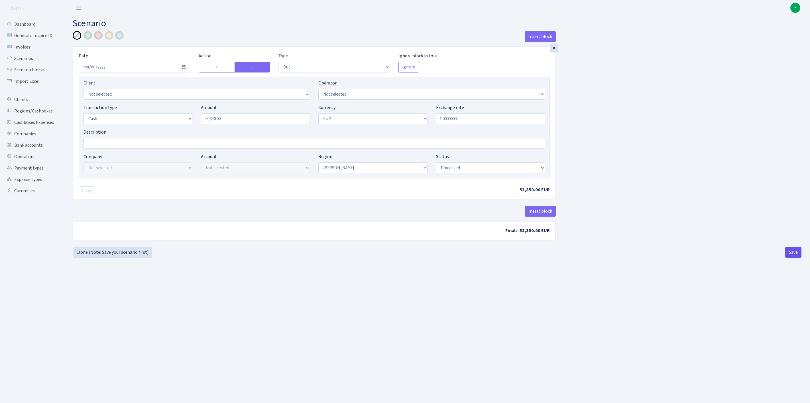
click at [791, 257] on button "Save" at bounding box center [793, 252] width 16 height 11
select select "out"
select select "1"
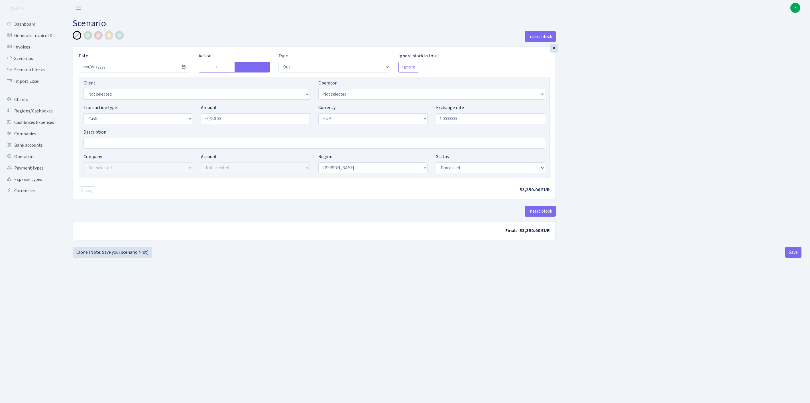
select select "processed"
click at [29, 59] on link "Scenarios" at bounding box center [31, 58] width 57 height 11
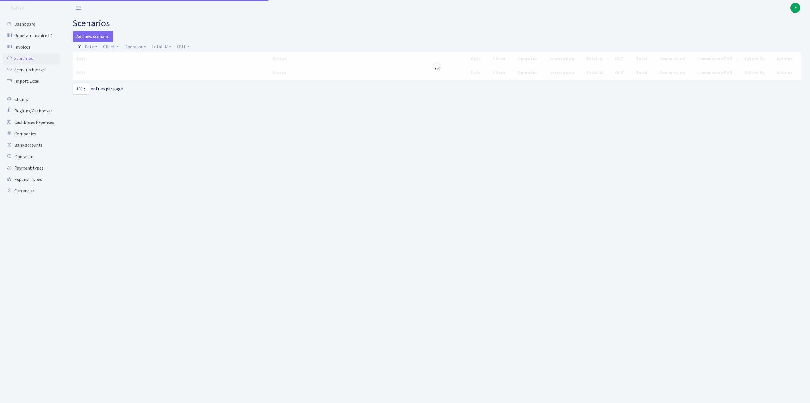
select select "100"
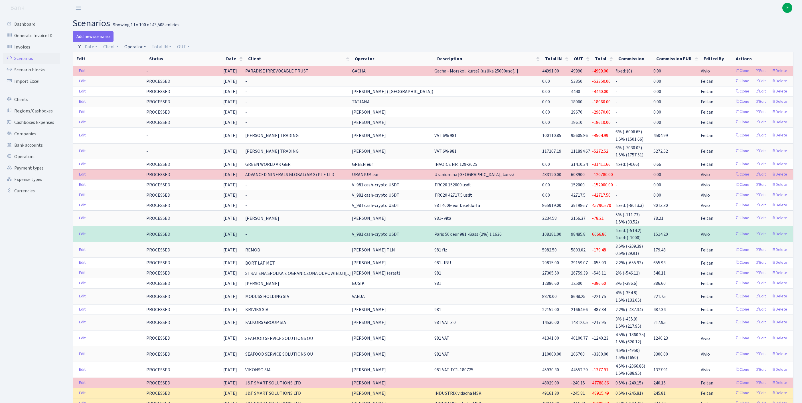
click at [144, 48] on link "Operator" at bounding box center [135, 47] width 26 height 10
click at [144, 68] on input "search" at bounding box center [147, 67] width 47 height 9
type input "ARTURAS"
click at [755, 86] on link "Edit" at bounding box center [760, 81] width 16 height 9
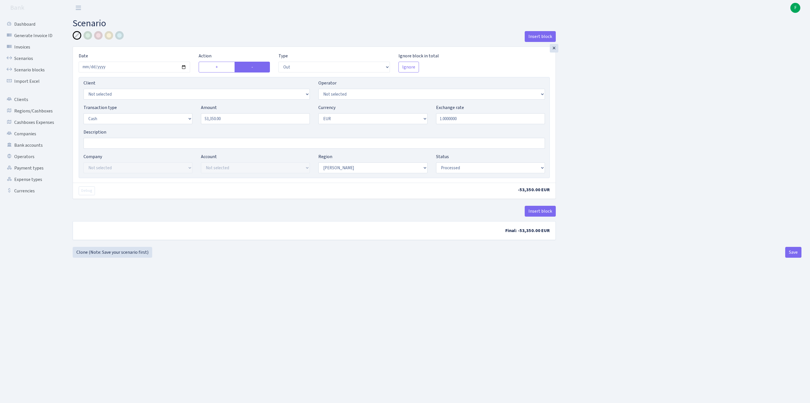
select select "out"
select select "1"
select select "processed"
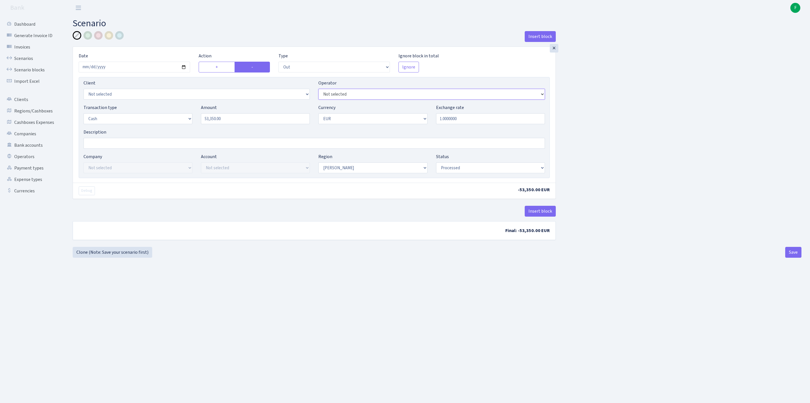
select select "370"
click at [785, 257] on button "Save" at bounding box center [793, 252] width 16 height 11
select select "out"
select select "370"
select select "1"
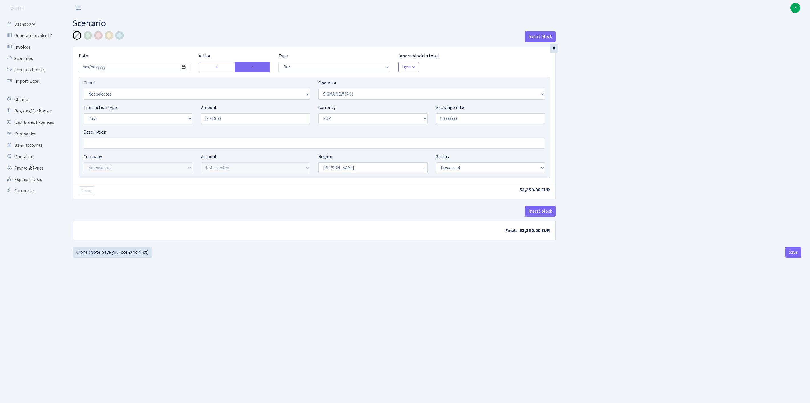
select select "1"
select select "processed"
click at [795, 257] on button "Save" at bounding box center [793, 252] width 16 height 11
select select "out"
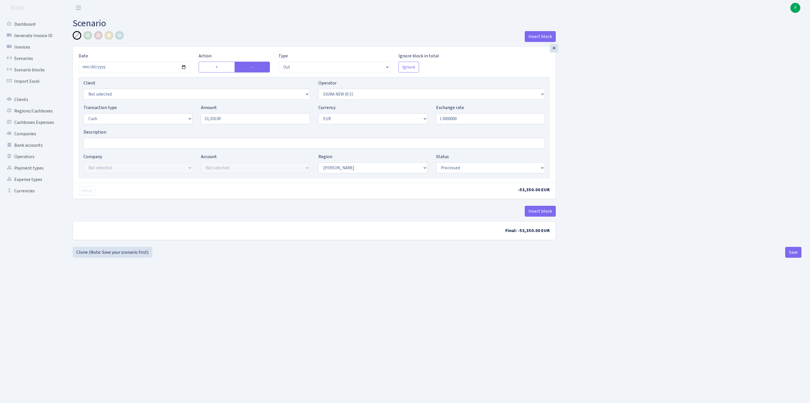
select select "370"
select select "1"
select select "processed"
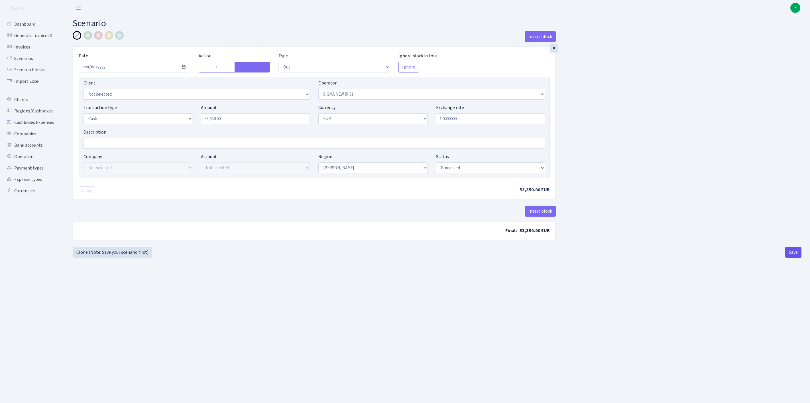
click at [790, 257] on button "Save" at bounding box center [793, 252] width 16 height 11
select select "out"
select select "370"
select select "1"
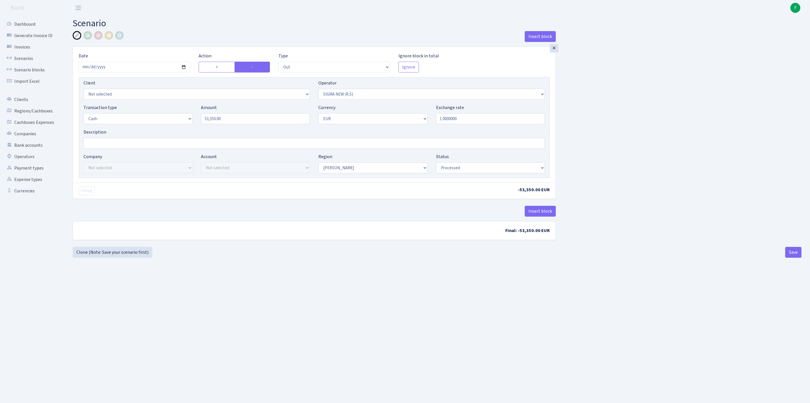
select select "1"
select select "processed"
click at [25, 128] on link "Cashboxes Expenses" at bounding box center [31, 122] width 57 height 11
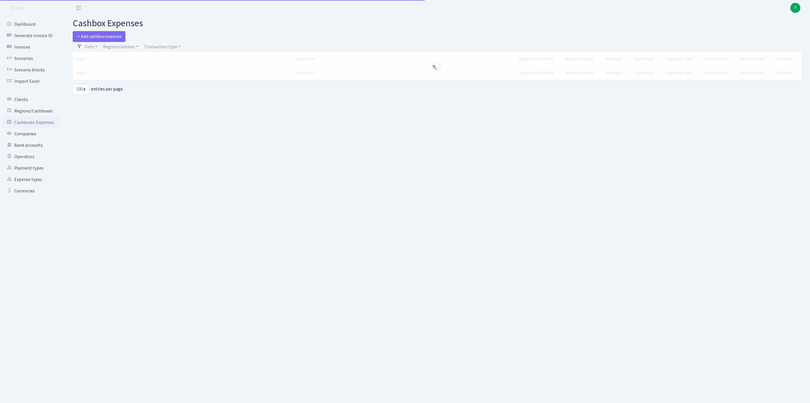
select select "100"
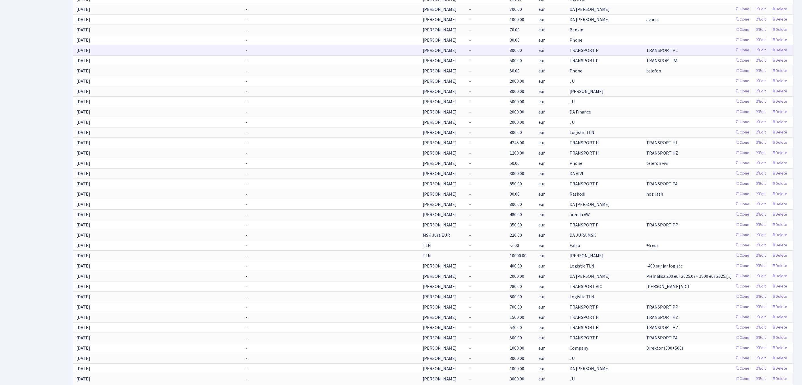
scroll to position [988, 0]
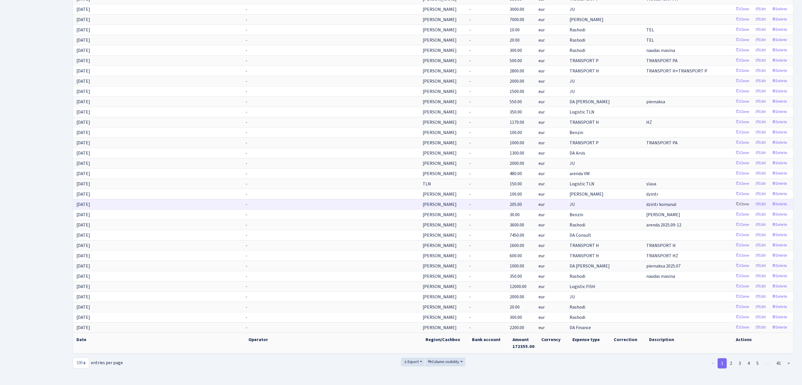
click at [733, 205] on link "Clone" at bounding box center [742, 204] width 19 height 9
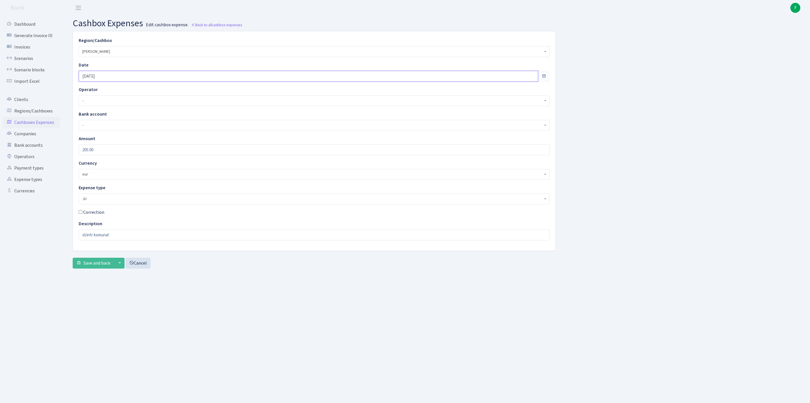
click at [125, 79] on input "[DATE]" at bounding box center [309, 76] width 460 height 11
click at [139, 93] on th "»" at bounding box center [137, 93] width 9 height 9
click at [104, 144] on td "27" at bounding box center [102, 144] width 9 height 9
type input "[DATE]"
drag, startPoint x: 88, startPoint y: 156, endPoint x: 74, endPoint y: 155, distance: 14.3
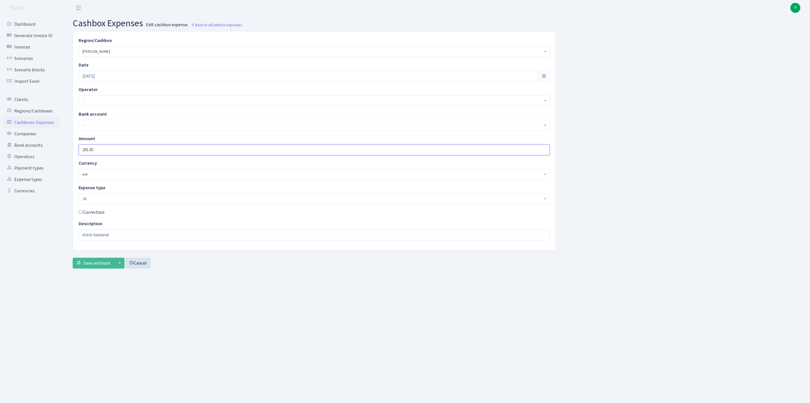
click at [74, 155] on div "Region/Cashbox - 981 EU+other cash-crypto AED 981 EU+other cash-crypto EUR 981 …" at bounding box center [314, 140] width 491 height 219
type input "250"
click at [93, 268] on button "Save and back" at bounding box center [93, 262] width 41 height 11
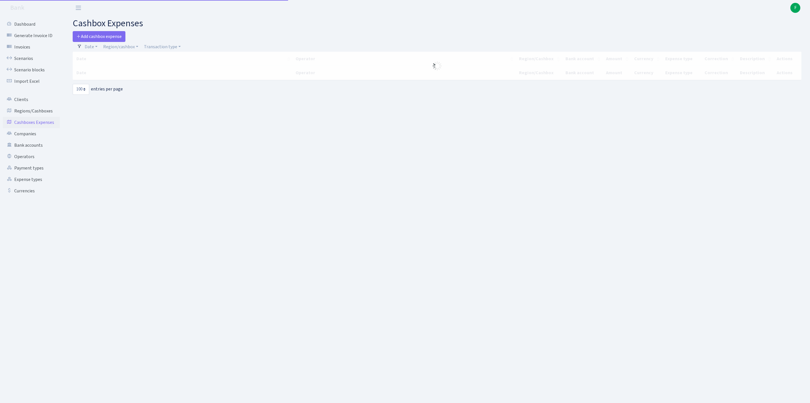
select select "100"
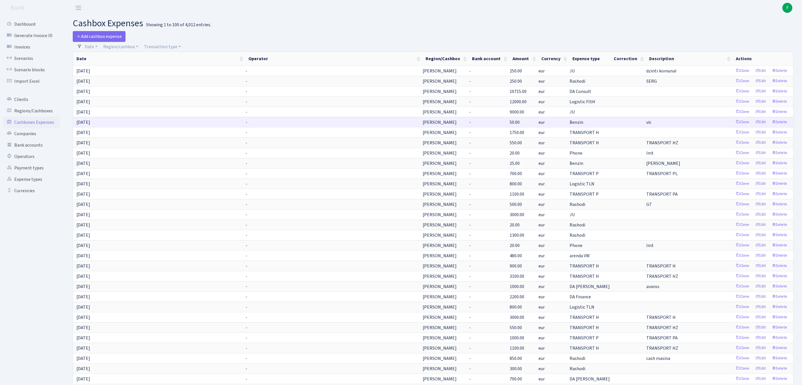
scroll to position [1001, 0]
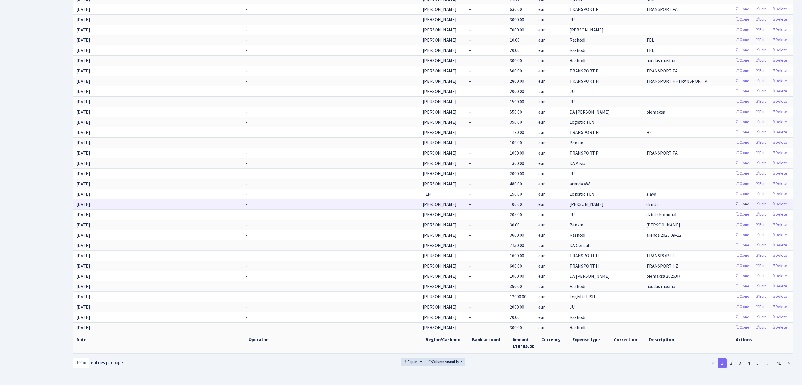
click at [733, 200] on link "Clone" at bounding box center [742, 204] width 19 height 9
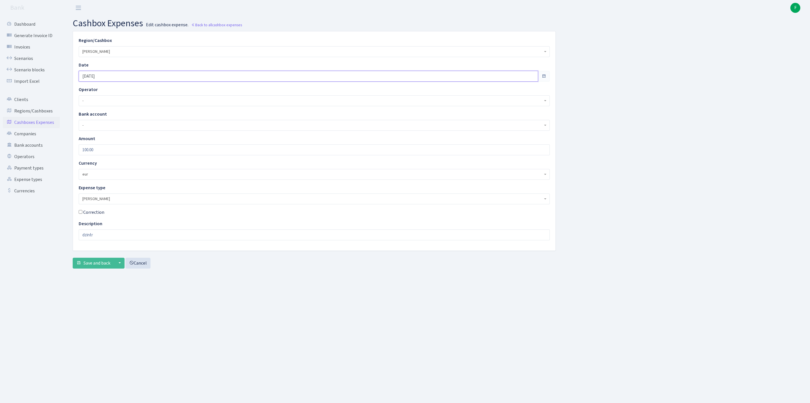
click at [116, 80] on input "22.07.2025" at bounding box center [309, 76] width 460 height 11
click at [139, 92] on th "»" at bounding box center [137, 93] width 9 height 9
click at [103, 146] on td "27" at bounding box center [102, 144] width 9 height 9
type input "27.08.2025"
click at [105, 266] on span "Save and back" at bounding box center [97, 263] width 27 height 6
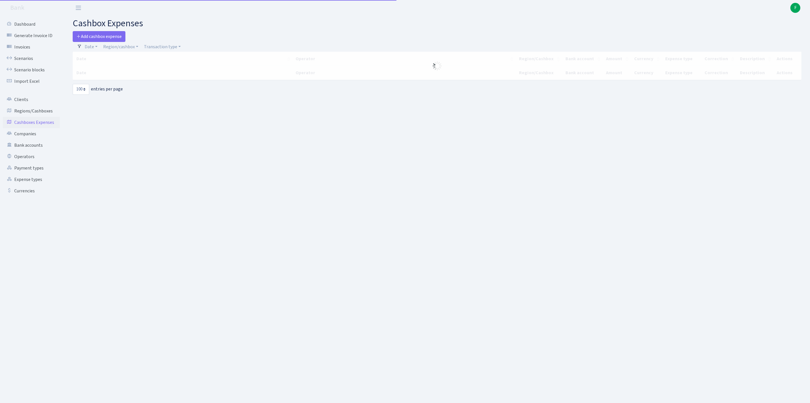
select select "100"
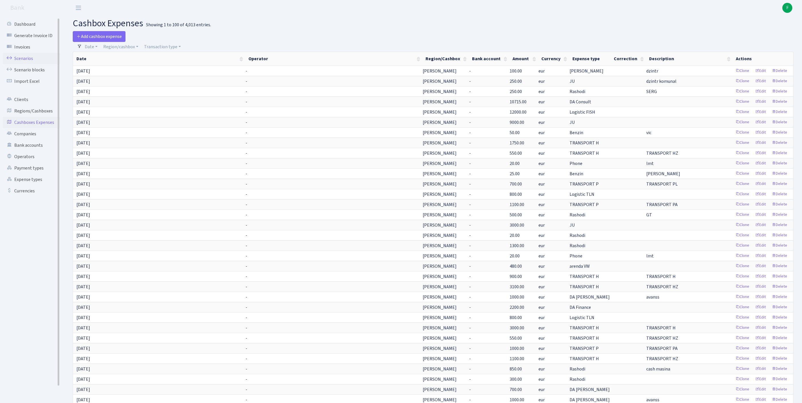
click at [25, 63] on link "Scenarios" at bounding box center [31, 58] width 57 height 11
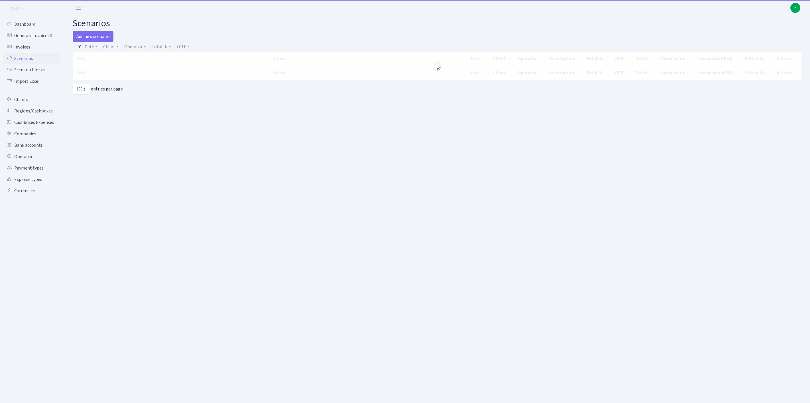
select select "100"
click at [31, 117] on link "Regions/Cashboxes" at bounding box center [31, 110] width 57 height 11
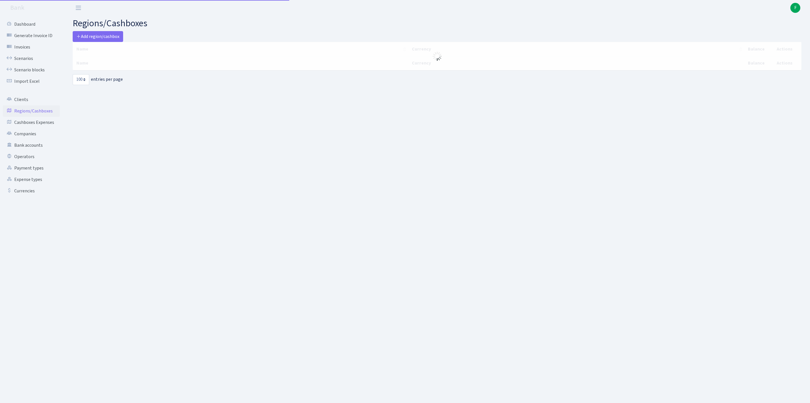
select select "100"
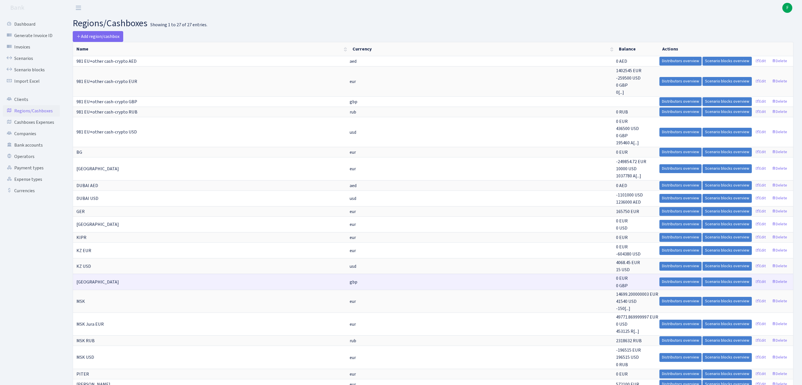
scroll to position [212, 0]
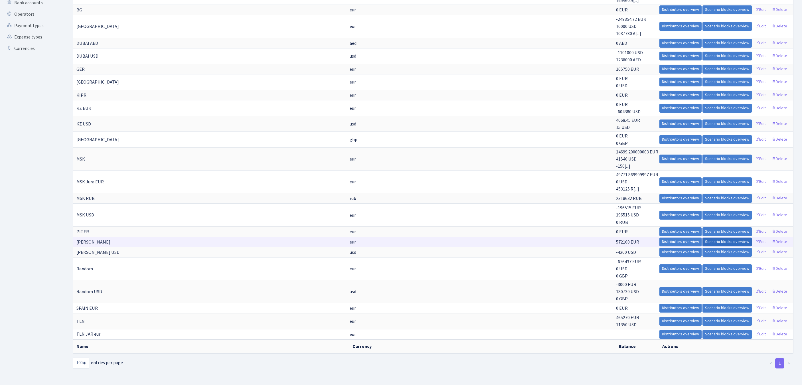
click at [704, 237] on link "Scenario blocks overview" at bounding box center [726, 241] width 49 height 9
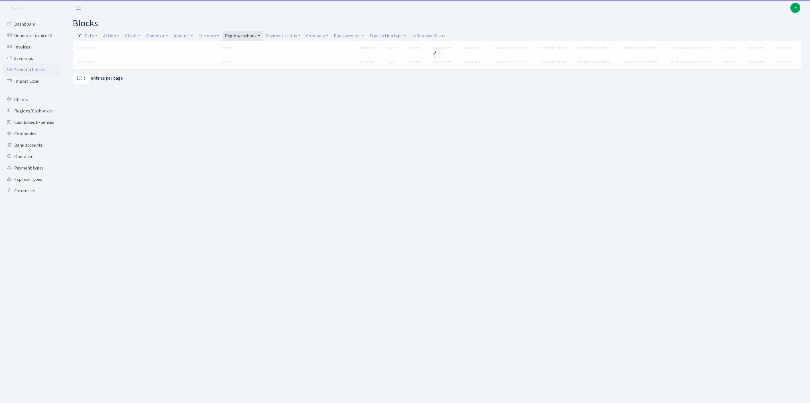
select select "100"
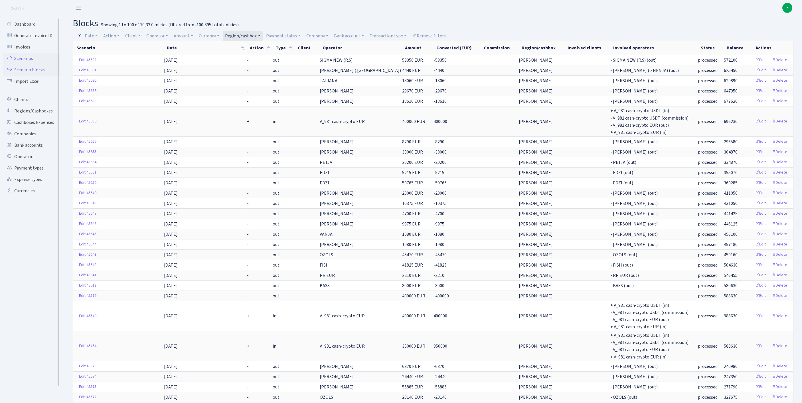
click at [26, 59] on link "Scenarios" at bounding box center [31, 58] width 57 height 11
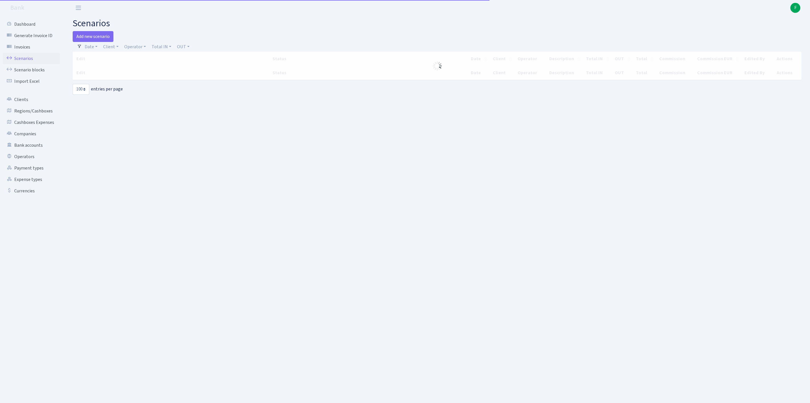
select select "100"
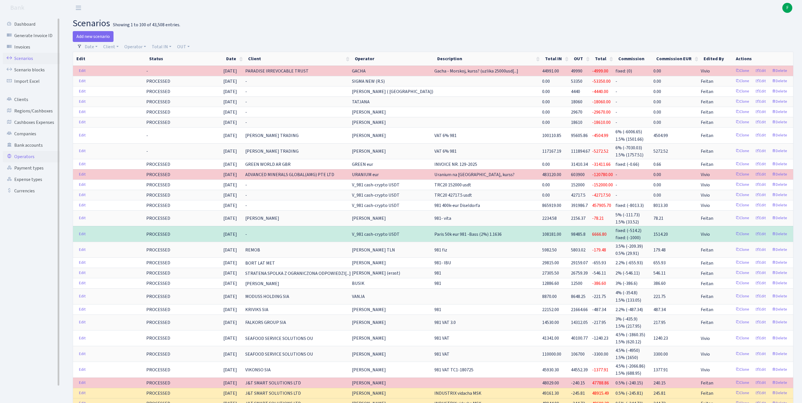
click at [29, 162] on link "Operators" at bounding box center [31, 156] width 57 height 11
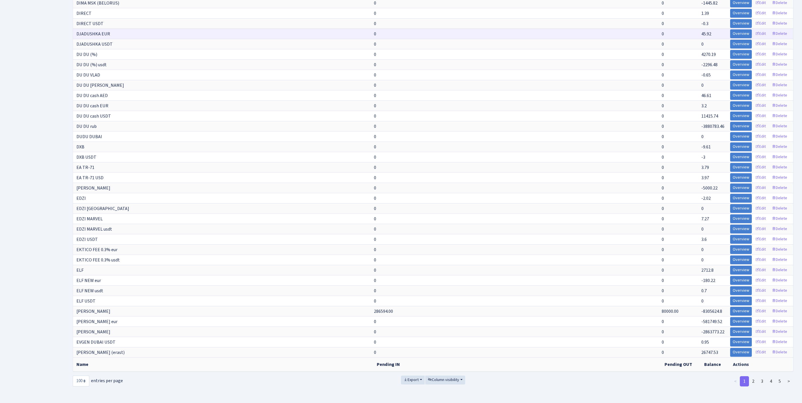
scroll to position [998, 0]
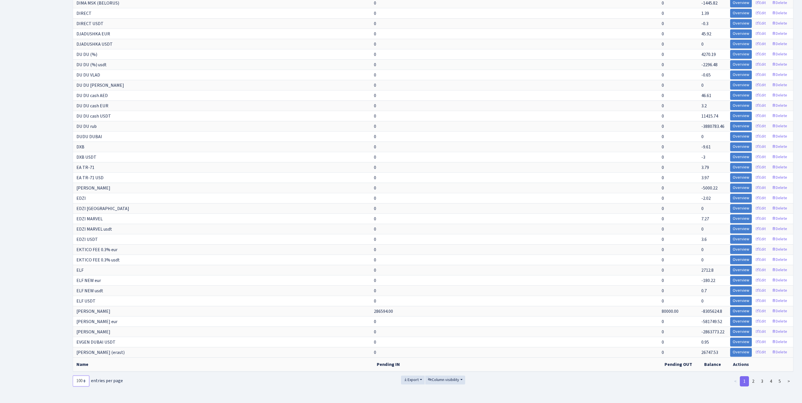
select select "-1"
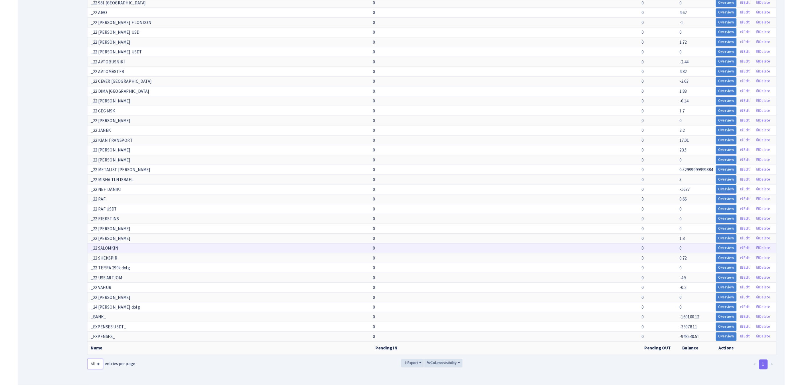
scroll to position [5206, 0]
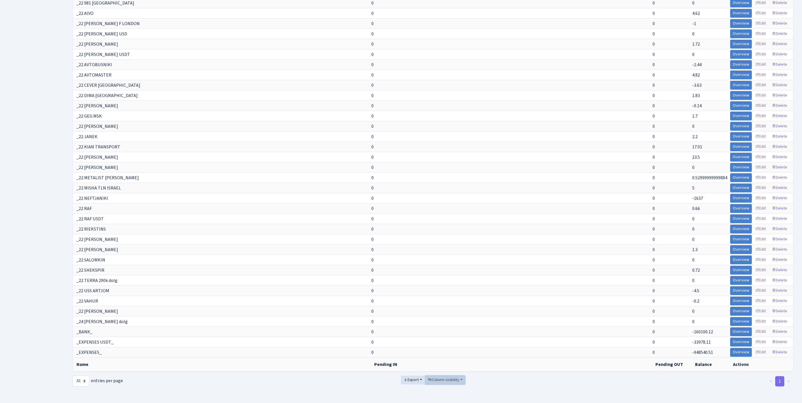
click at [437, 377] on span "Column visibility" at bounding box center [443, 380] width 31 height 6
click at [444, 344] on span "Pending IN" at bounding box center [442, 347] width 20 height 6
click at [445, 353] on span "Pending OUT" at bounding box center [444, 356] width 24 height 6
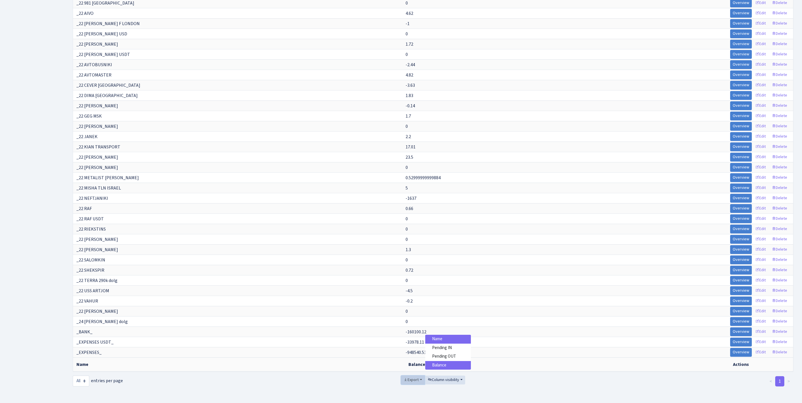
click at [403, 377] on span "Export" at bounding box center [410, 380] width 15 height 6
click at [408, 334] on span "Excel" at bounding box center [412, 337] width 9 height 6
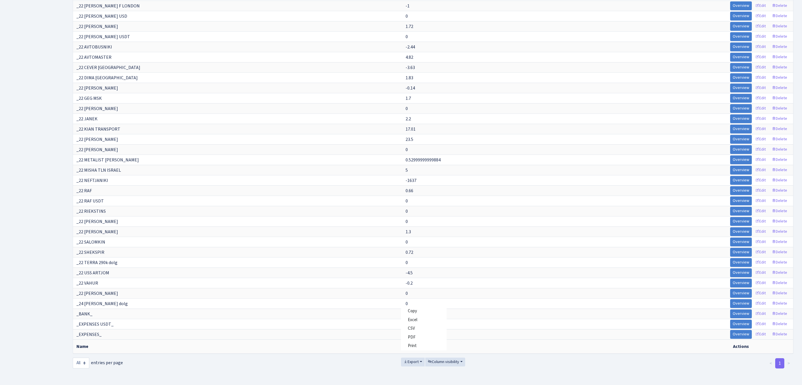
scroll to position [375, 0]
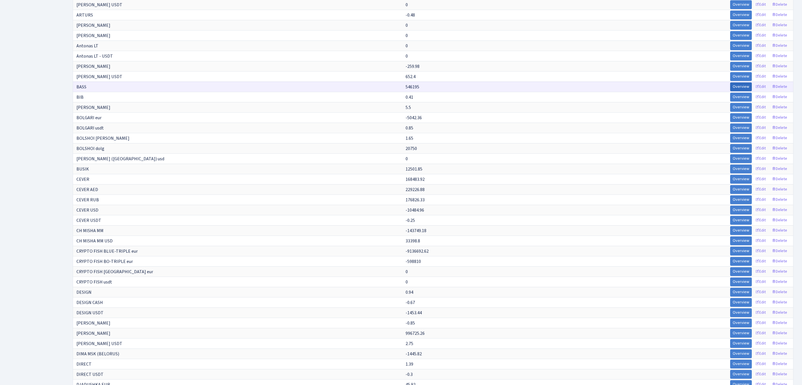
click at [733, 91] on link "Overview" at bounding box center [741, 86] width 22 height 9
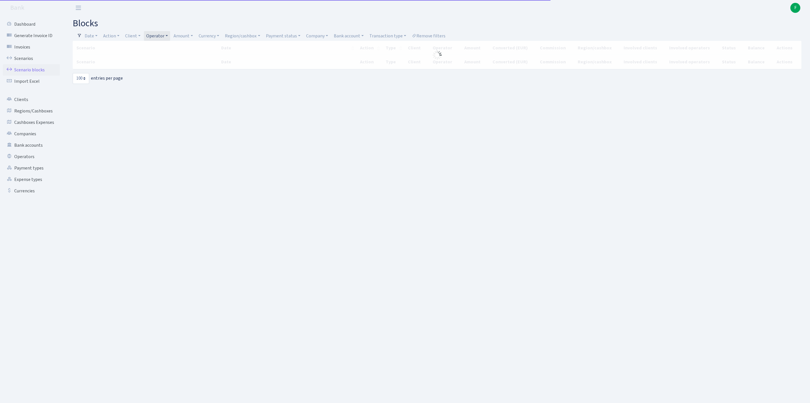
select select "100"
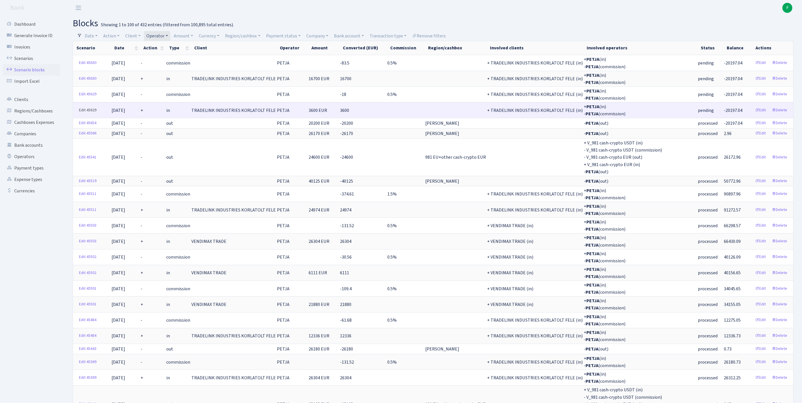
click at [84, 115] on link "Edit 45629" at bounding box center [87, 110] width 23 height 9
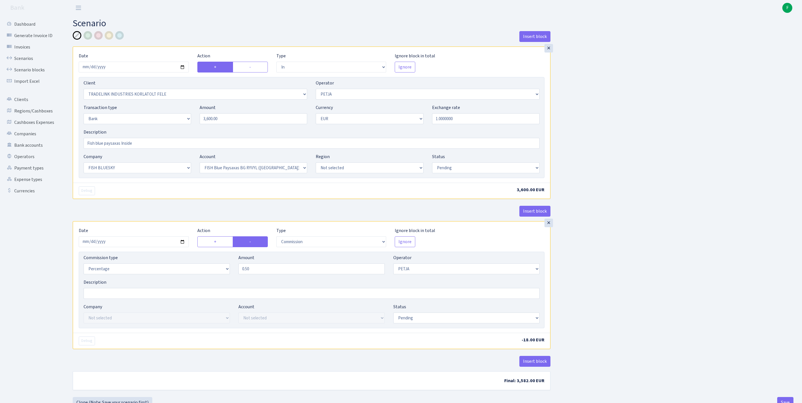
select select "in"
select select "3051"
select select "392"
select select "2"
select select "1"
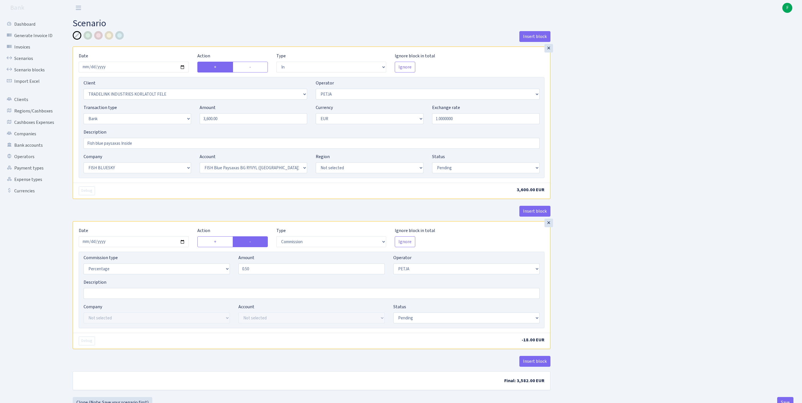
select select "23"
select select "68"
select select "pending"
select select "commission"
select select "392"
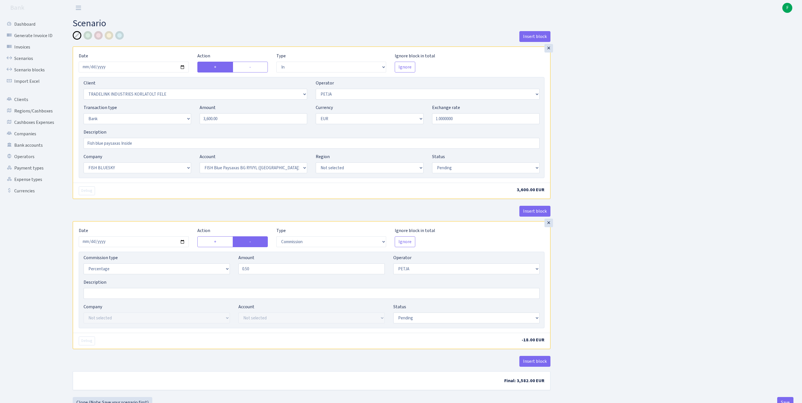
select select "pending"
select select "processed"
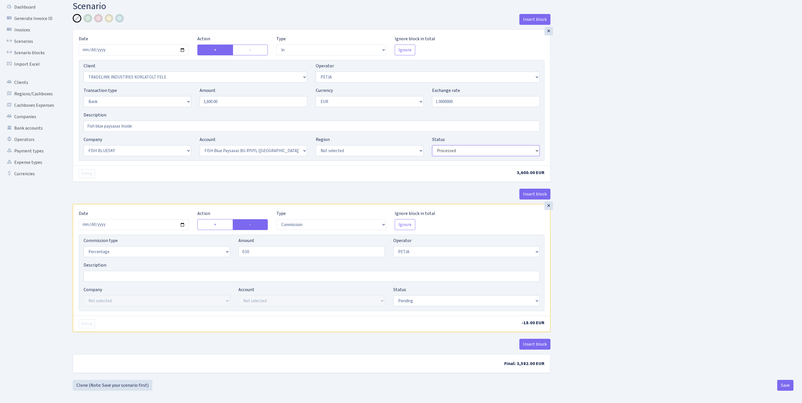
scroll to position [71, 0]
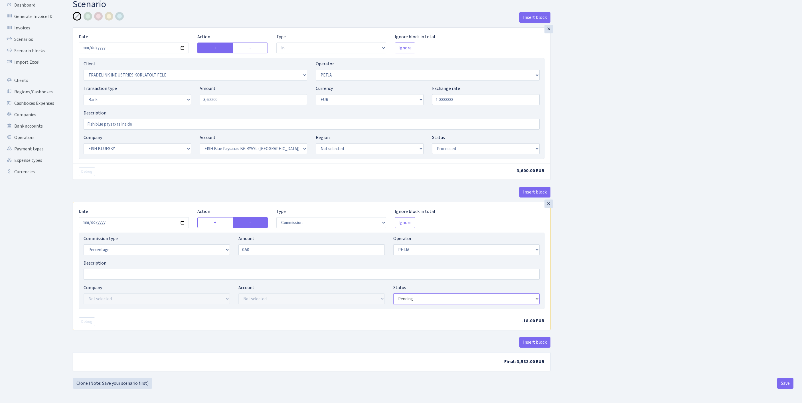
select select "processed"
click at [784, 384] on button "Save" at bounding box center [785, 382] width 16 height 11
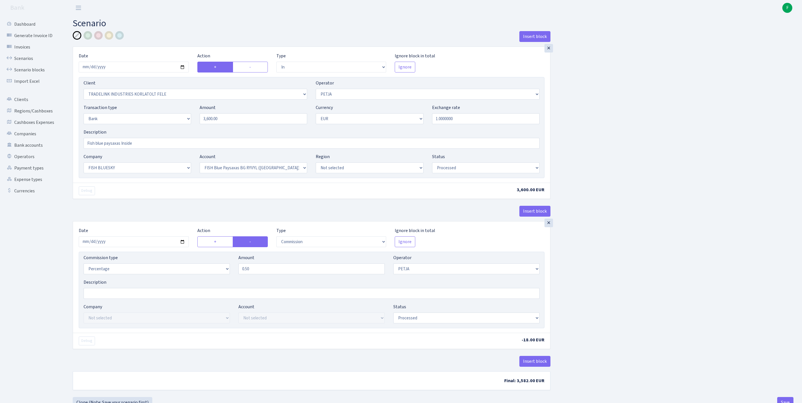
select select "in"
select select "3051"
select select "392"
select select "2"
select select "1"
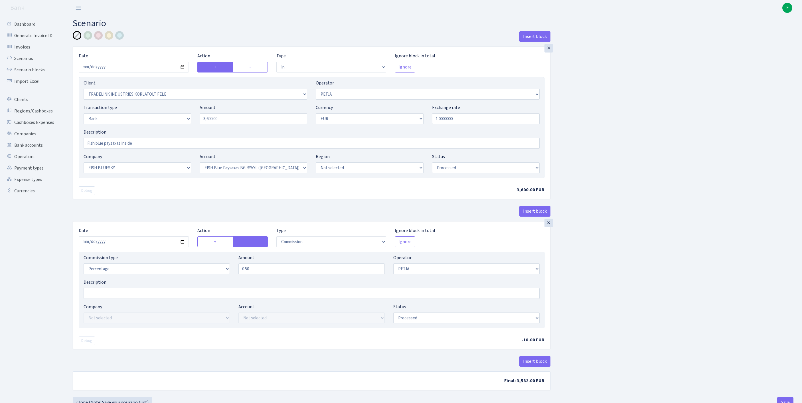
select select "23"
select select "68"
select select "processed"
select select "commission"
select select "392"
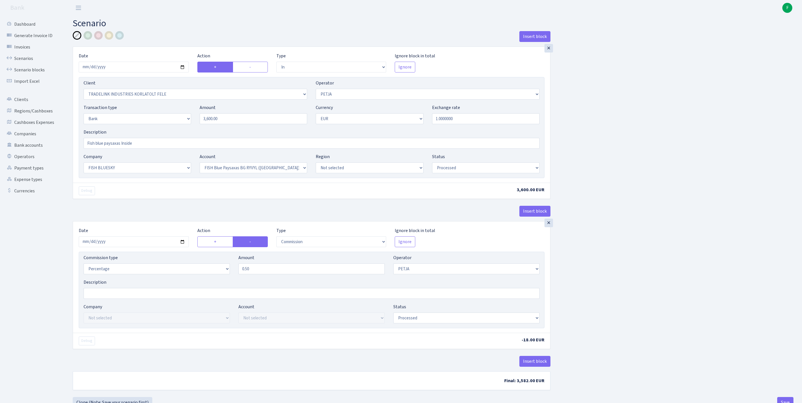
select select "processed"
click at [27, 63] on link "Scenarios" at bounding box center [31, 58] width 57 height 11
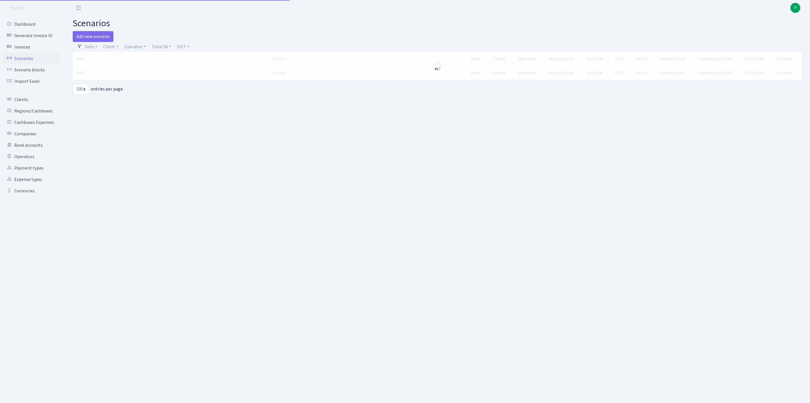
select select "100"
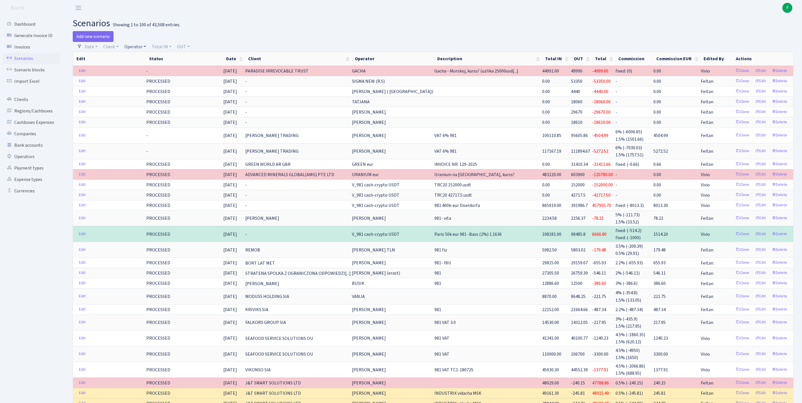
click at [136, 48] on link "Operator" at bounding box center [135, 47] width 26 height 10
click at [147, 71] on input "search" at bounding box center [147, 67] width 47 height 9
type input "PET"
click at [159, 83] on li "PETJA" at bounding box center [147, 78] width 48 height 10
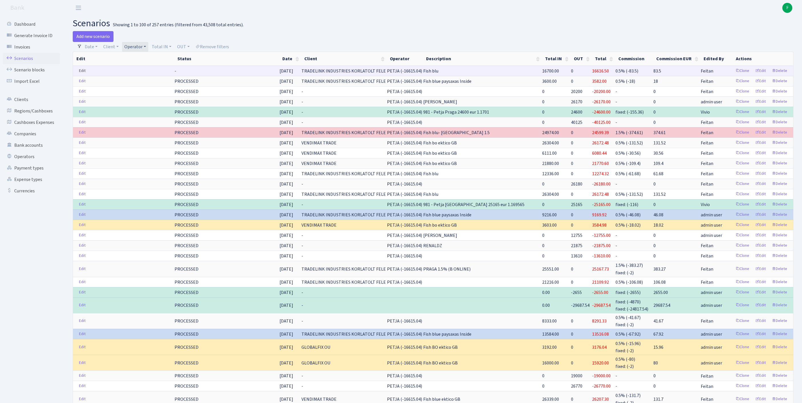
click at [84, 75] on link "Edit" at bounding box center [82, 70] width 12 height 9
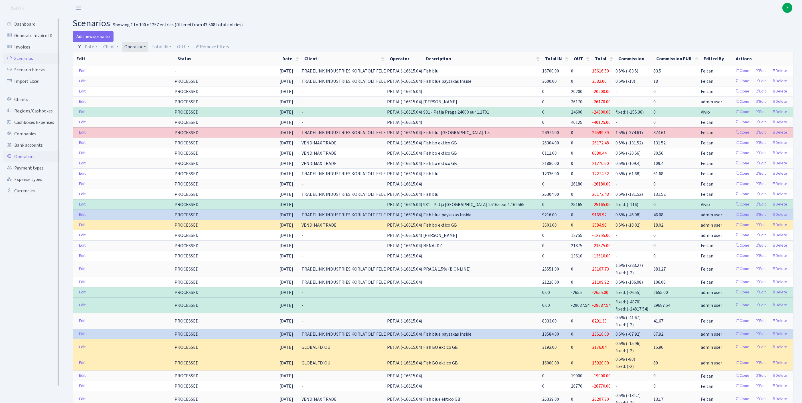
click at [26, 162] on link "Operators" at bounding box center [31, 156] width 57 height 11
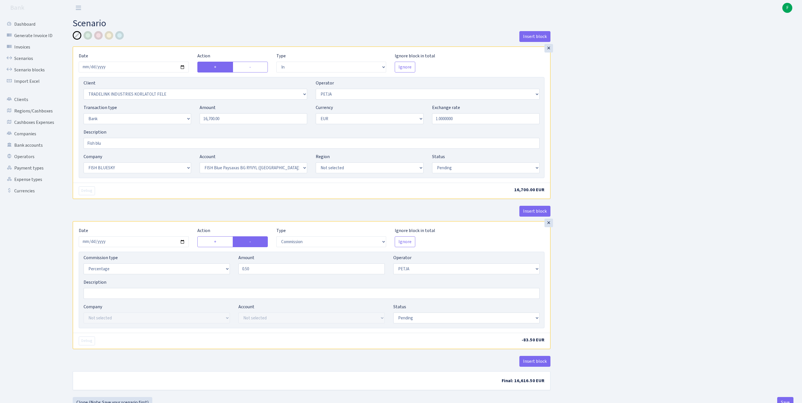
select select "in"
select select "3051"
select select "392"
select select "2"
select select "1"
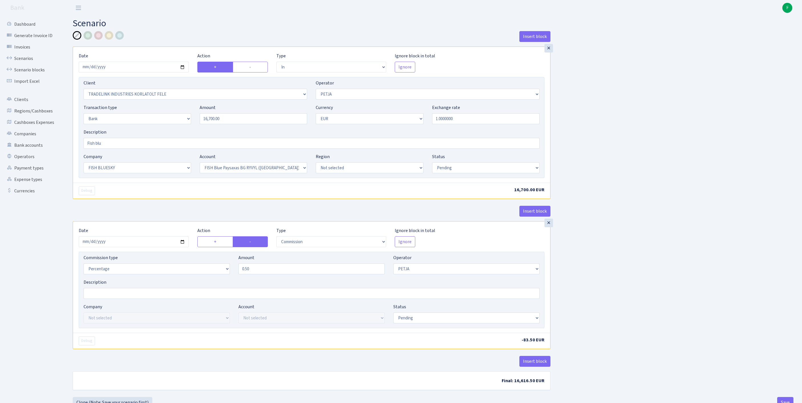
select select "23"
select select "68"
select select "pending"
select select "commission"
select select "392"
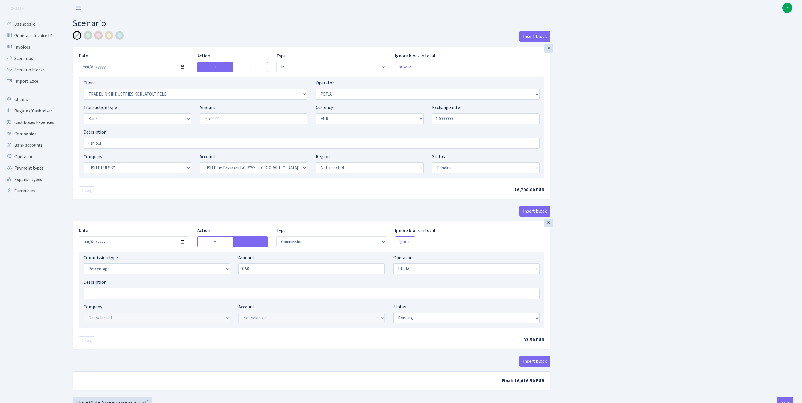
select select "pending"
select select "processed"
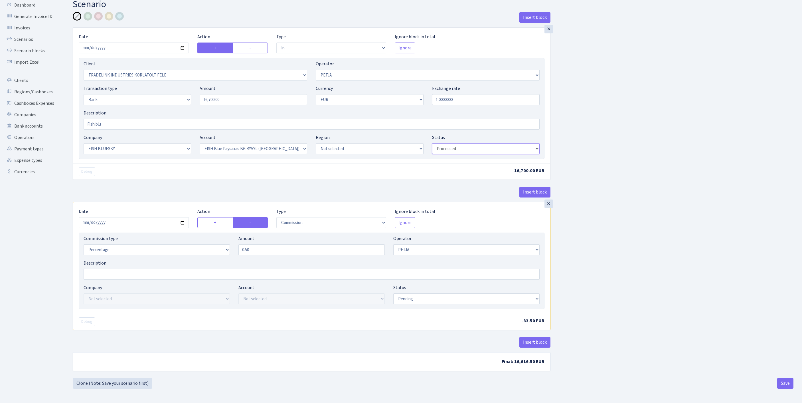
scroll to position [71, 0]
select select "processed"
click at [781, 383] on button "Save" at bounding box center [785, 382] width 16 height 11
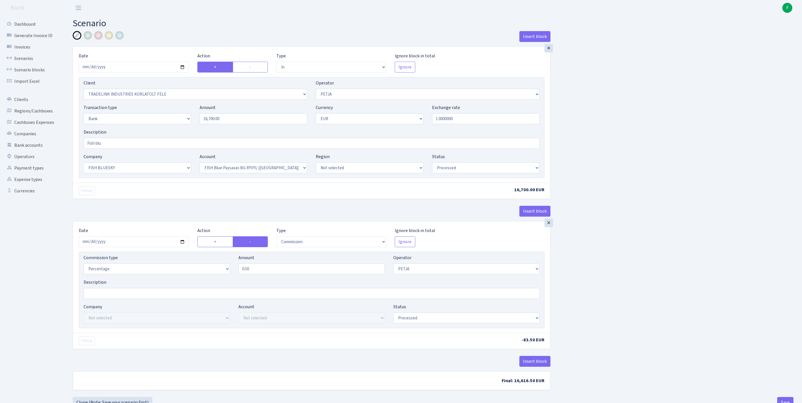
select select "in"
select select "3051"
select select "392"
select select "2"
select select "1"
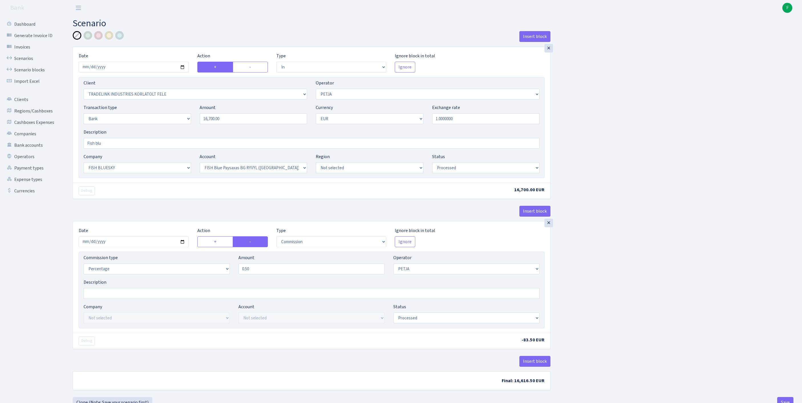
select select "23"
select select "68"
select select "processed"
select select "commission"
select select "392"
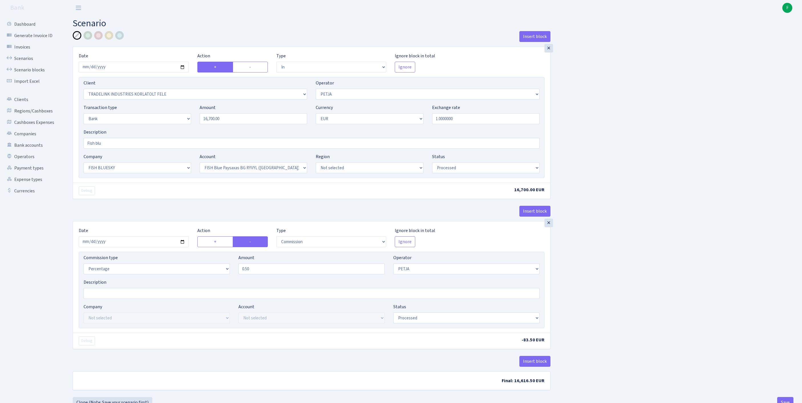
select select "processed"
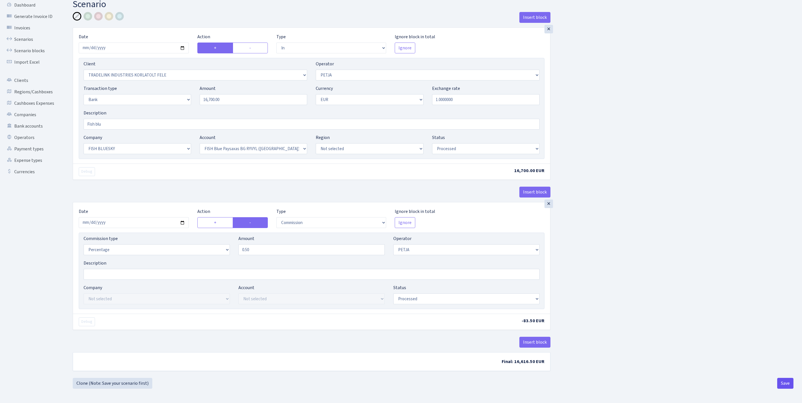
click at [786, 382] on button "Save" at bounding box center [785, 382] width 16 height 11
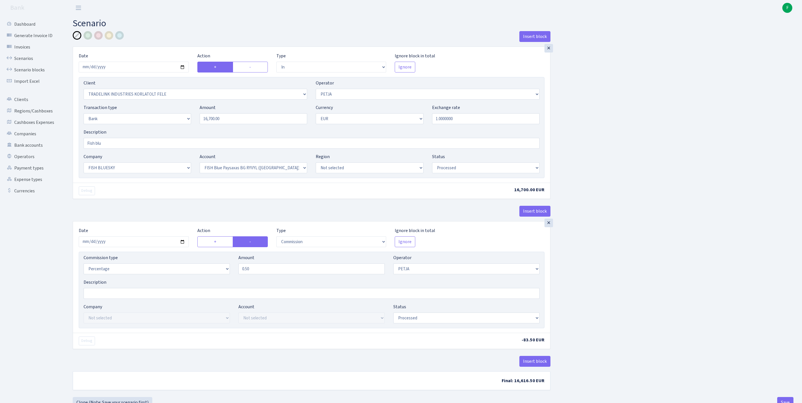
select select "in"
select select "3051"
select select "392"
select select "2"
select select "1"
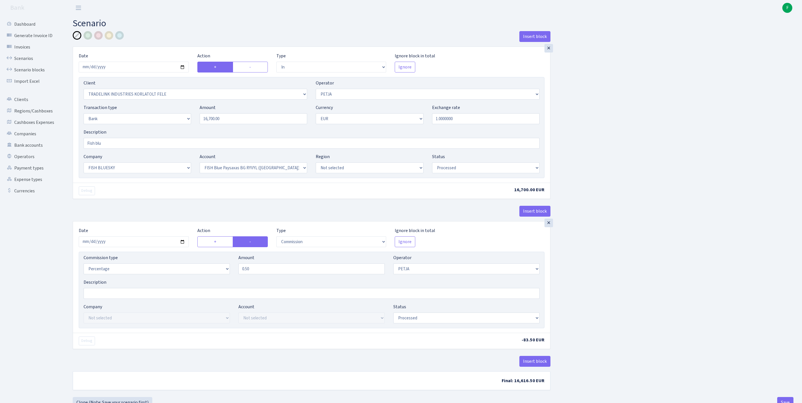
select select "23"
select select "68"
select select "processed"
select select "commission"
select select "392"
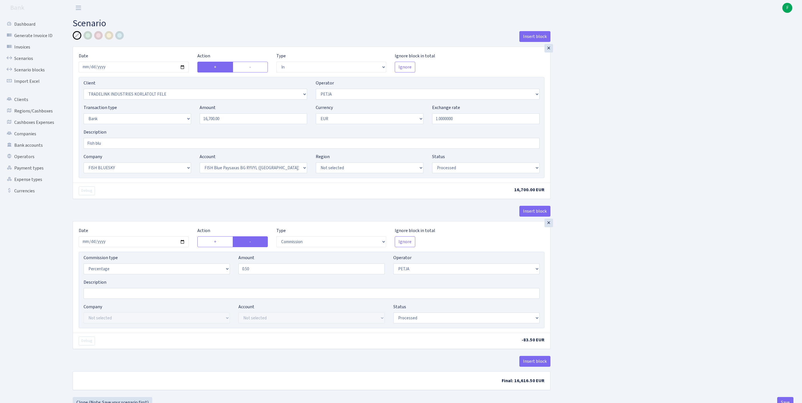
select select "processed"
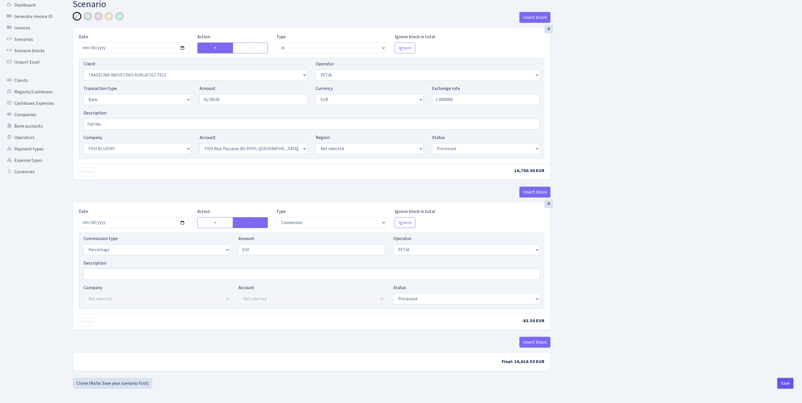
click at [783, 385] on button "Save" at bounding box center [785, 382] width 16 height 11
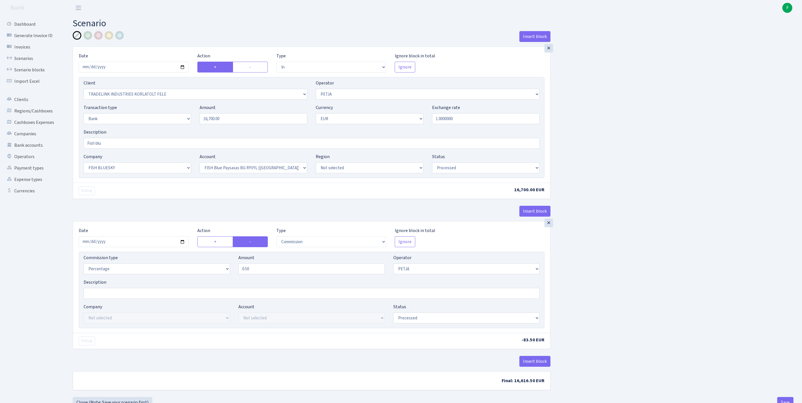
select select "in"
select select "3051"
select select "392"
select select "2"
select select "1"
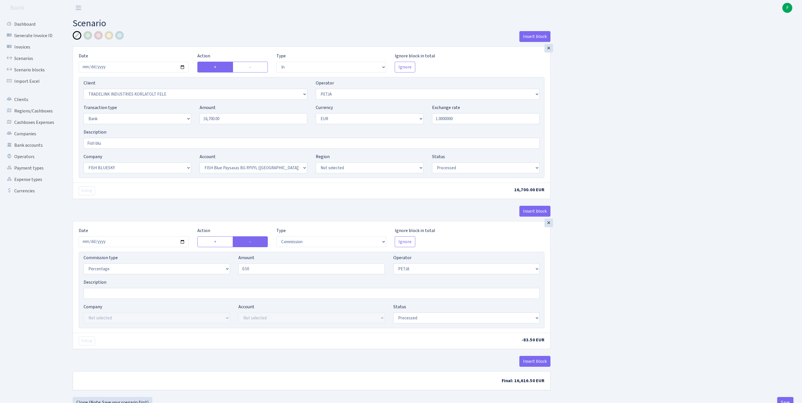
select select "23"
select select "68"
select select "processed"
select select "commission"
select select "392"
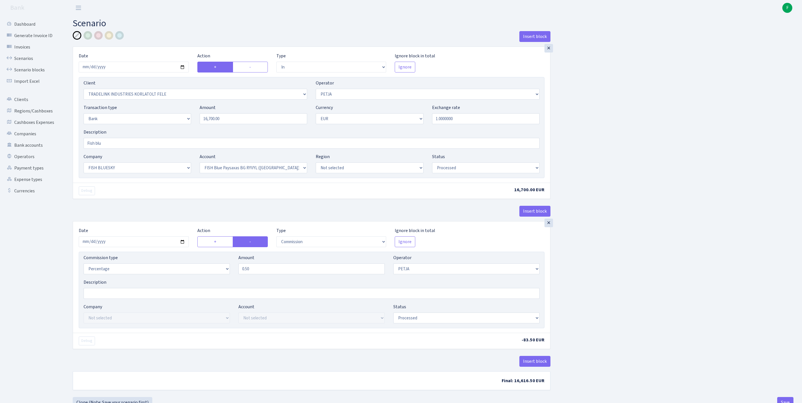
select select "processed"
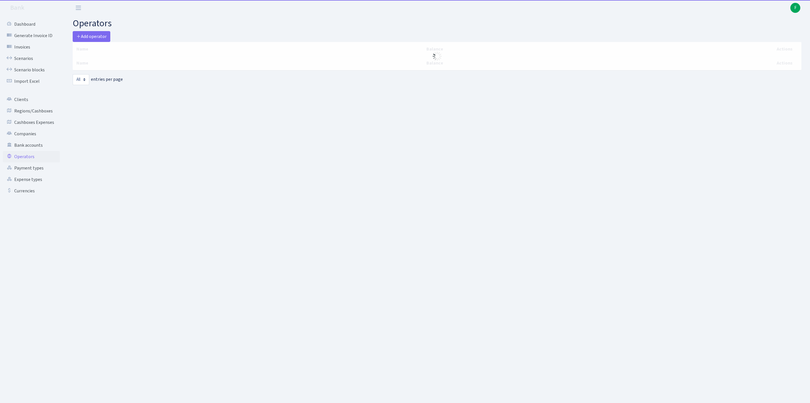
select select "-1"
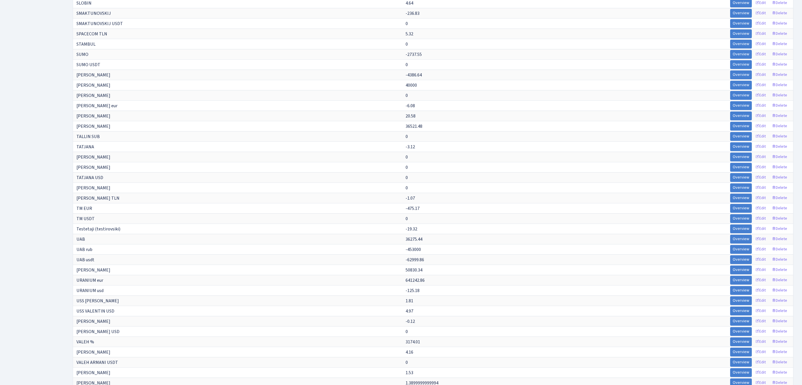
scroll to position [3055, 0]
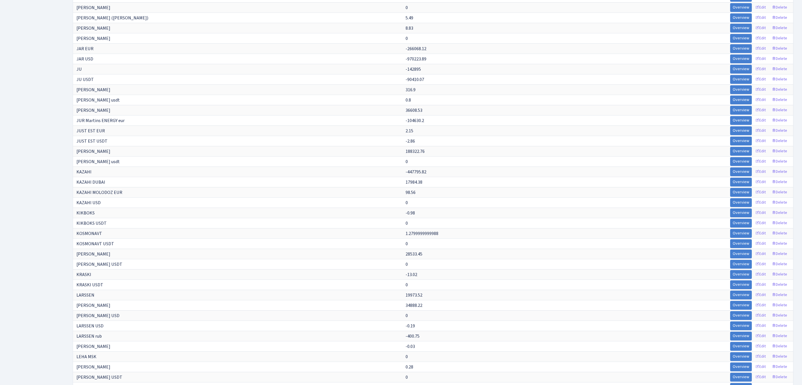
scroll to position [3171, 0]
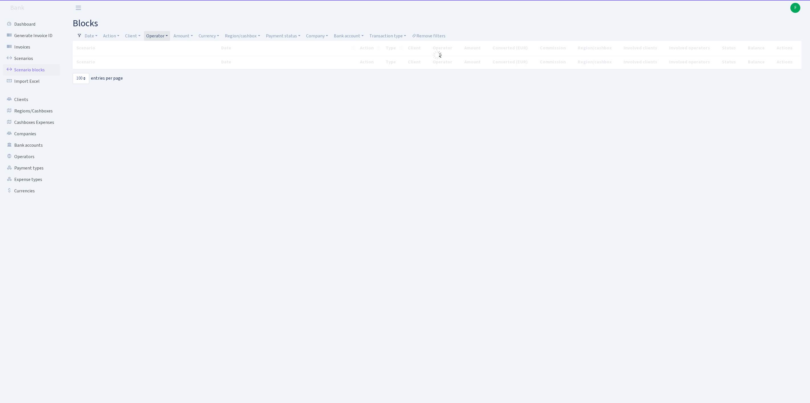
select select "100"
